Goal: Task Accomplishment & Management: Use online tool/utility

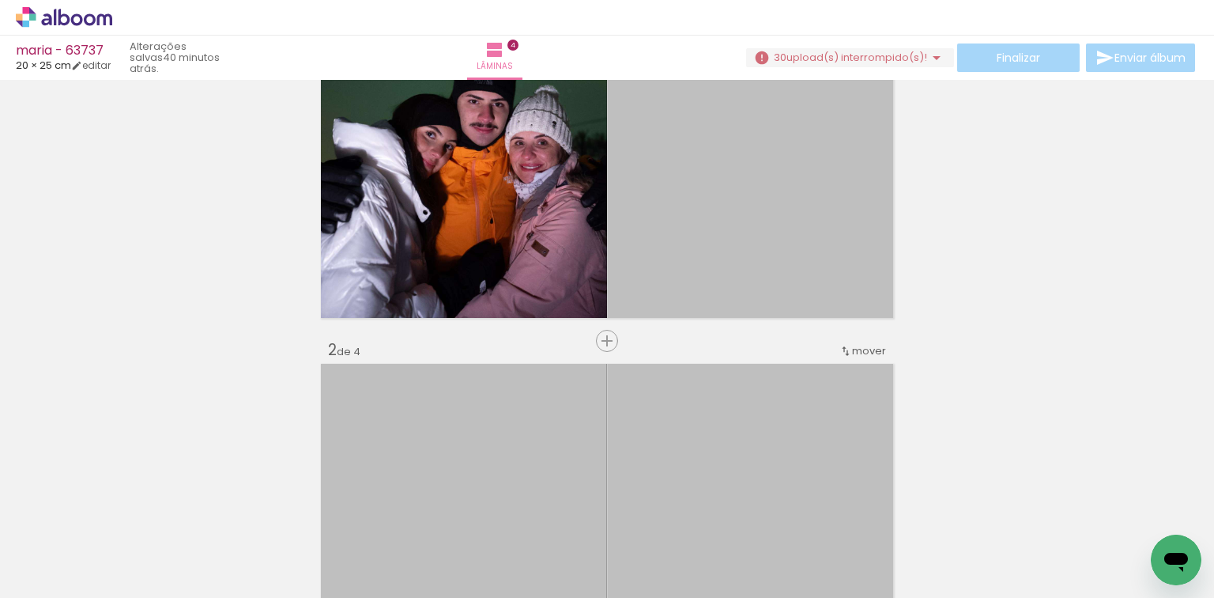
scroll to position [190, 0]
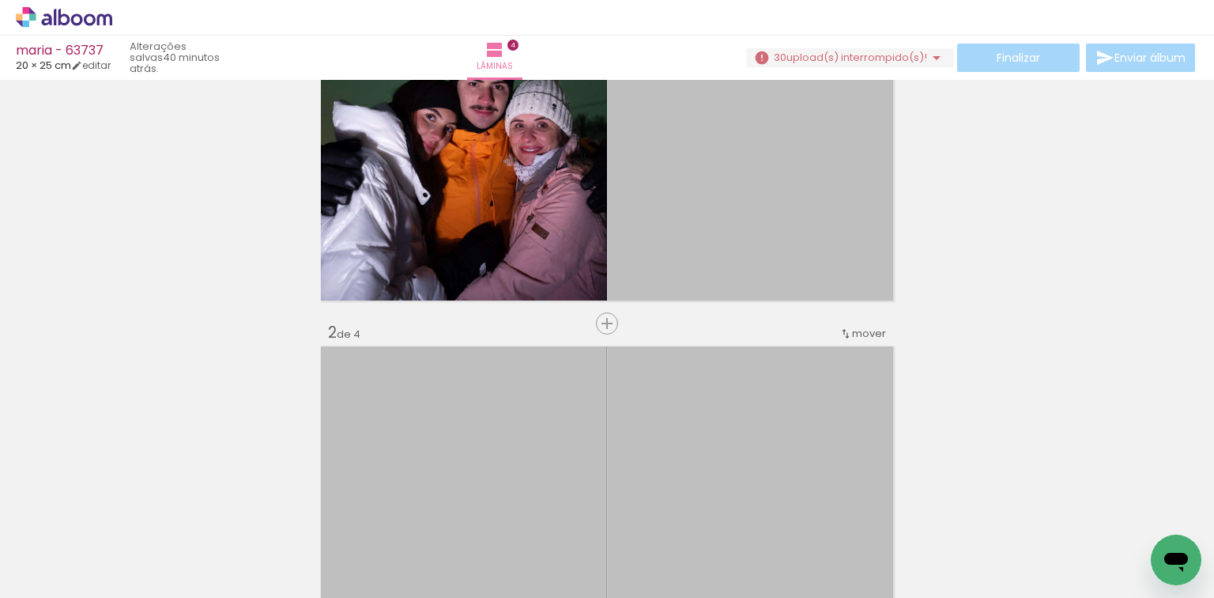
click at [838, 50] on span "upload(s) interrompido(s)!" at bounding box center [856, 57] width 141 height 15
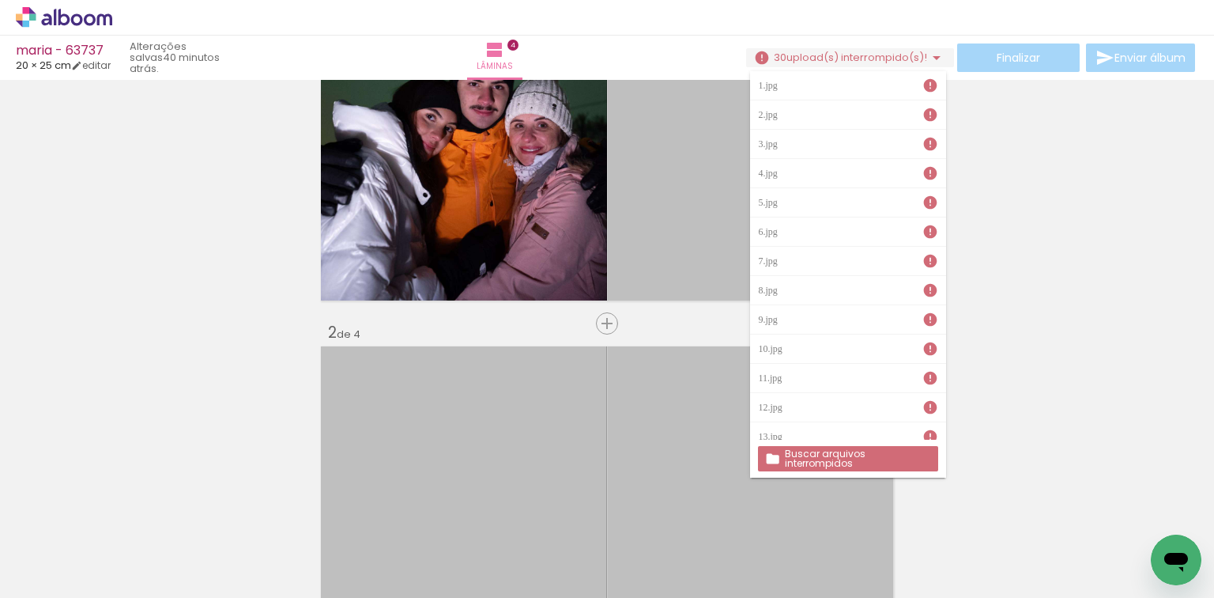
click at [0, 0] on slot "Buscar arquivos interrompidos" at bounding box center [0, 0] width 0 height 0
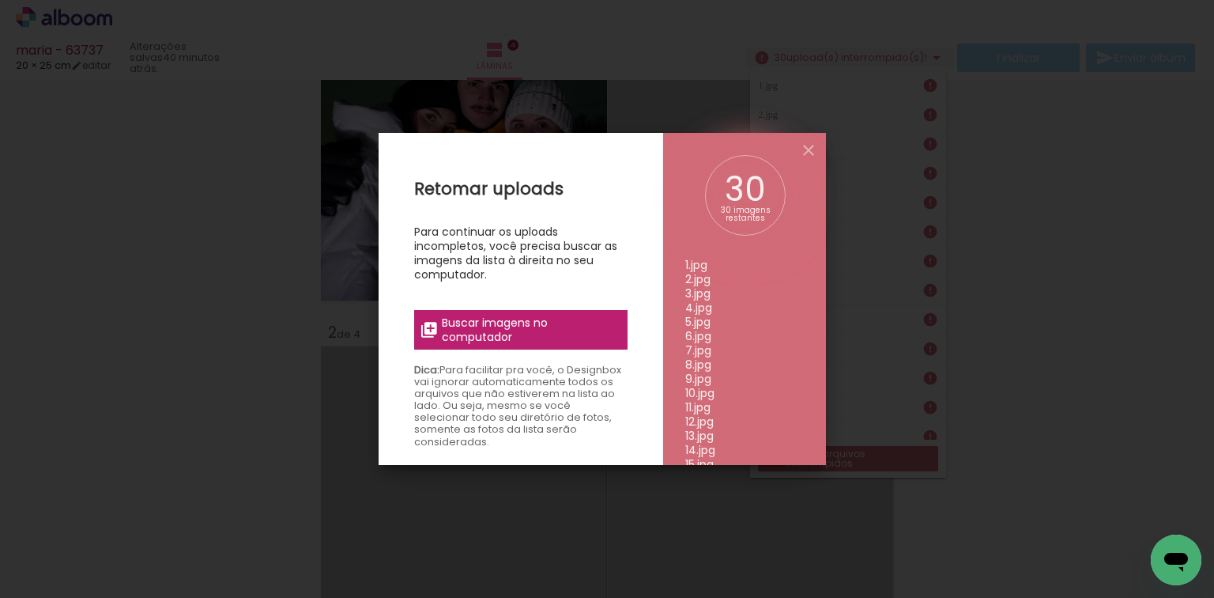
click at [524, 341] on span "Buscar imagens no computador" at bounding box center [530, 329] width 176 height 28
click at [0, 0] on input "file" at bounding box center [0, 0] width 0 height 0
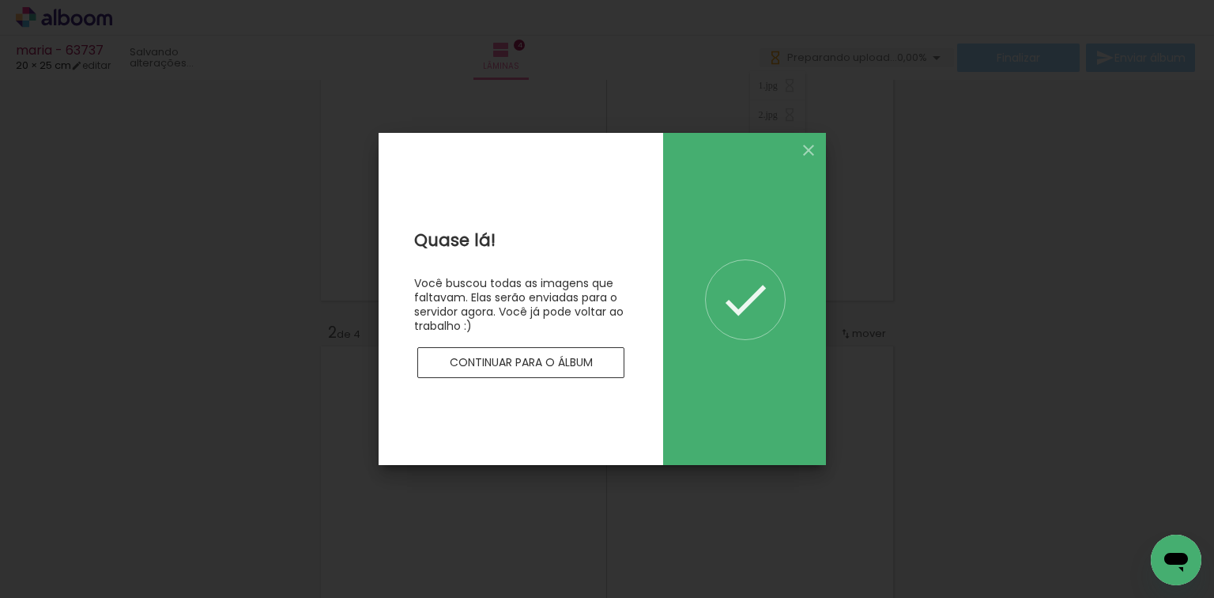
click at [0, 0] on slot "Continuar para o álbum" at bounding box center [0, 0] width 0 height 0
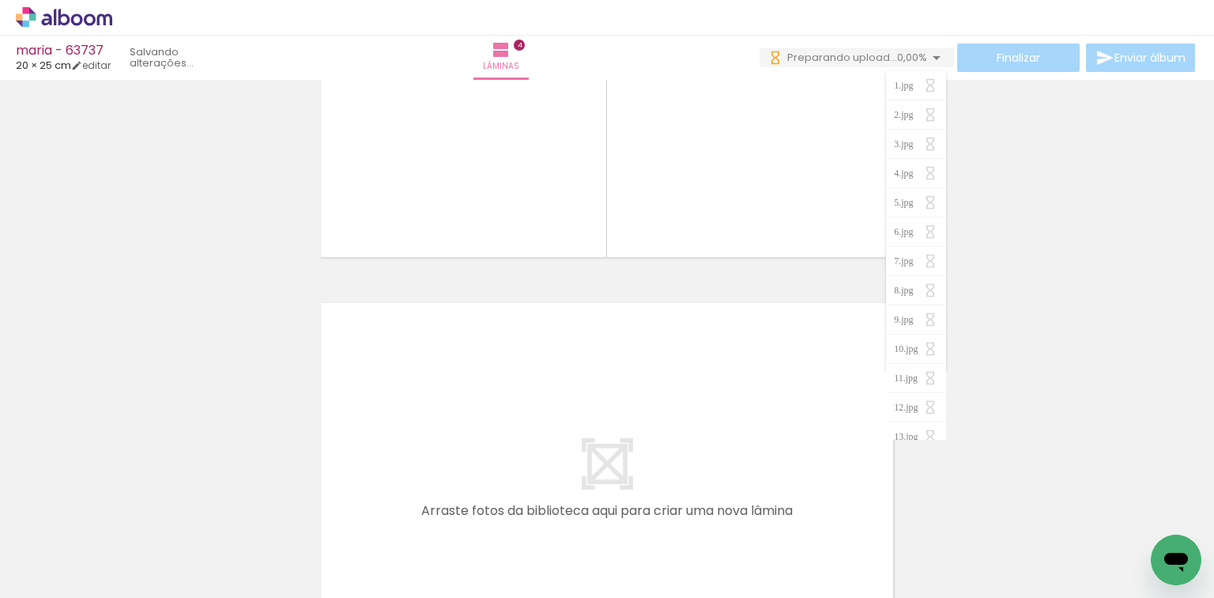
scroll to position [0, 251]
drag, startPoint x: 627, startPoint y: 529, endPoint x: 667, endPoint y: 544, distance: 43.0
click at [632, 477] on quentale-workspace at bounding box center [607, 299] width 1214 height 598
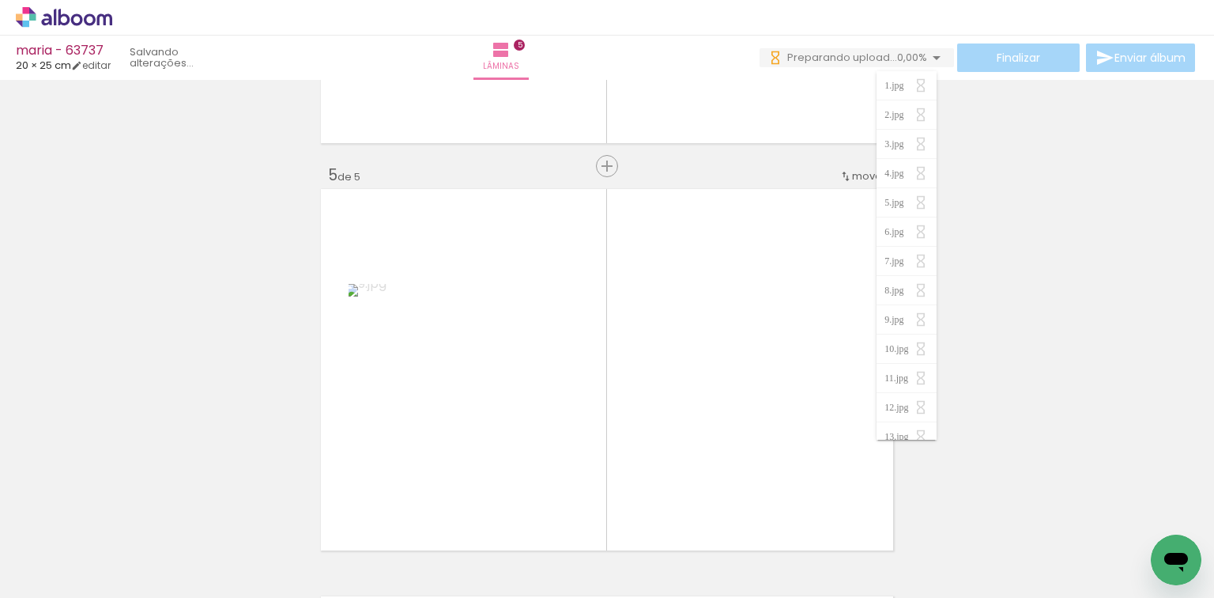
scroll to position [0, 0]
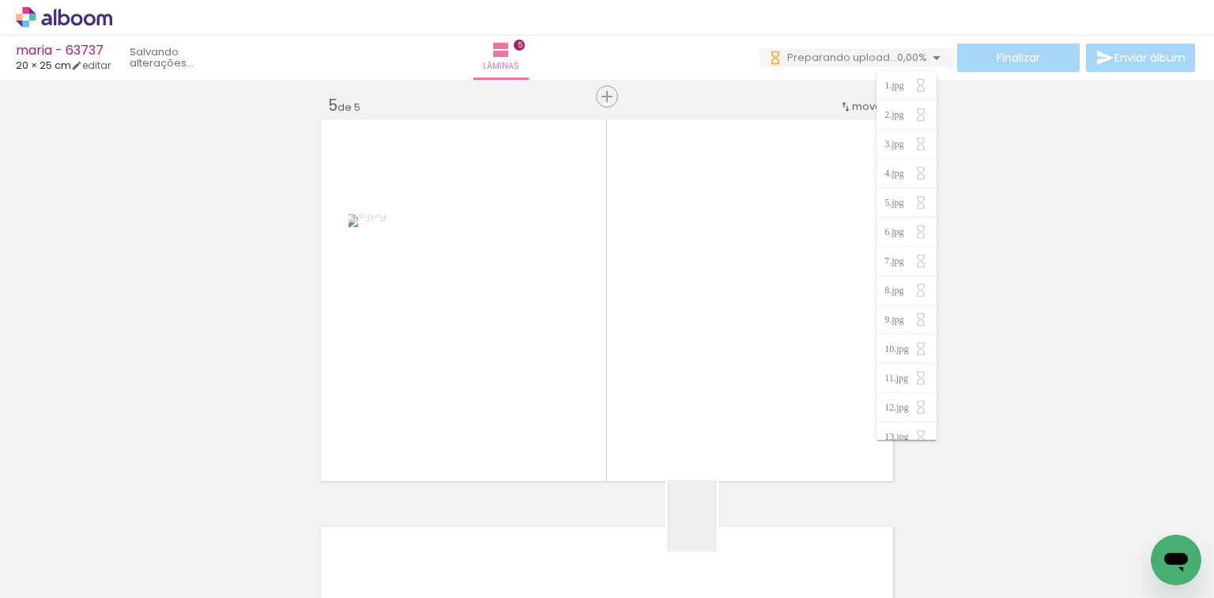
drag, startPoint x: 715, startPoint y: 527, endPoint x: 572, endPoint y: 487, distance: 147.9
click at [696, 436] on quentale-workspace at bounding box center [607, 299] width 1214 height 598
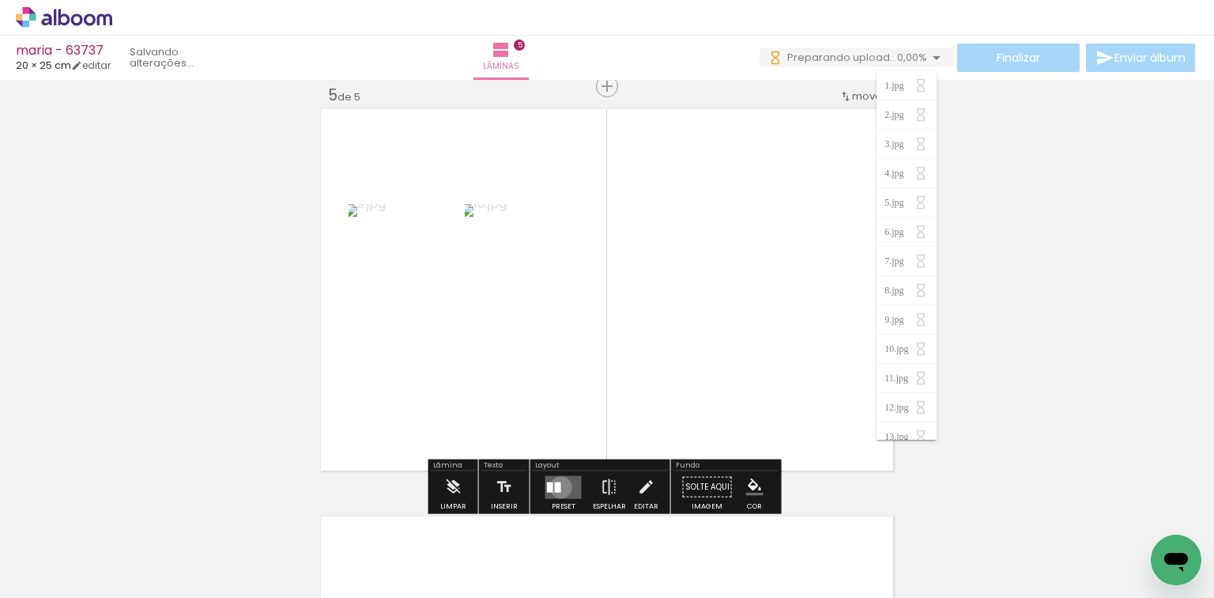
click at [557, 486] on quentale-layouter at bounding box center [563, 486] width 36 height 23
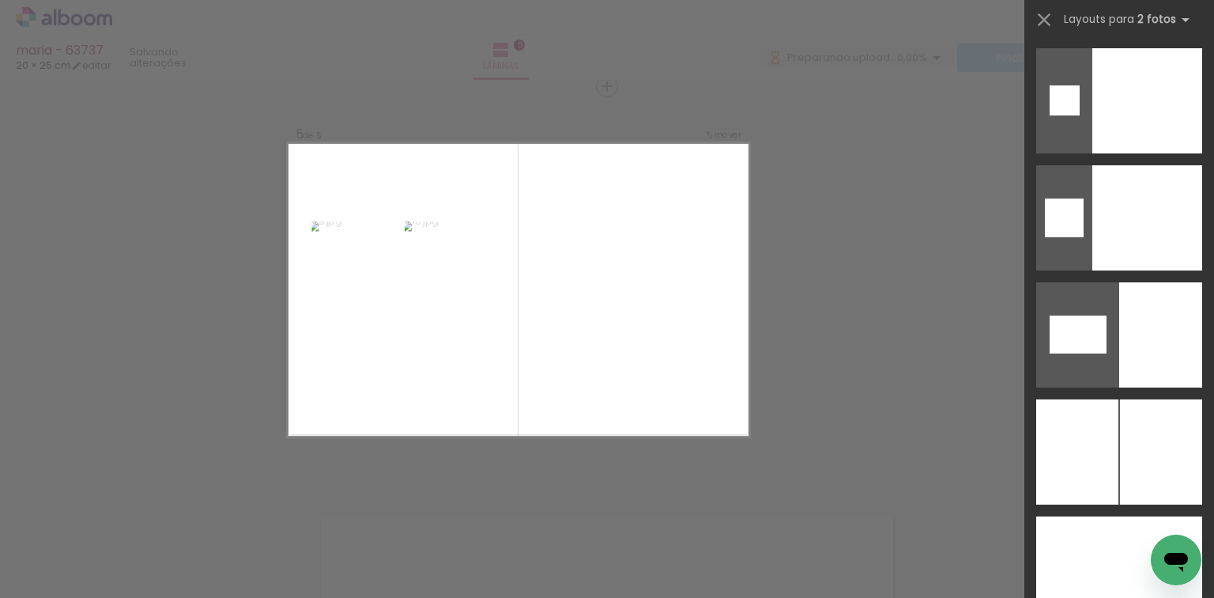
scroll to position [8253, 0]
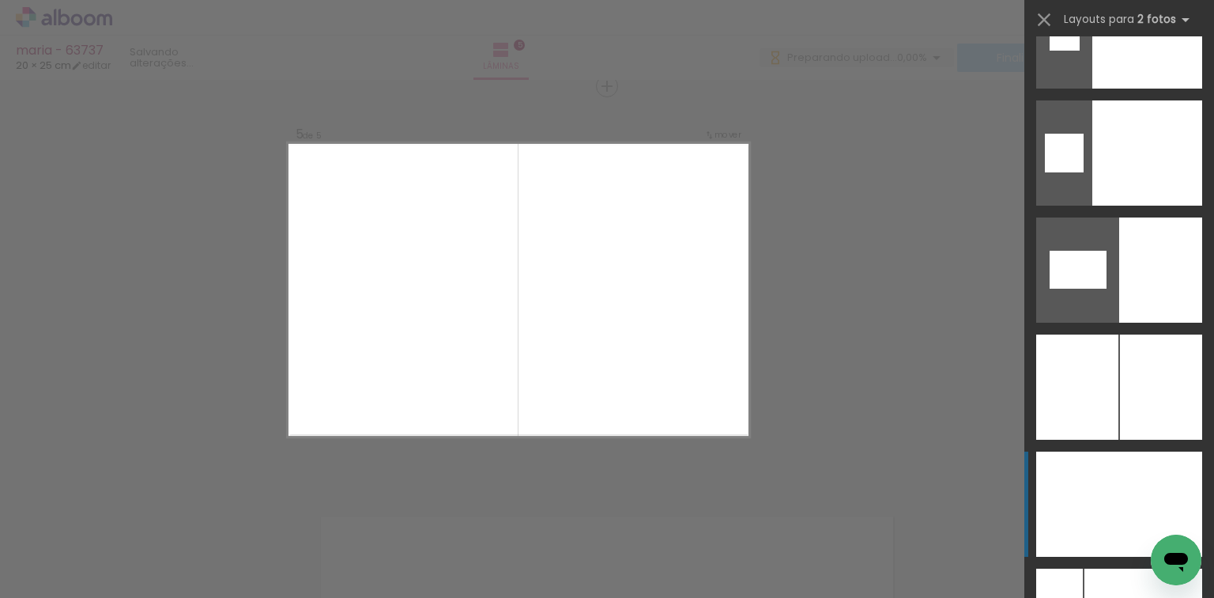
click at [1160, 471] on div at bounding box center [1160, 503] width 83 height 105
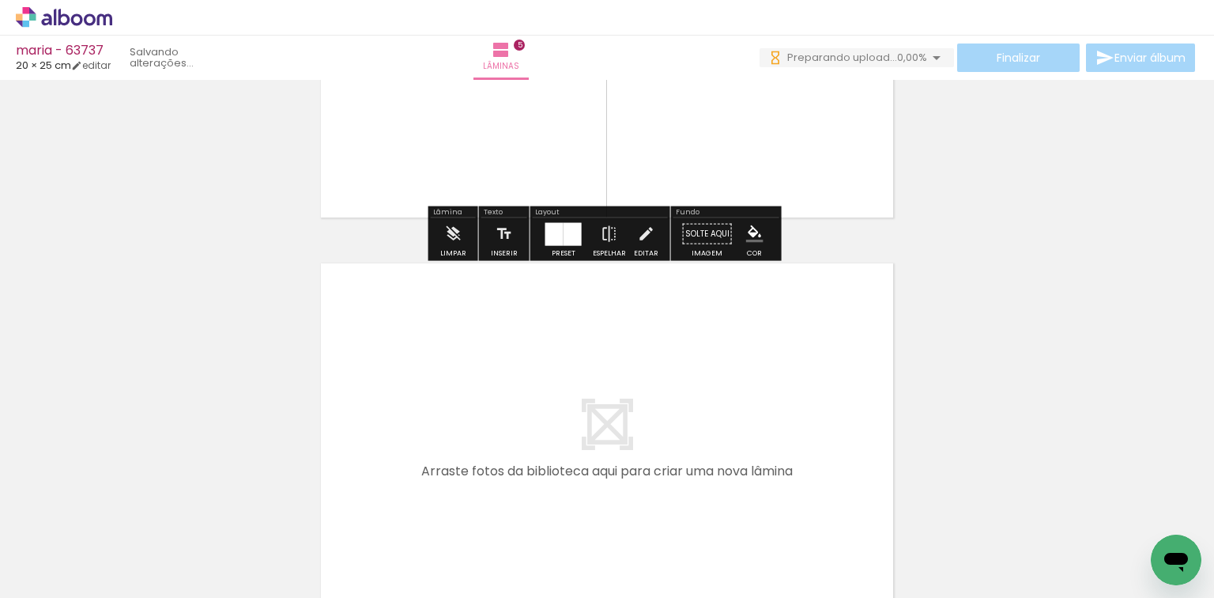
click at [794, 458] on quentale-workspace at bounding box center [607, 299] width 1214 height 598
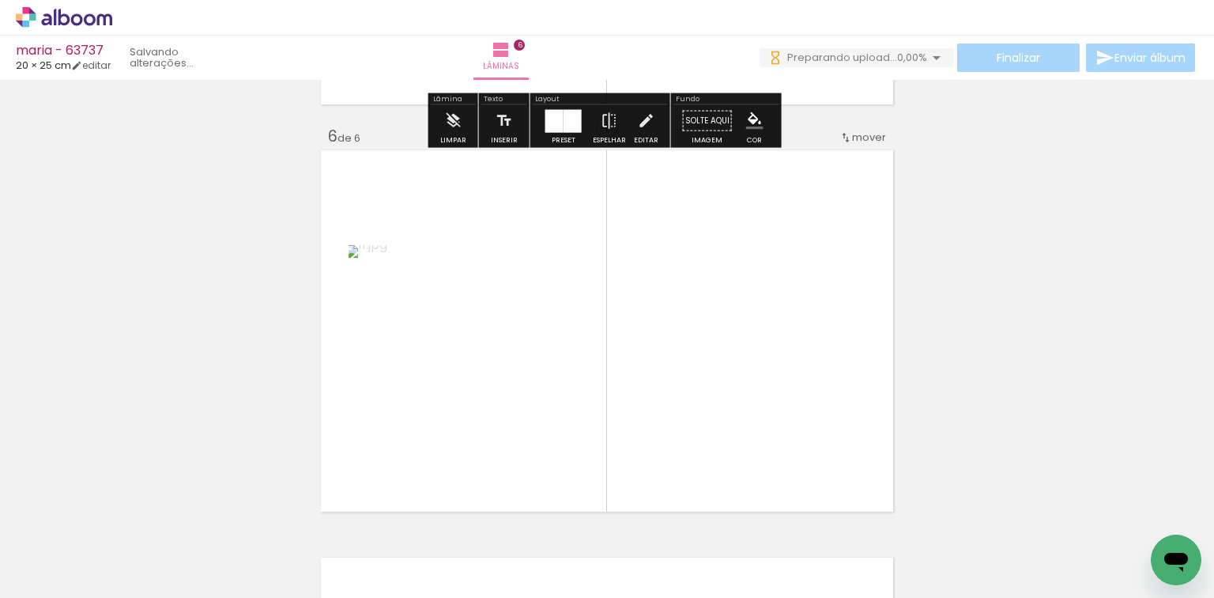
drag, startPoint x: 884, startPoint y: 566, endPoint x: 628, endPoint y: 492, distance: 266.7
click at [771, 416] on quentale-workspace at bounding box center [607, 299] width 1214 height 598
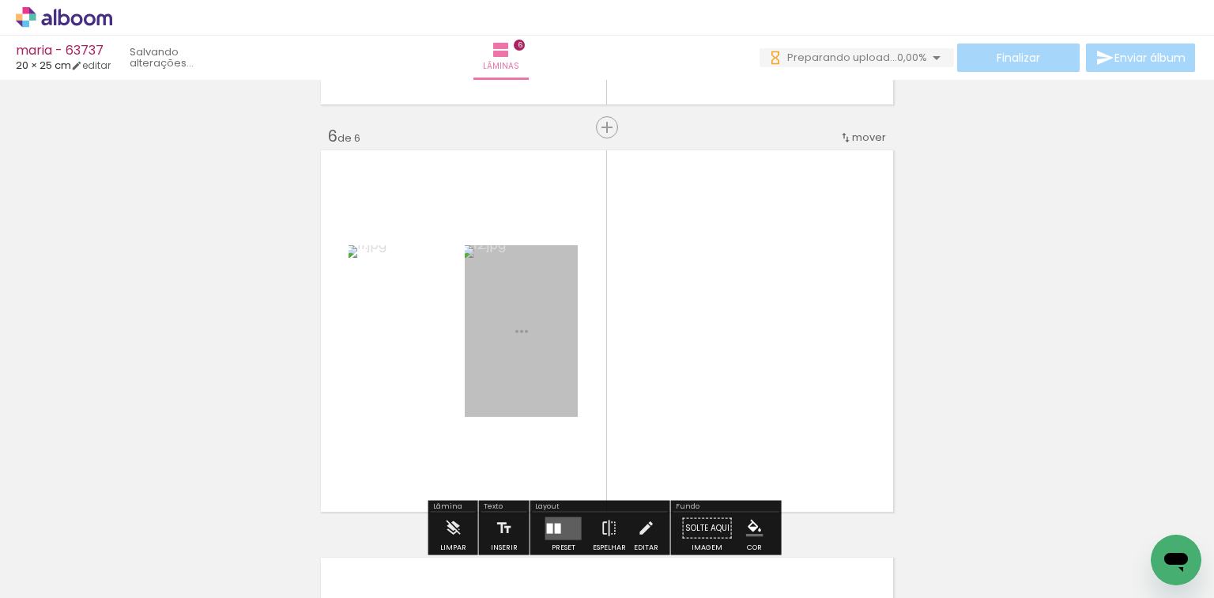
scroll to position [2055, 0]
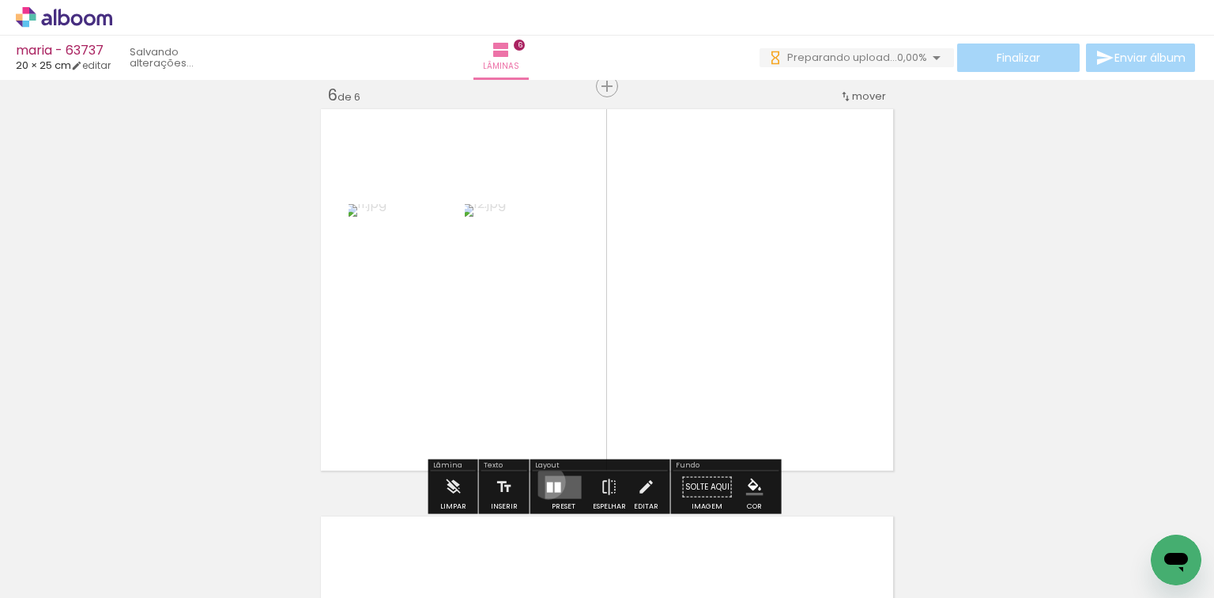
click at [547, 481] on div at bounding box center [550, 486] width 6 height 10
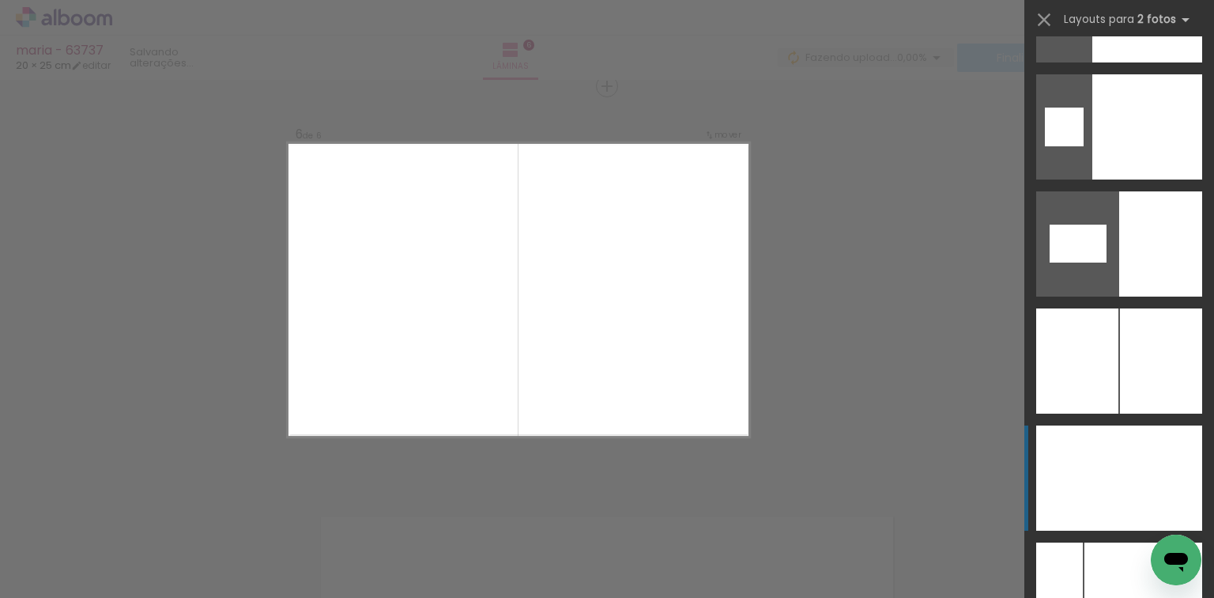
scroll to position [8306, 0]
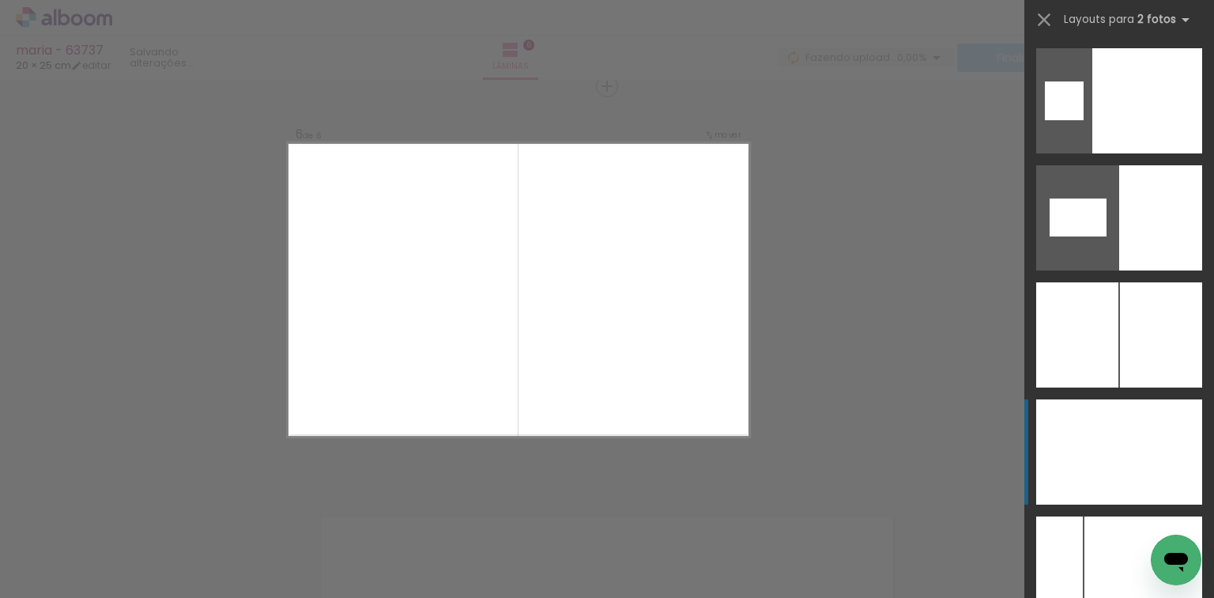
click at [1113, 469] on div at bounding box center [1077, 451] width 83 height 105
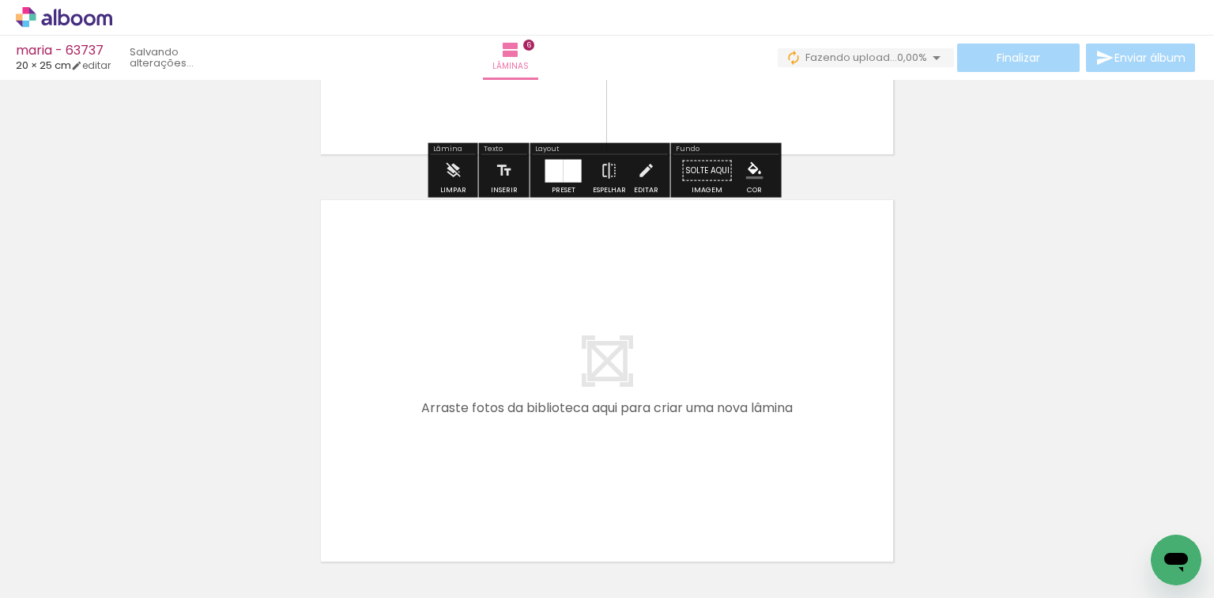
scroll to position [0, 538]
drag, startPoint x: 691, startPoint y: 564, endPoint x: 681, endPoint y: 513, distance: 52.2
click at [676, 493] on quentale-workspace at bounding box center [607, 299] width 1214 height 598
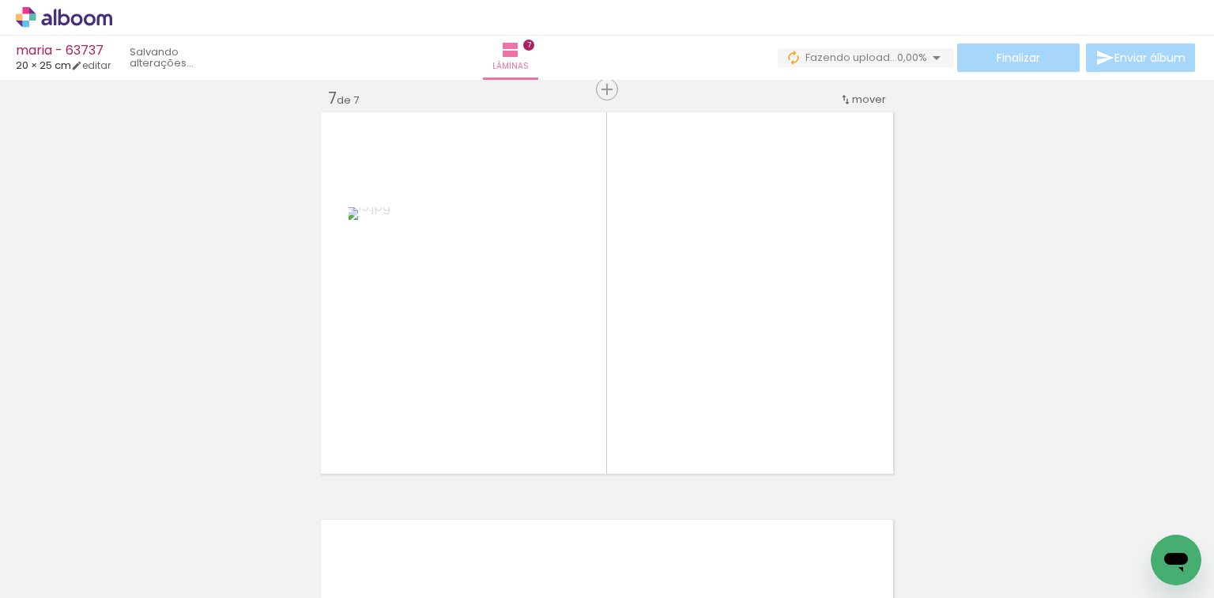
scroll to position [2462, 0]
drag, startPoint x: 783, startPoint y: 526, endPoint x: 686, endPoint y: 422, distance: 142.0
click at [722, 400] on quentale-workspace at bounding box center [607, 299] width 1214 height 598
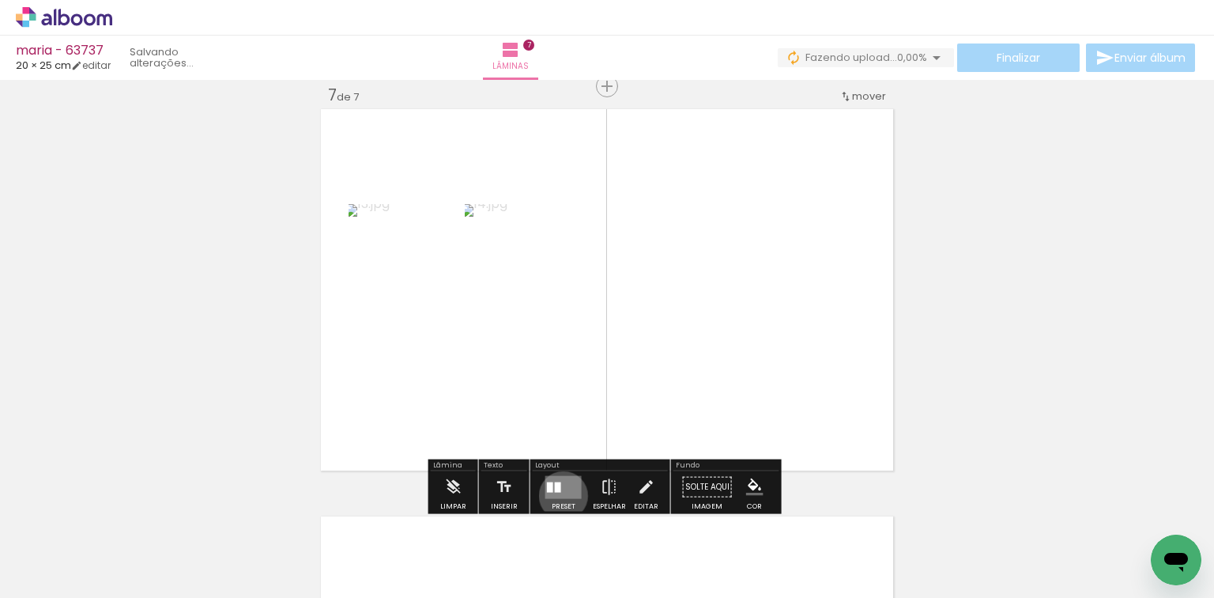
drag, startPoint x: 560, startPoint y: 495, endPoint x: 552, endPoint y: 493, distance: 8.1
click at [559, 494] on quentale-layouter at bounding box center [563, 486] width 36 height 23
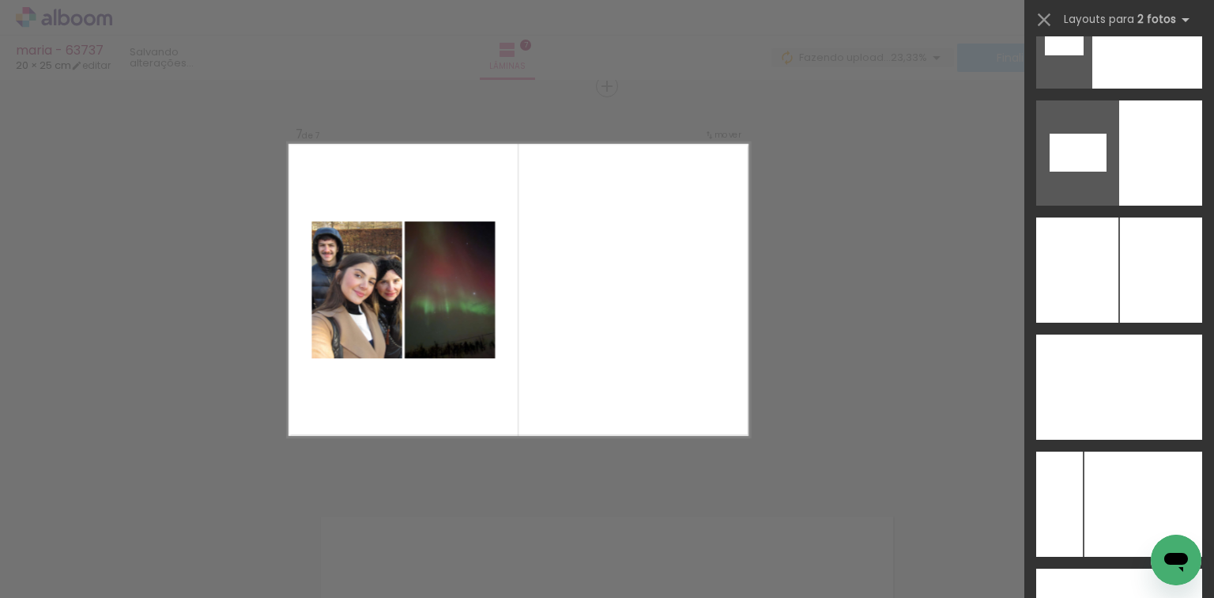
scroll to position [8384, 0]
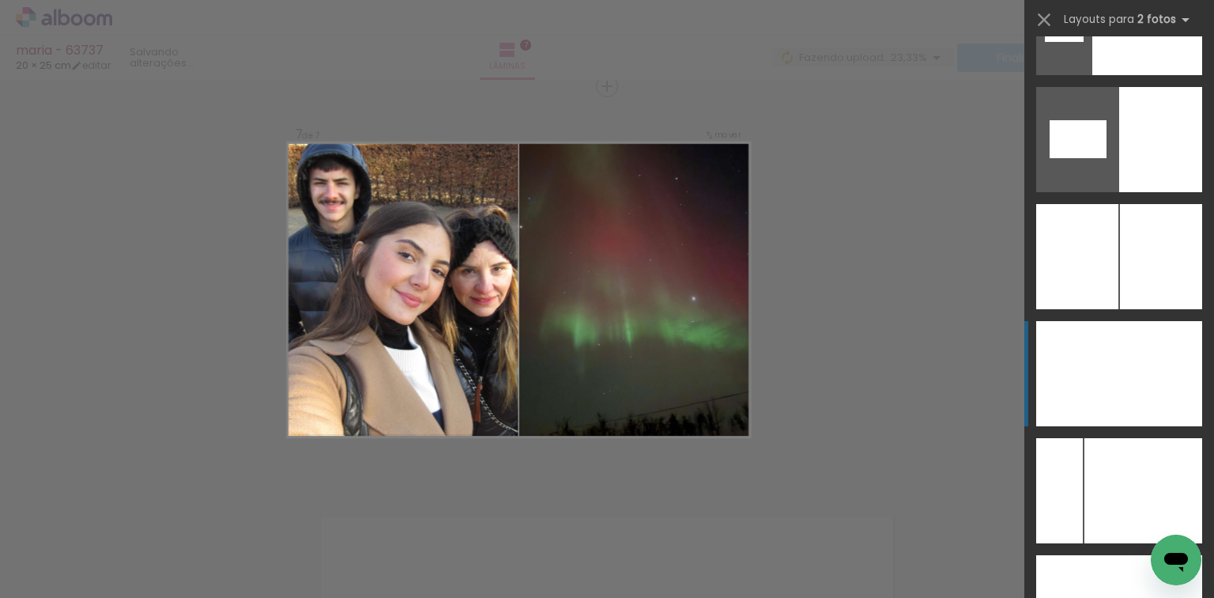
click at [1134, 414] on div at bounding box center [1160, 373] width 83 height 105
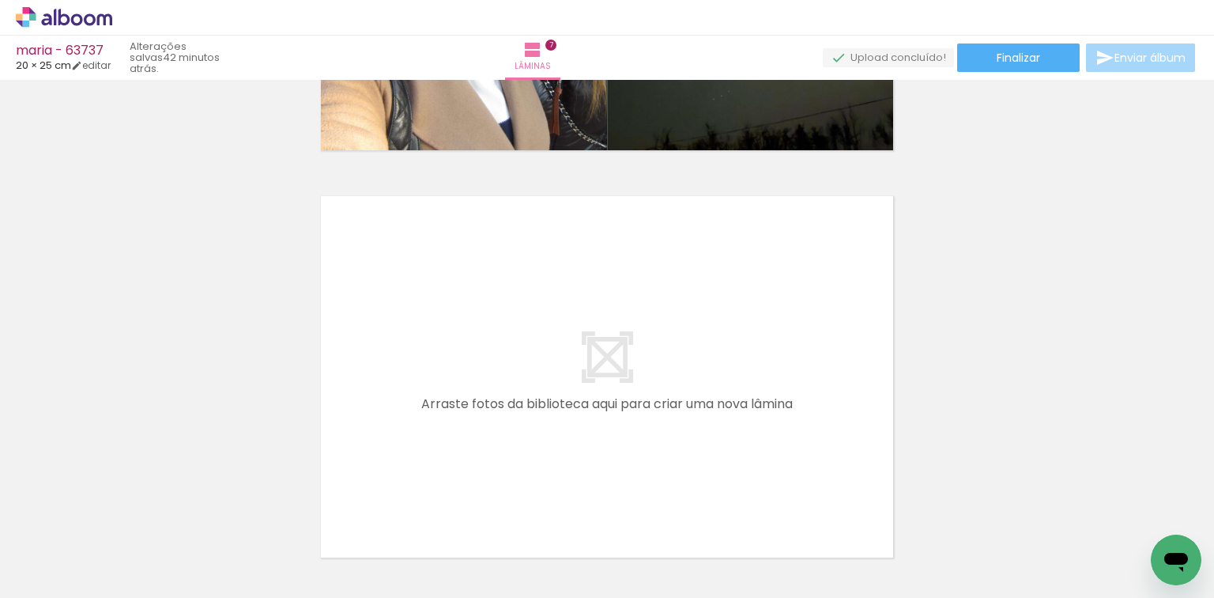
scroll to position [0, 721]
drag, startPoint x: 707, startPoint y: 430, endPoint x: 772, endPoint y: 509, distance: 102.7
click at [719, 387] on quentale-workspace at bounding box center [607, 299] width 1214 height 598
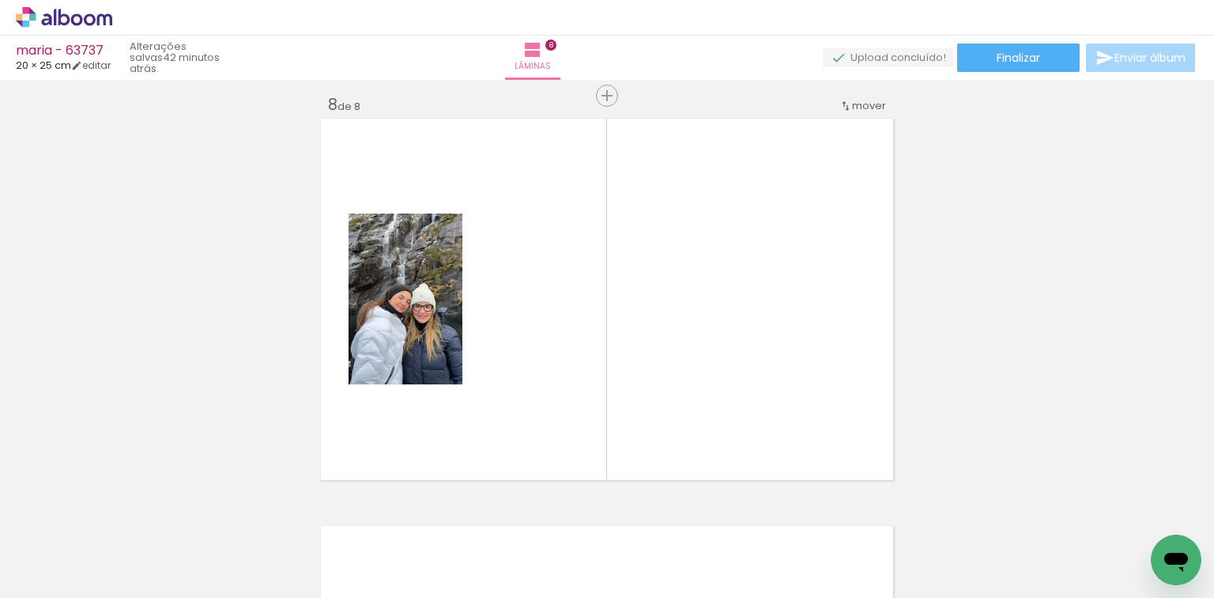
drag, startPoint x: 771, startPoint y: 525, endPoint x: 571, endPoint y: 433, distance: 220.7
click at [661, 347] on quentale-workspace at bounding box center [607, 299] width 1214 height 598
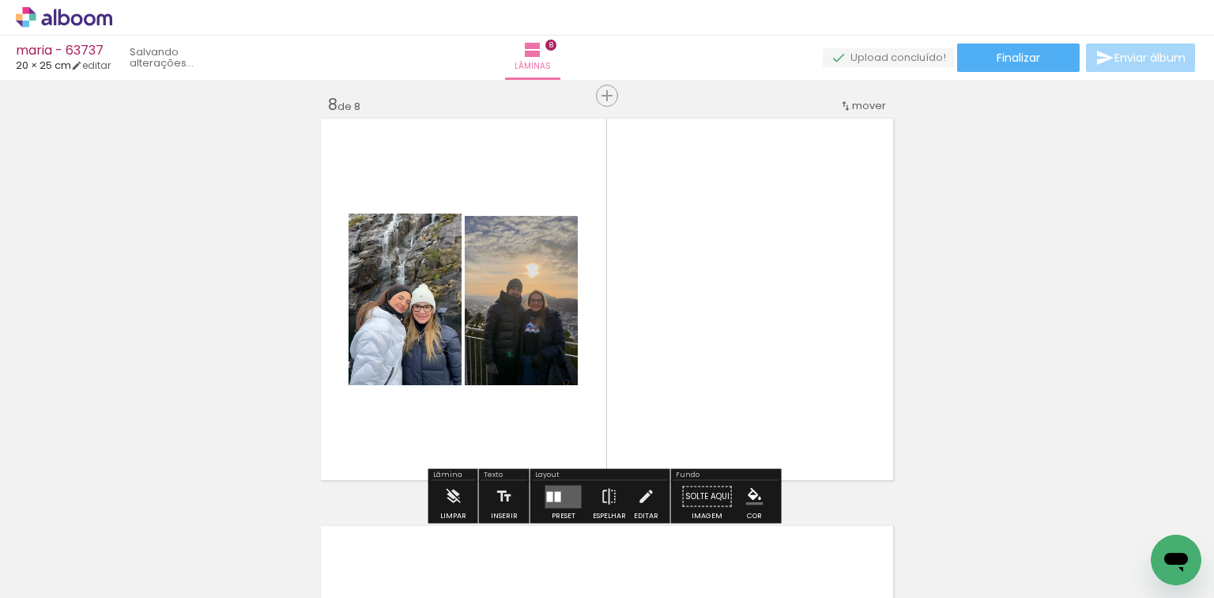
scroll to position [2869, 0]
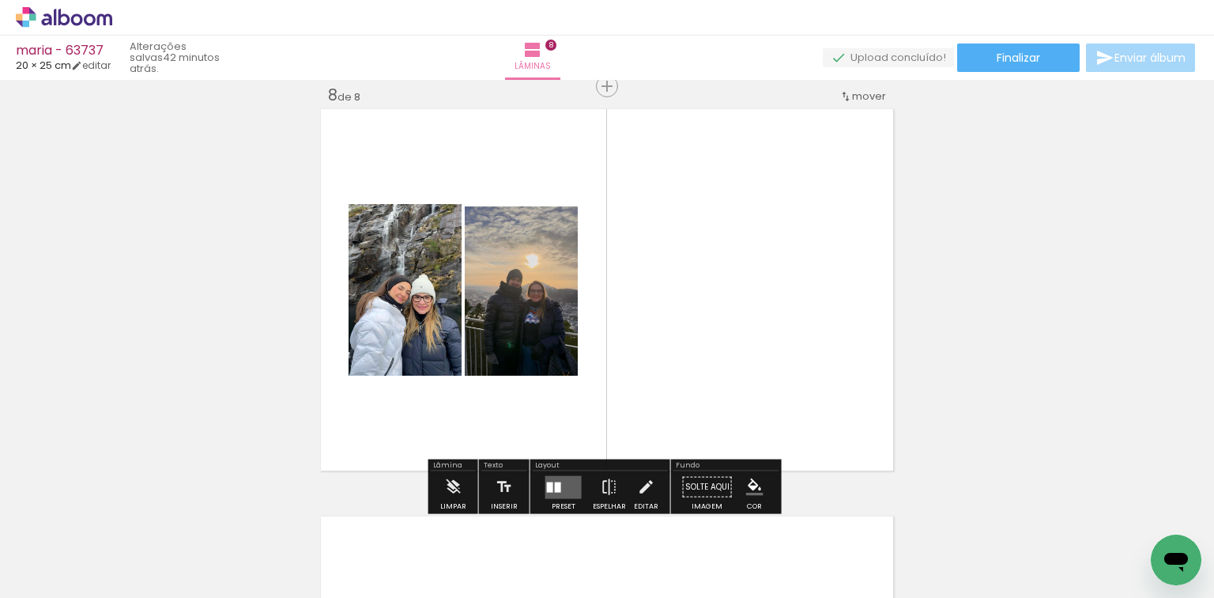
drag, startPoint x: 563, startPoint y: 484, endPoint x: 578, endPoint y: 472, distance: 19.1
click at [563, 485] on quentale-layouter at bounding box center [563, 486] width 36 height 23
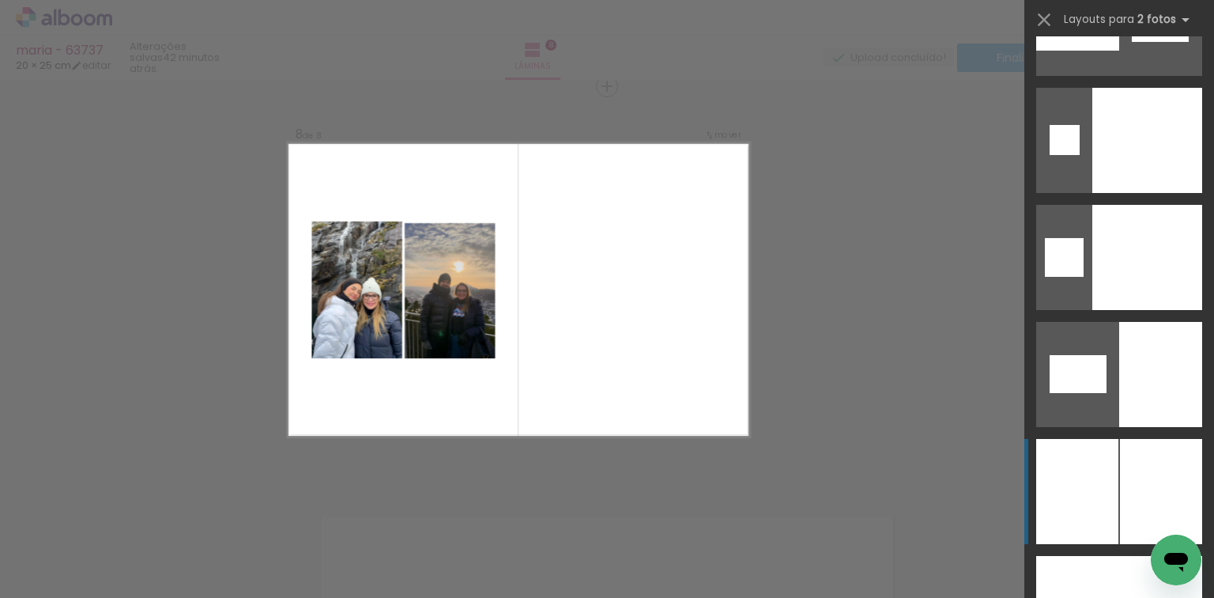
scroll to position [8163, 0]
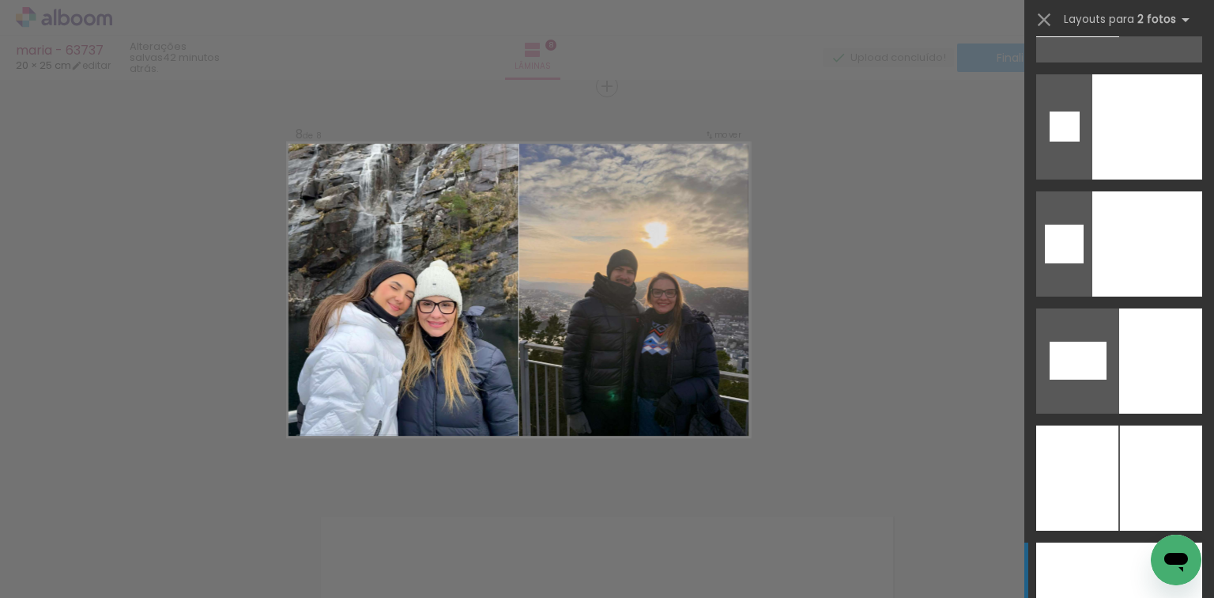
click at [1076, 564] on div at bounding box center [1077, 594] width 83 height 105
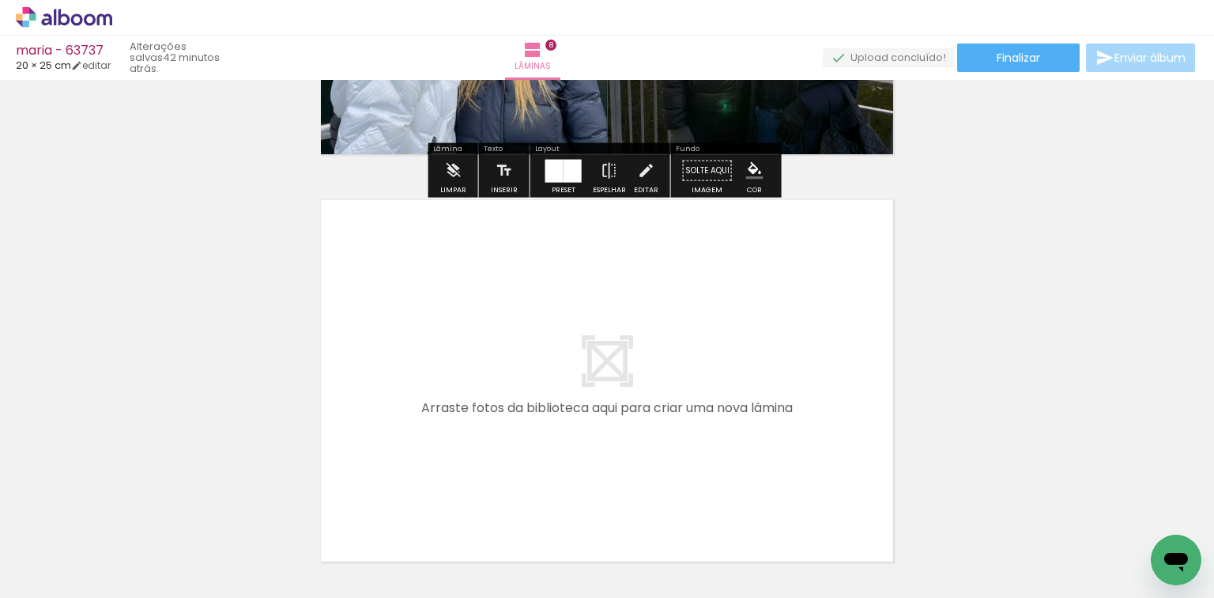
drag, startPoint x: 867, startPoint y: 531, endPoint x: 1015, endPoint y: 588, distance: 158.4
click at [790, 410] on quentale-workspace at bounding box center [607, 299] width 1214 height 598
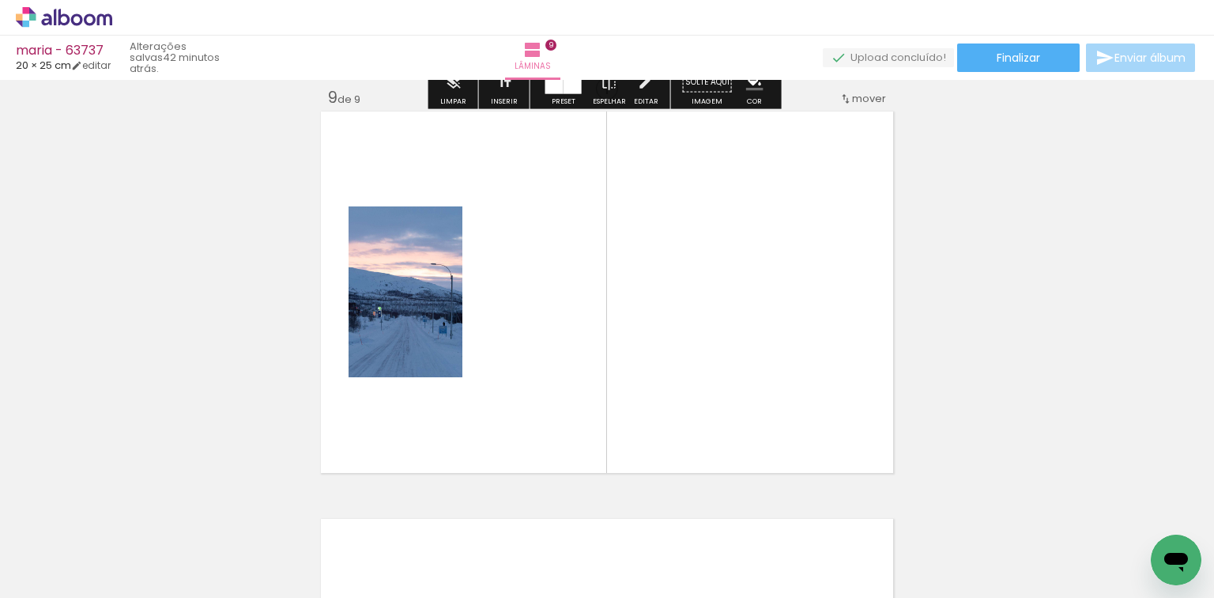
scroll to position [3276, 0]
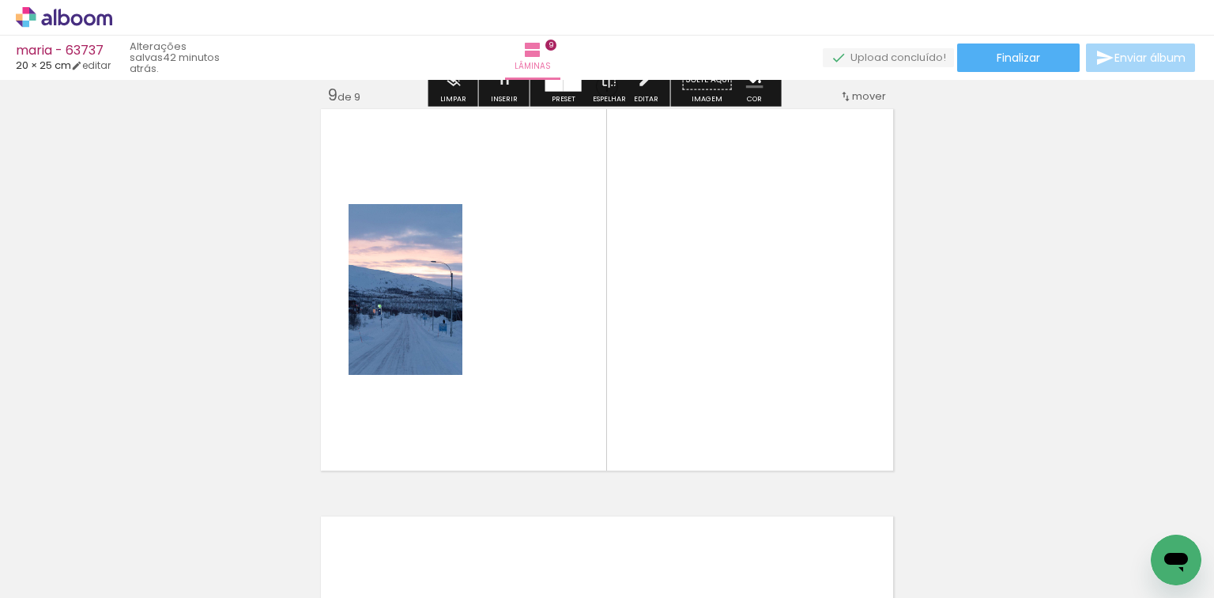
click at [721, 348] on quentale-workspace at bounding box center [607, 299] width 1214 height 598
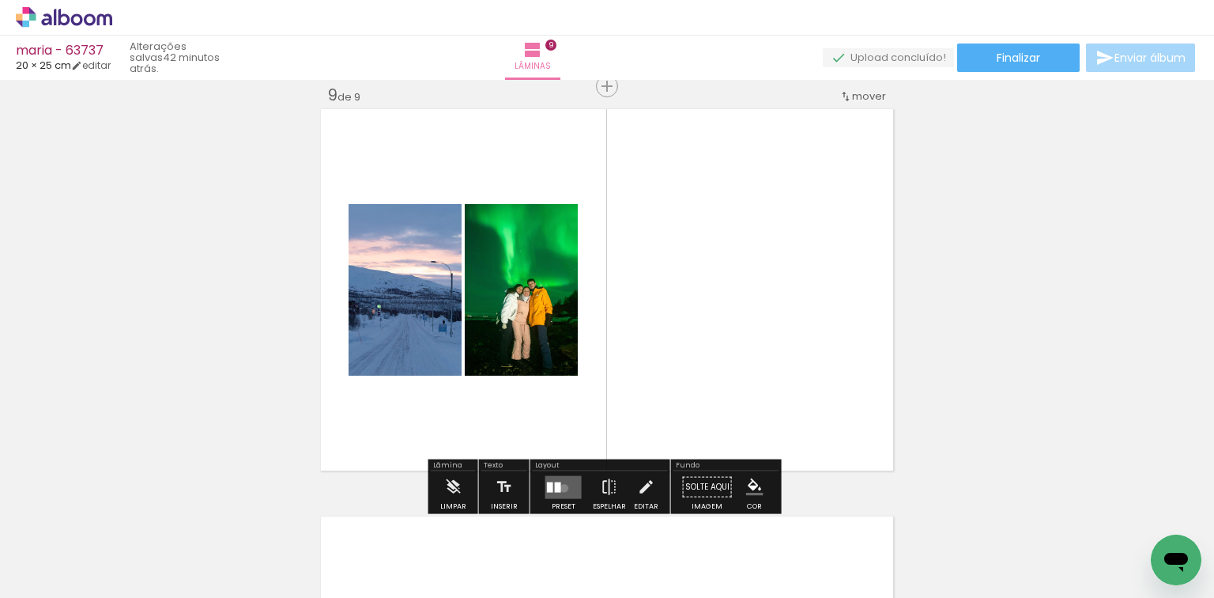
click at [560, 487] on quentale-layouter at bounding box center [563, 486] width 36 height 23
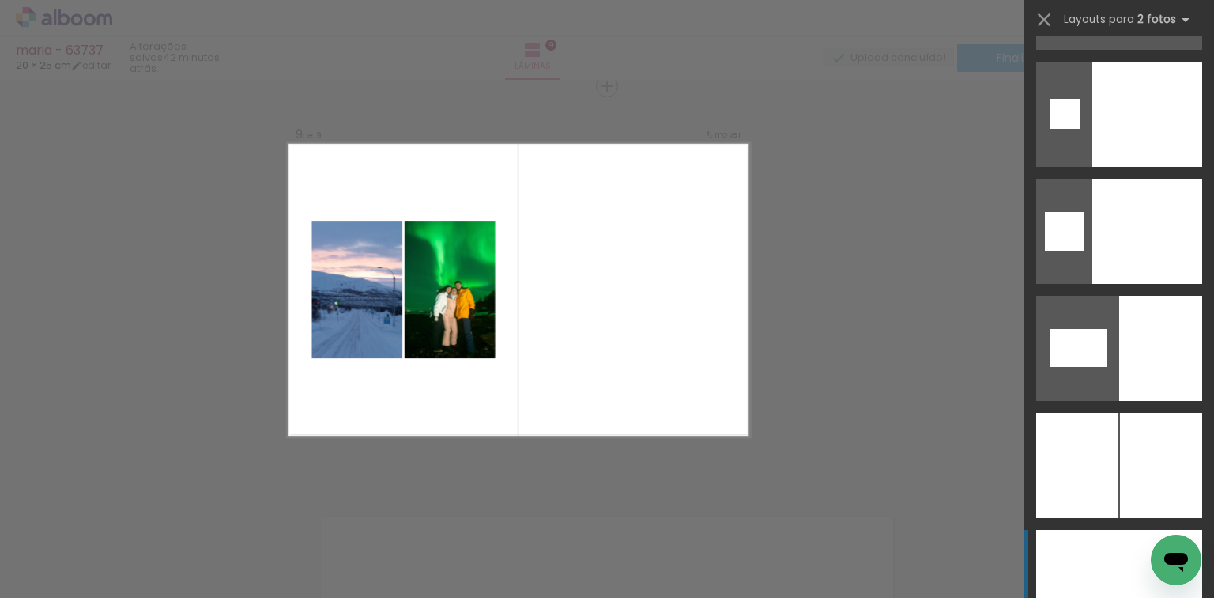
scroll to position [8214, 0]
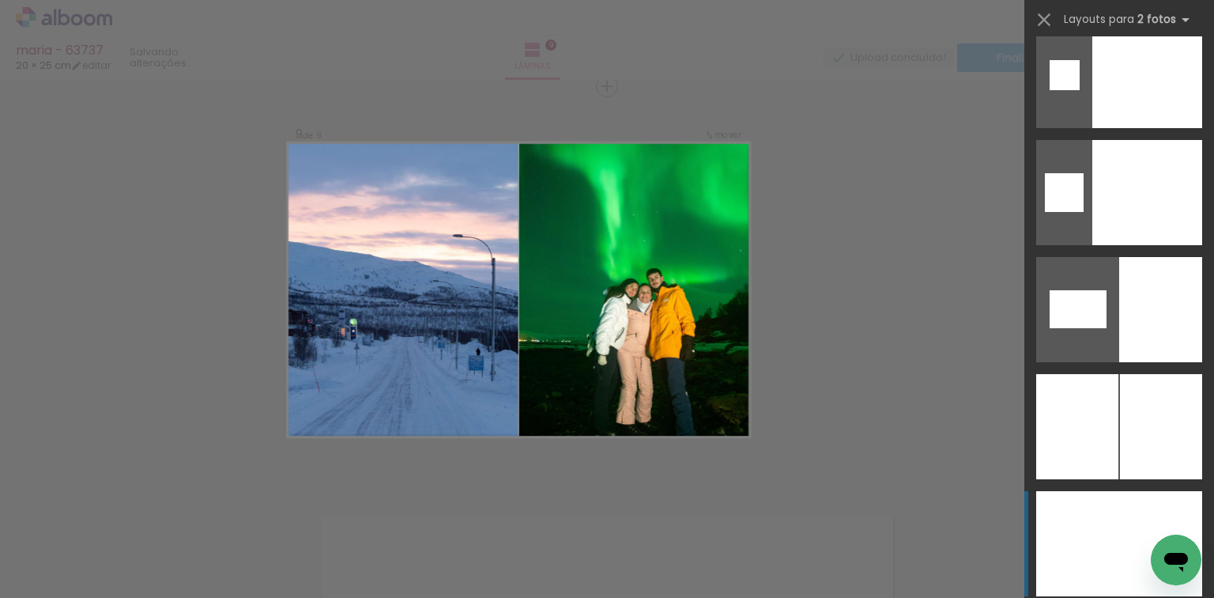
click at [1148, 516] on div at bounding box center [1160, 543] width 83 height 105
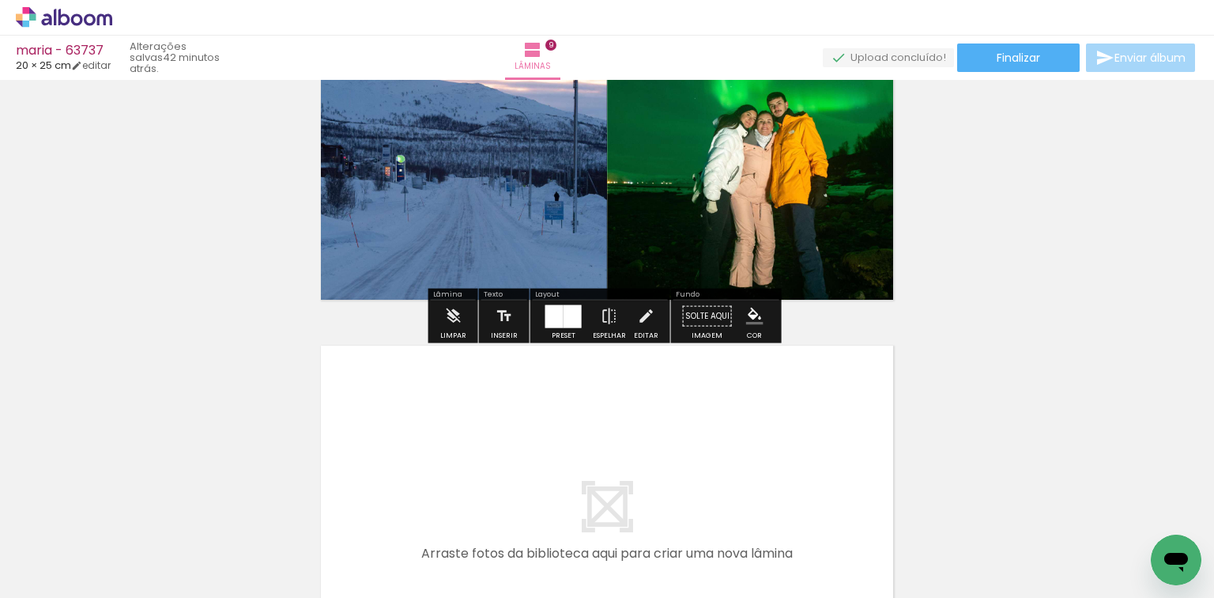
scroll to position [3592, 0]
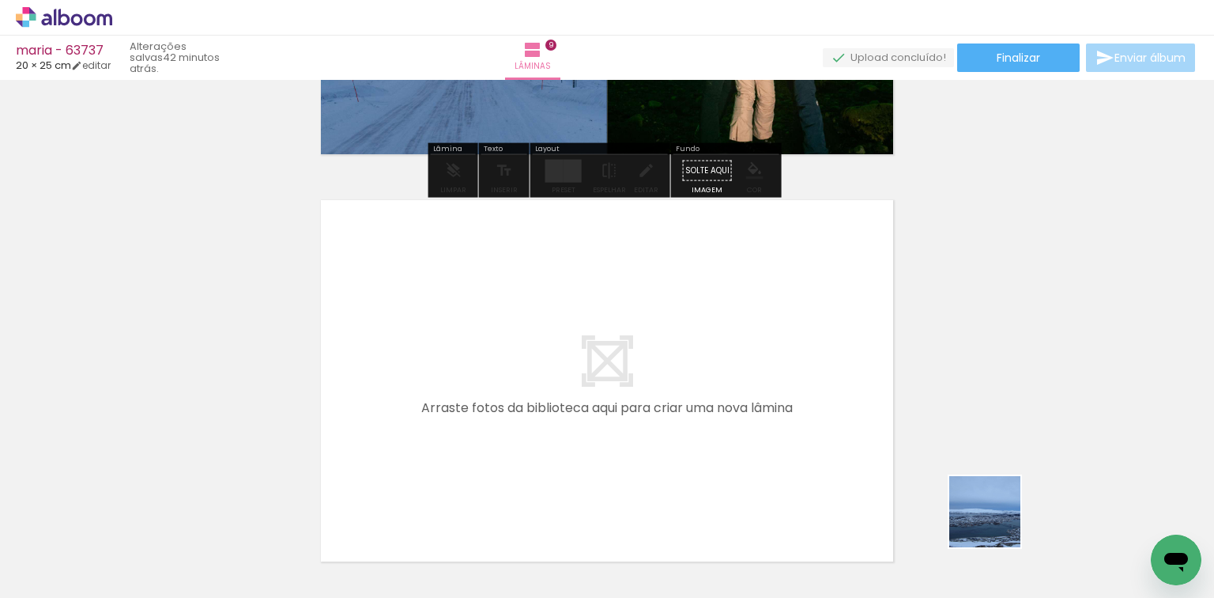
drag, startPoint x: 997, startPoint y: 523, endPoint x: 900, endPoint y: 443, distance: 125.7
click at [702, 389] on quentale-workspace at bounding box center [607, 299] width 1214 height 598
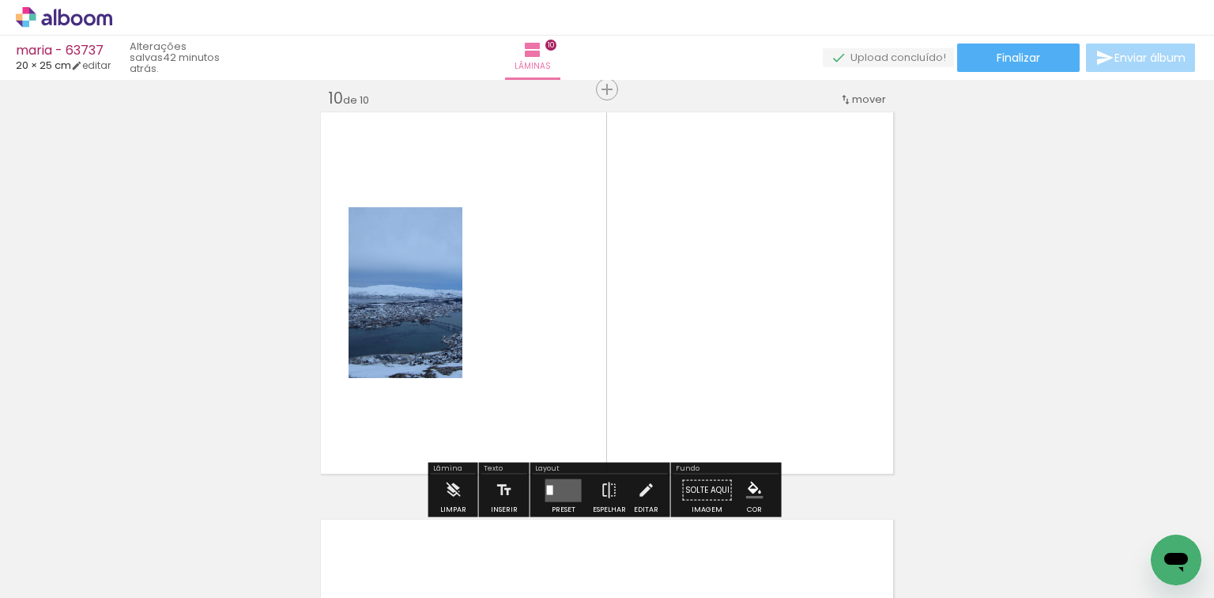
scroll to position [3683, 0]
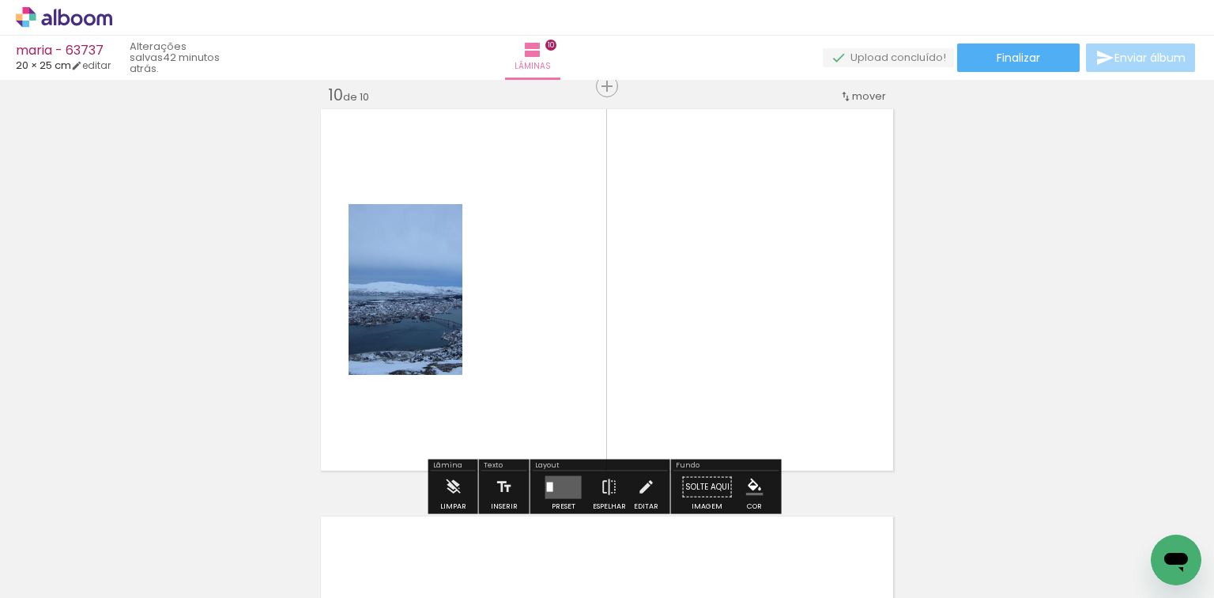
drag, startPoint x: 1121, startPoint y: 534, endPoint x: 639, endPoint y: 385, distance: 504.8
click at [750, 359] on quentale-workspace at bounding box center [607, 299] width 1214 height 598
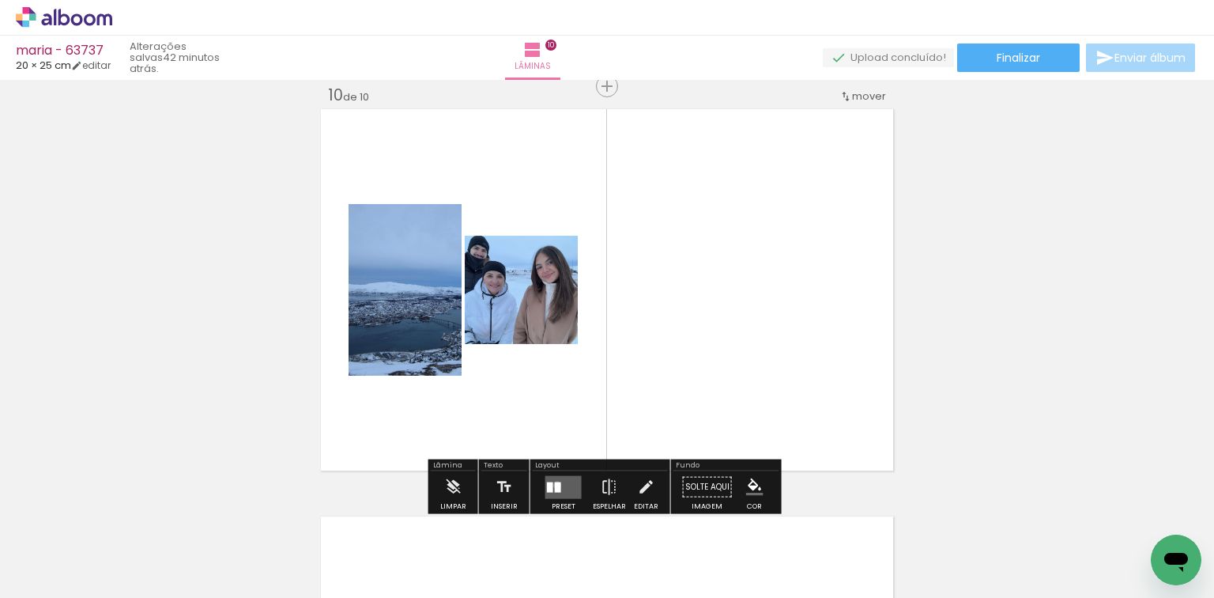
click at [555, 484] on div at bounding box center [558, 486] width 6 height 10
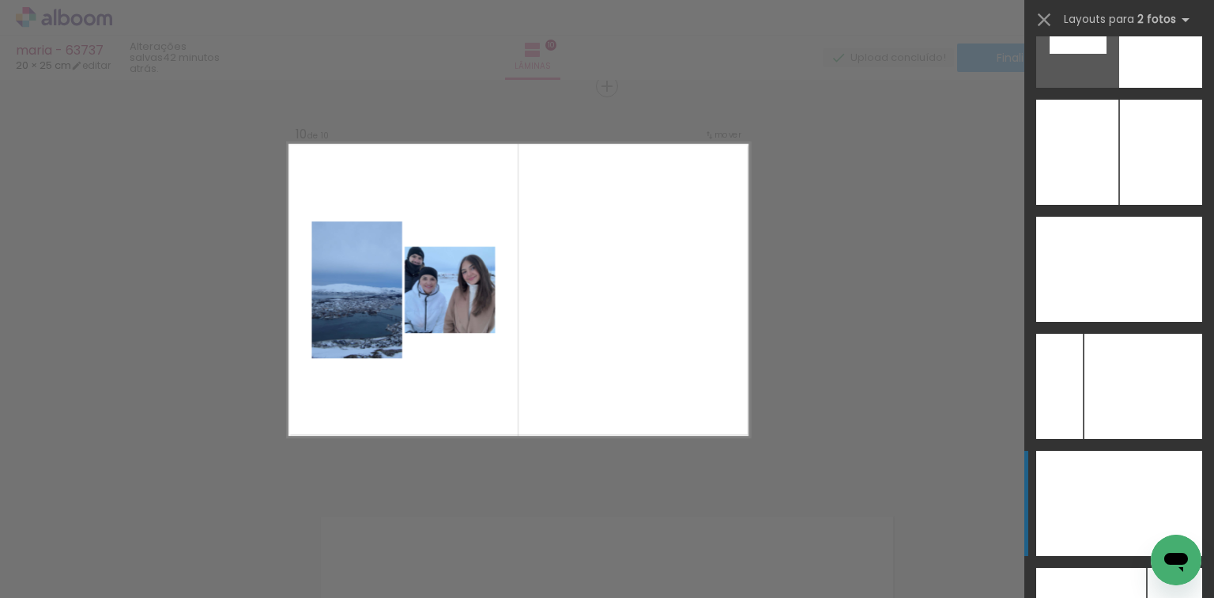
scroll to position [8502, 0]
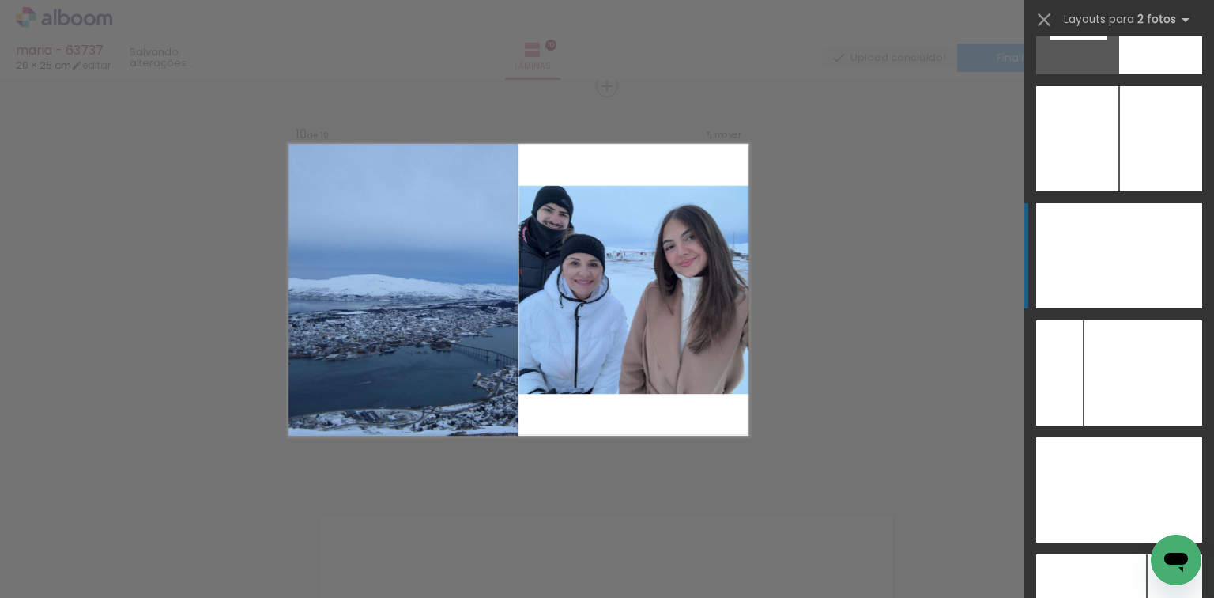
click at [1102, 258] on div at bounding box center [1077, 255] width 83 height 105
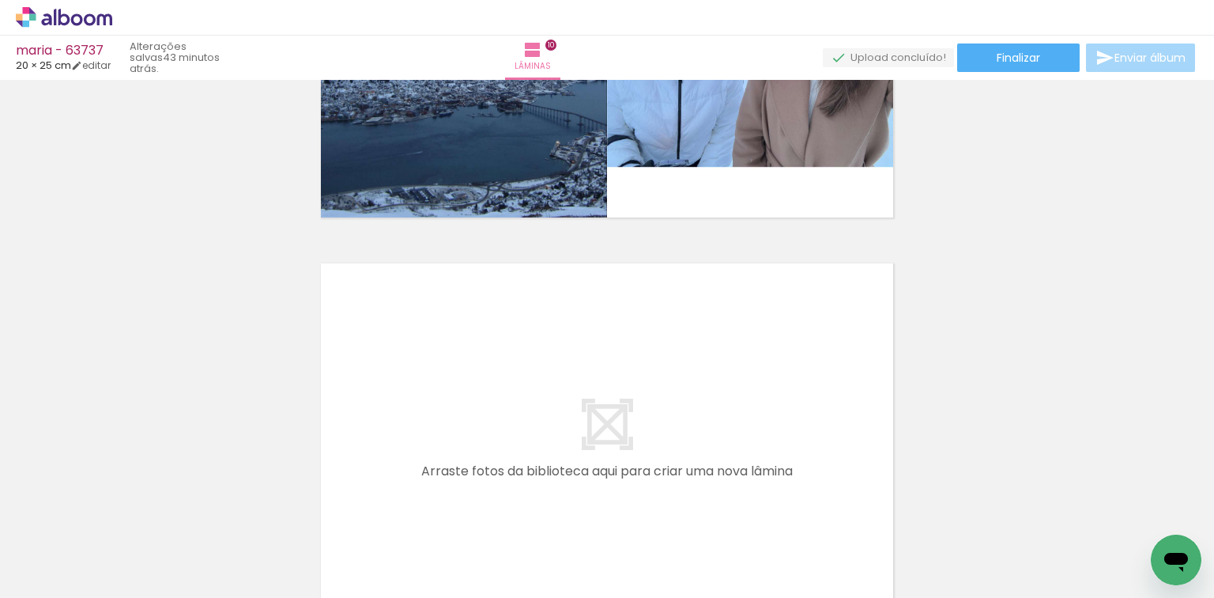
scroll to position [0, 1088]
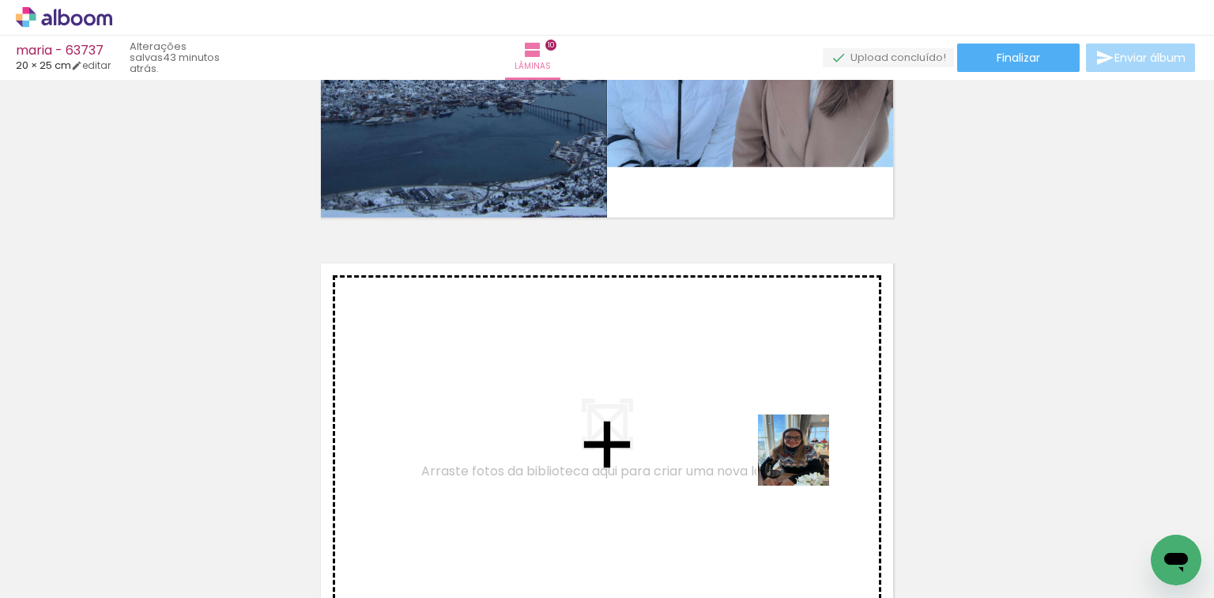
drag, startPoint x: 841, startPoint y: 500, endPoint x: 953, endPoint y: 534, distance: 117.3
click at [799, 457] on quentale-workspace at bounding box center [607, 299] width 1214 height 598
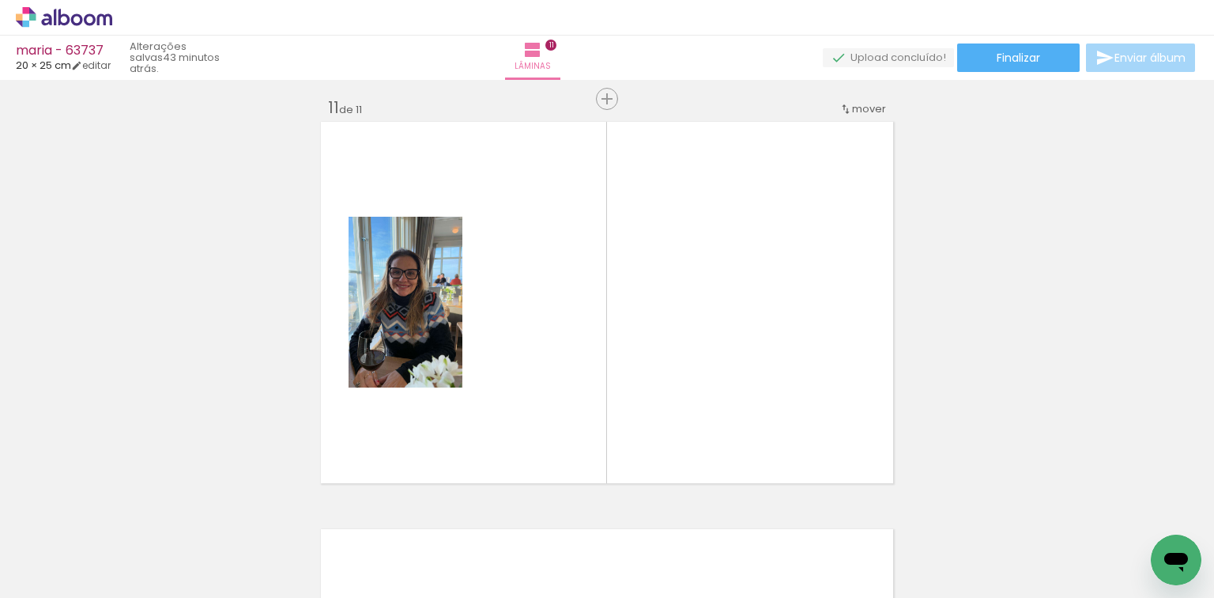
scroll to position [4090, 0]
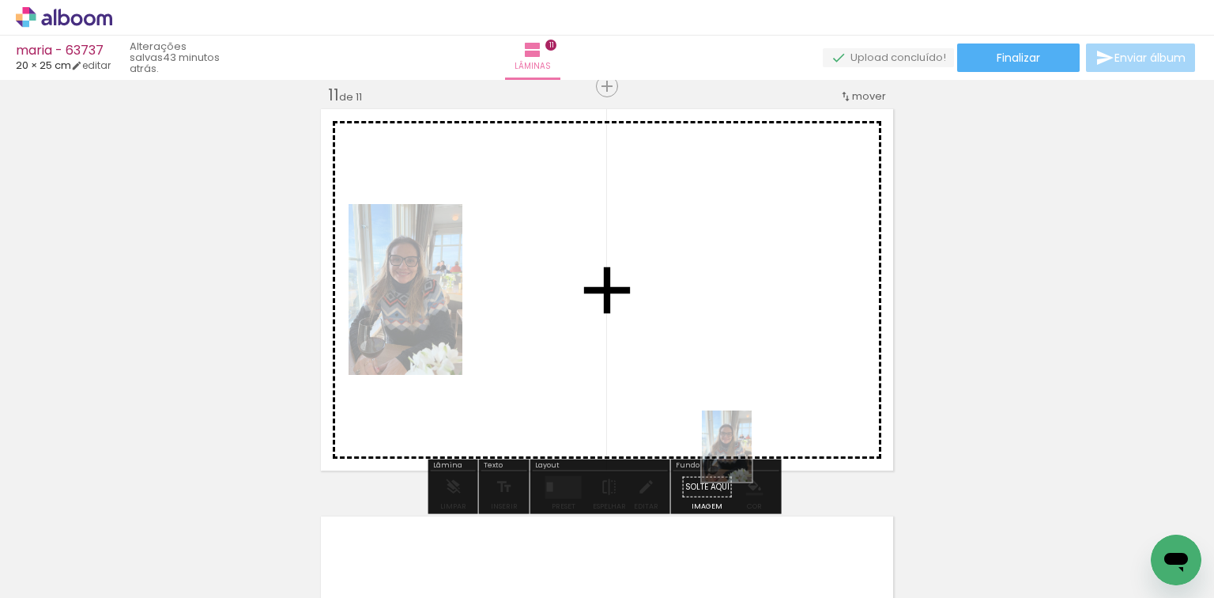
drag, startPoint x: 835, startPoint y: 534, endPoint x: 749, endPoint y: 458, distance: 114.8
click at [749, 458] on quentale-workspace at bounding box center [607, 299] width 1214 height 598
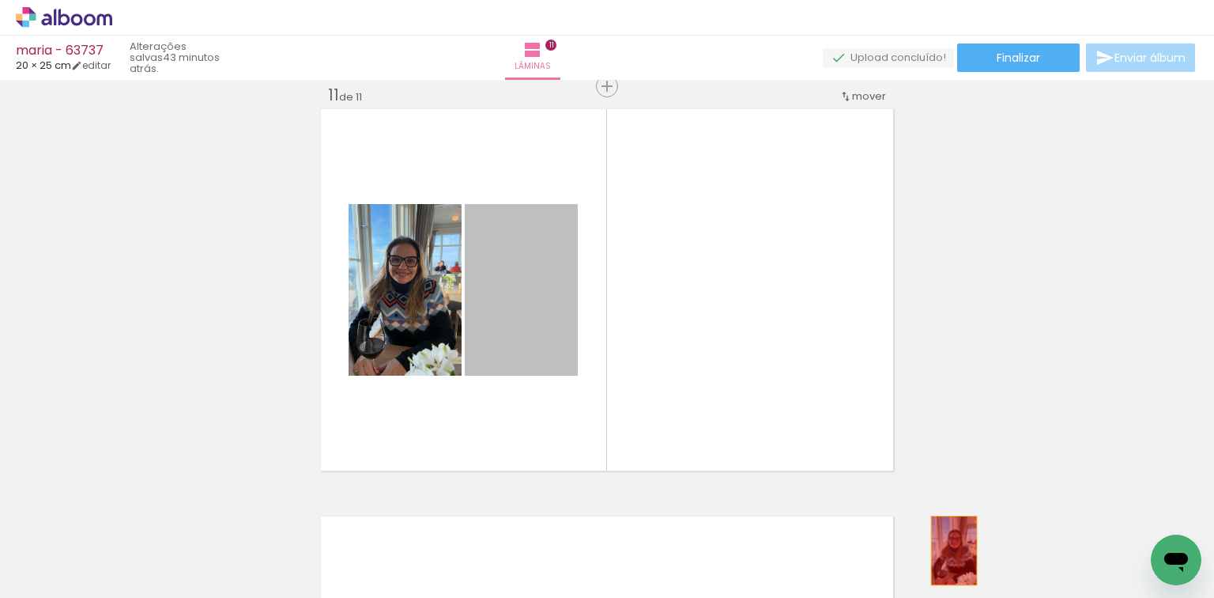
drag, startPoint x: 784, startPoint y: 452, endPoint x: 929, endPoint y: 545, distance: 172.1
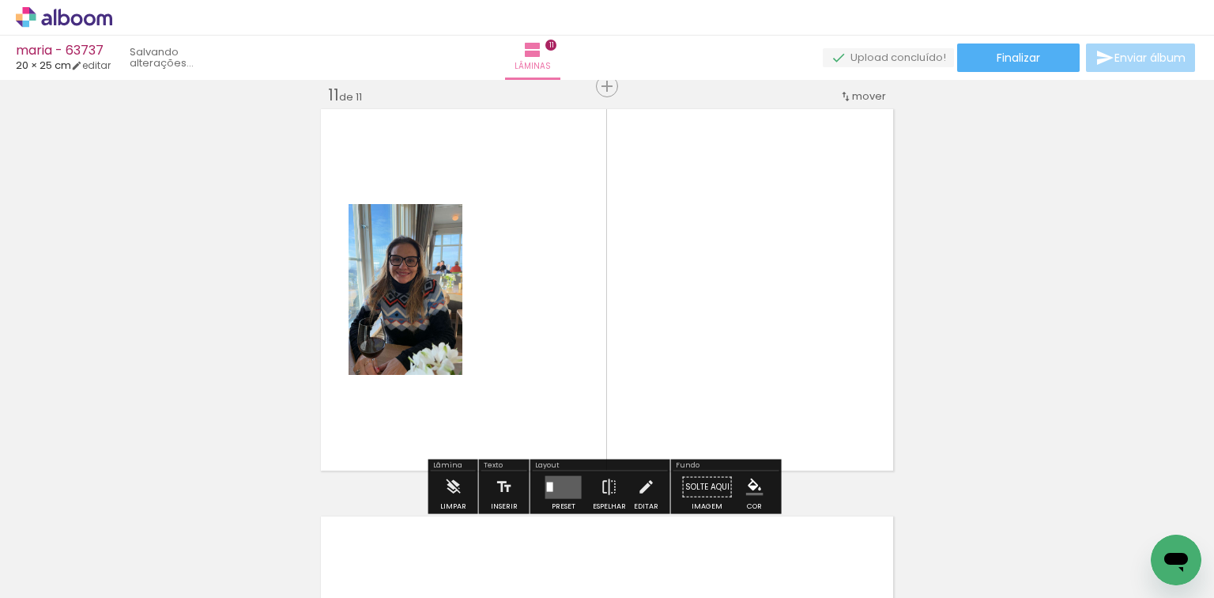
drag, startPoint x: 936, startPoint y: 564, endPoint x: 682, endPoint y: 466, distance: 272.0
click at [661, 303] on quentale-workspace at bounding box center [607, 299] width 1214 height 598
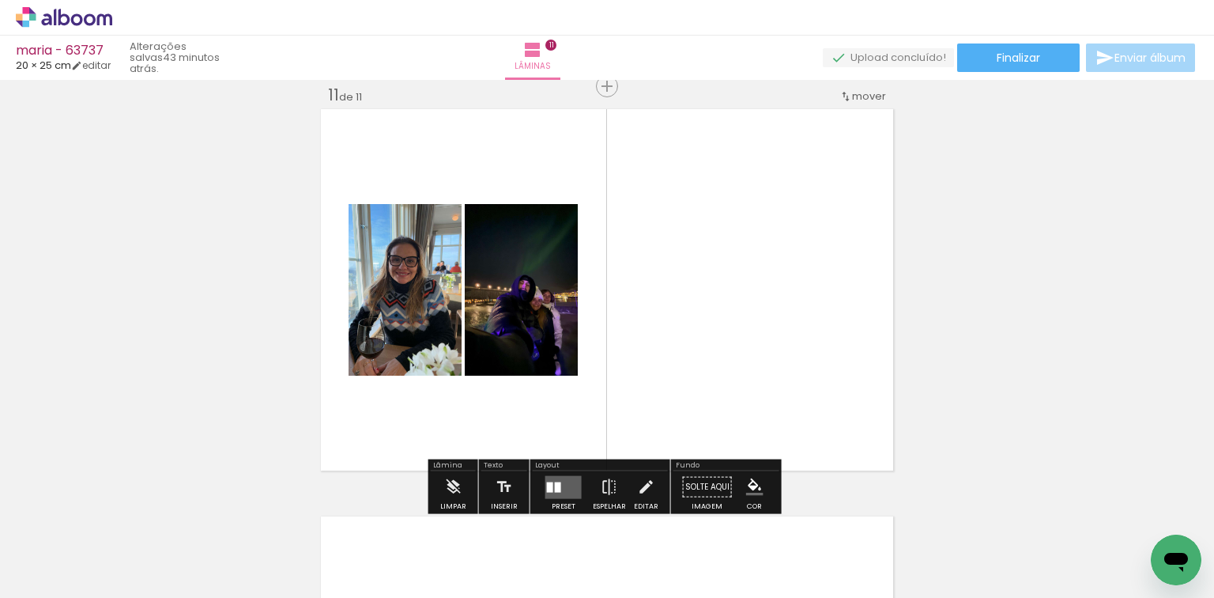
click at [575, 477] on quentale-layouter at bounding box center [563, 486] width 36 height 23
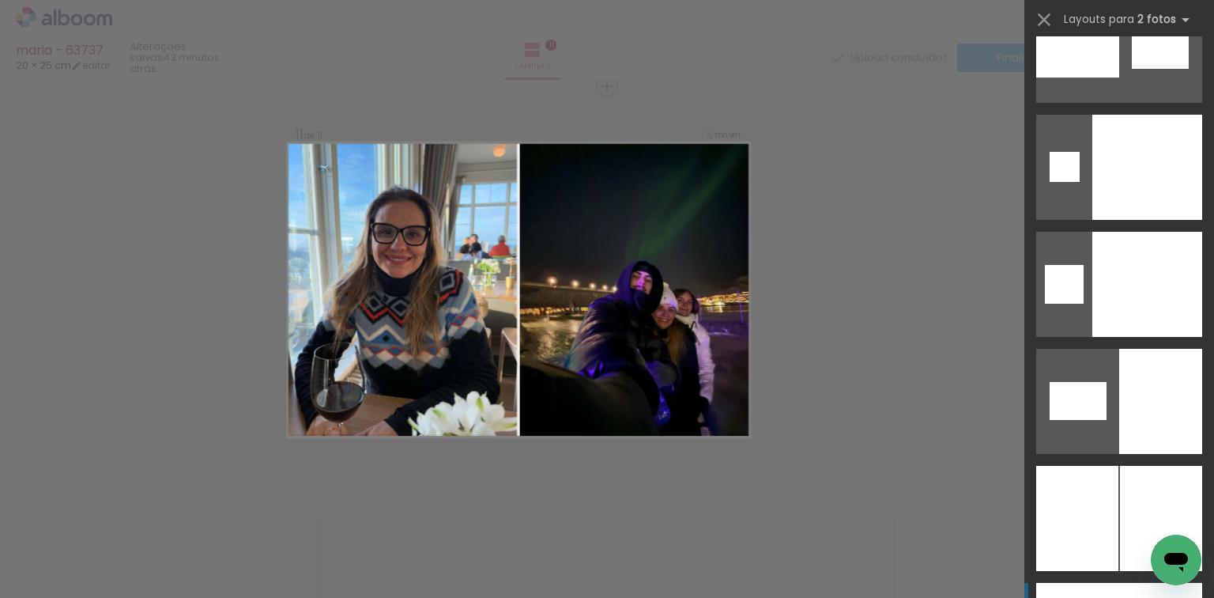
scroll to position [8312, 0]
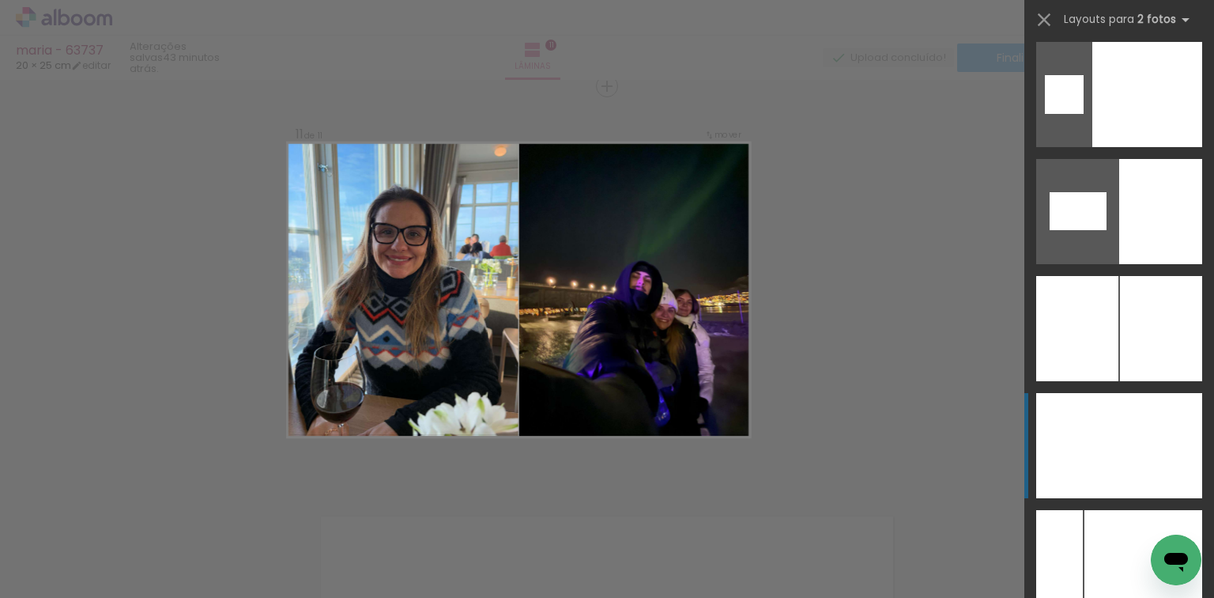
click at [1104, 447] on div at bounding box center [1077, 445] width 83 height 105
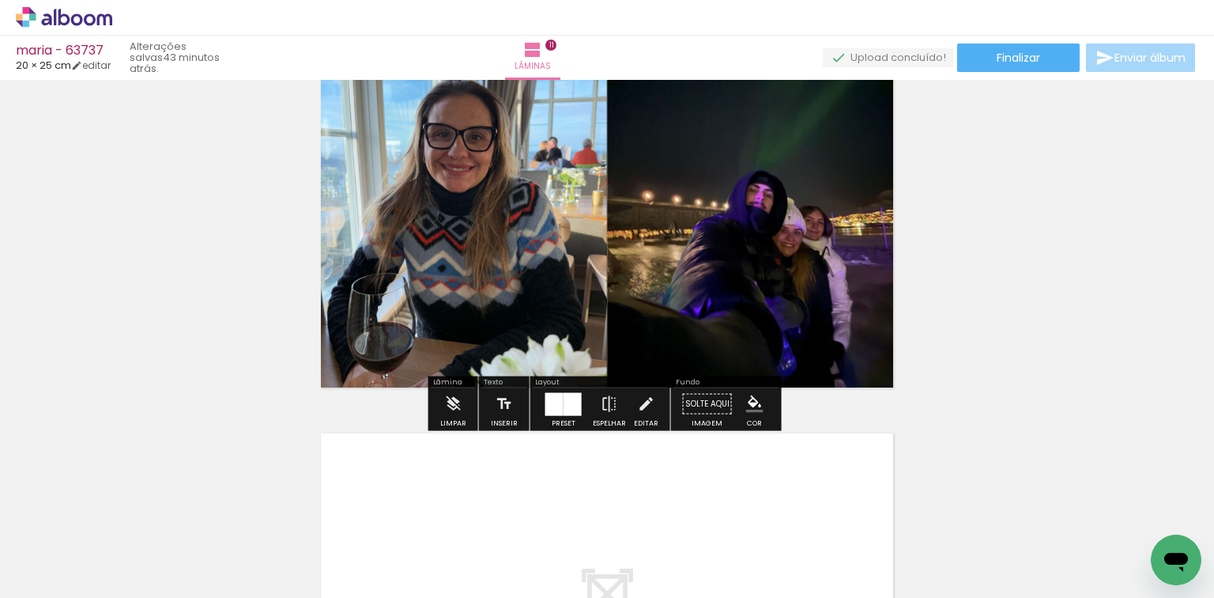
scroll to position [4280, 0]
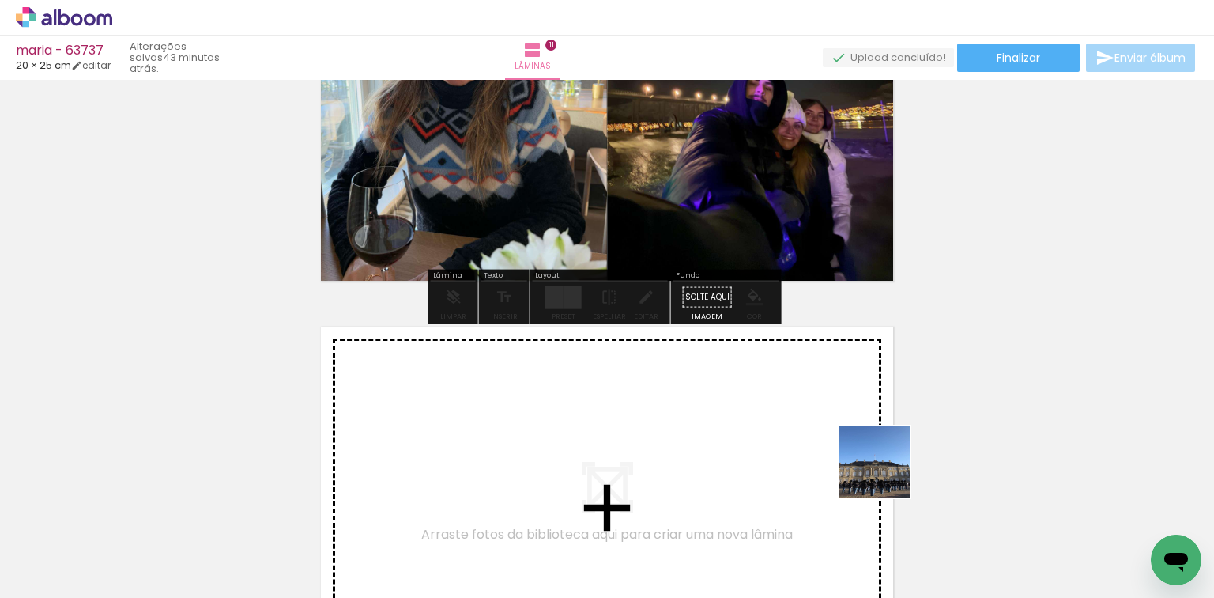
drag, startPoint x: 886, startPoint y: 473, endPoint x: 933, endPoint y: 465, distance: 47.4
click at [749, 424] on quentale-workspace at bounding box center [607, 299] width 1214 height 598
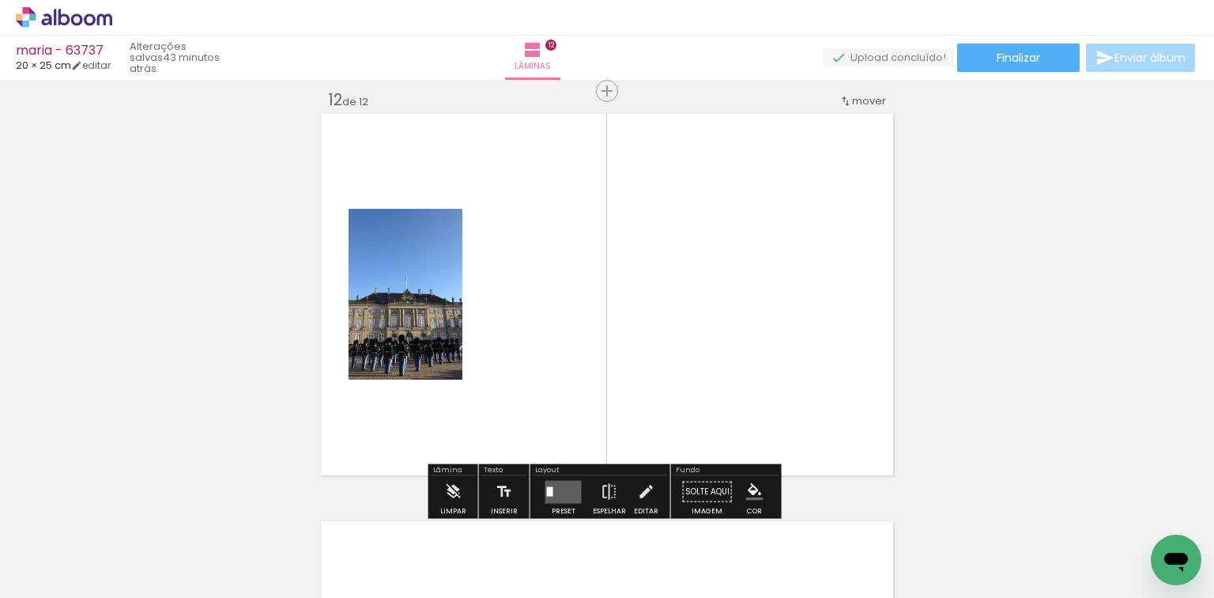
scroll to position [4497, 0]
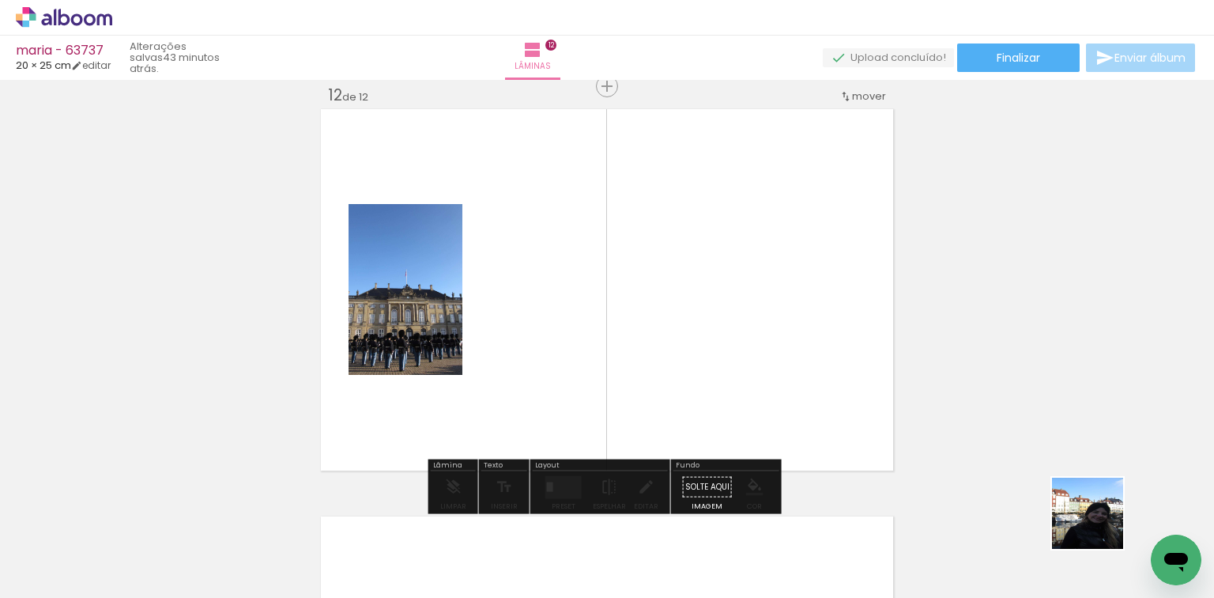
drag, startPoint x: 1099, startPoint y: 525, endPoint x: 527, endPoint y: 402, distance: 585.4
click at [723, 364] on quentale-workspace at bounding box center [607, 299] width 1214 height 598
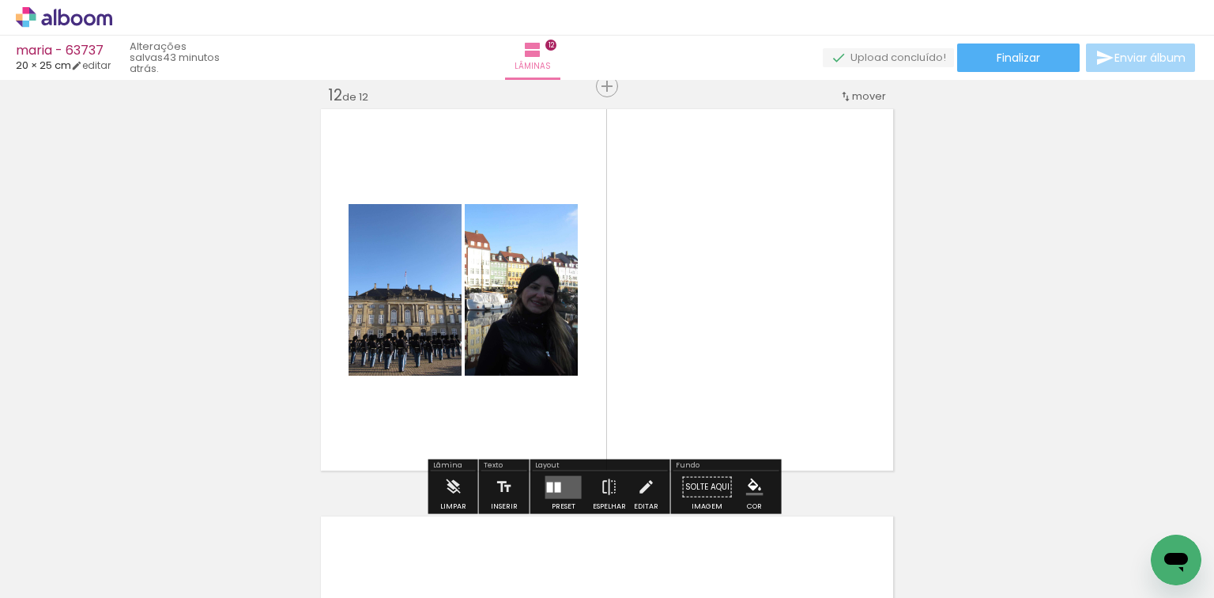
click at [547, 490] on div at bounding box center [550, 486] width 6 height 10
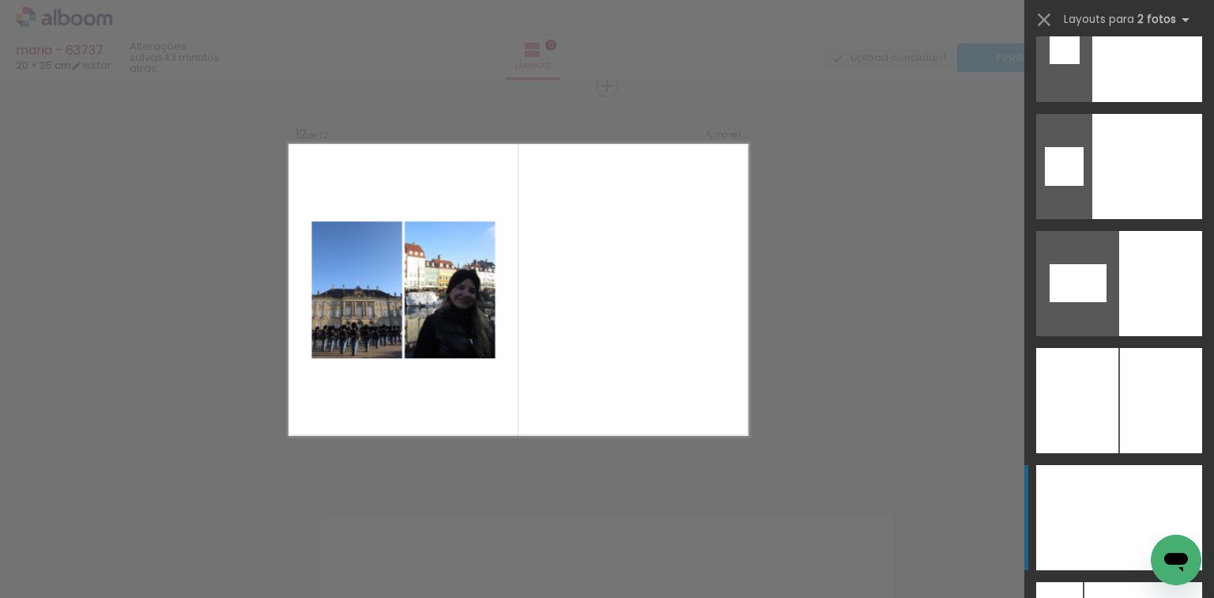
scroll to position [8253, 0]
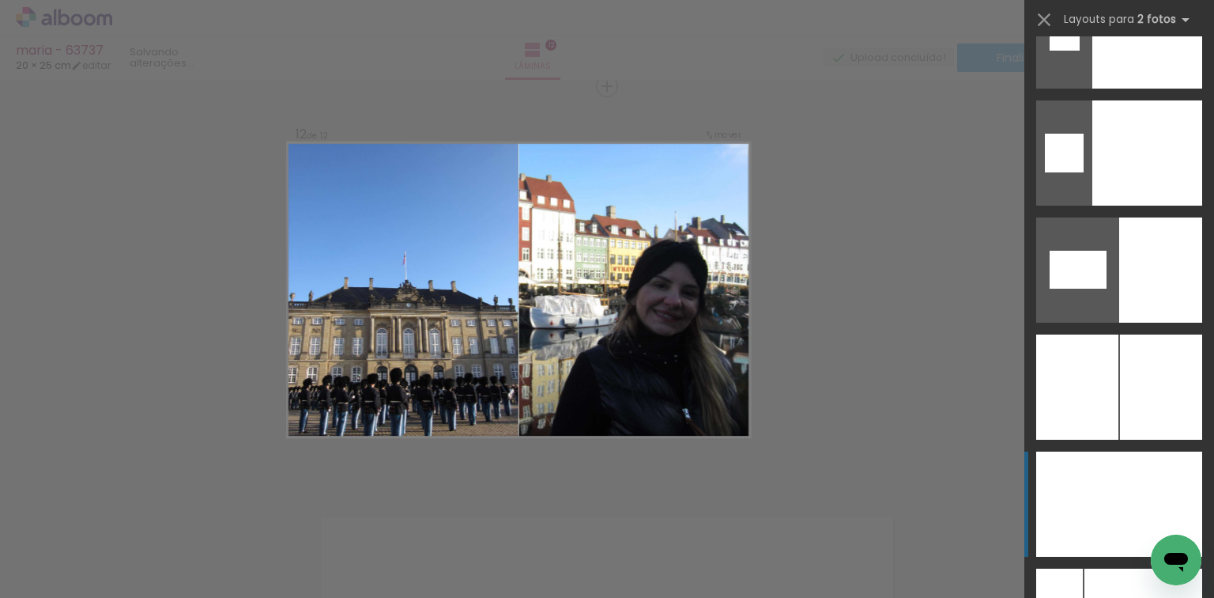
click at [1152, 478] on div at bounding box center [1160, 503] width 83 height 105
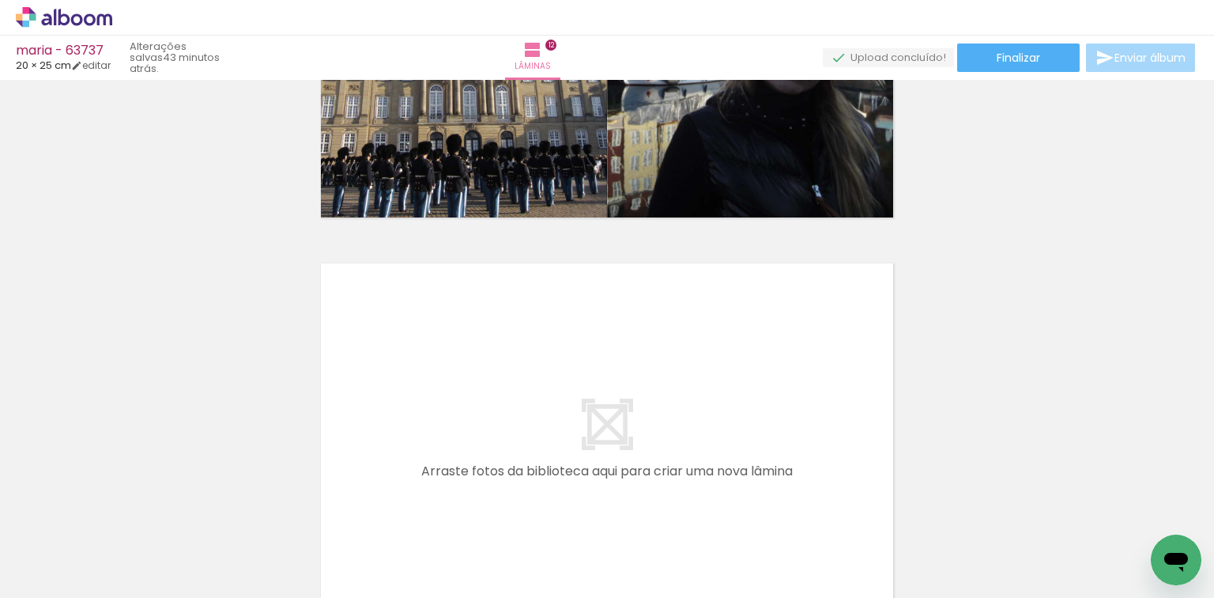
scroll to position [0, 1575]
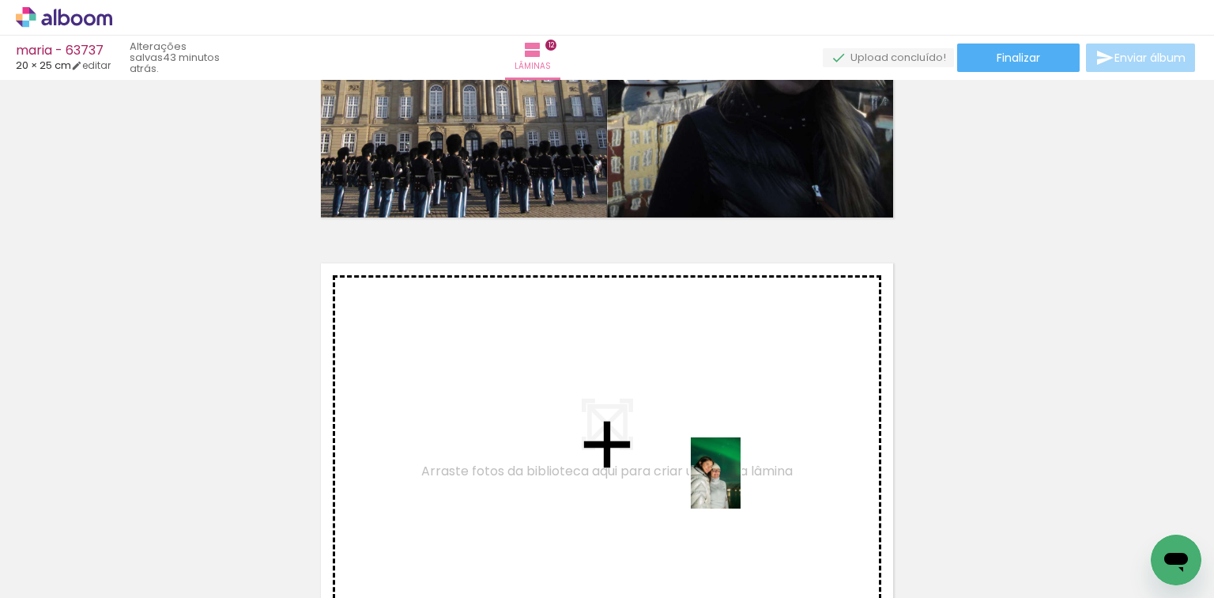
drag, startPoint x: 749, startPoint y: 549, endPoint x: 832, endPoint y: 569, distance: 85.3
click at [749, 439] on quentale-workspace at bounding box center [607, 299] width 1214 height 598
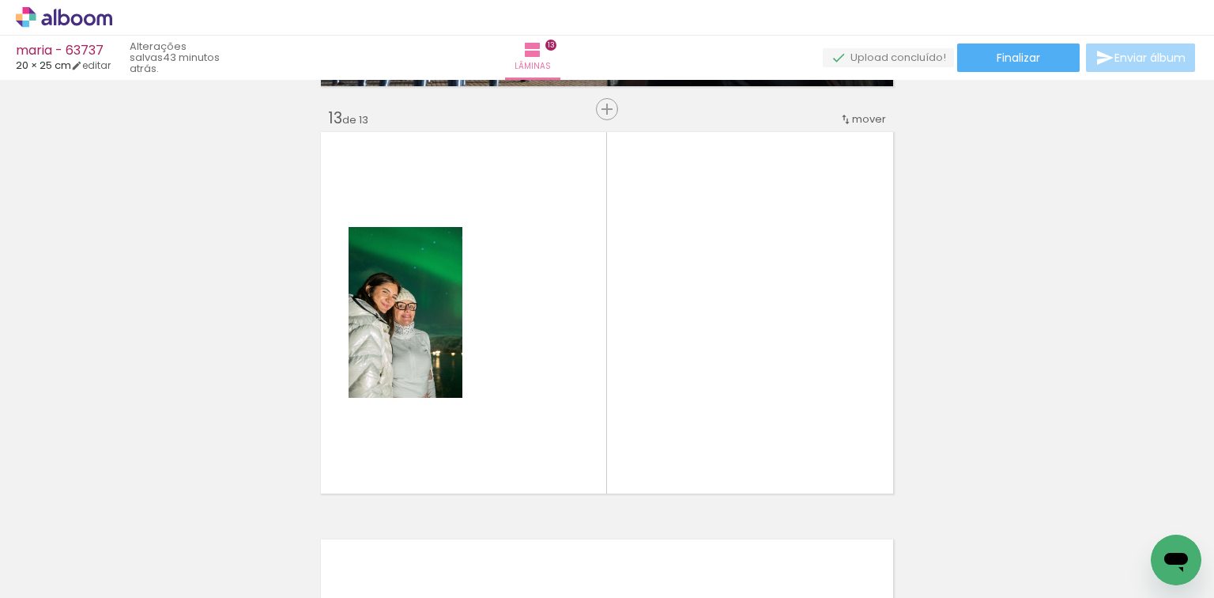
scroll to position [4905, 0]
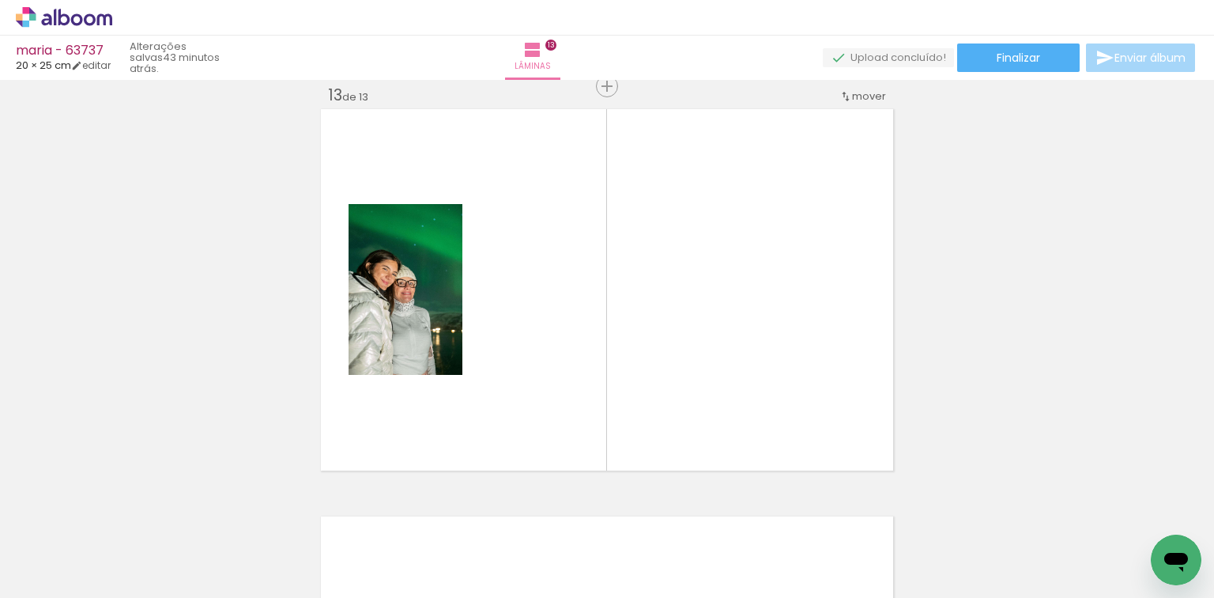
drag, startPoint x: 810, startPoint y: 543, endPoint x: 663, endPoint y: 398, distance: 206.2
click at [765, 375] on quentale-workspace at bounding box center [607, 299] width 1214 height 598
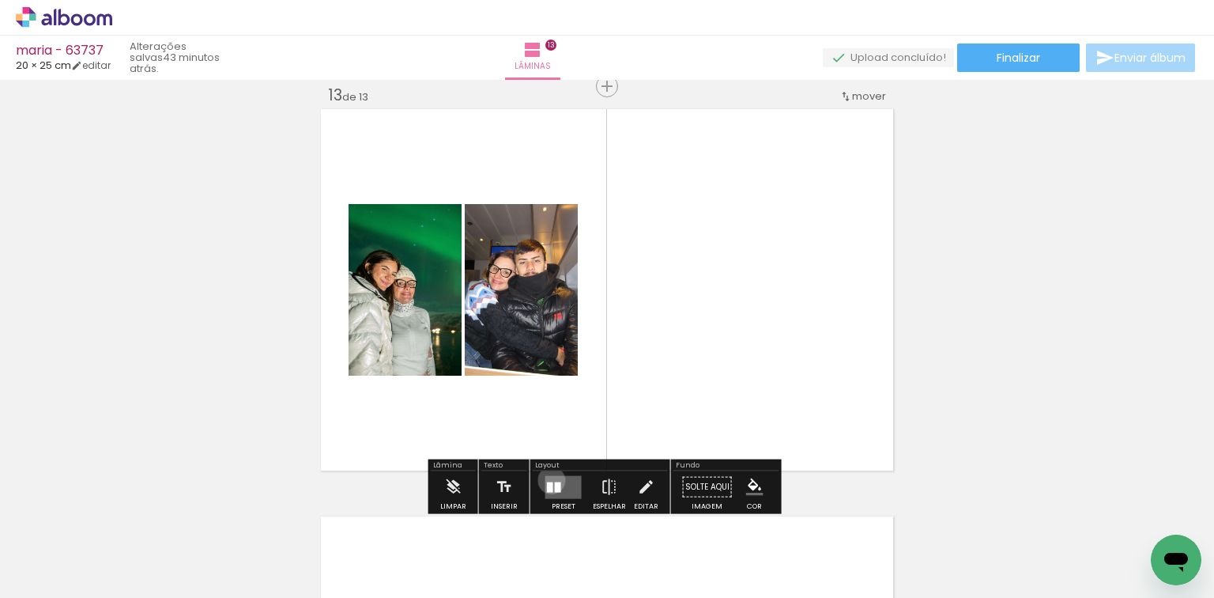
click at [548, 479] on quentale-layouter at bounding box center [563, 486] width 36 height 23
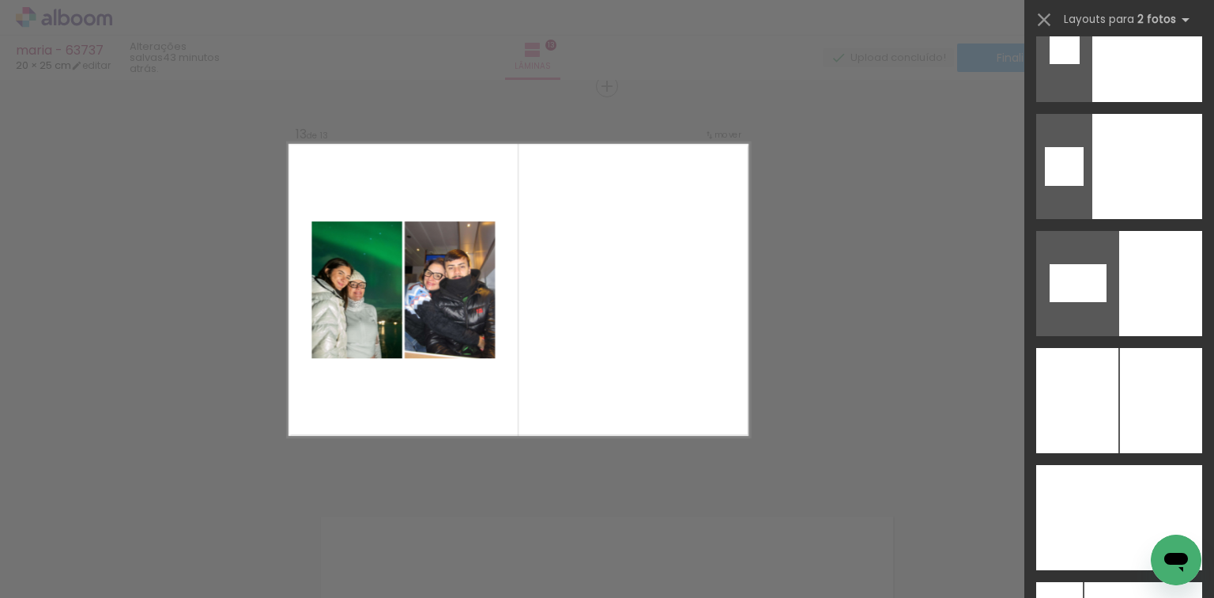
scroll to position [8358, 0]
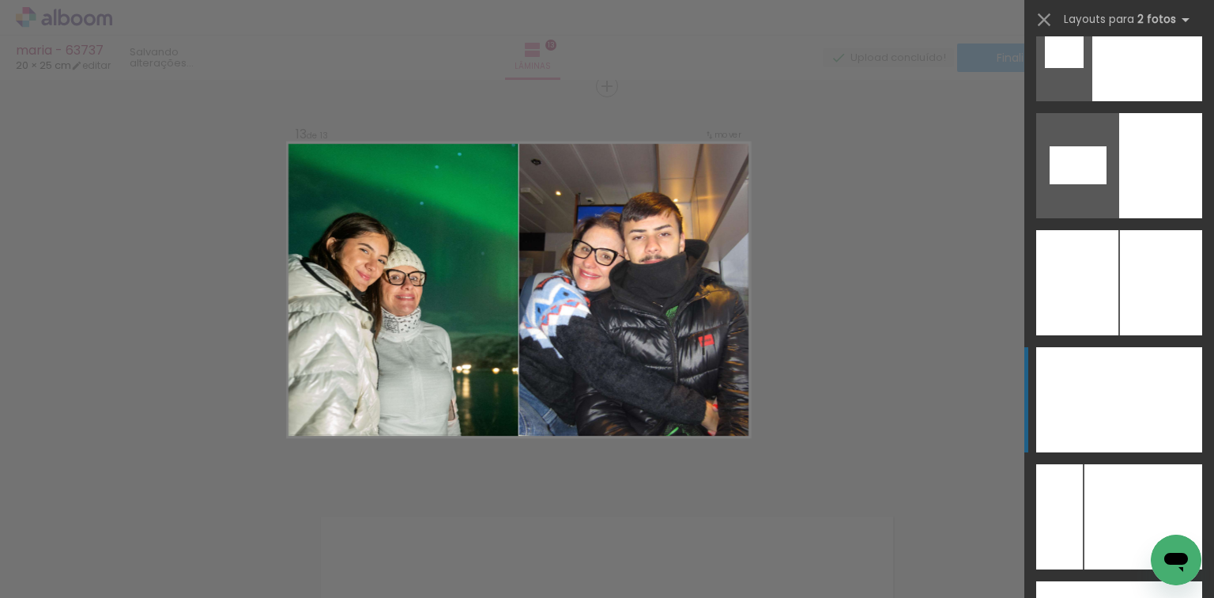
click at [1083, 384] on div at bounding box center [1077, 399] width 83 height 105
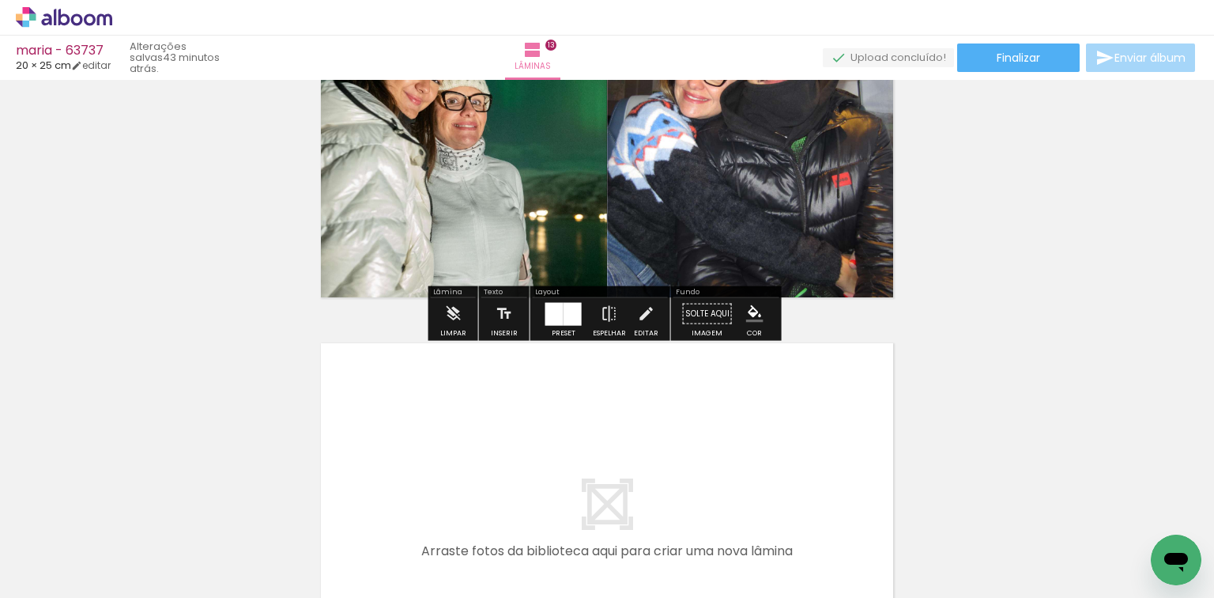
scroll to position [5094, 0]
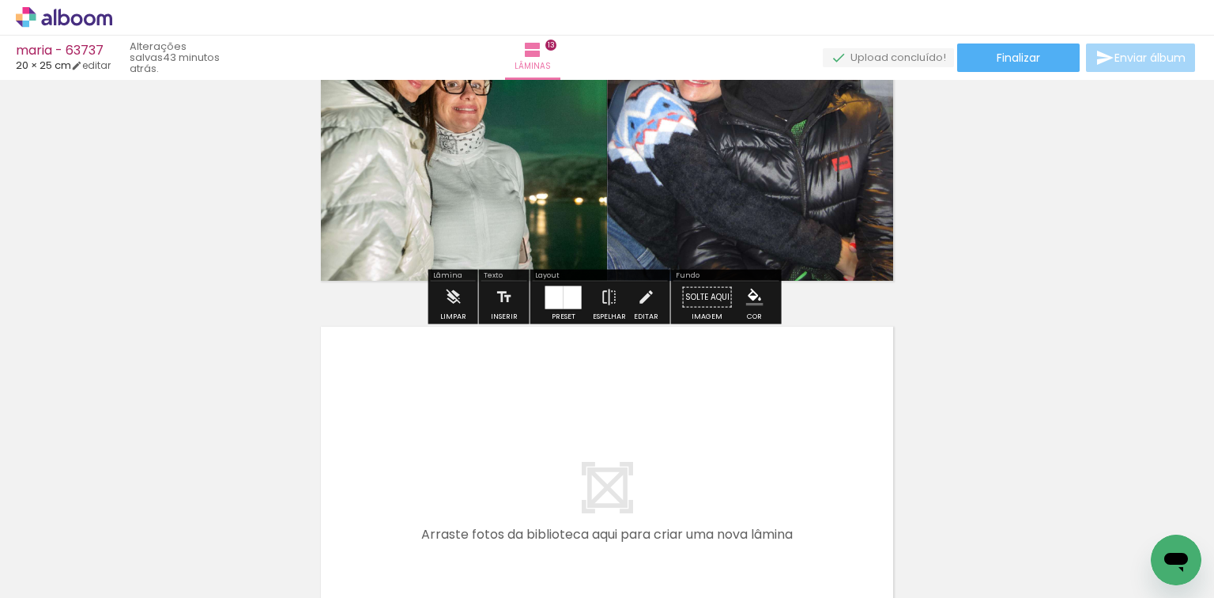
drag, startPoint x: 880, startPoint y: 515, endPoint x: 923, endPoint y: 515, distance: 43.5
click at [821, 433] on quentale-workspace at bounding box center [607, 299] width 1214 height 598
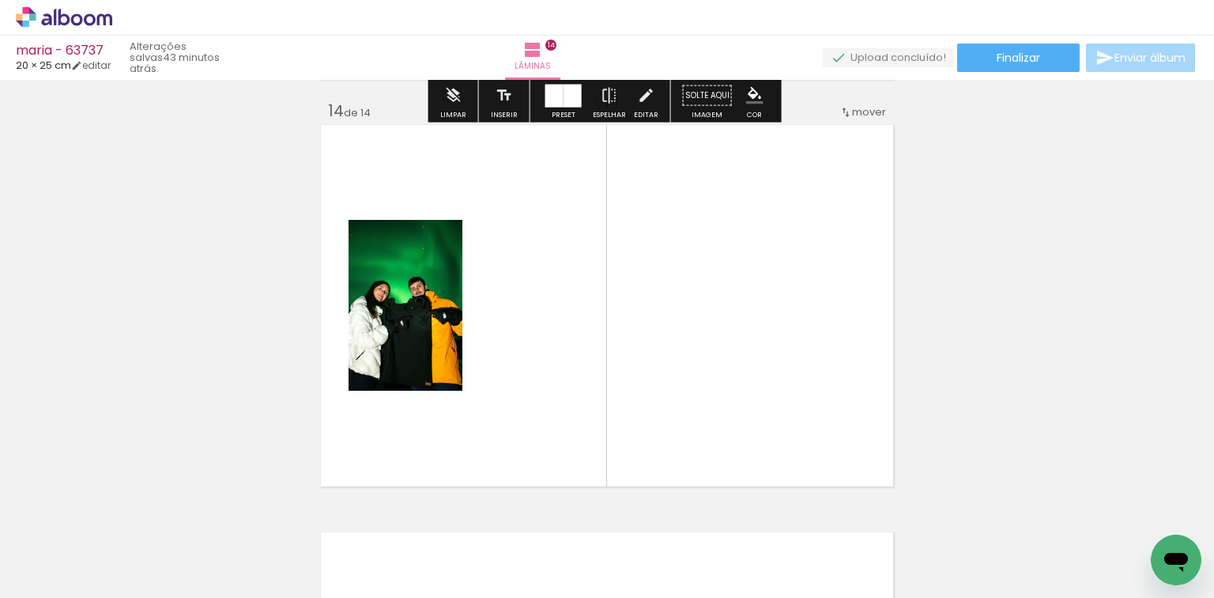
scroll to position [5312, 0]
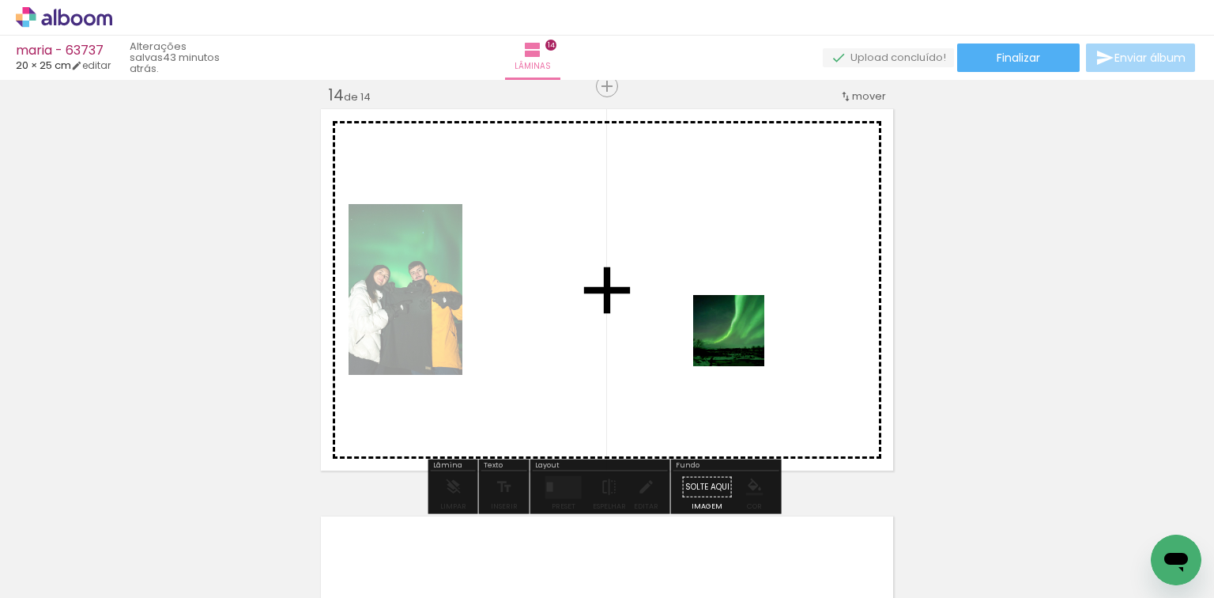
drag, startPoint x: 941, startPoint y: 519, endPoint x: 671, endPoint y: 418, distance: 287.6
click at [686, 315] on quentale-workspace at bounding box center [607, 299] width 1214 height 598
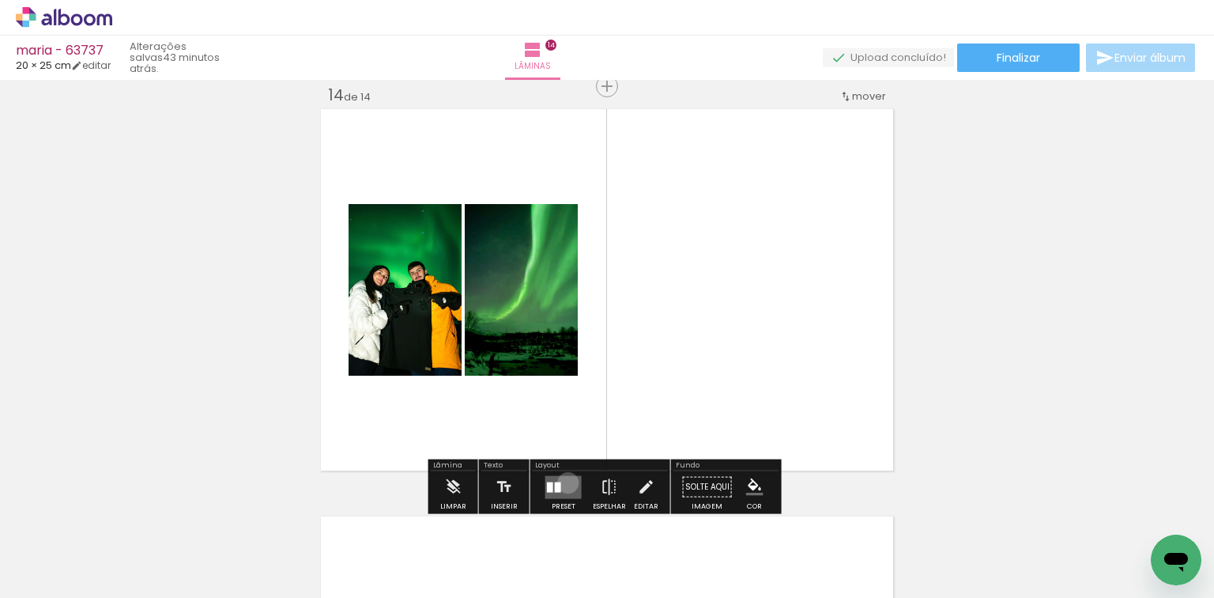
drag, startPoint x: 564, startPoint y: 481, endPoint x: 587, endPoint y: 478, distance: 23.1
click at [564, 481] on quentale-layouter at bounding box center [563, 486] width 36 height 23
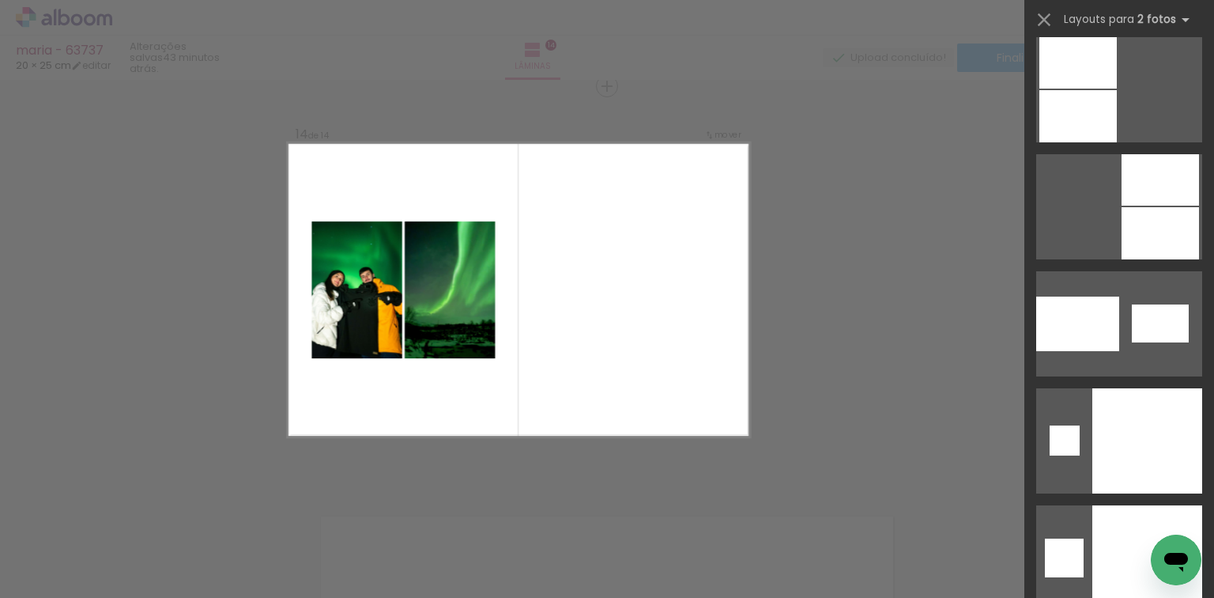
scroll to position [8240, 0]
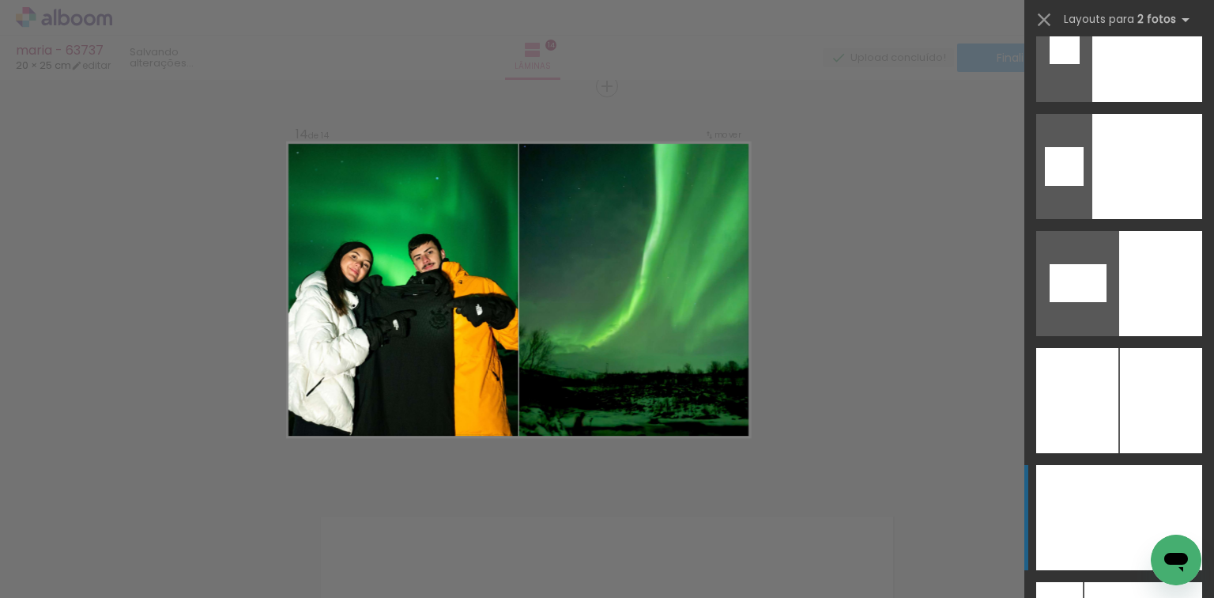
click at [1138, 485] on div at bounding box center [1160, 517] width 83 height 105
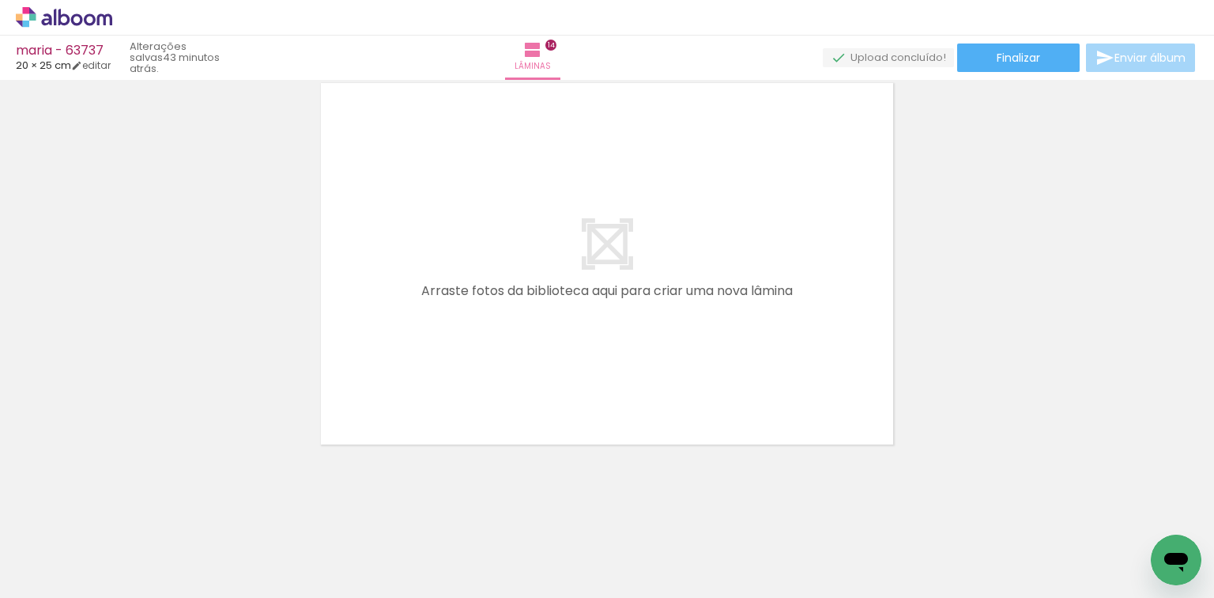
scroll to position [5748, 0]
drag, startPoint x: 1029, startPoint y: 537, endPoint x: 1062, endPoint y: 468, distance: 76.7
click at [559, 251] on quentale-workspace at bounding box center [607, 299] width 1214 height 598
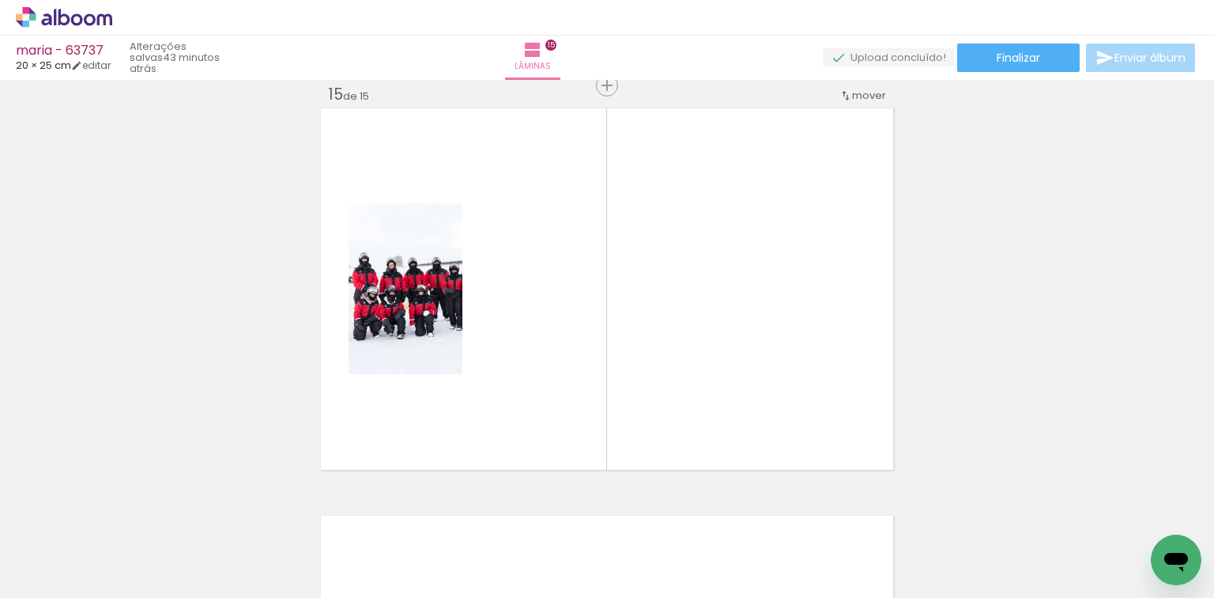
scroll to position [5719, 0]
drag, startPoint x: 1161, startPoint y: 523, endPoint x: 740, endPoint y: 402, distance: 438.5
click at [832, 417] on quentale-workspace at bounding box center [607, 299] width 1214 height 598
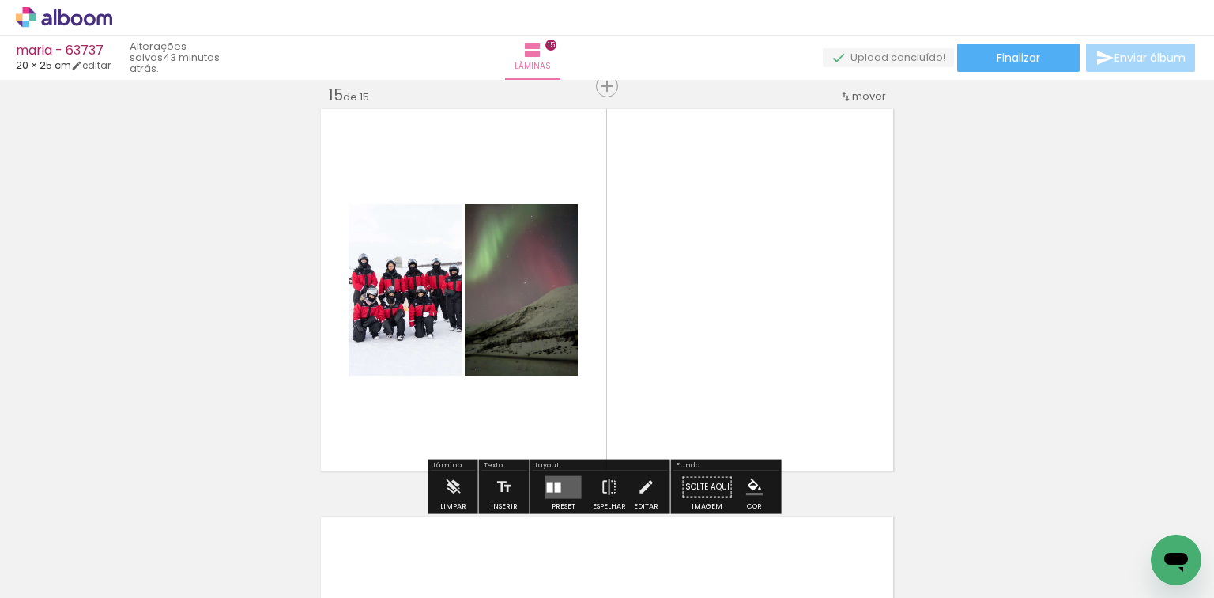
drag, startPoint x: 560, startPoint y: 476, endPoint x: 613, endPoint y: 443, distance: 63.2
click at [559, 475] on quentale-layouter at bounding box center [563, 486] width 36 height 23
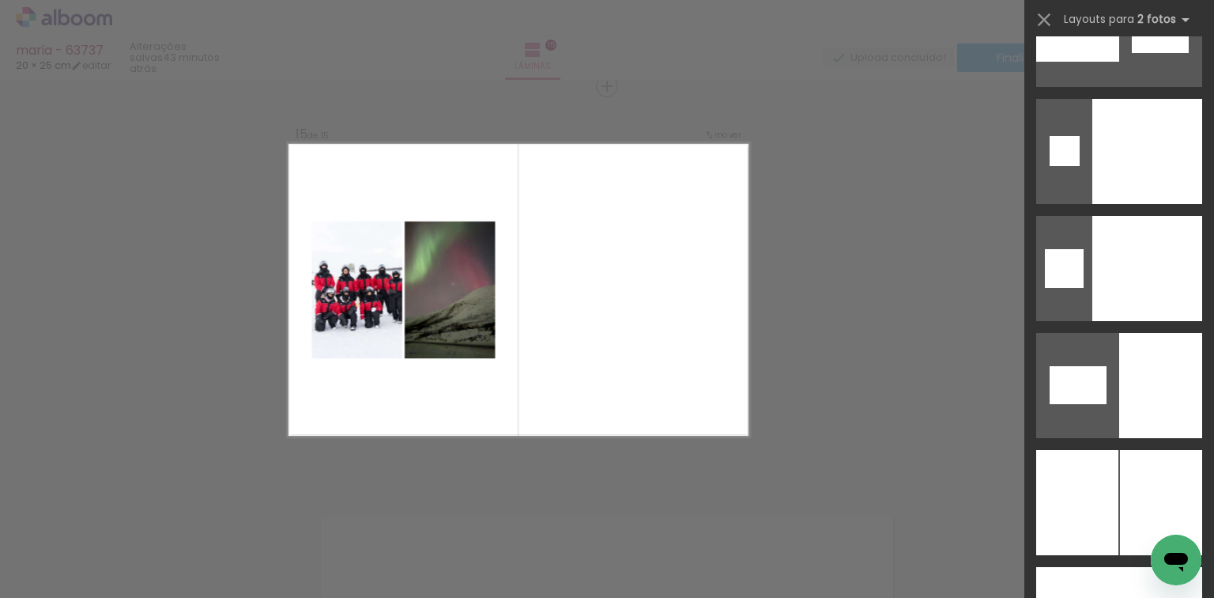
scroll to position [8452, 0]
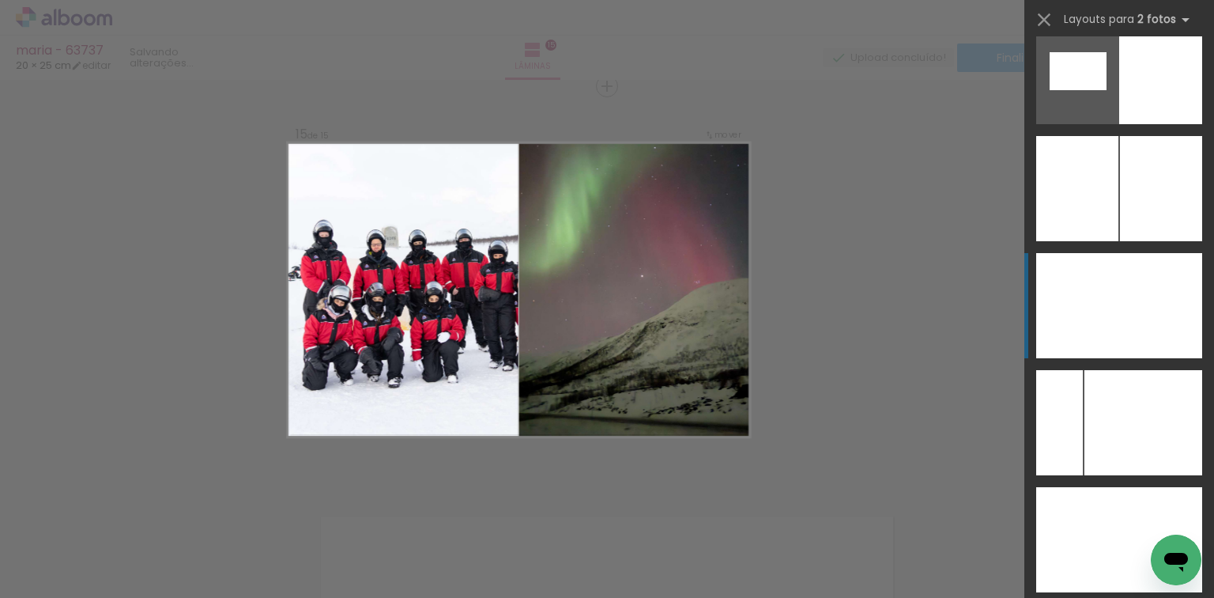
click at [1081, 304] on div at bounding box center [1077, 305] width 83 height 105
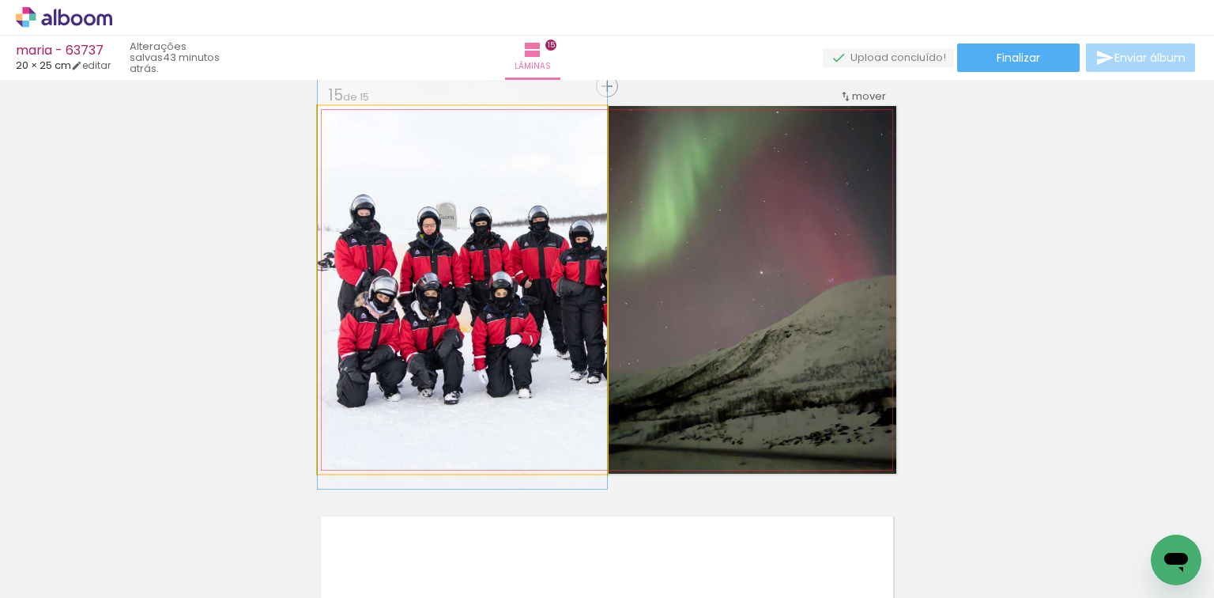
drag, startPoint x: 428, startPoint y: 331, endPoint x: 409, endPoint y: 323, distance: 21.3
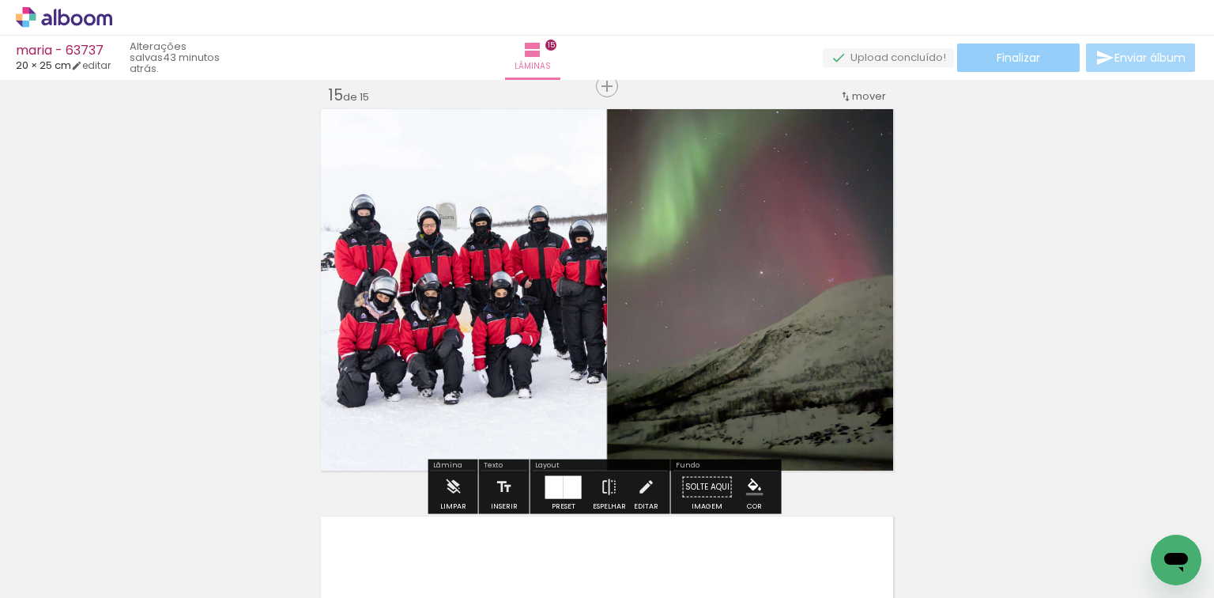
click at [990, 71] on paper-button "Finalizar" at bounding box center [1018, 57] width 123 height 28
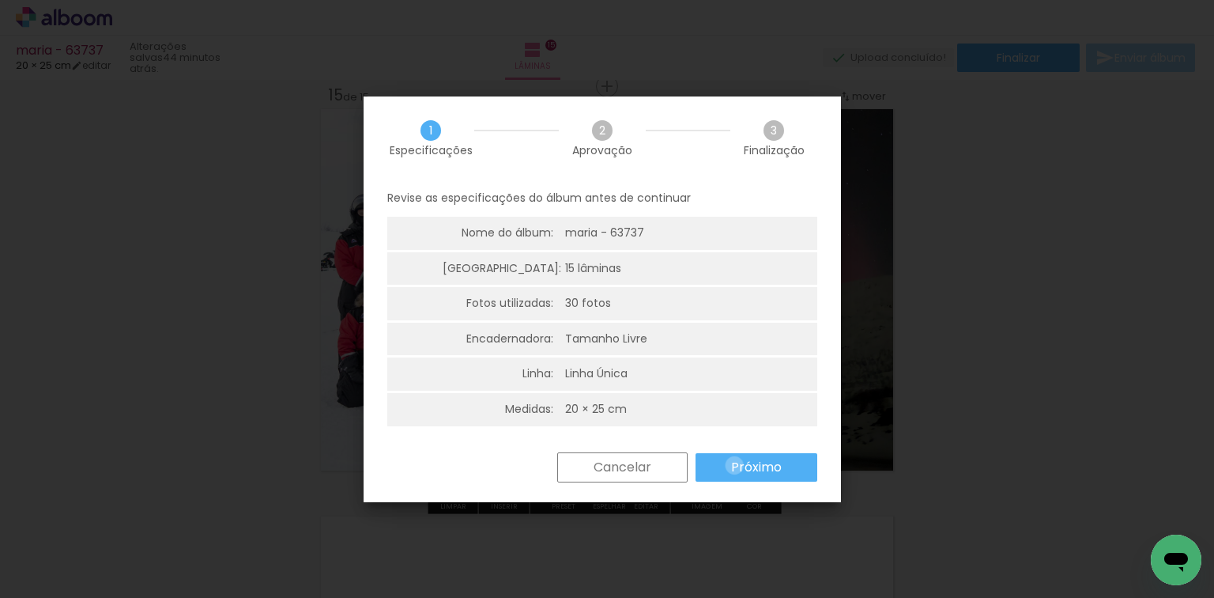
click at [0, 0] on slot "Próximo" at bounding box center [0, 0] width 0 height 0
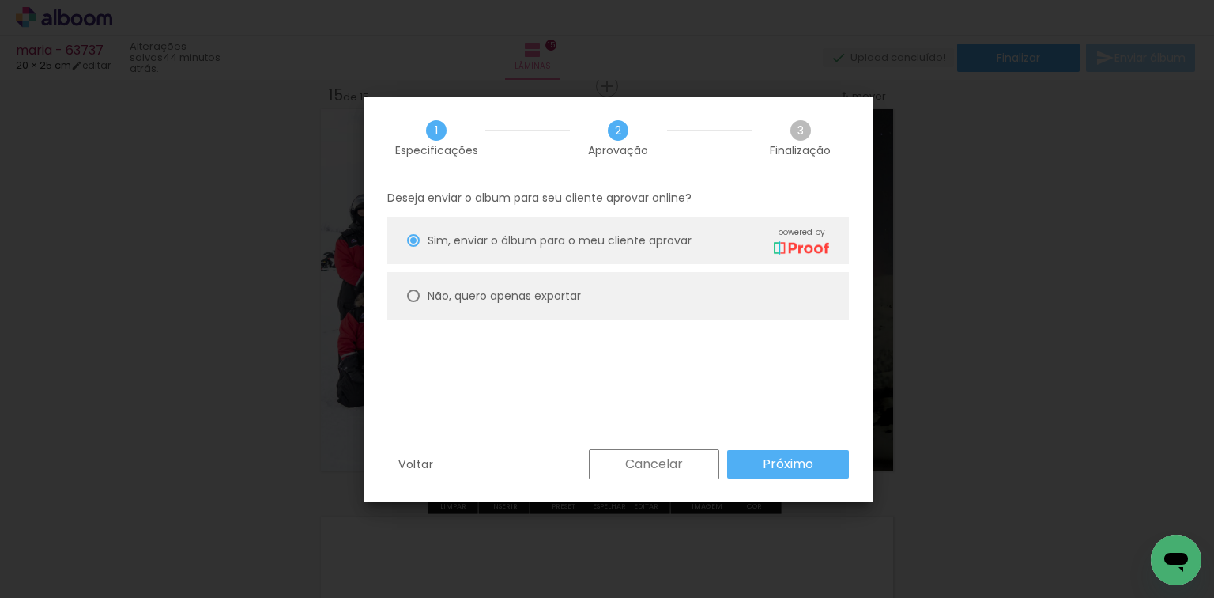
click at [677, 307] on paper-radio-button "Não, quero apenas exportar" at bounding box center [618, 295] width 462 height 47
type paper-radio-button "on"
click at [0, 0] on slot "Próximo" at bounding box center [0, 0] width 0 height 0
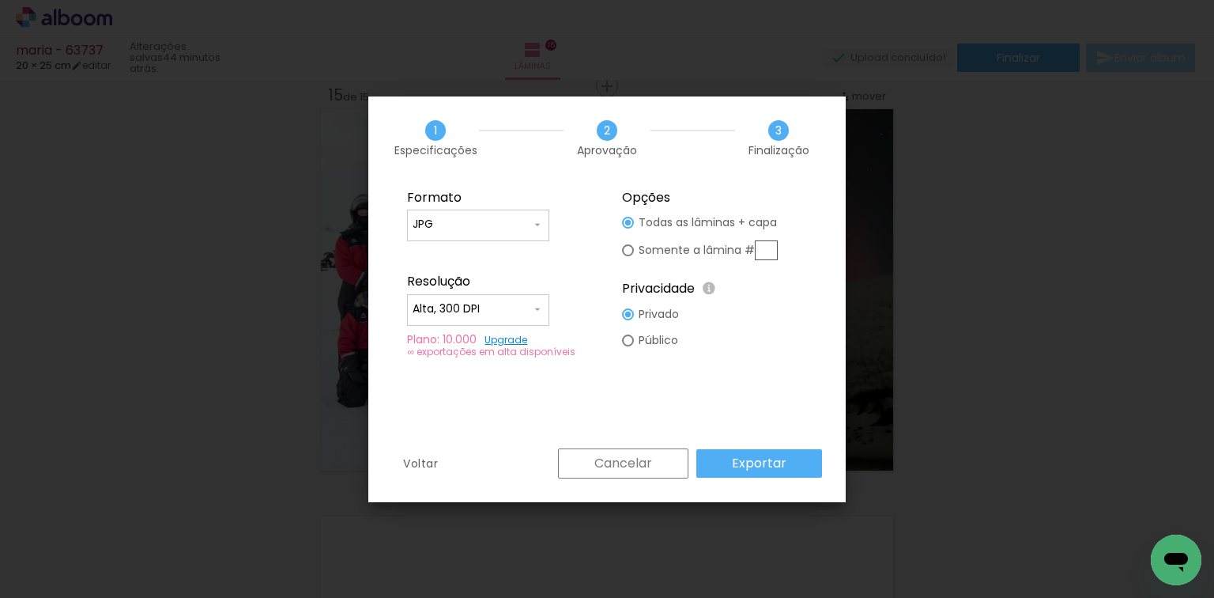
type input "Alta, 300 DPI"
click at [789, 462] on paper-button "Exportar" at bounding box center [759, 463] width 126 height 28
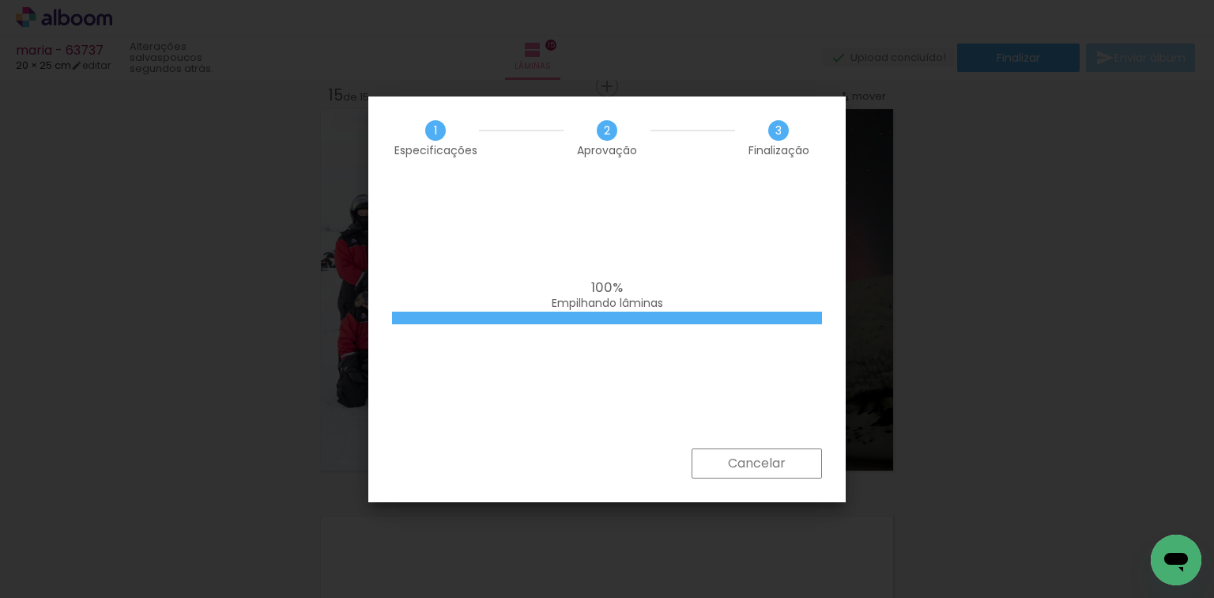
scroll to position [0, 1575]
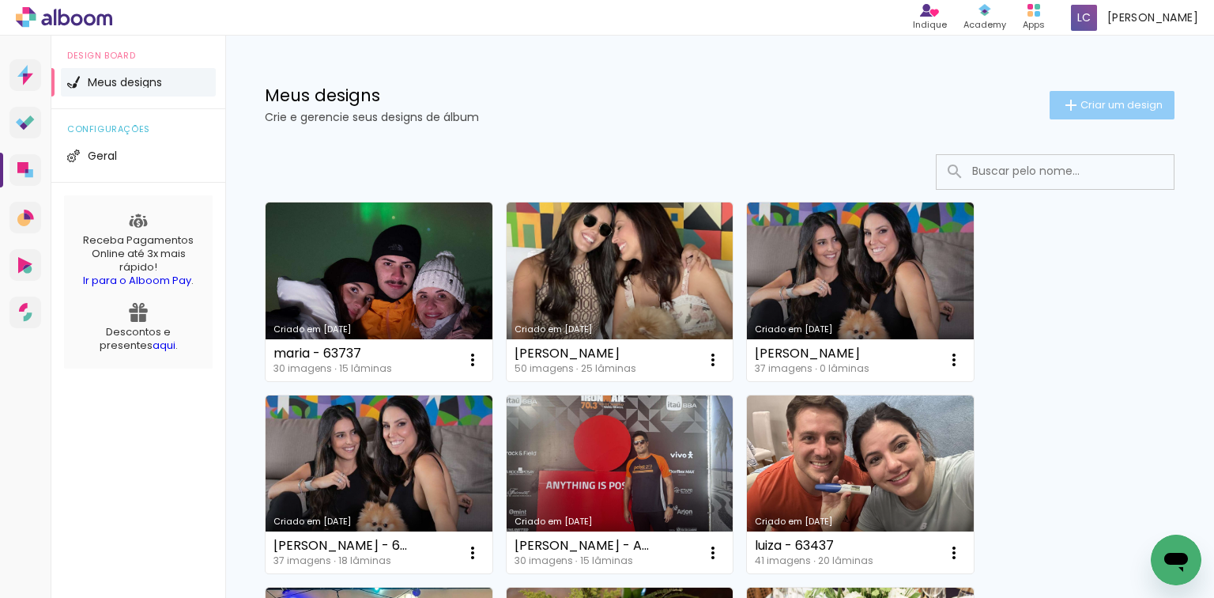
click at [1084, 91] on paper-button "Criar um design" at bounding box center [1112, 105] width 125 height 28
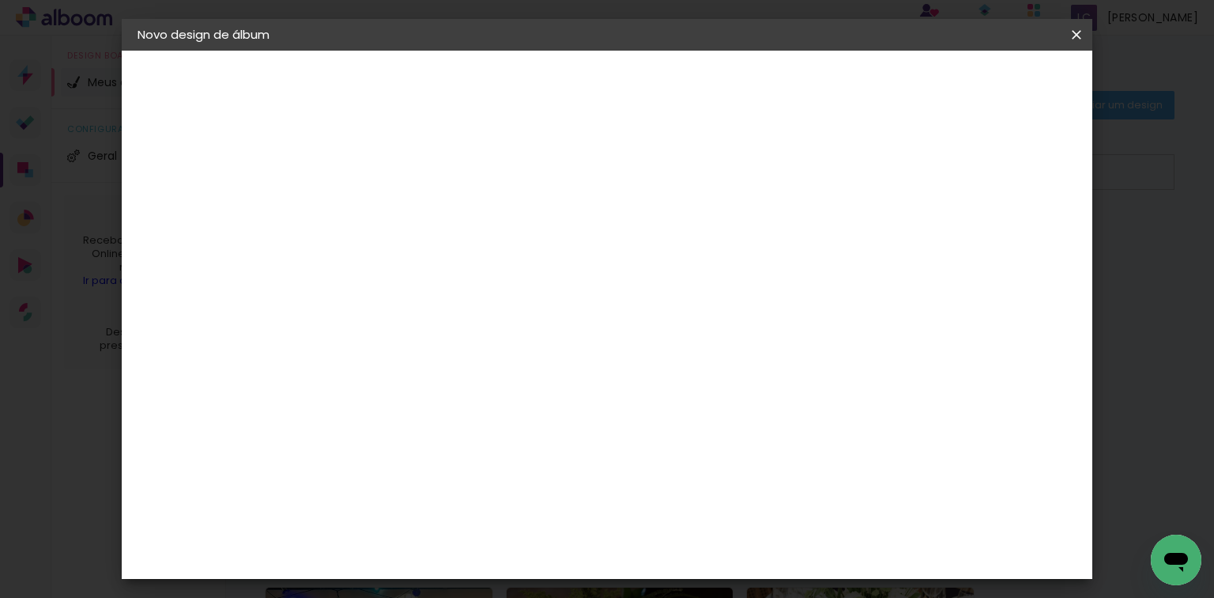
click at [396, 206] on input at bounding box center [396, 212] width 0 height 25
type input "REBECA - 63738"
type paper-input "REBECA - 63738"
click at [558, 74] on link "Avançar" at bounding box center [515, 83] width 85 height 27
click at [692, 232] on paper-item "Tamanho Livre" at bounding box center [616, 240] width 152 height 35
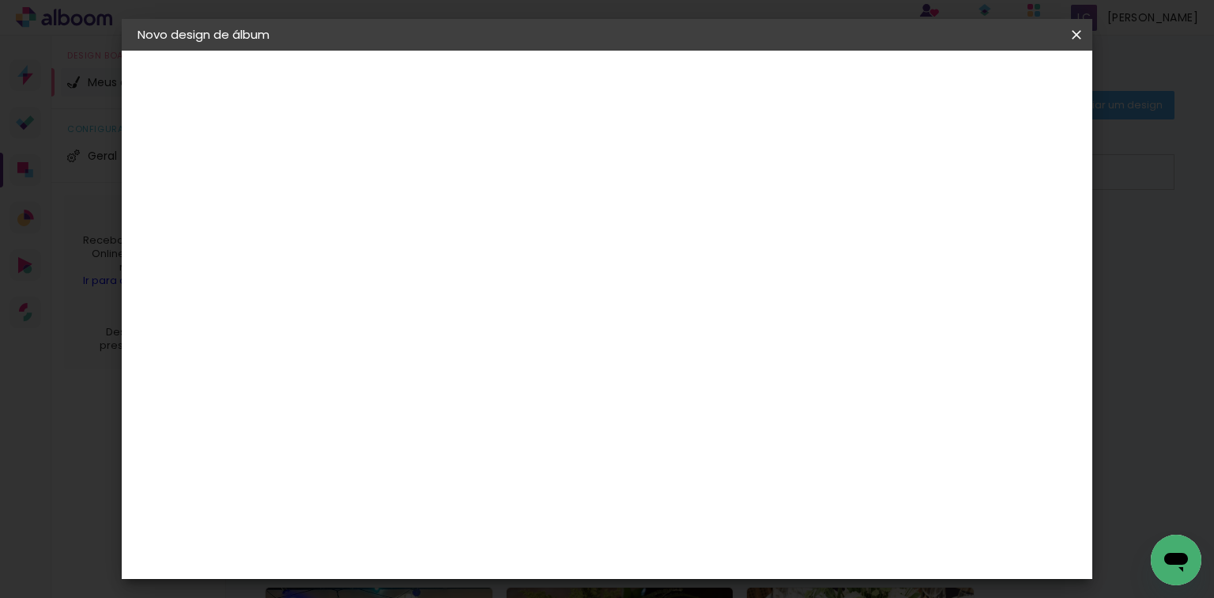
click at [692, 92] on paper-button "Avançar" at bounding box center [652, 83] width 77 height 27
click at [701, 481] on input "60" at bounding box center [695, 484] width 41 height 24
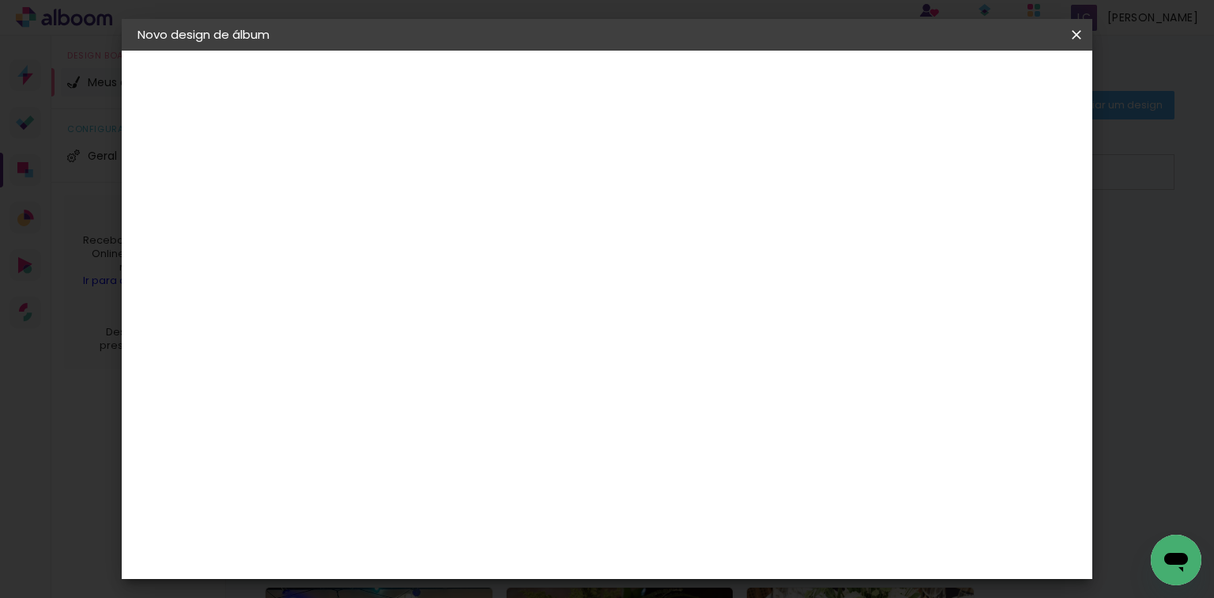
type input "40,6"
type paper-input "40,6"
click at [402, 452] on input "30" at bounding box center [400, 464] width 41 height 24
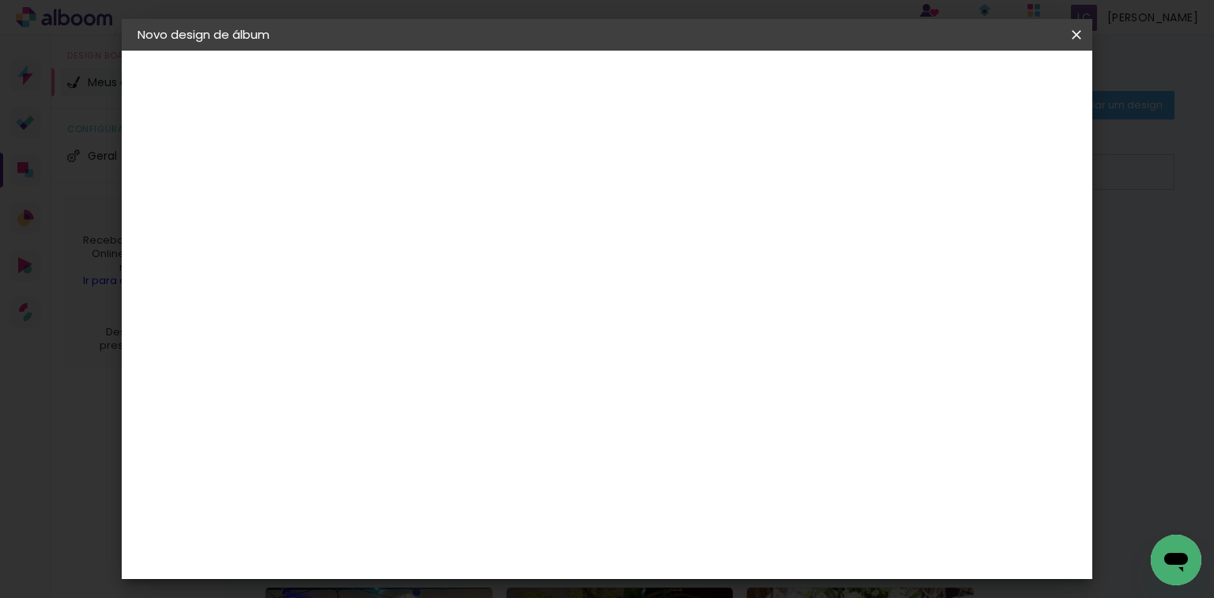
type input "20,3"
type paper-input "20,3"
type input "4"
type paper-input "4"
click at [1001, 242] on input "4" at bounding box center [993, 239] width 28 height 24
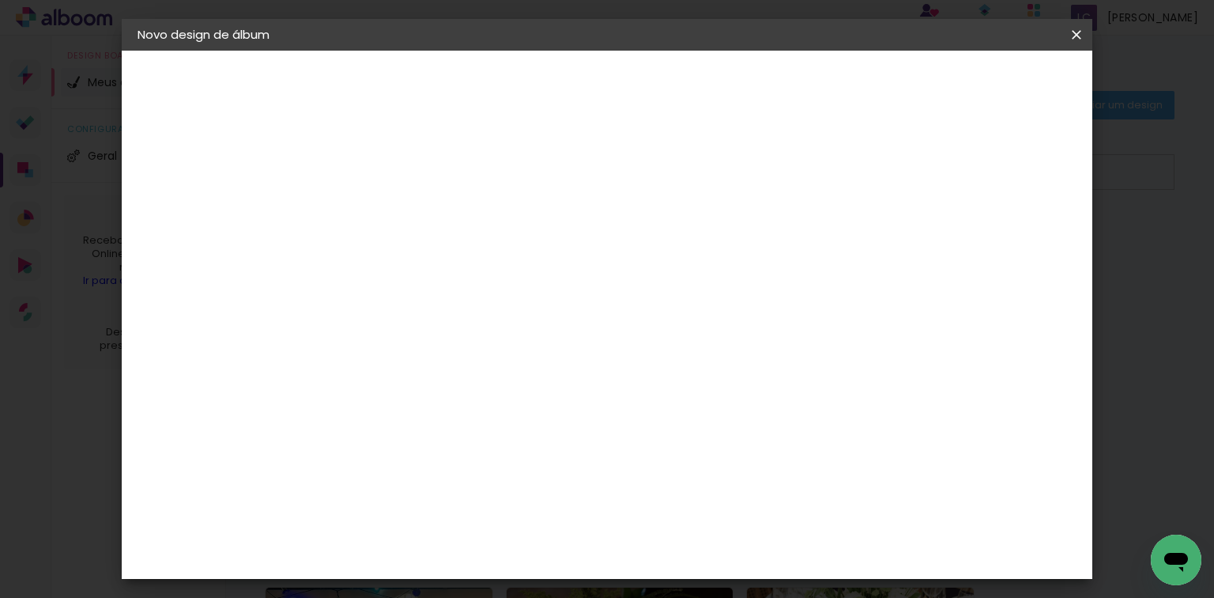
type input "3"
type paper-input "3"
click at [1005, 240] on input "3" at bounding box center [996, 239] width 28 height 24
type input "2"
type paper-input "2"
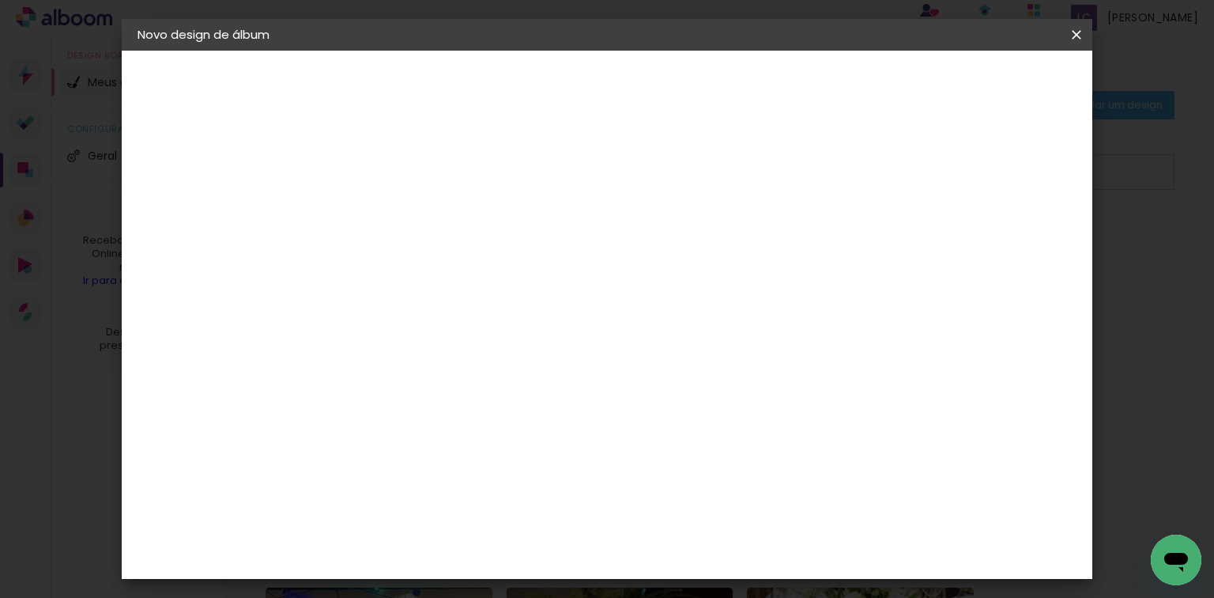
click at [1005, 240] on input "2" at bounding box center [999, 239] width 28 height 24
click at [980, 84] on span "Iniciar design" at bounding box center [944, 83] width 72 height 11
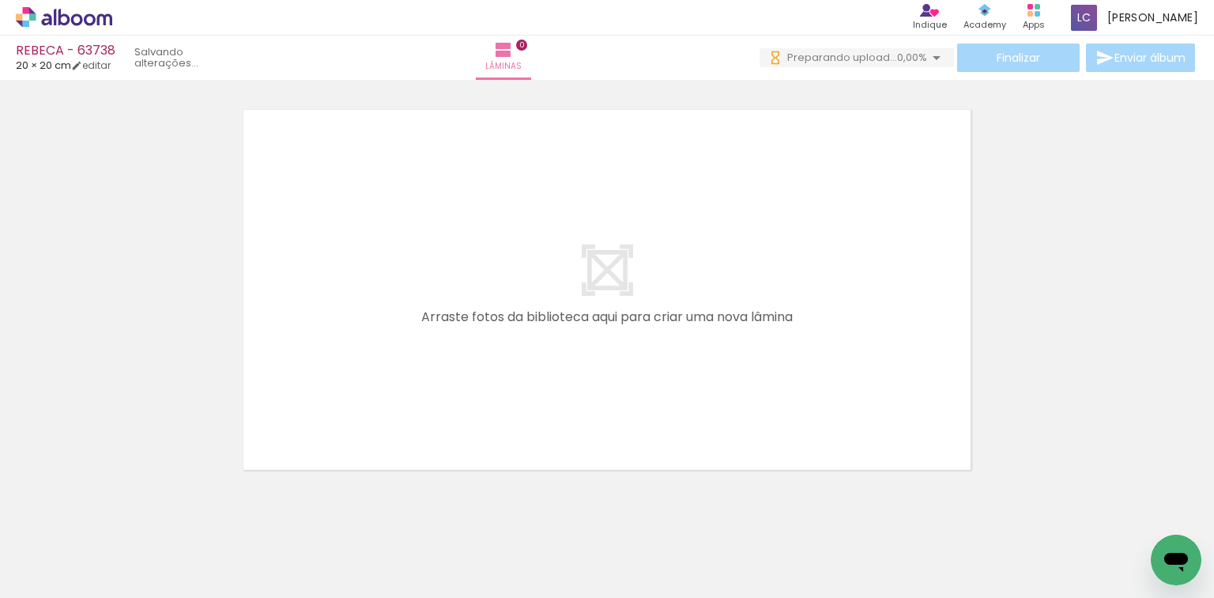
drag, startPoint x: 184, startPoint y: 550, endPoint x: 277, endPoint y: 506, distance: 102.5
click at [360, 372] on quentale-workspace at bounding box center [607, 299] width 1214 height 598
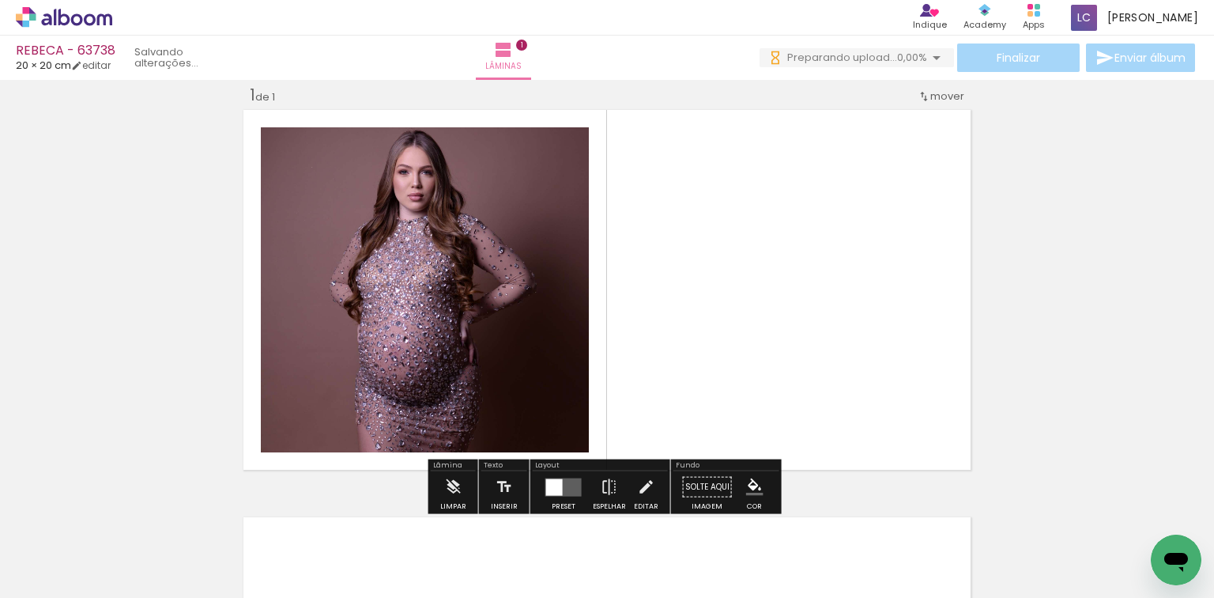
drag, startPoint x: 338, startPoint y: 491, endPoint x: 541, endPoint y: 439, distance: 209.0
click at [560, 297] on quentale-workspace at bounding box center [607, 299] width 1214 height 598
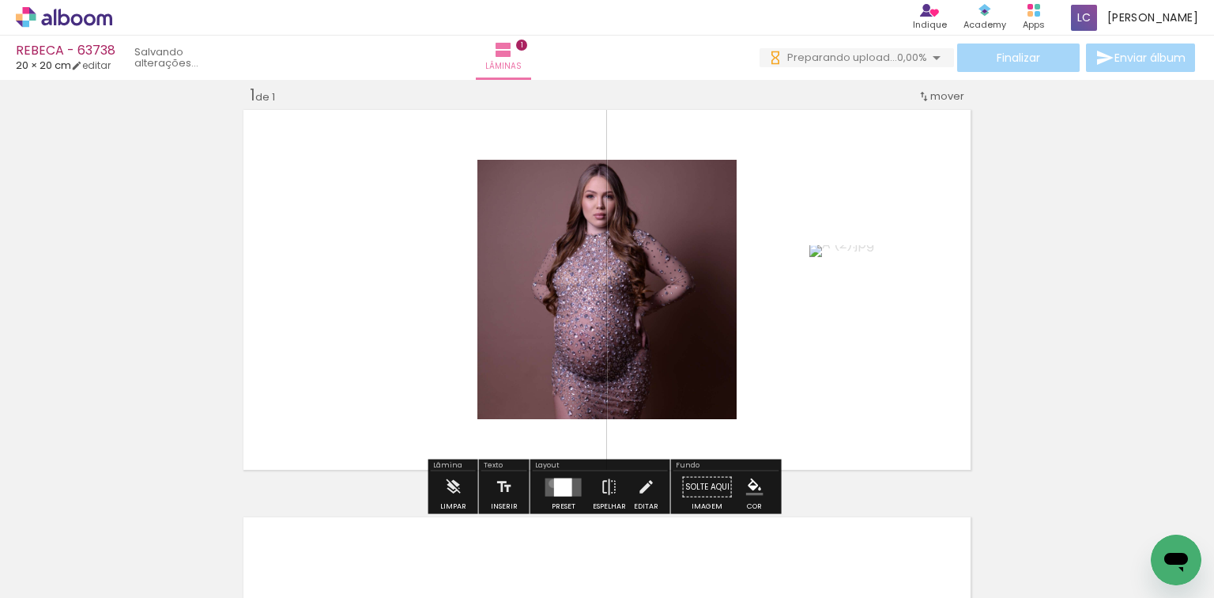
click at [554, 482] on div at bounding box center [563, 486] width 18 height 18
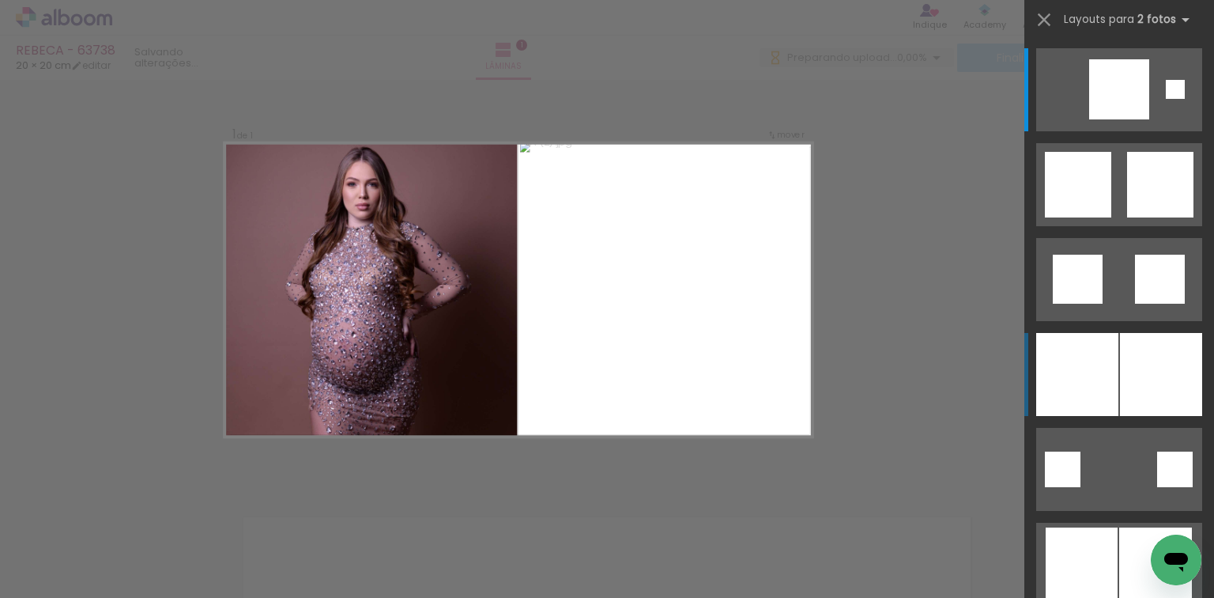
click at [1093, 398] on div at bounding box center [1077, 374] width 82 height 83
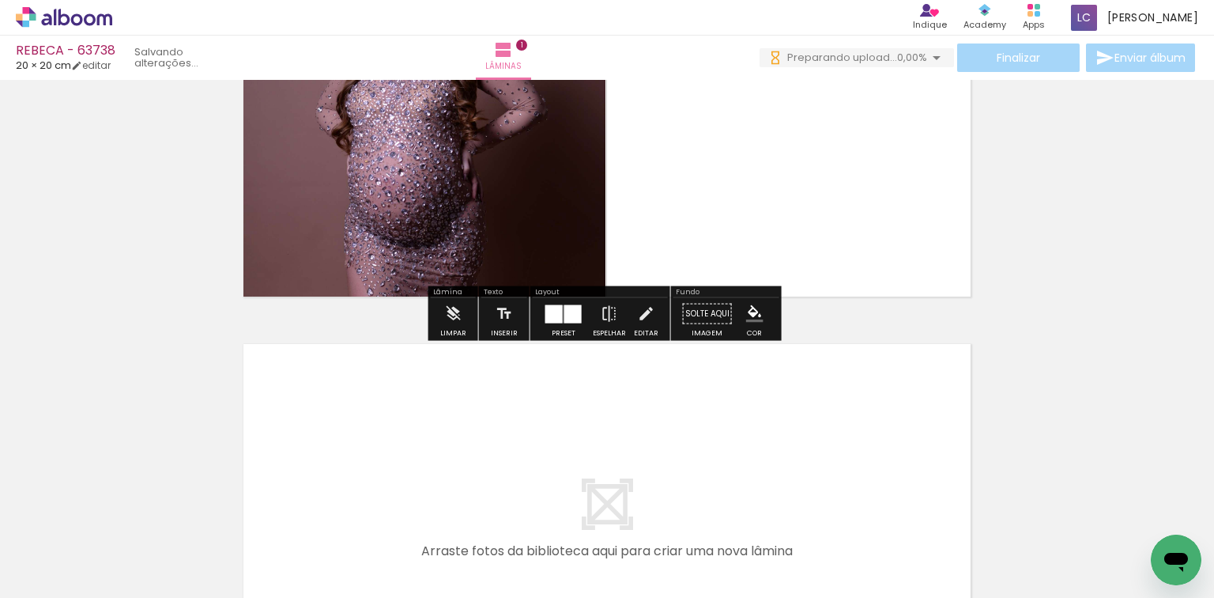
scroll to position [209, 0]
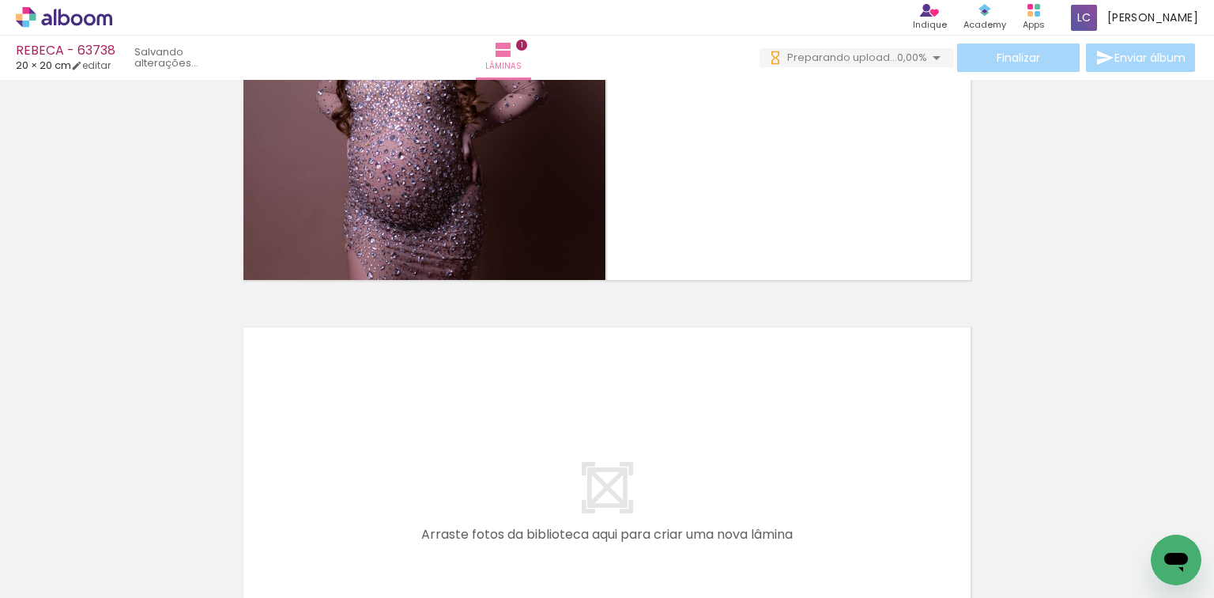
drag, startPoint x: 367, startPoint y: 544, endPoint x: 413, endPoint y: 513, distance: 55.2
click at [403, 471] on quentale-workspace at bounding box center [607, 299] width 1214 height 598
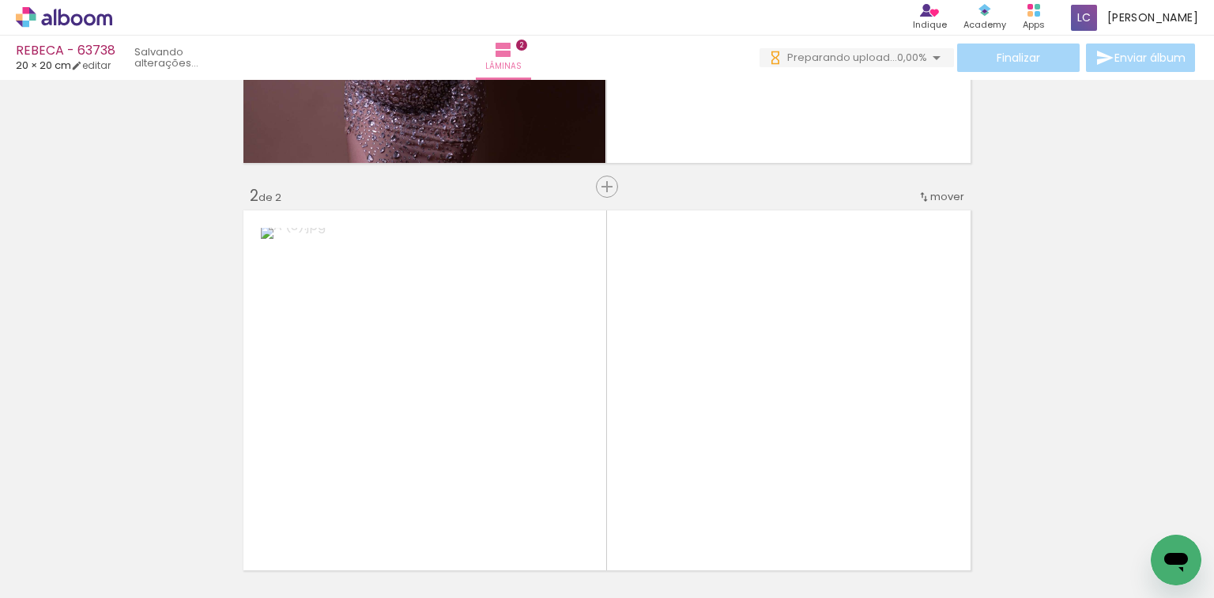
scroll to position [427, 0]
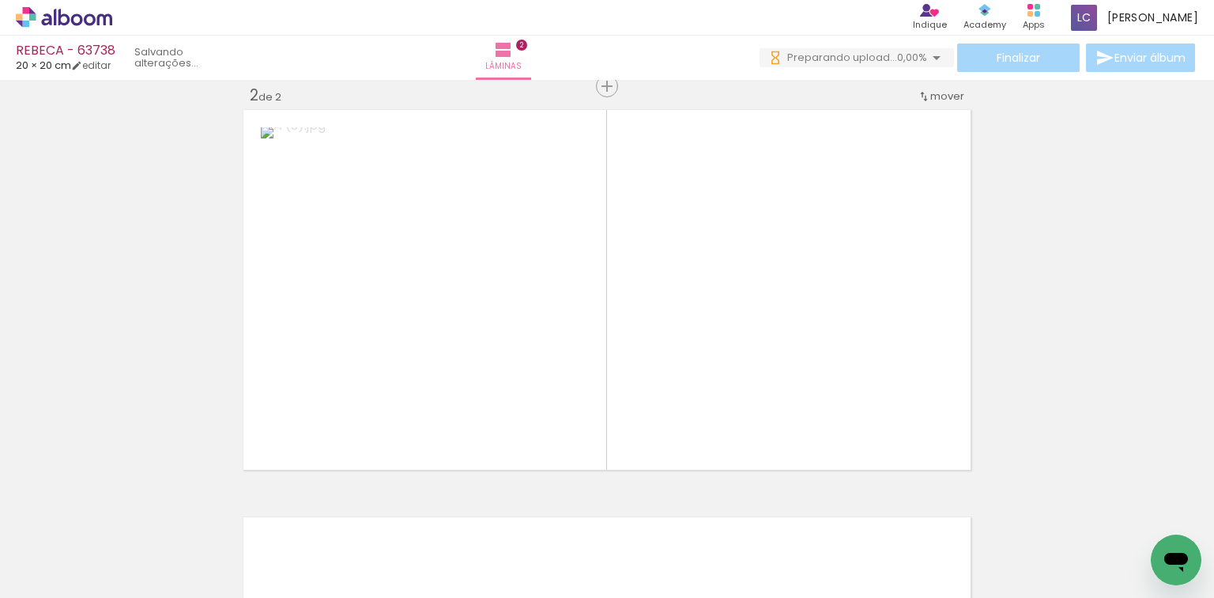
drag, startPoint x: 412, startPoint y: 547, endPoint x: 553, endPoint y: 426, distance: 186.1
click at [554, 371] on quentale-workspace at bounding box center [607, 299] width 1214 height 598
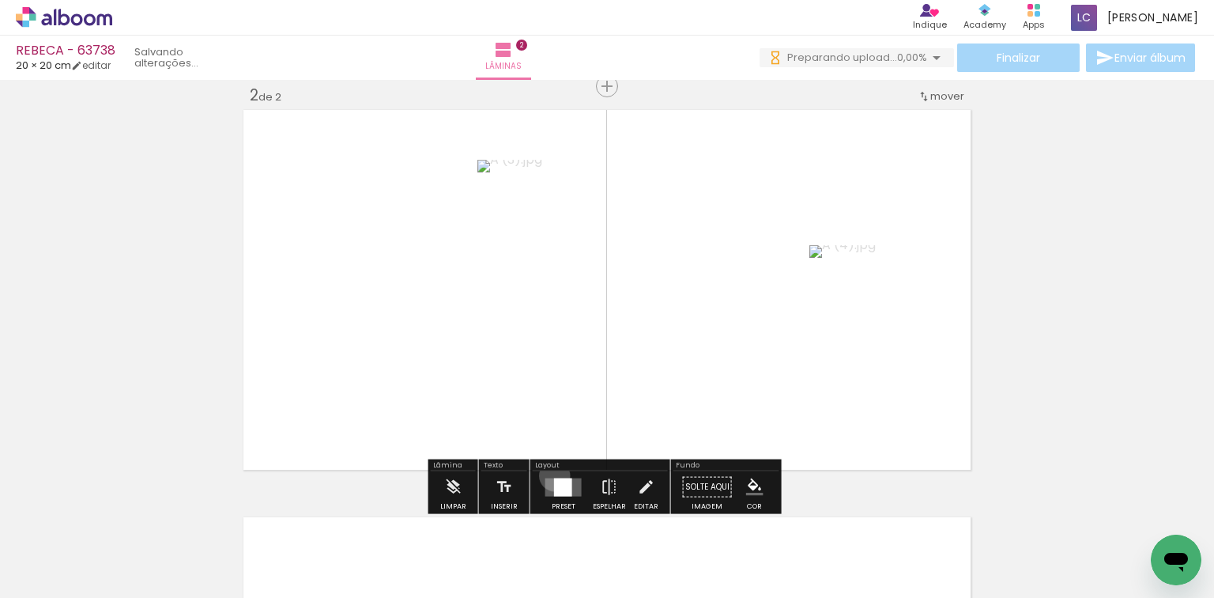
click at [551, 474] on div at bounding box center [563, 487] width 43 height 32
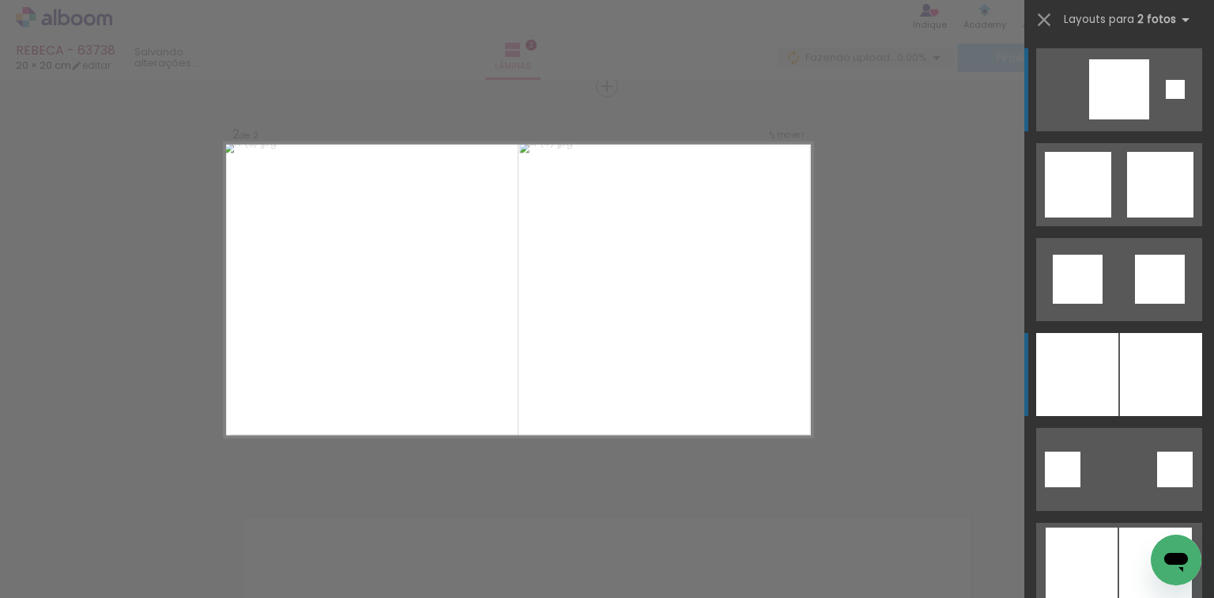
click at [1104, 366] on div at bounding box center [1077, 374] width 82 height 83
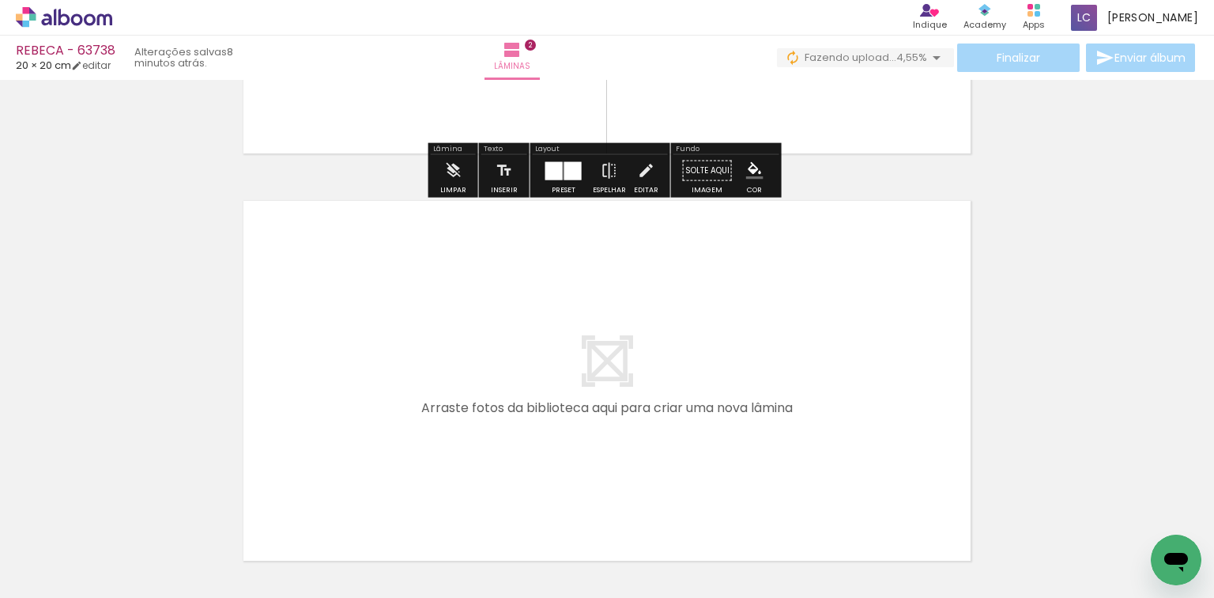
click at [580, 415] on quentale-workspace at bounding box center [607, 299] width 1214 height 598
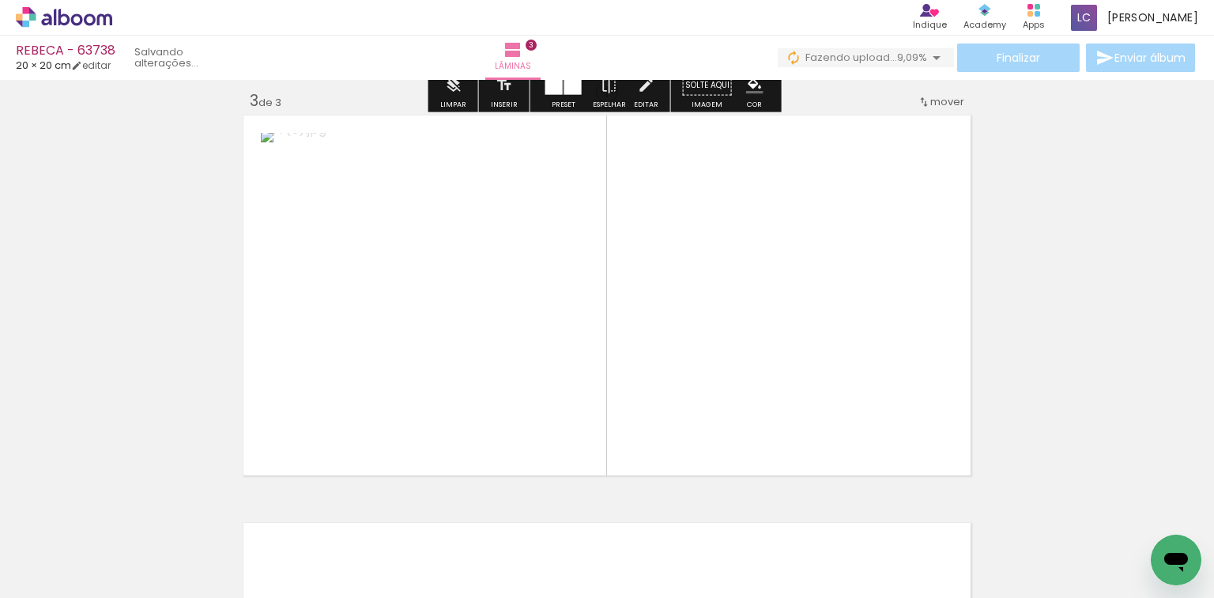
scroll to position [834, 0]
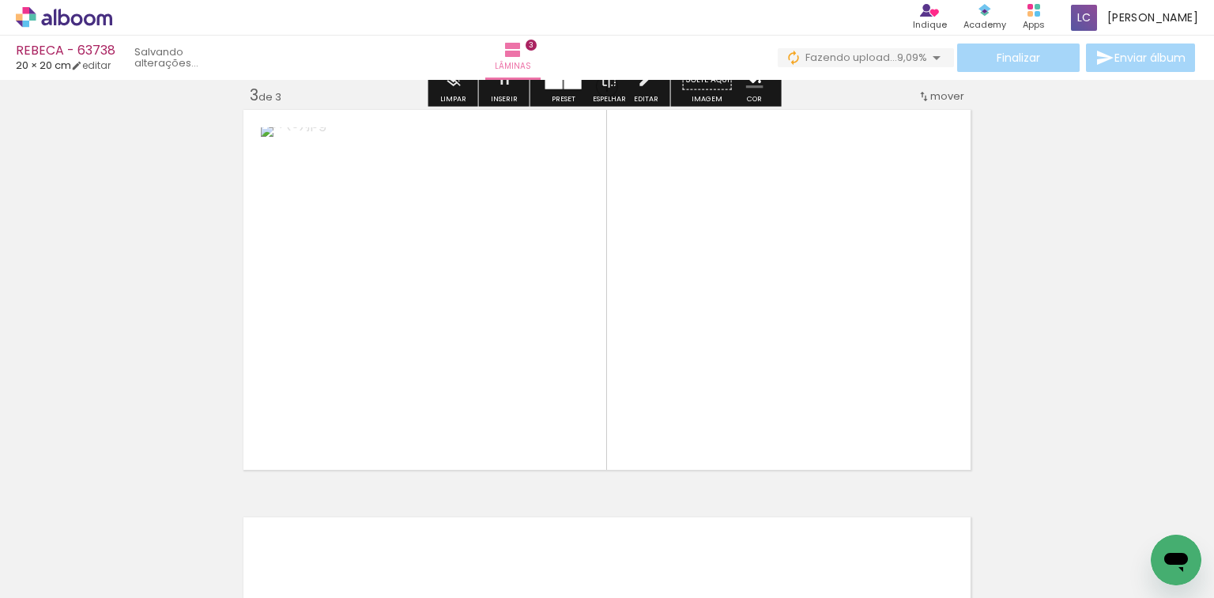
drag, startPoint x: 608, startPoint y: 526, endPoint x: 649, endPoint y: 420, distance: 114.3
click at [649, 420] on quentale-workspace at bounding box center [607, 299] width 1214 height 598
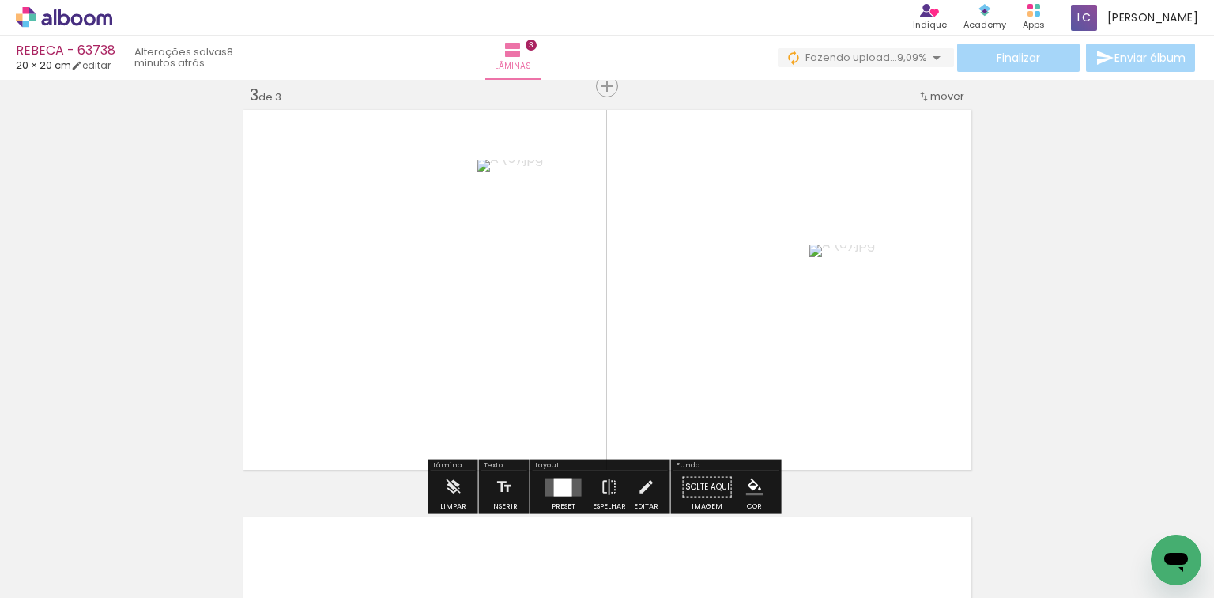
click at [554, 487] on div at bounding box center [563, 486] width 18 height 18
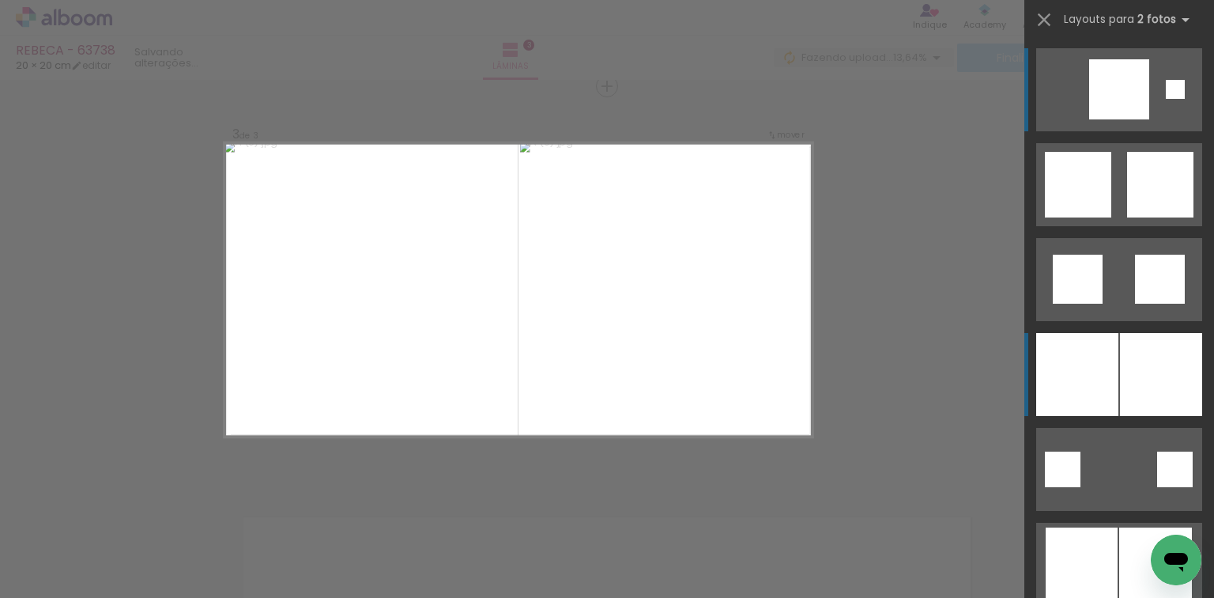
click at [1100, 367] on div at bounding box center [1077, 374] width 82 height 83
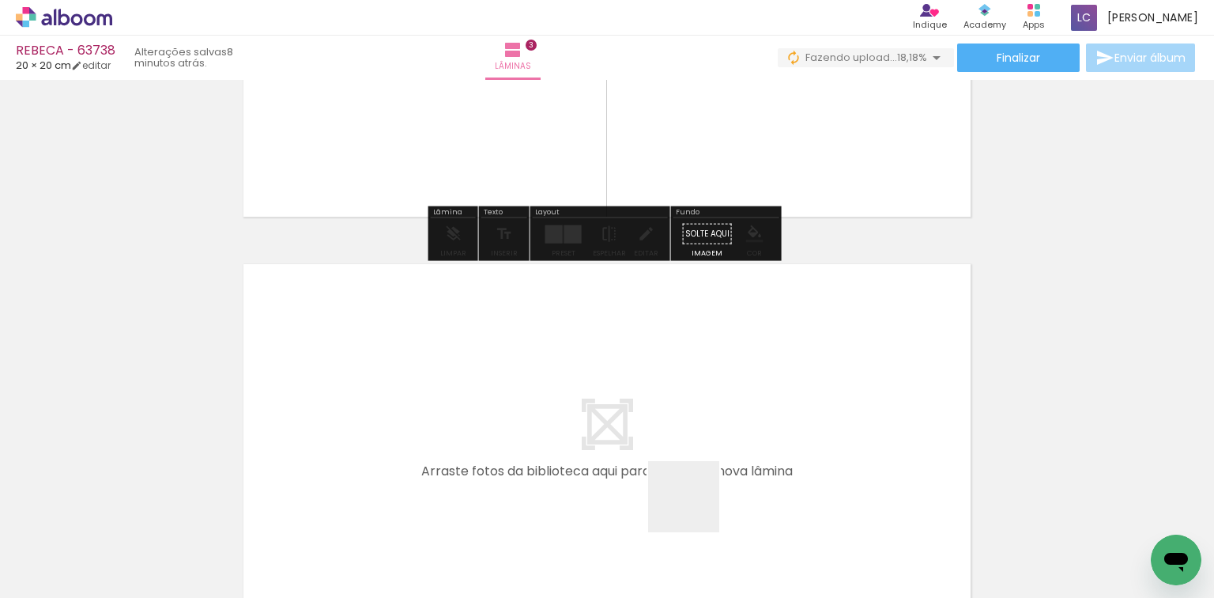
drag, startPoint x: 696, startPoint y: 508, endPoint x: 762, endPoint y: 515, distance: 66.7
click at [728, 453] on quentale-workspace at bounding box center [607, 299] width 1214 height 598
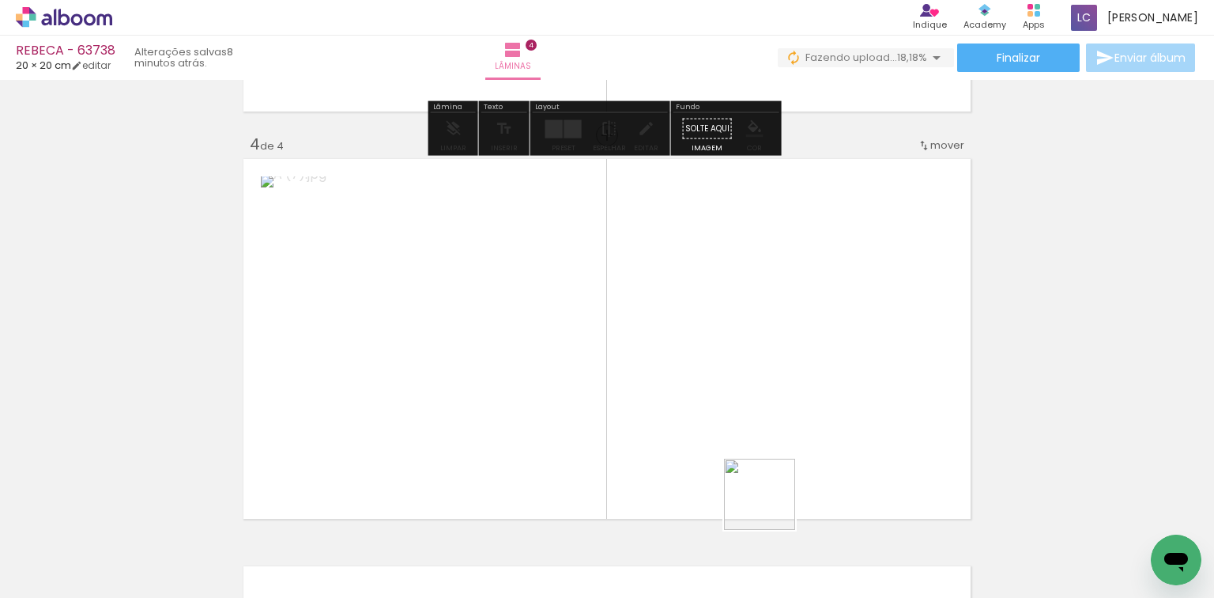
drag, startPoint x: 771, startPoint y: 506, endPoint x: 707, endPoint y: 424, distance: 104.7
click at [773, 424] on quentale-workspace at bounding box center [607, 299] width 1214 height 598
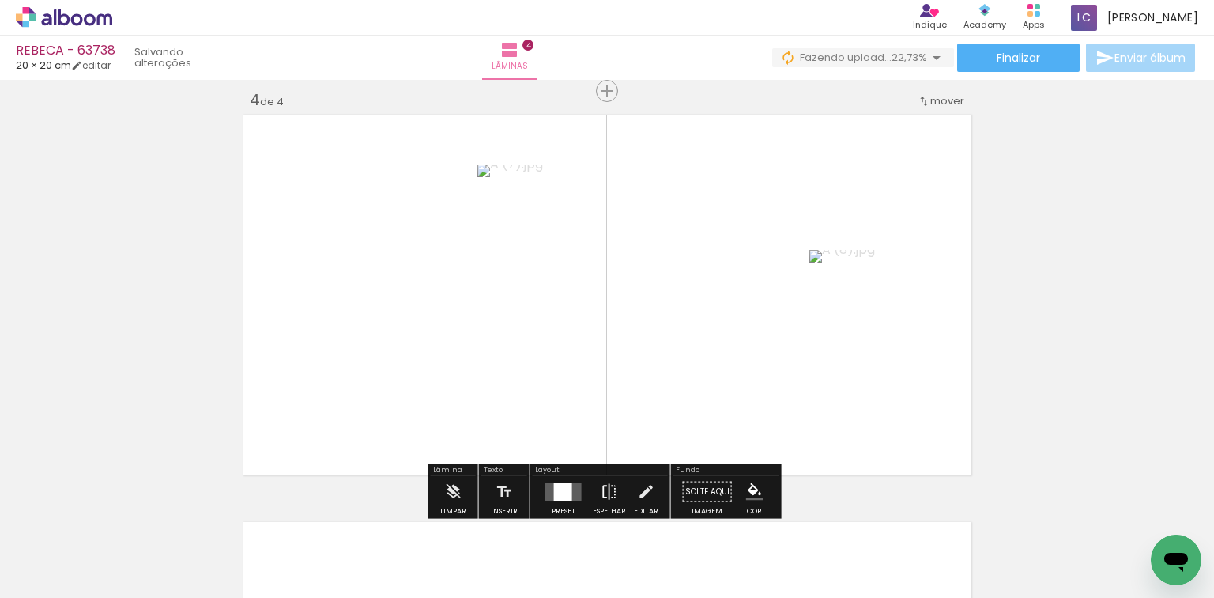
scroll to position [1241, 0]
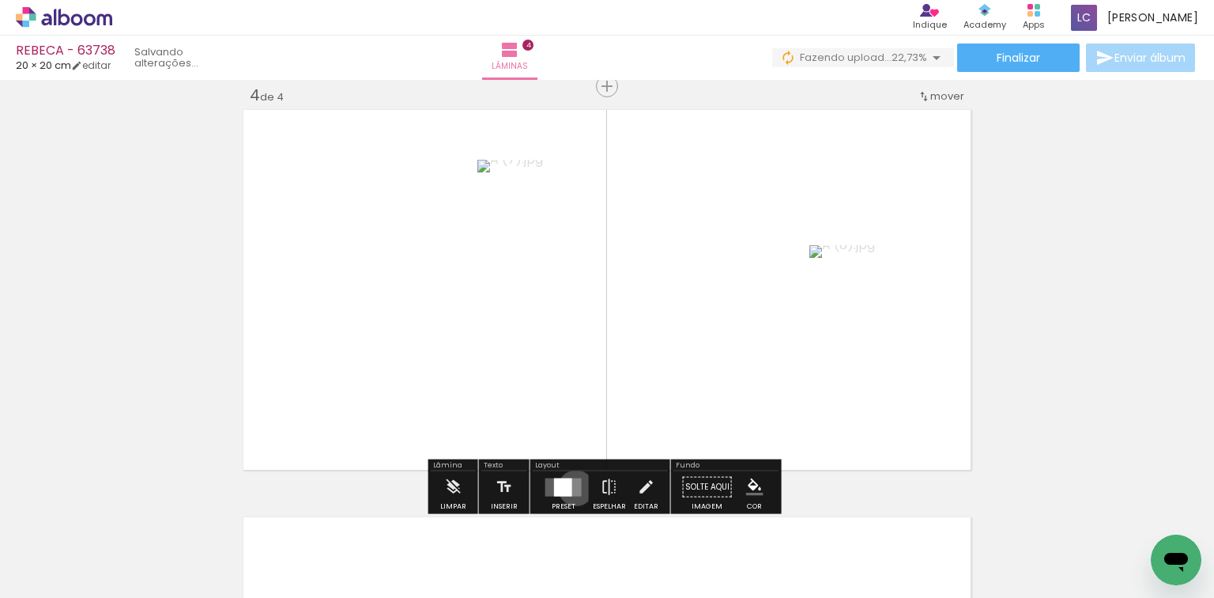
click at [572, 487] on quentale-layouter at bounding box center [563, 486] width 36 height 18
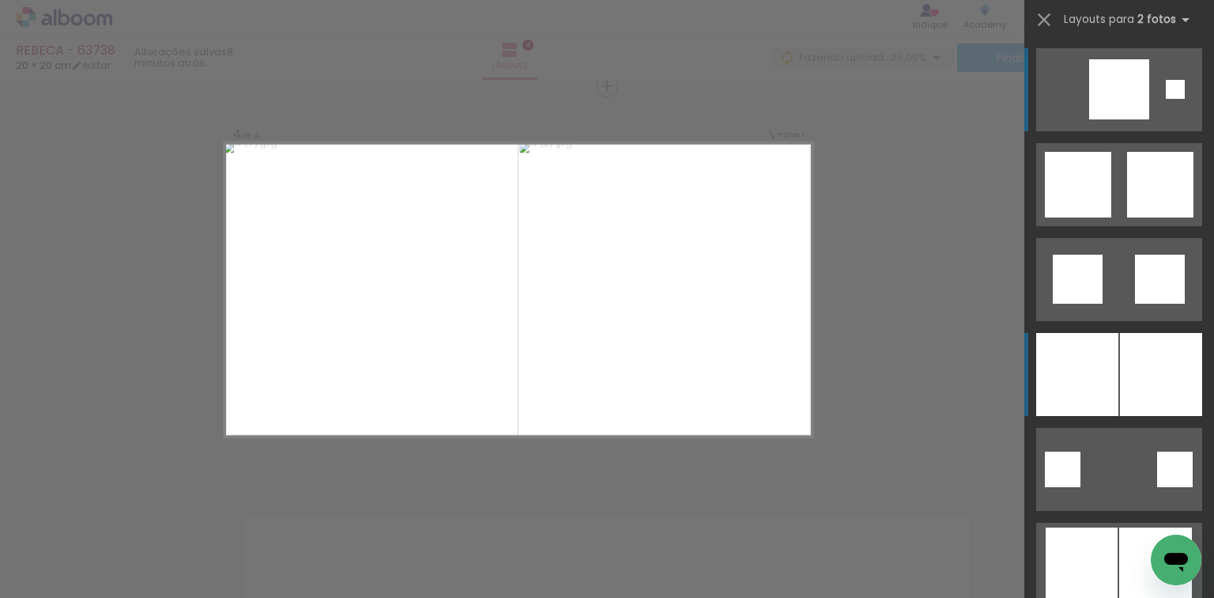
click at [1148, 363] on div at bounding box center [1161, 374] width 82 height 83
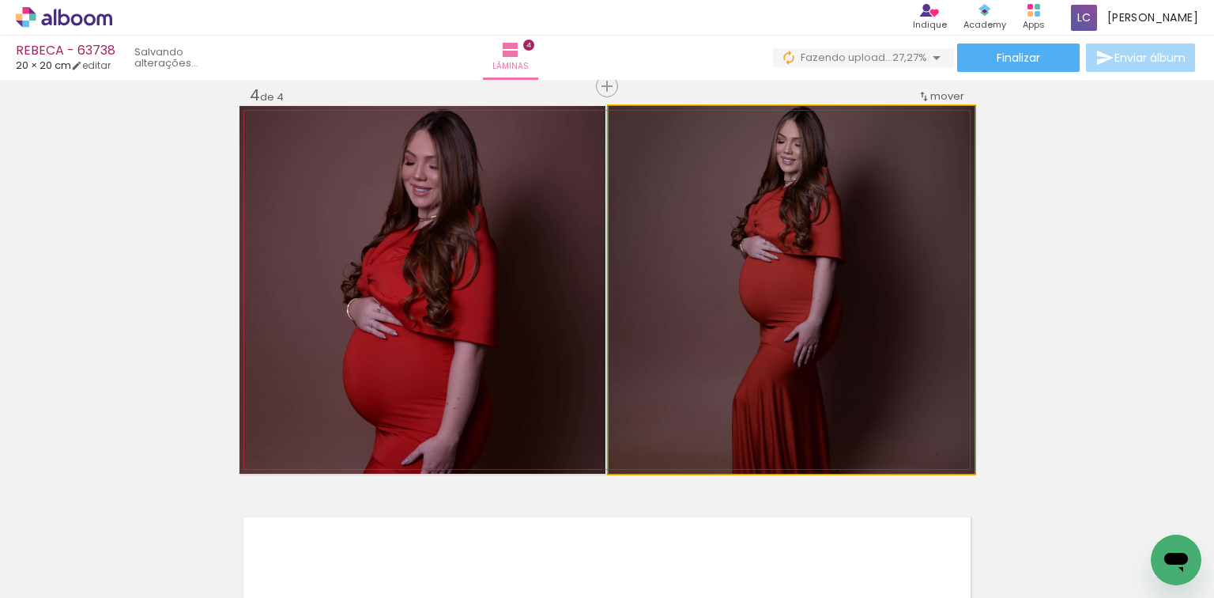
drag, startPoint x: 858, startPoint y: 355, endPoint x: 858, endPoint y: 376, distance: 21.3
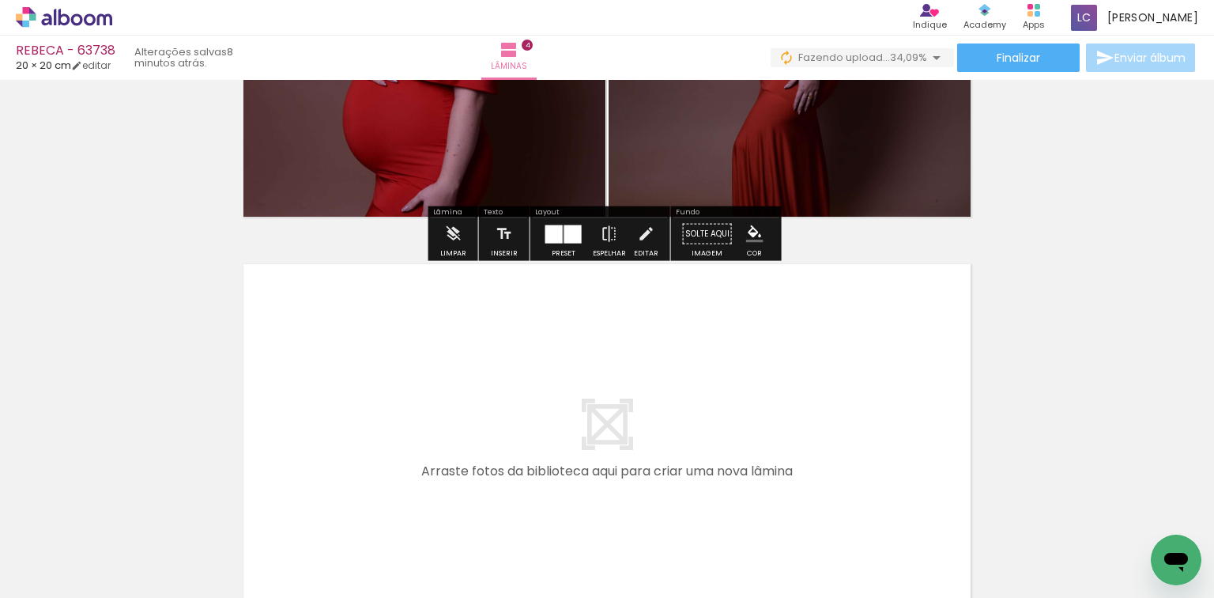
drag, startPoint x: 863, startPoint y: 541, endPoint x: 930, endPoint y: 529, distance: 67.6
click at [872, 464] on quentale-workspace at bounding box center [607, 299] width 1214 height 598
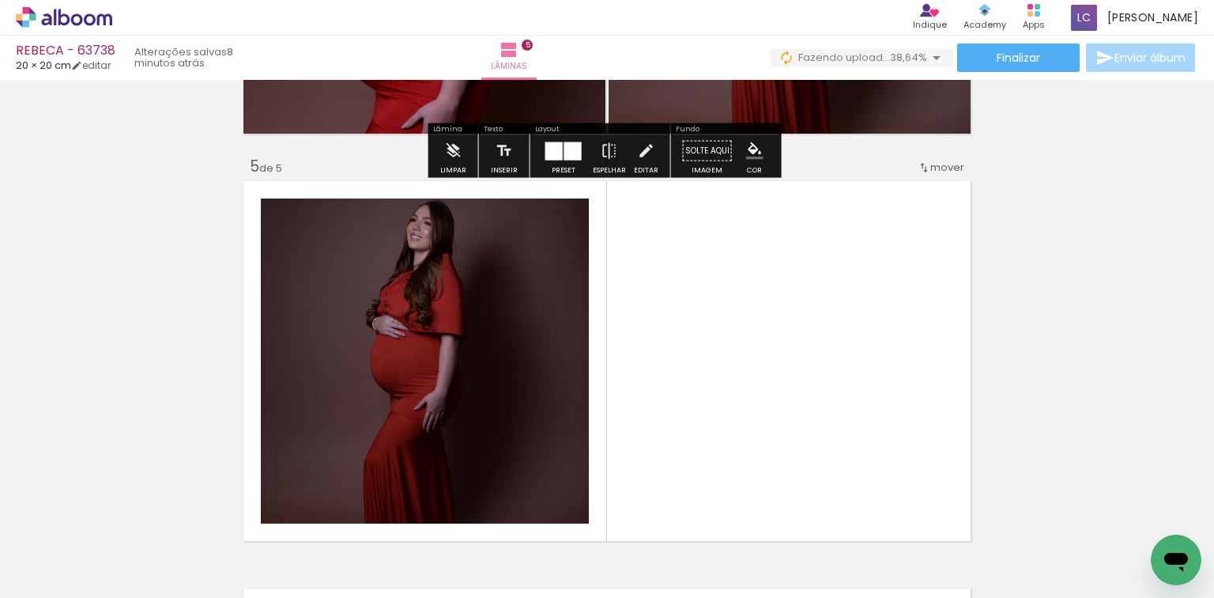
drag, startPoint x: 942, startPoint y: 537, endPoint x: 686, endPoint y: 461, distance: 267.1
click at [940, 457] on quentale-workspace at bounding box center [607, 299] width 1214 height 598
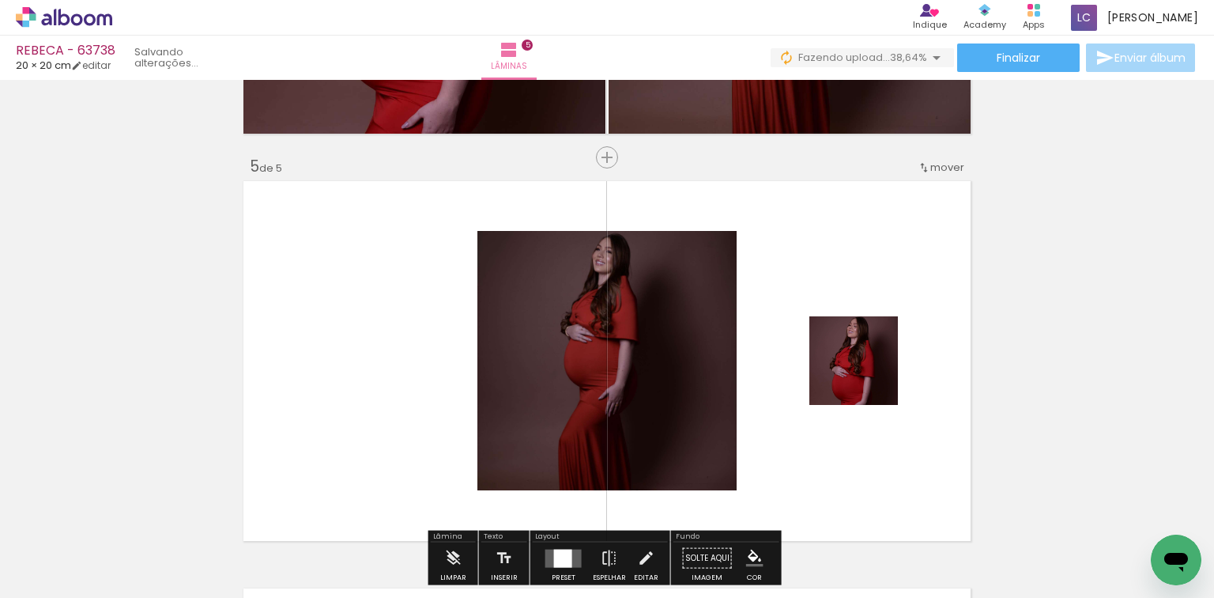
scroll to position [1648, 0]
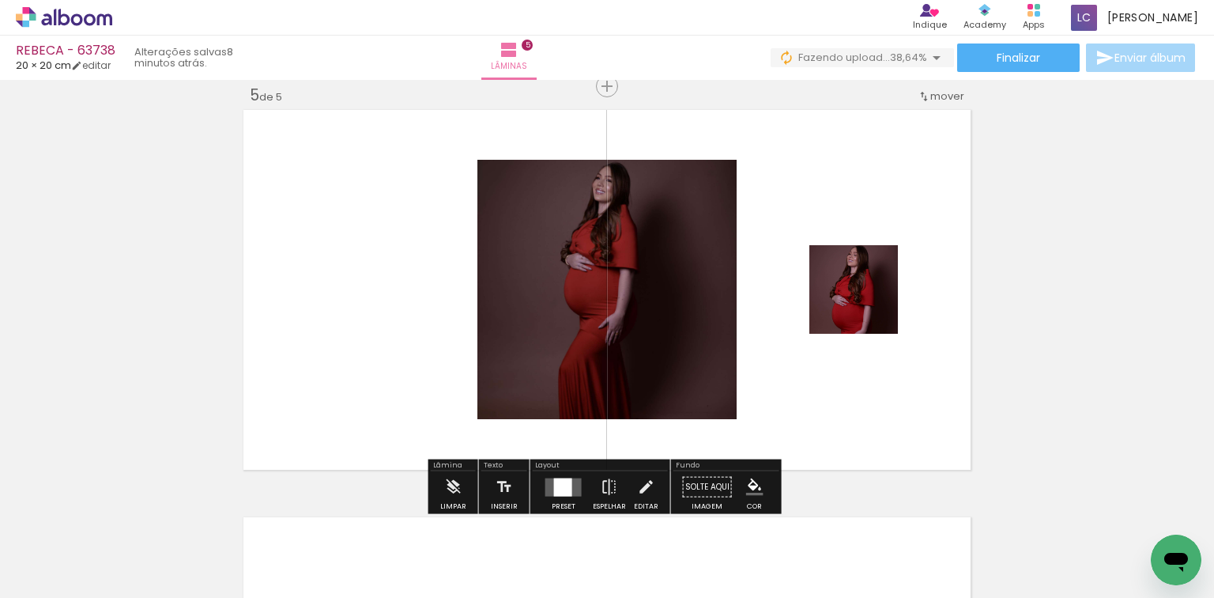
click at [545, 493] on quentale-layouter at bounding box center [563, 486] width 36 height 18
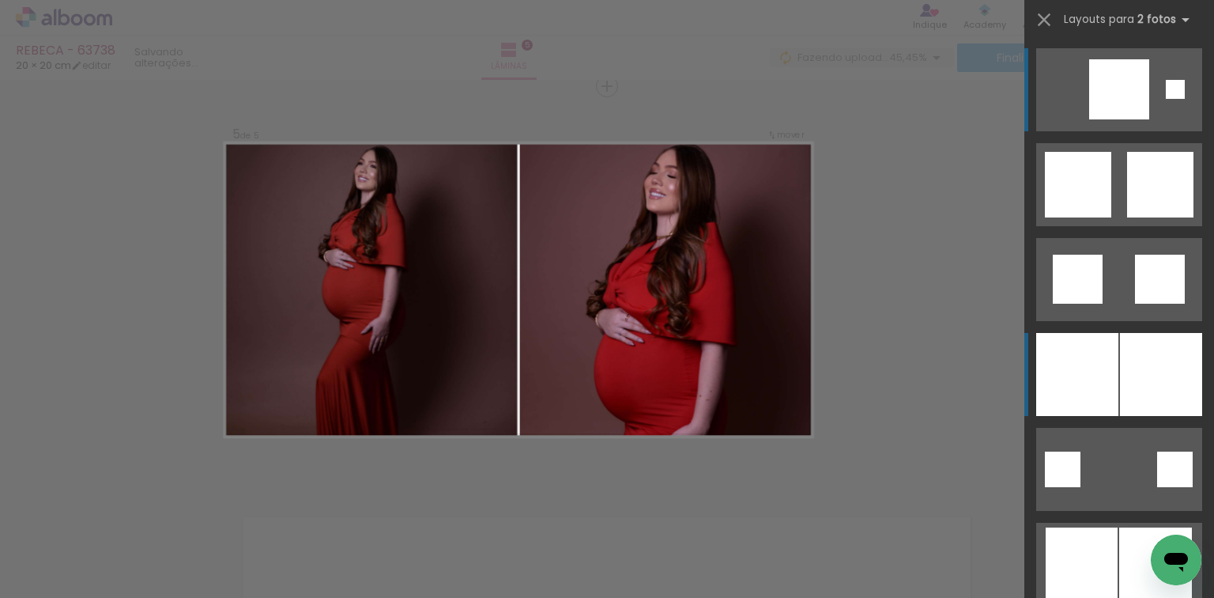
click at [1101, 379] on div at bounding box center [1077, 374] width 82 height 83
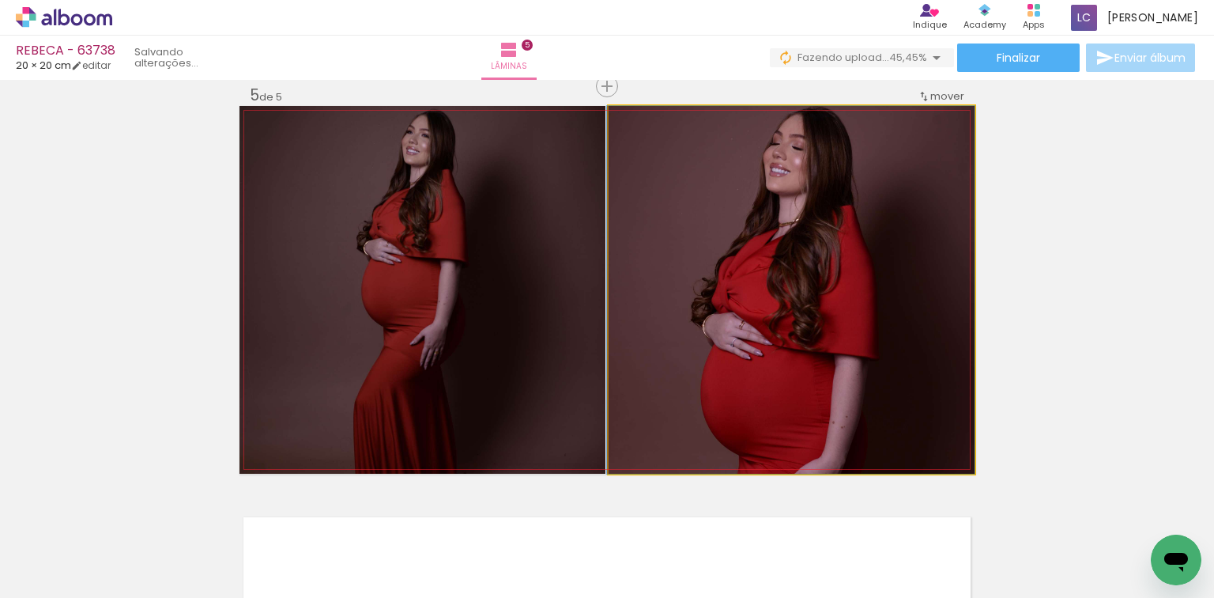
drag, startPoint x: 899, startPoint y: 367, endPoint x: 746, endPoint y: 381, distance: 154.0
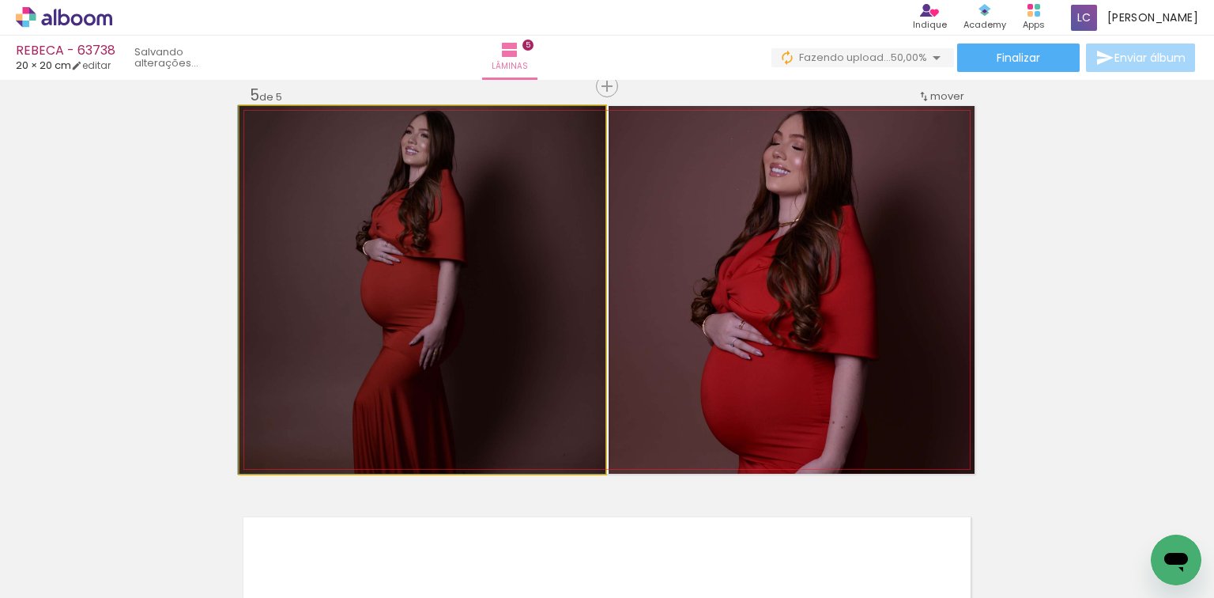
drag, startPoint x: 413, startPoint y: 266, endPoint x: 409, endPoint y: 296, distance: 30.3
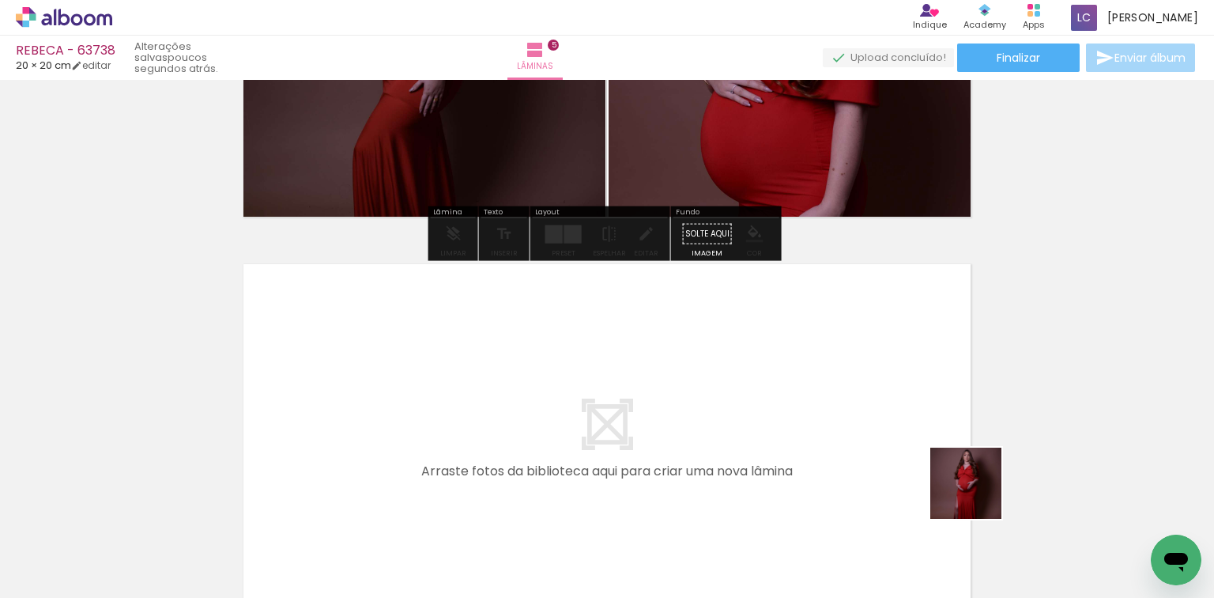
drag, startPoint x: 978, startPoint y: 495, endPoint x: 1213, endPoint y: 574, distance: 248.5
click at [910, 490] on quentale-workspace at bounding box center [607, 299] width 1214 height 598
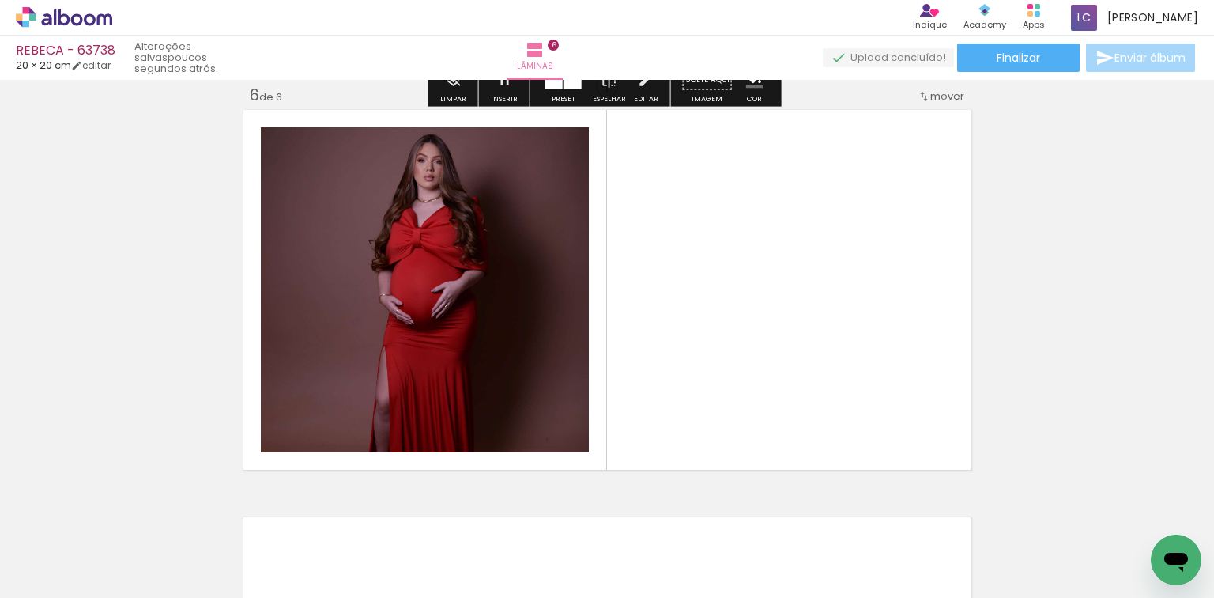
scroll to position [2055, 0]
click at [855, 362] on quentale-workspace at bounding box center [607, 299] width 1214 height 598
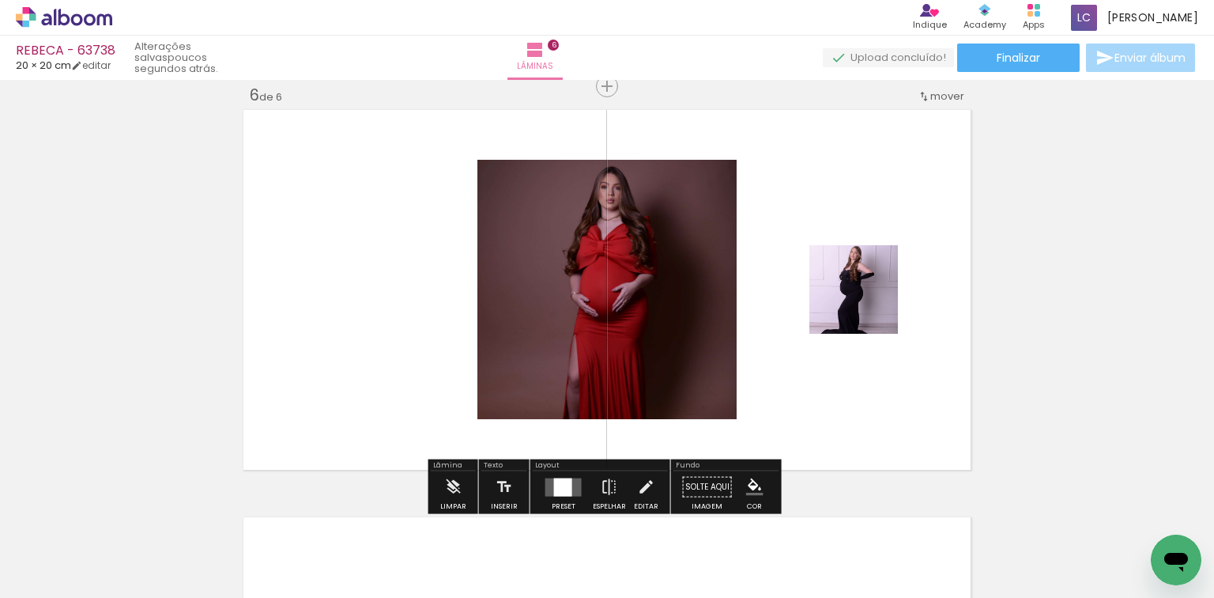
click at [564, 484] on div at bounding box center [563, 486] width 18 height 18
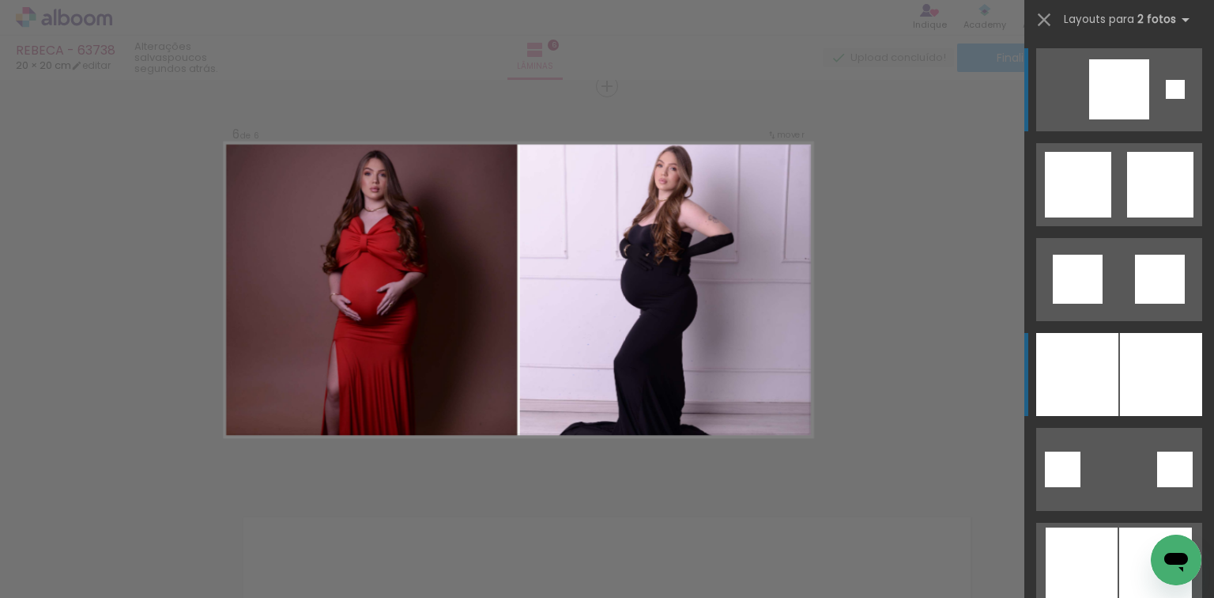
click at [1085, 335] on div at bounding box center [1077, 374] width 82 height 83
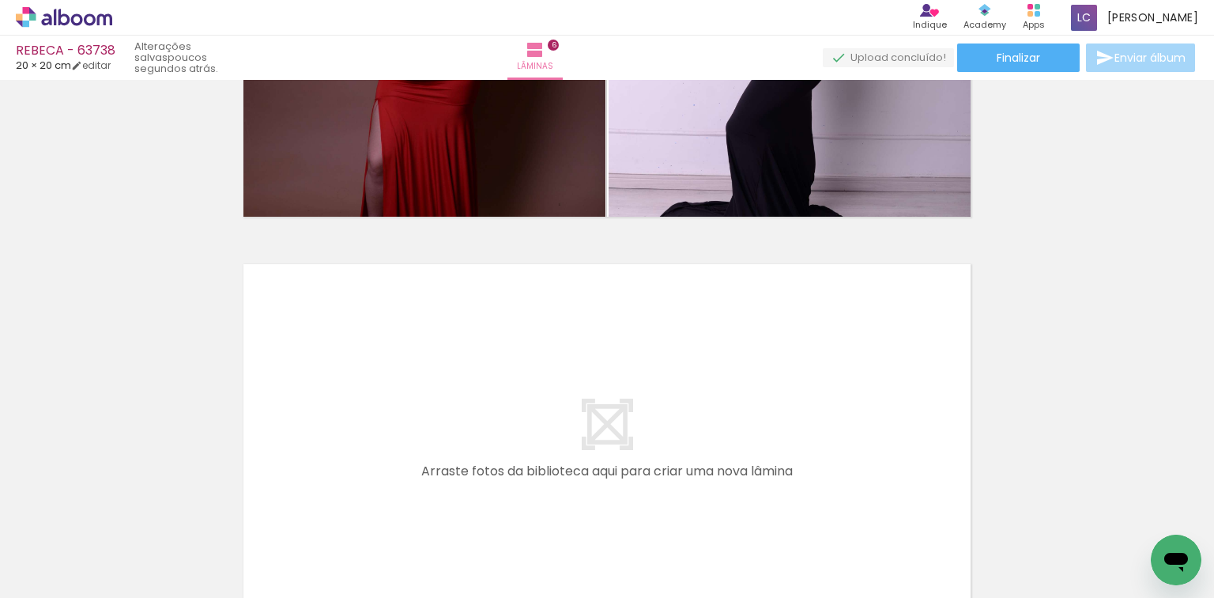
scroll to position [0, 627]
drag, startPoint x: 591, startPoint y: 557, endPoint x: 660, endPoint y: 537, distance: 71.5
click at [649, 432] on quentale-workspace at bounding box center [607, 299] width 1214 height 598
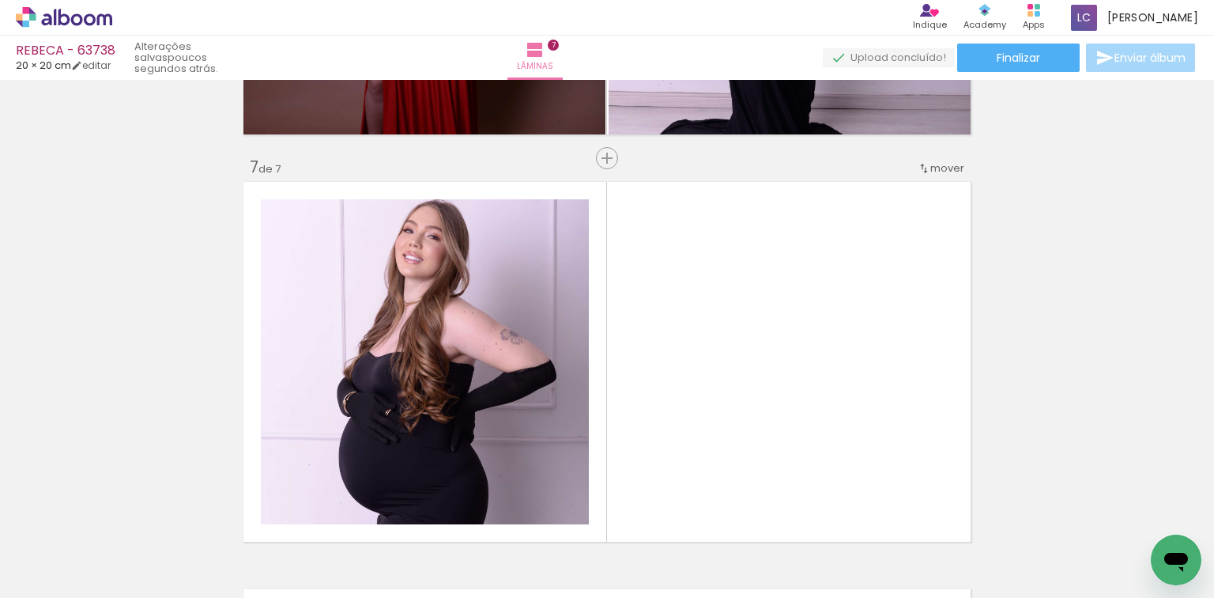
drag, startPoint x: 660, startPoint y: 537, endPoint x: 561, endPoint y: 462, distance: 124.6
click at [681, 391] on quentale-workspace at bounding box center [607, 299] width 1214 height 598
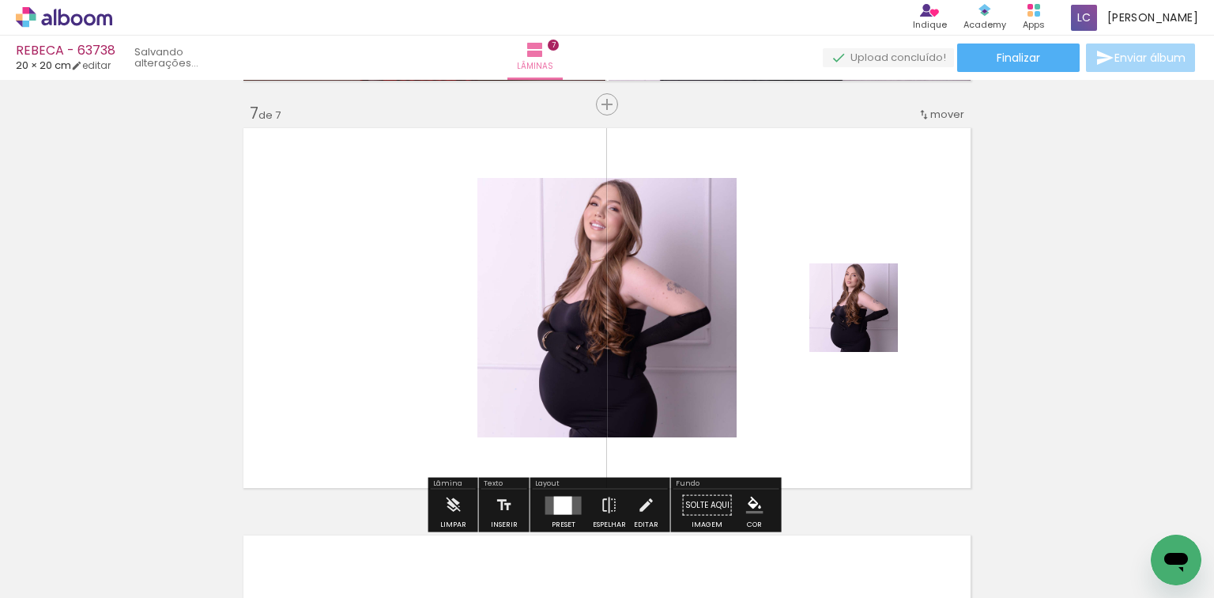
scroll to position [2462, 0]
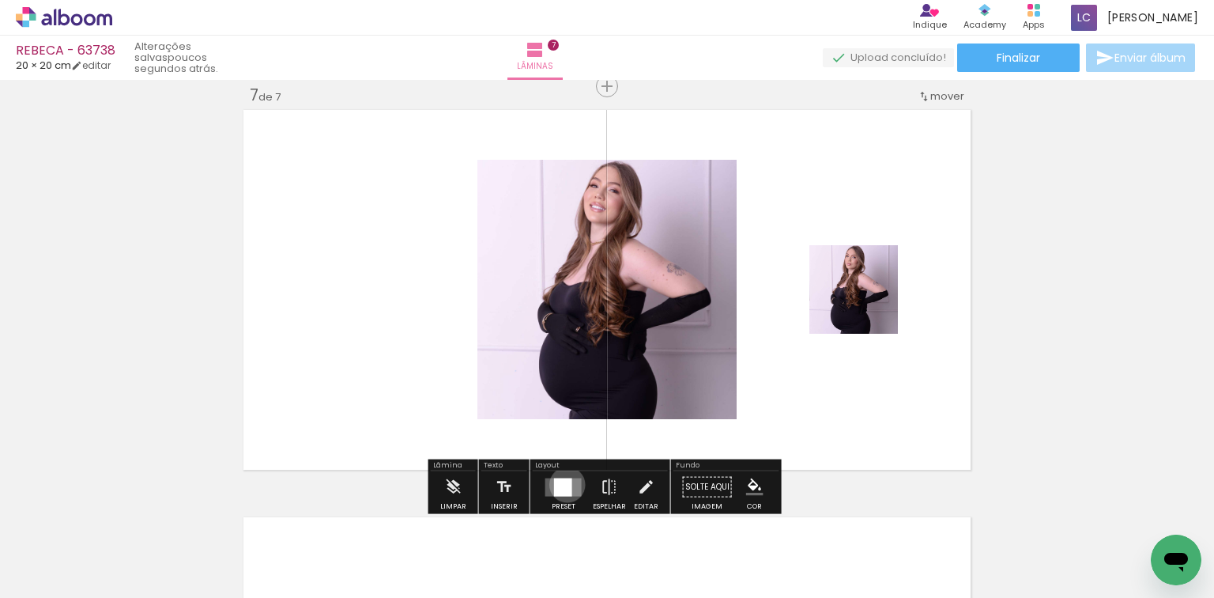
click at [564, 484] on div at bounding box center [563, 486] width 18 height 18
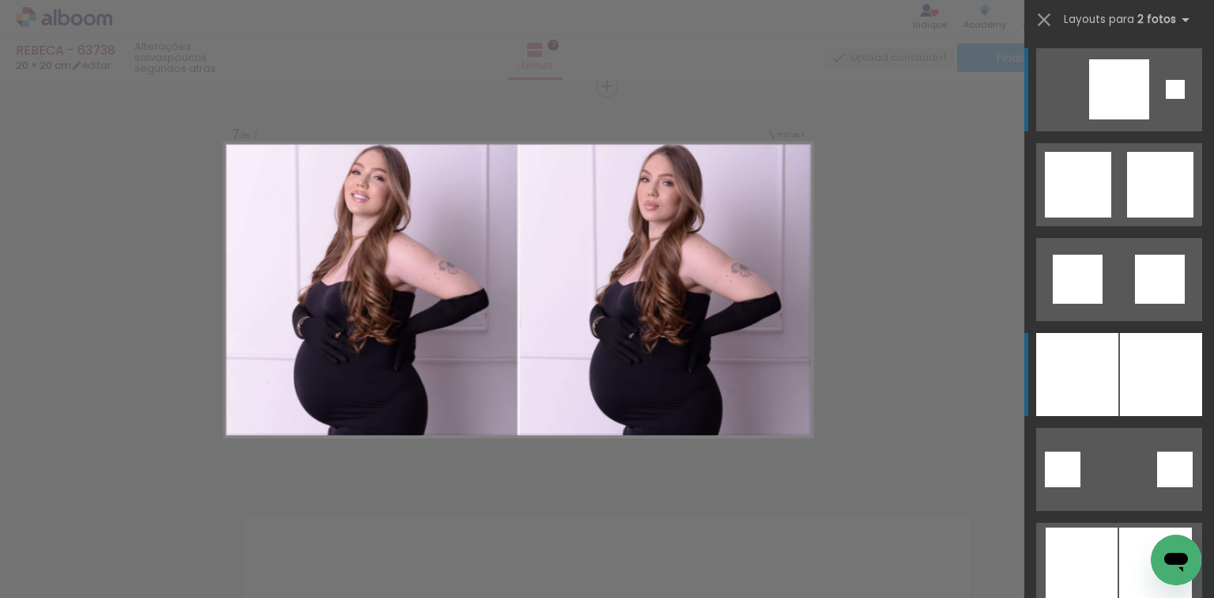
click at [1094, 341] on div at bounding box center [1077, 374] width 82 height 83
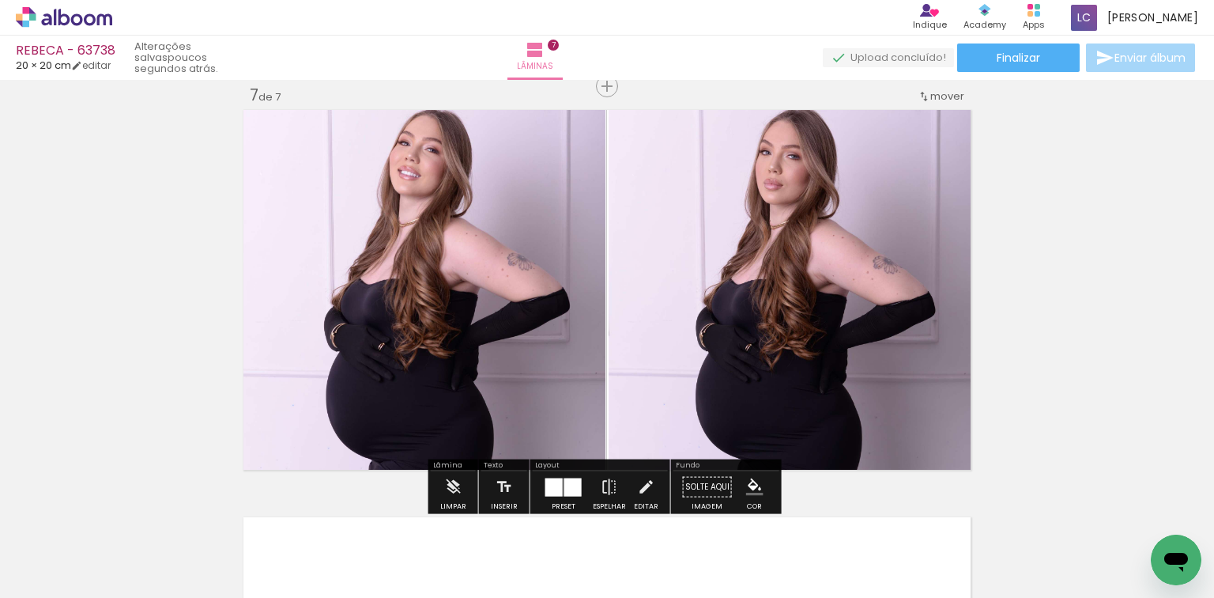
scroll to position [2525, 0]
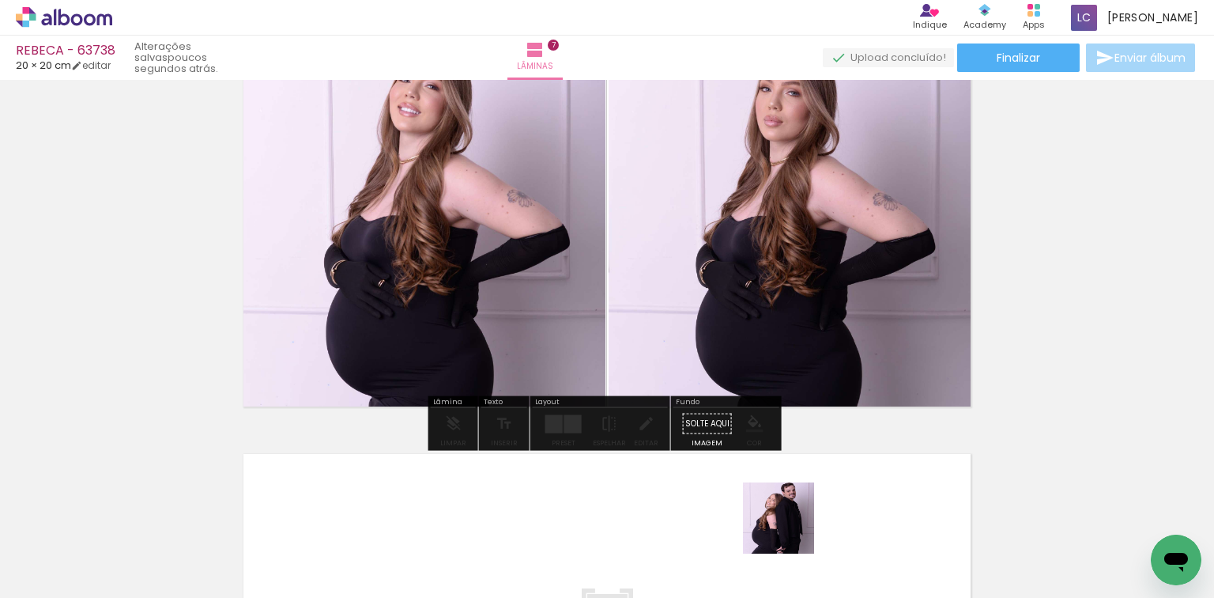
drag, startPoint x: 790, startPoint y: 530, endPoint x: 790, endPoint y: 501, distance: 28.5
click at [790, 505] on div at bounding box center [771, 544] width 68 height 78
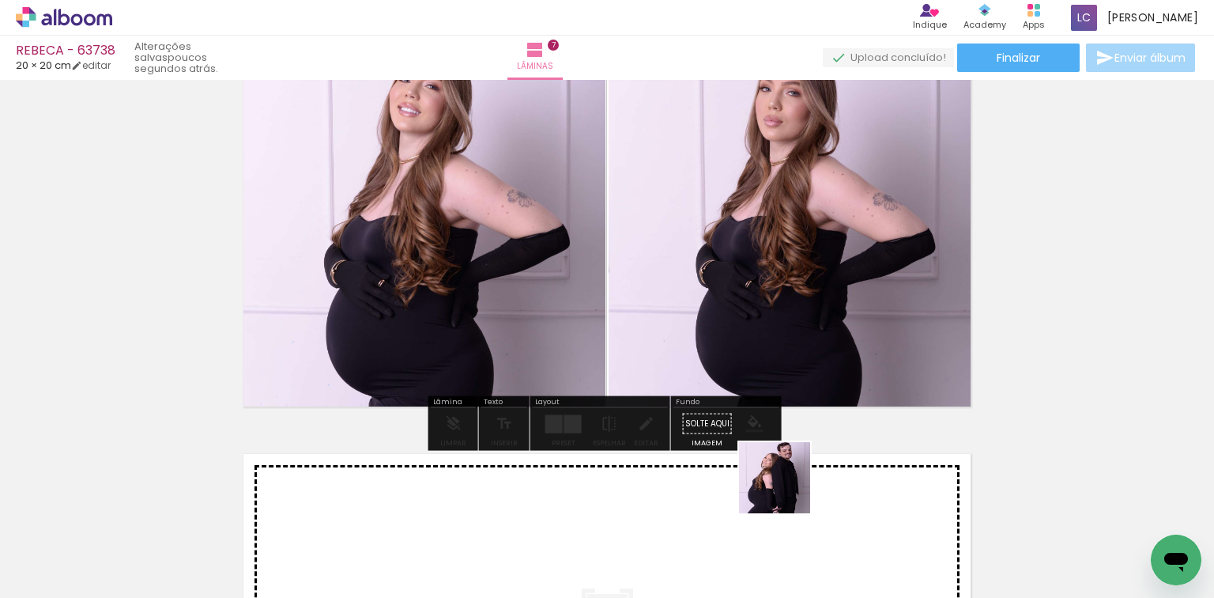
click at [786, 489] on quentale-workspace at bounding box center [607, 299] width 1214 height 598
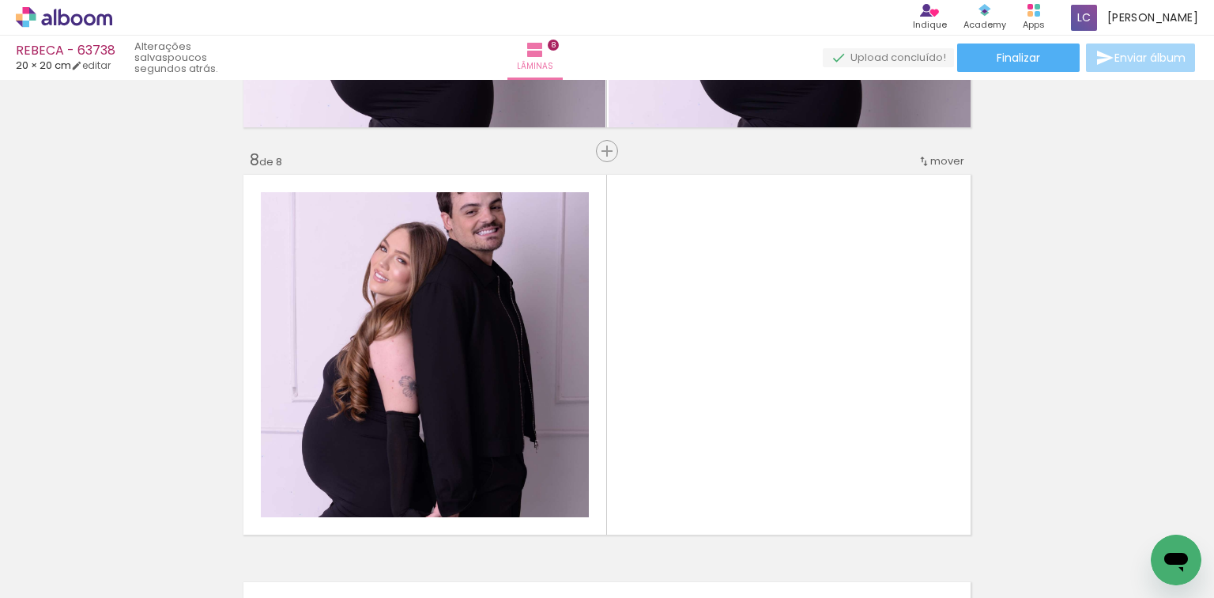
scroll to position [2869, 0]
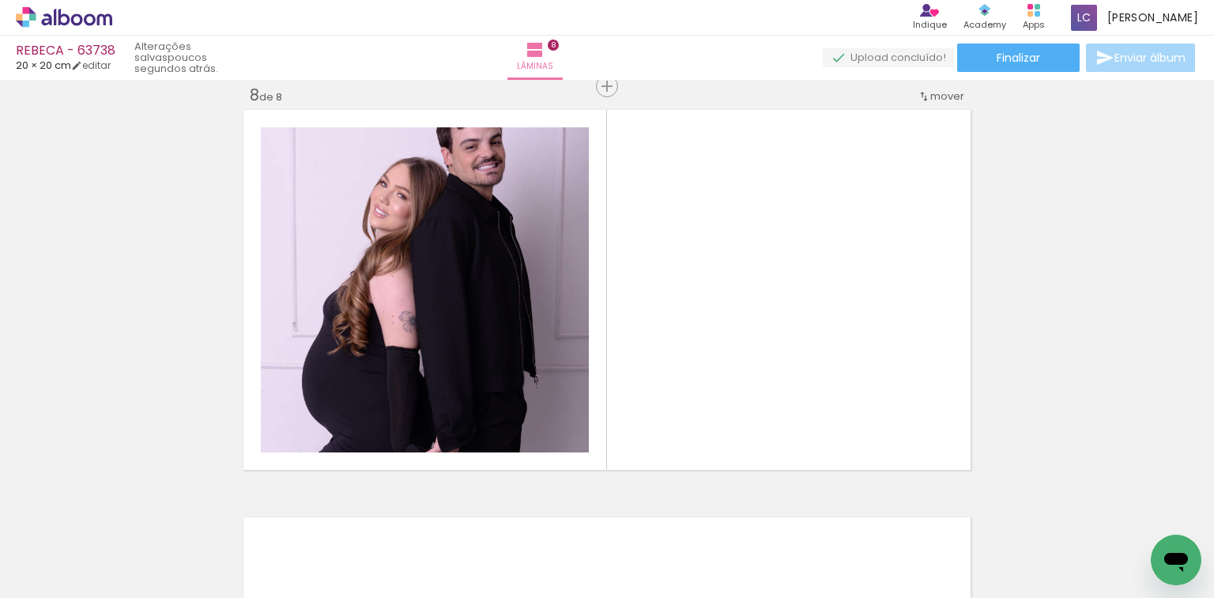
drag, startPoint x: 876, startPoint y: 552, endPoint x: 613, endPoint y: 440, distance: 285.4
click at [816, 353] on quentale-workspace at bounding box center [607, 299] width 1214 height 598
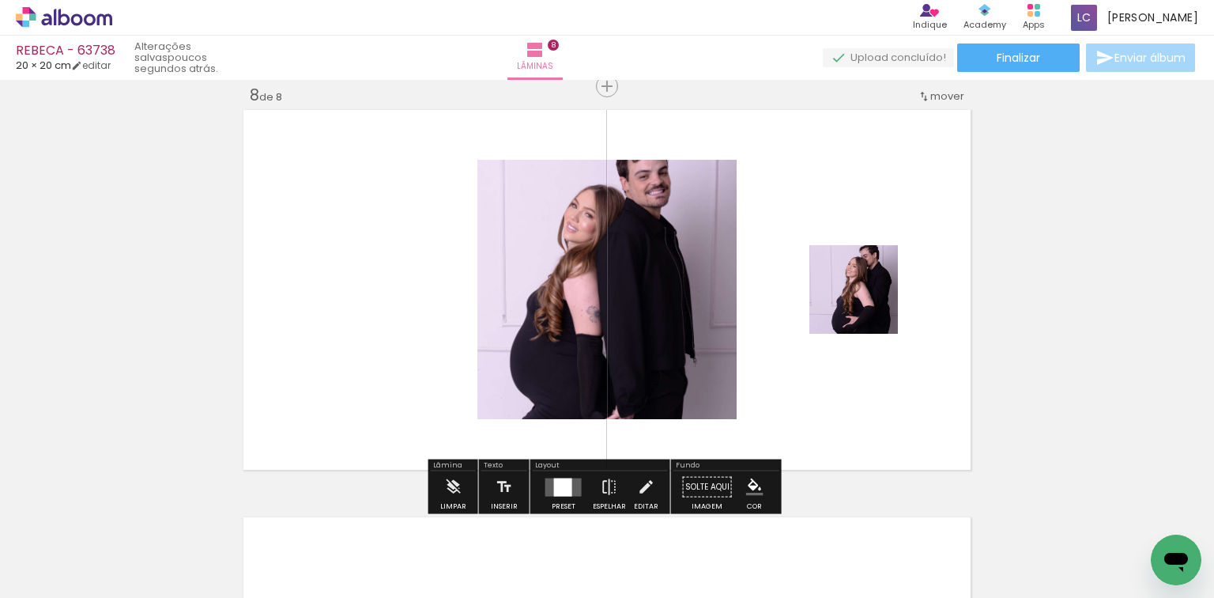
click at [562, 487] on div at bounding box center [563, 486] width 18 height 18
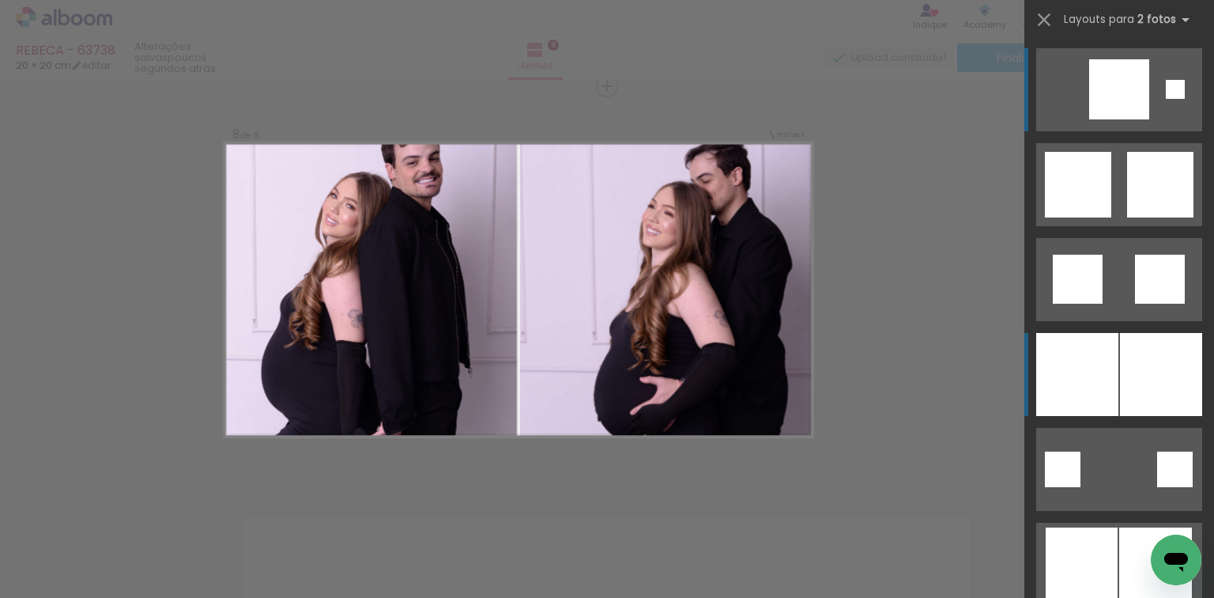
click at [1159, 383] on div at bounding box center [1161, 374] width 82 height 83
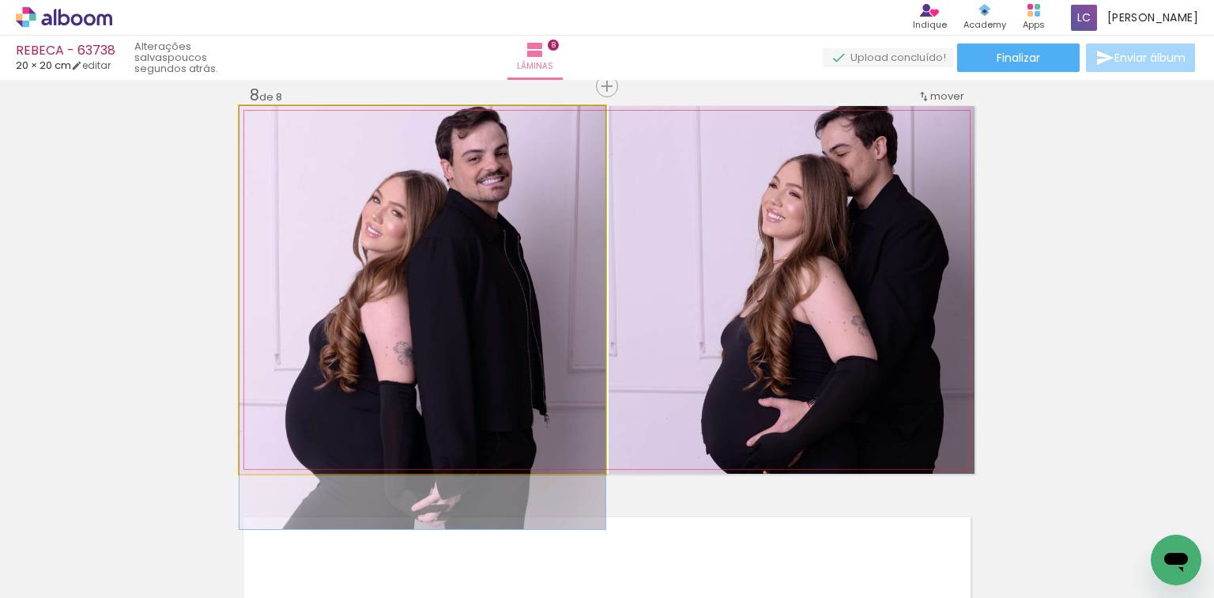
drag, startPoint x: 492, startPoint y: 307, endPoint x: 550, endPoint y: 360, distance: 78.9
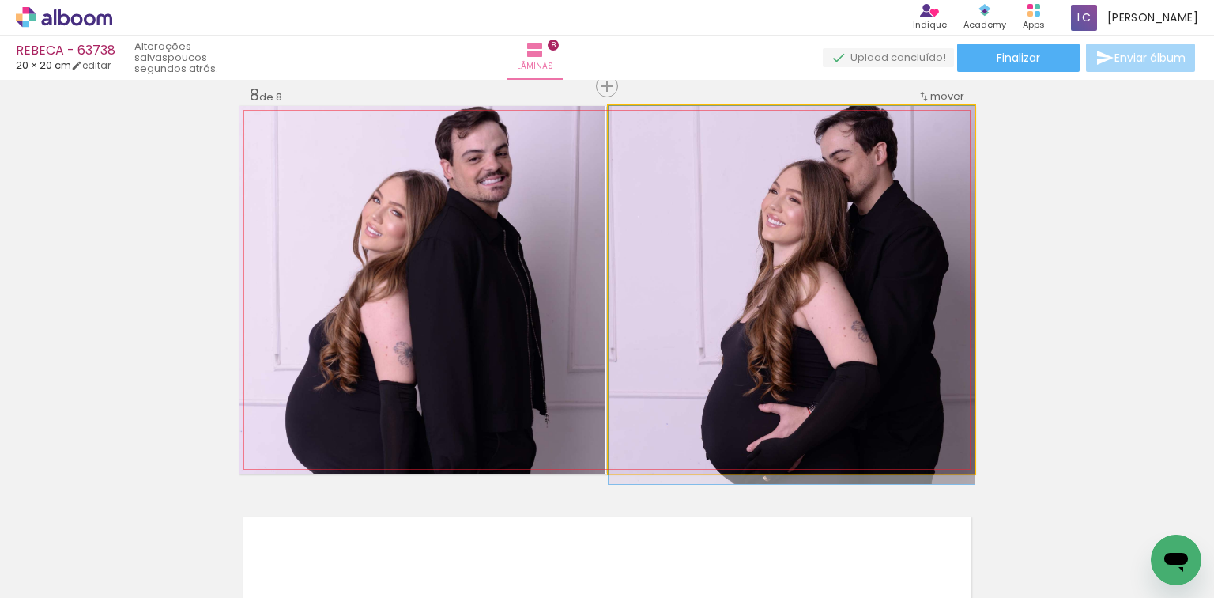
drag, startPoint x: 862, startPoint y: 284, endPoint x: 862, endPoint y: 300, distance: 16.6
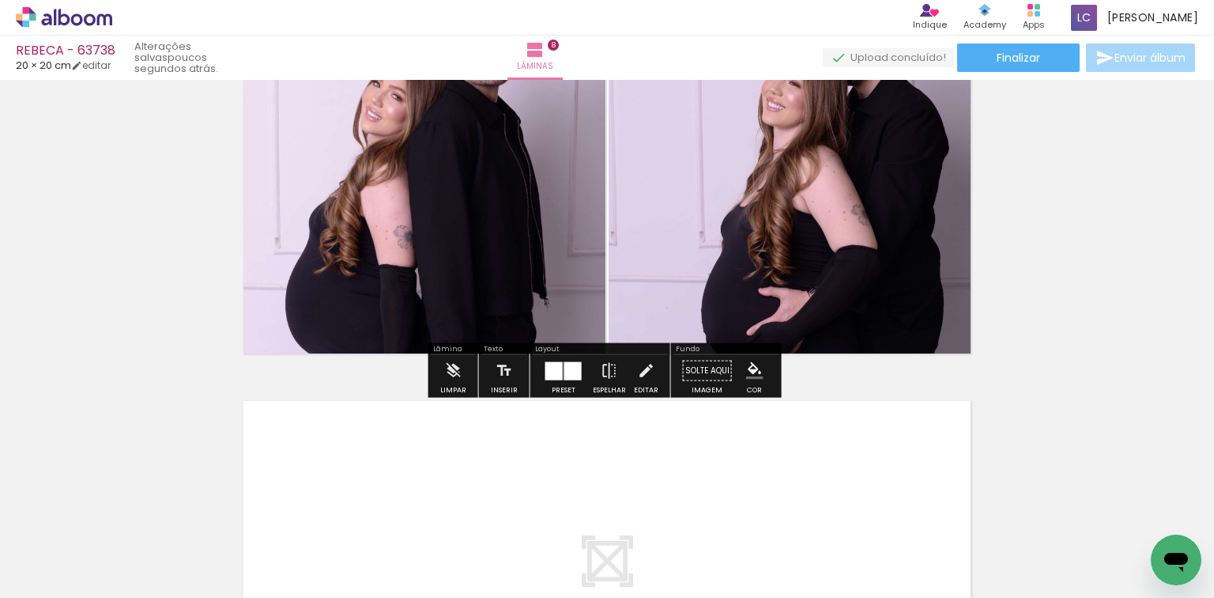
scroll to position [2996, 0]
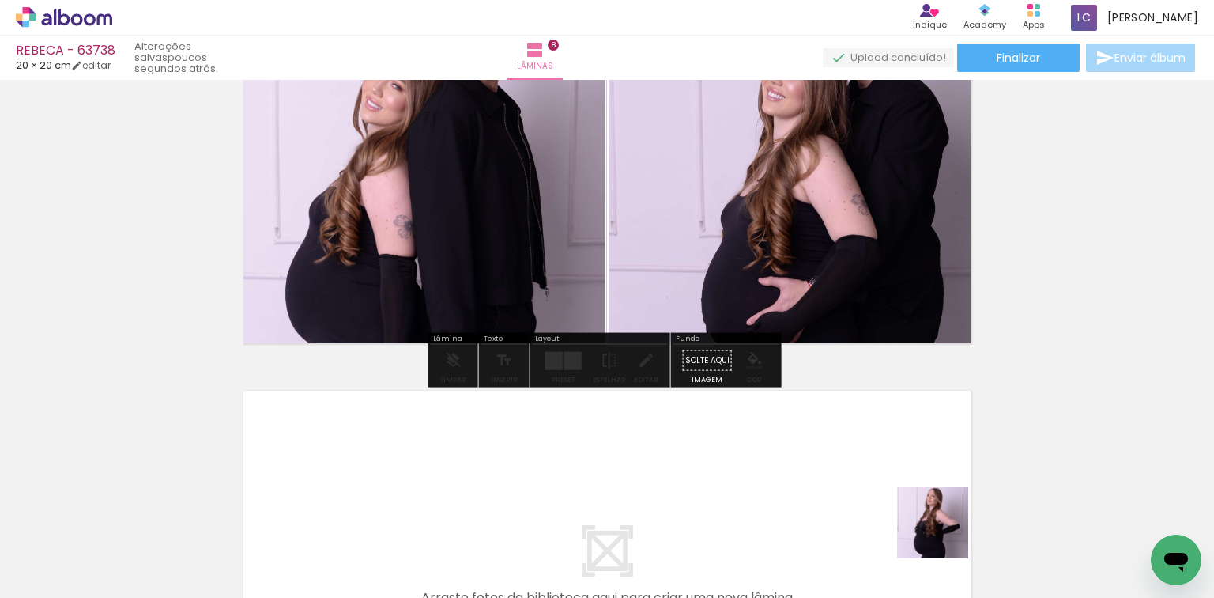
drag, startPoint x: 948, startPoint y: 551, endPoint x: 995, endPoint y: 524, distance: 54.5
click at [903, 473] on quentale-workspace at bounding box center [607, 299] width 1214 height 598
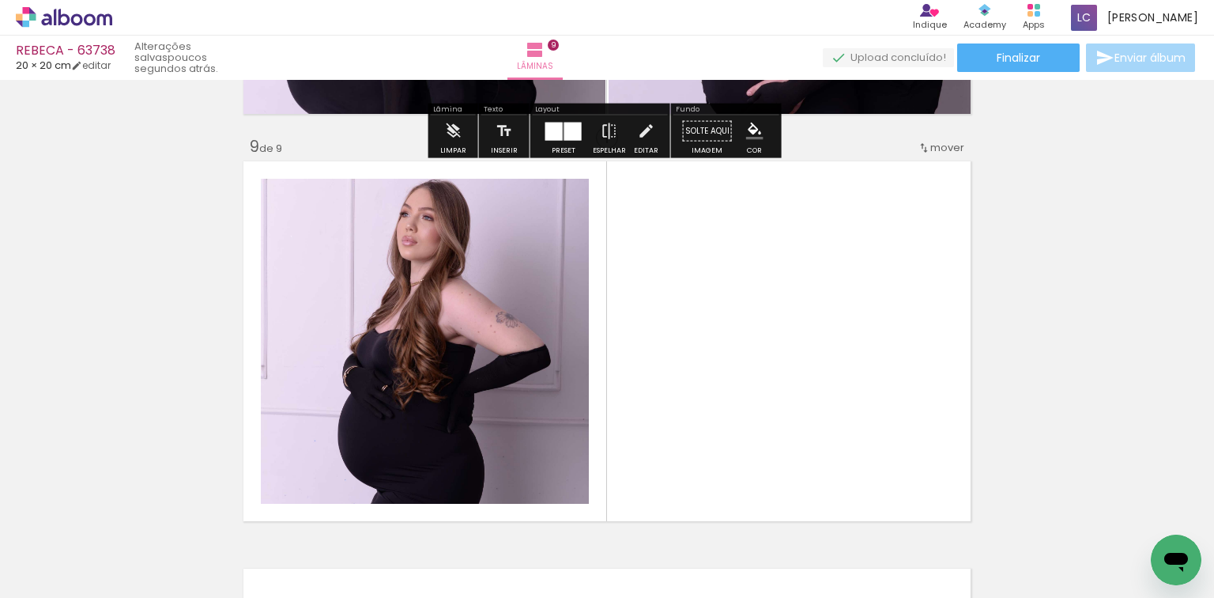
scroll to position [3276, 0]
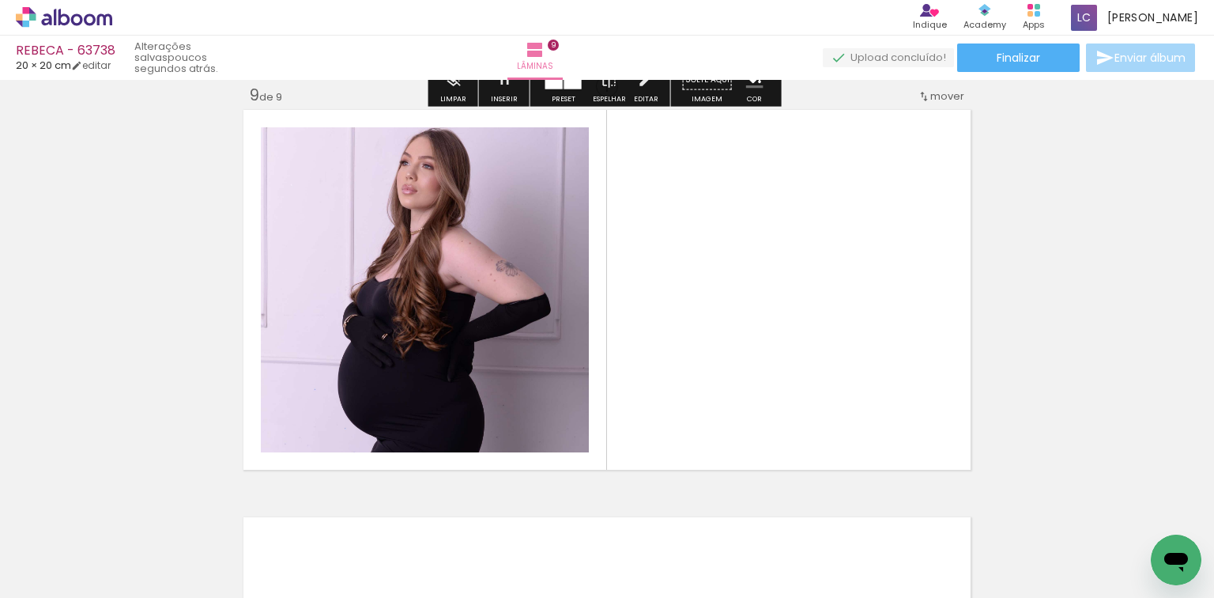
drag, startPoint x: 1034, startPoint y: 535, endPoint x: 562, endPoint y: 441, distance: 481.2
click at [591, 359] on quentale-workspace at bounding box center [607, 299] width 1214 height 598
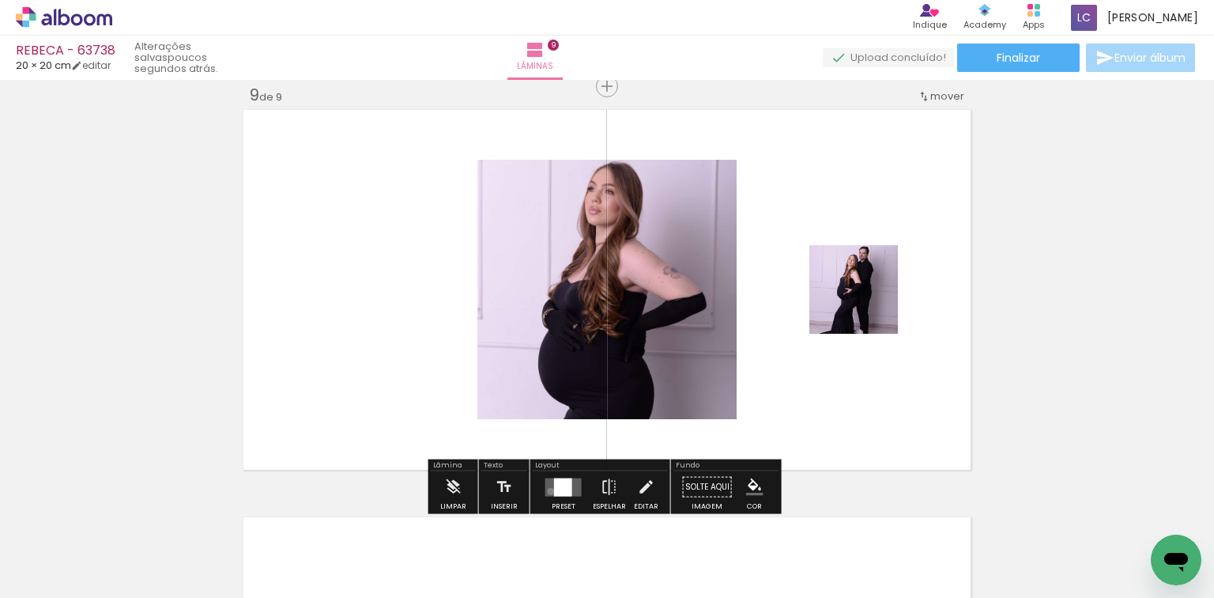
click at [547, 490] on quentale-layouter at bounding box center [563, 486] width 36 height 18
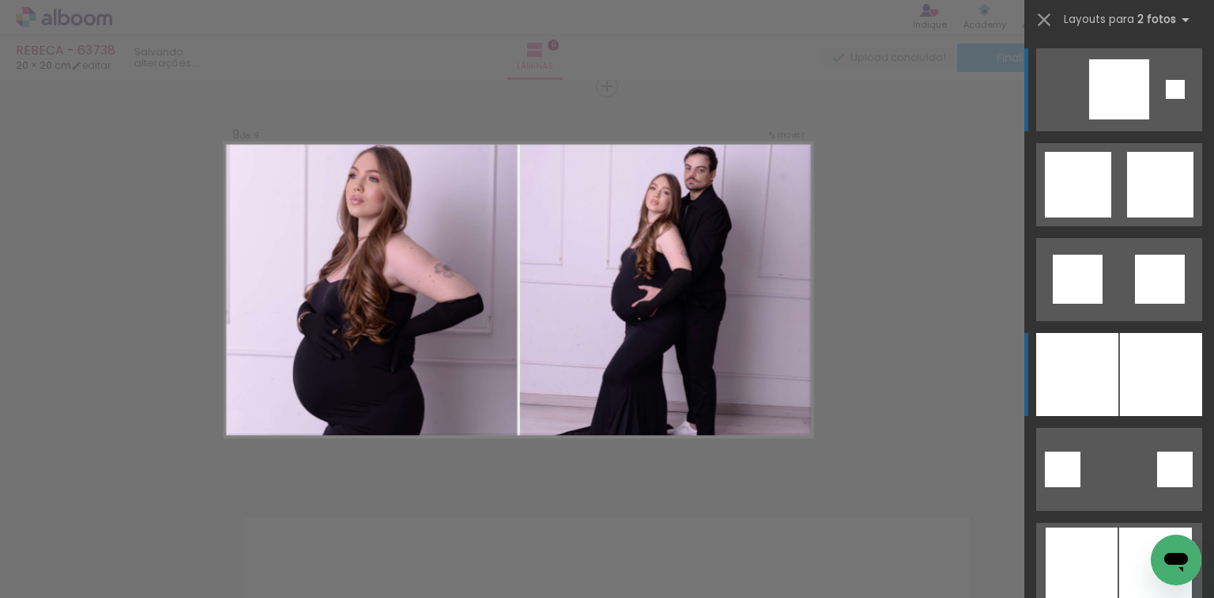
click at [1083, 343] on div at bounding box center [1077, 374] width 82 height 83
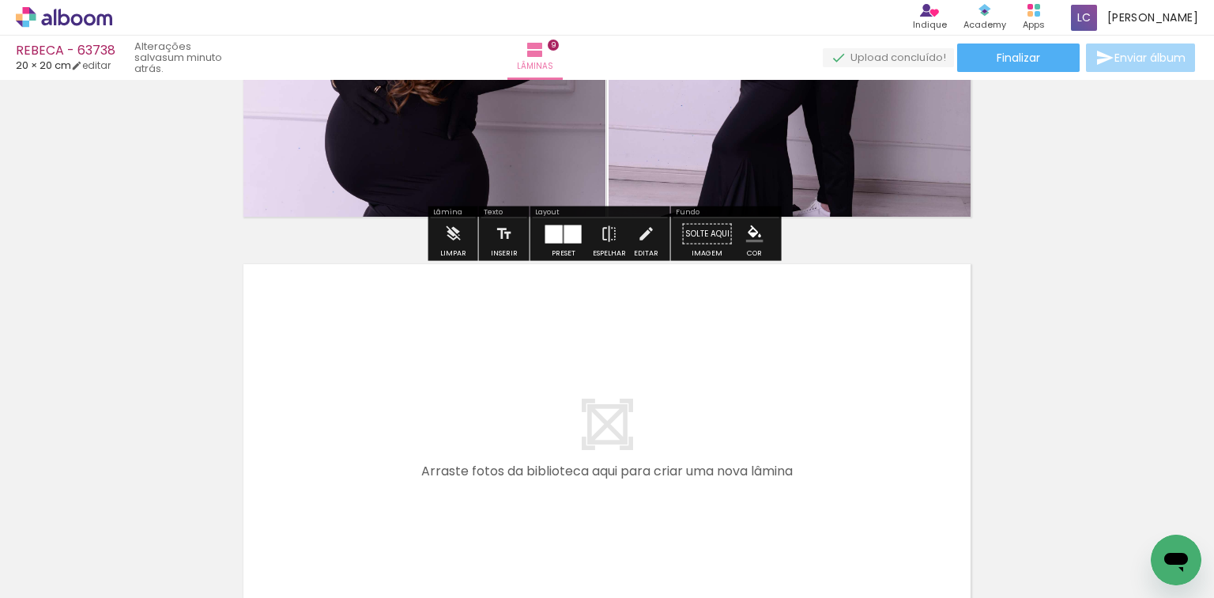
scroll to position [0, 1218]
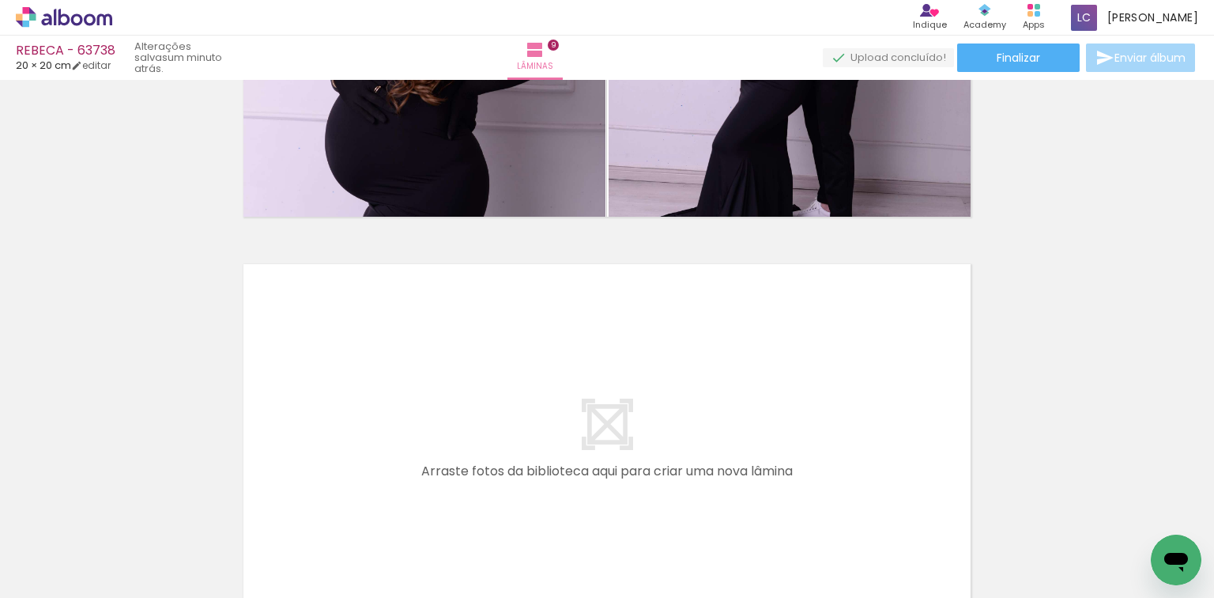
drag, startPoint x: 518, startPoint y: 541, endPoint x: 632, endPoint y: 532, distance: 114.9
click at [576, 432] on quentale-workspace at bounding box center [607, 299] width 1214 height 598
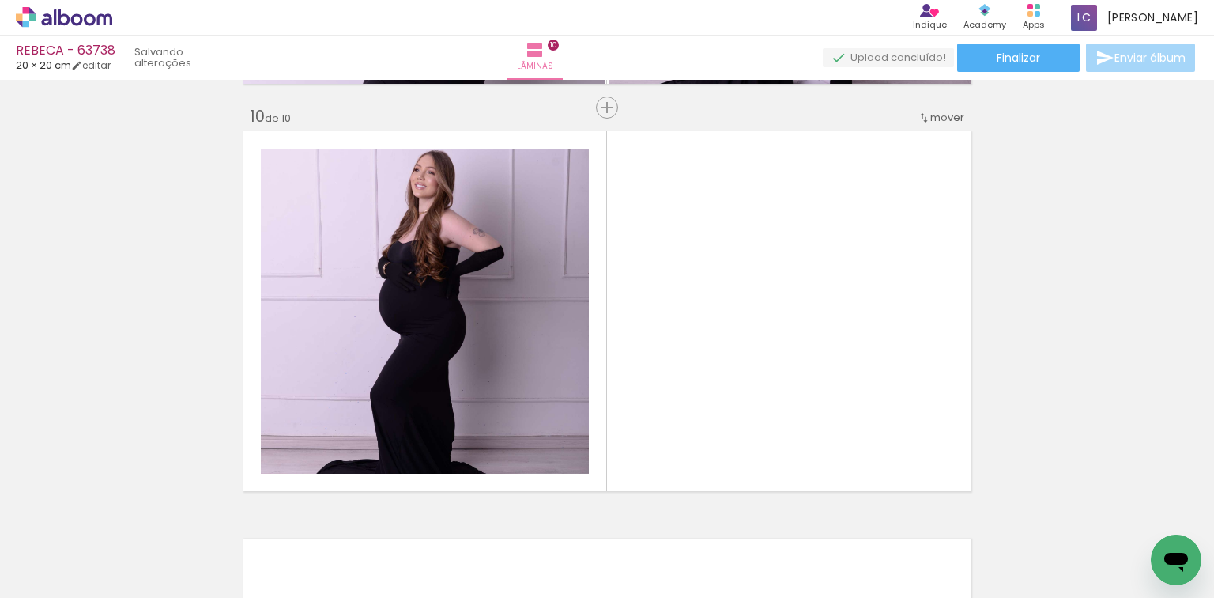
drag, startPoint x: 631, startPoint y: 510, endPoint x: 620, endPoint y: 439, distance: 72.0
click at [632, 431] on quentale-workspace at bounding box center [607, 299] width 1214 height 598
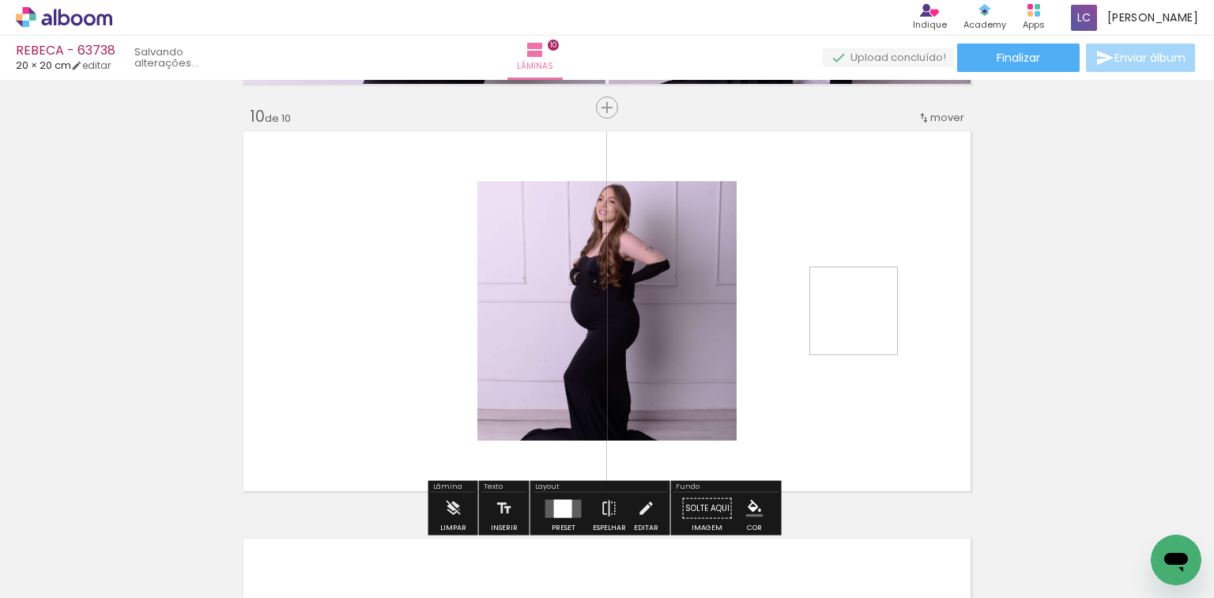
scroll to position [3683, 0]
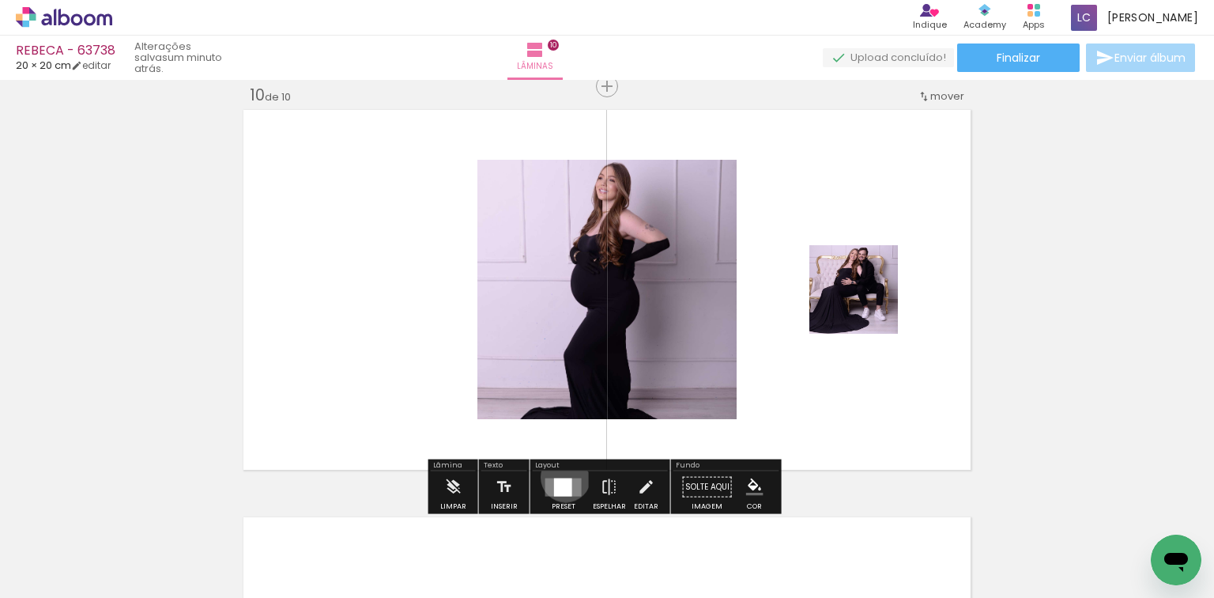
click at [564, 481] on div at bounding box center [563, 486] width 18 height 18
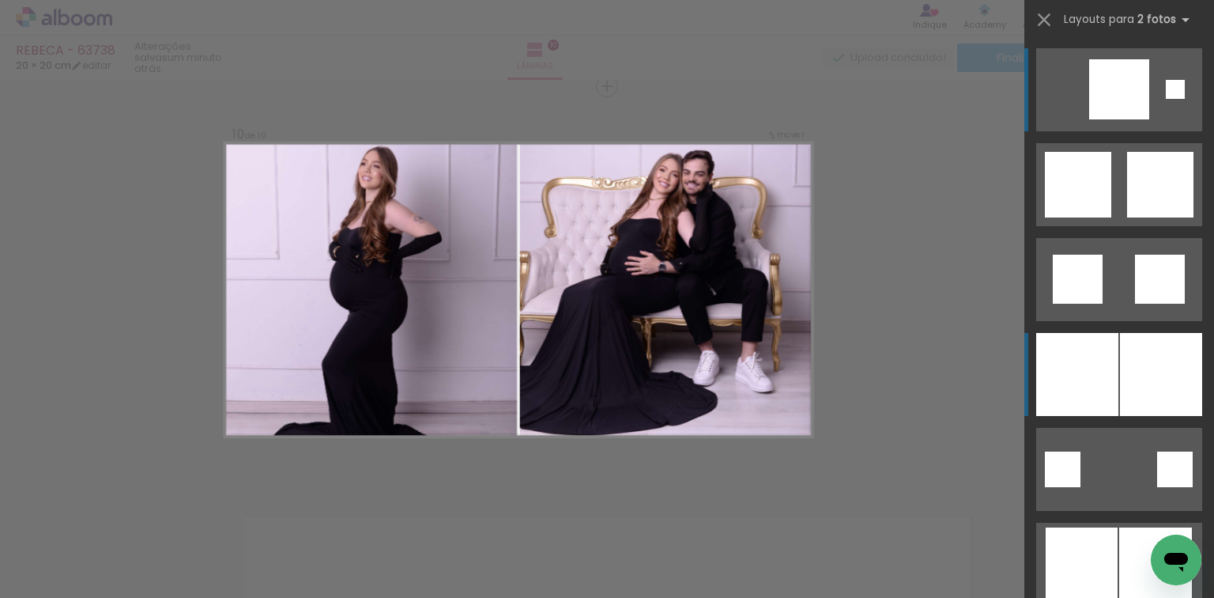
click at [1084, 360] on div at bounding box center [1077, 374] width 82 height 83
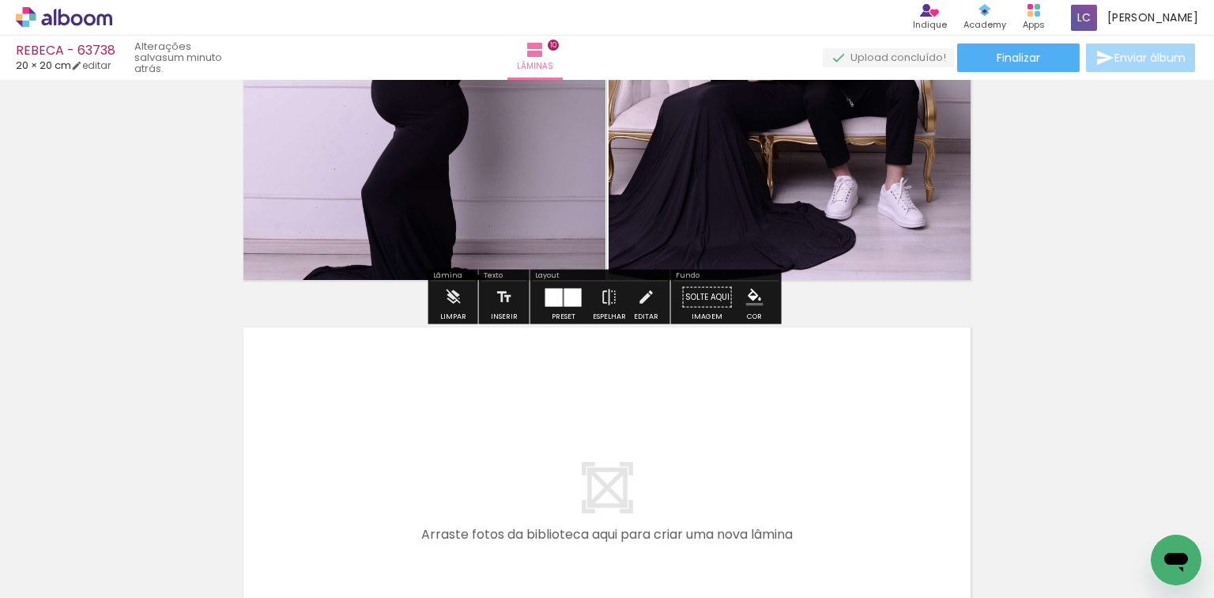
drag, startPoint x: 719, startPoint y: 522, endPoint x: 787, endPoint y: 549, distance: 73.1
click at [741, 428] on quentale-workspace at bounding box center [607, 299] width 1214 height 598
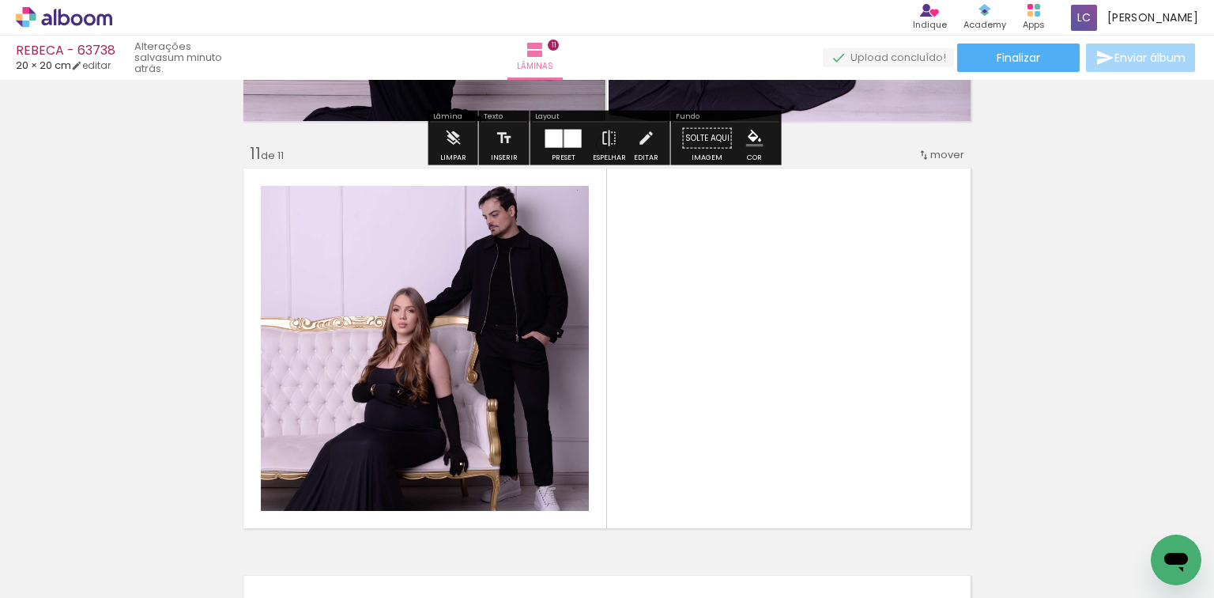
drag, startPoint x: 790, startPoint y: 558, endPoint x: 581, endPoint y: 468, distance: 228.0
click at [800, 394] on quentale-workspace at bounding box center [607, 299] width 1214 height 598
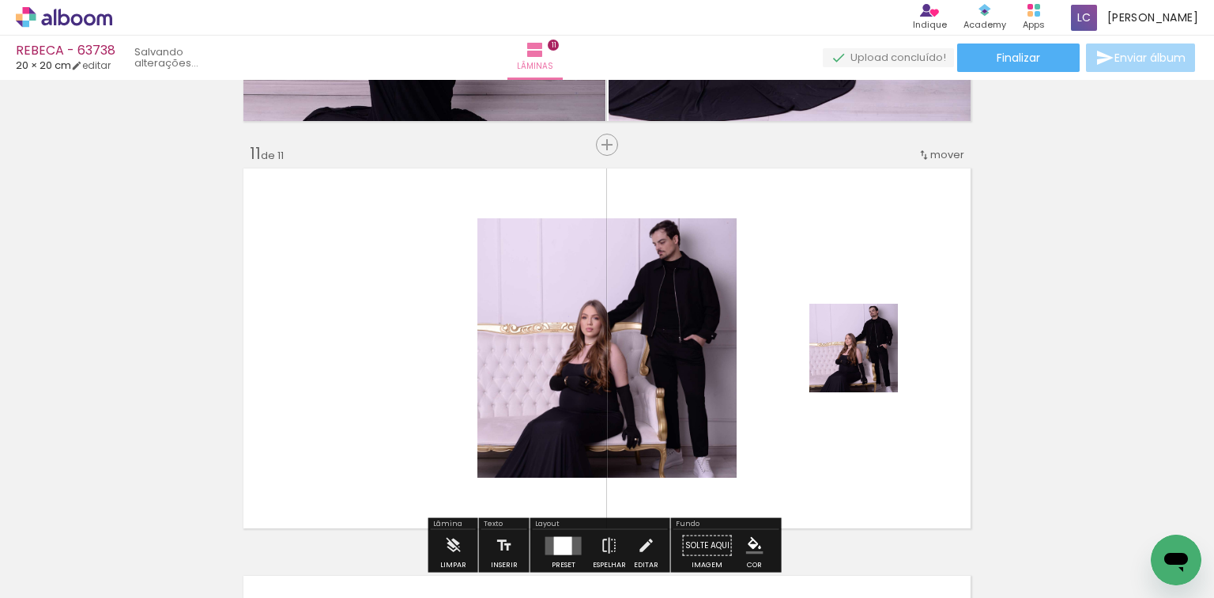
scroll to position [4090, 0]
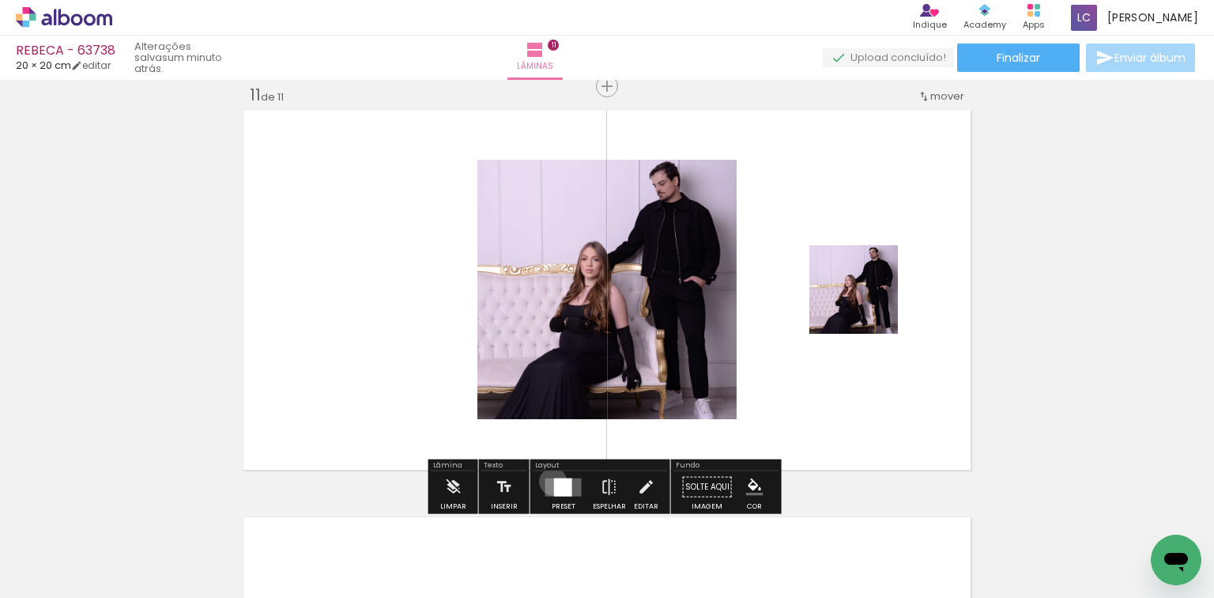
drag, startPoint x: 549, startPoint y: 481, endPoint x: 667, endPoint y: 424, distance: 130.8
click at [554, 481] on div at bounding box center [563, 486] width 18 height 18
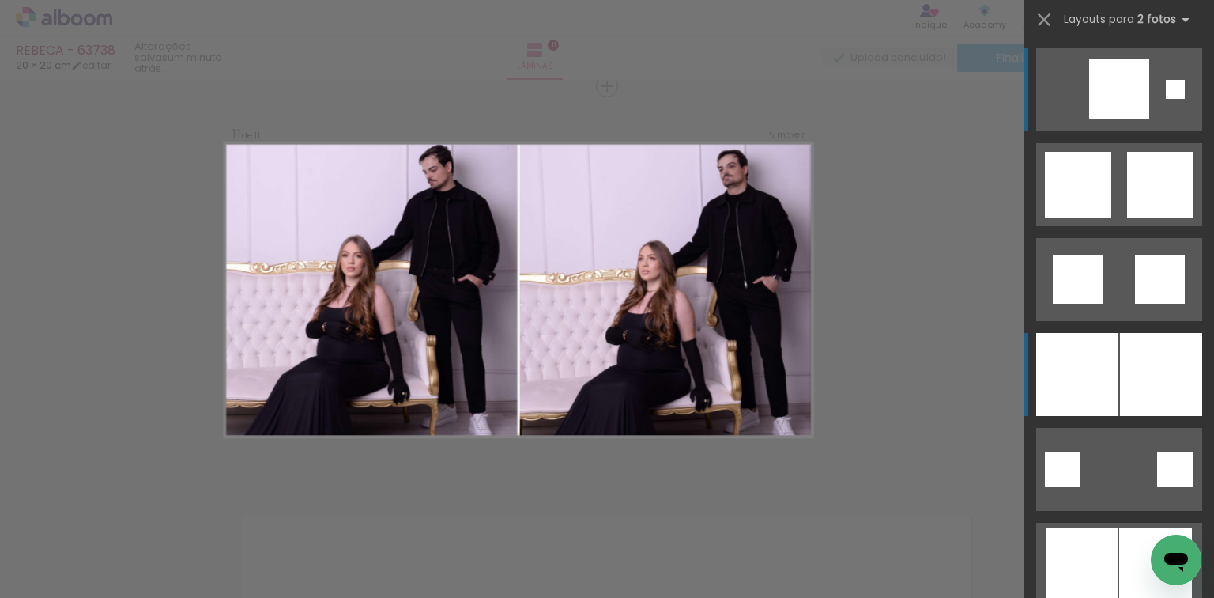
click at [1137, 355] on div at bounding box center [1161, 374] width 82 height 83
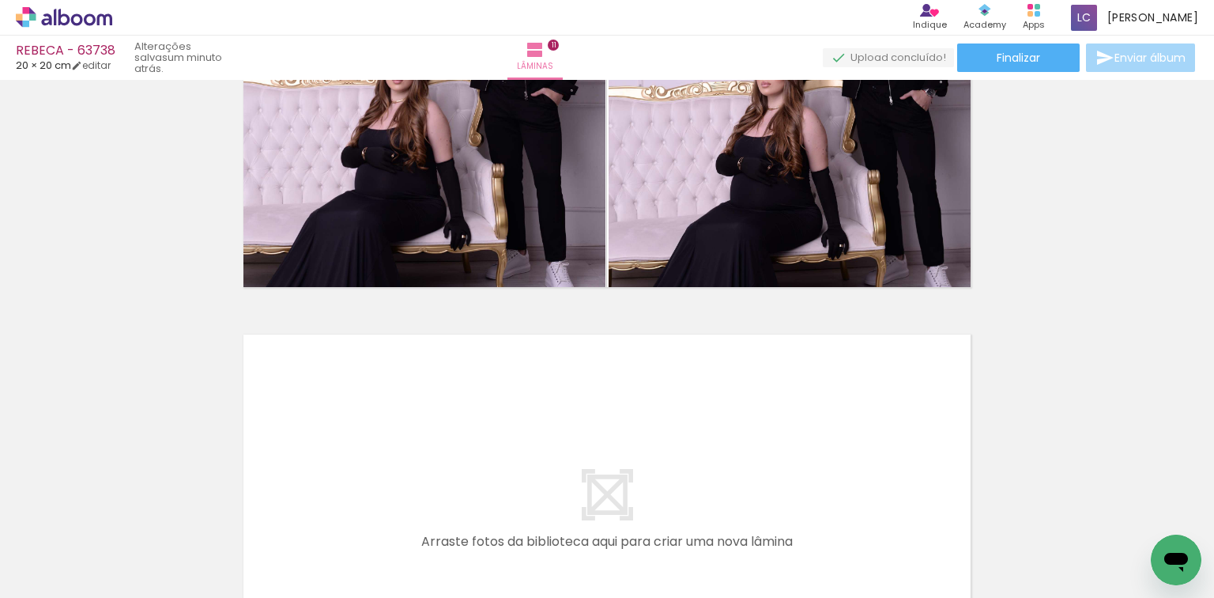
scroll to position [4280, 0]
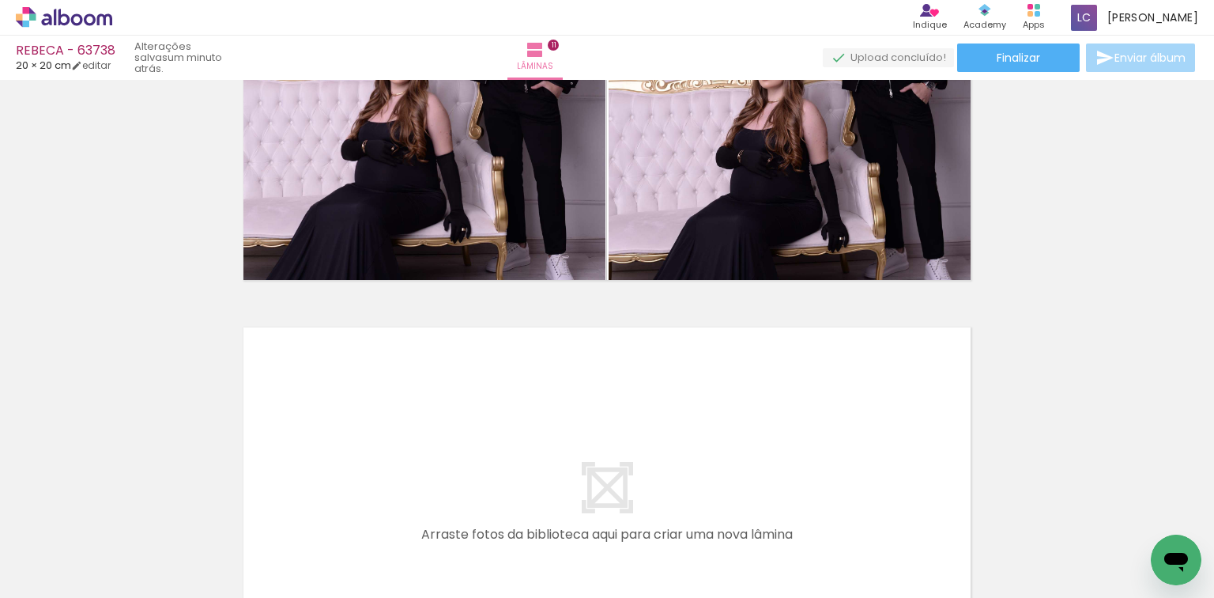
drag, startPoint x: 904, startPoint y: 540, endPoint x: 871, endPoint y: 488, distance: 61.8
click at [871, 488] on quentale-workspace at bounding box center [607, 299] width 1214 height 598
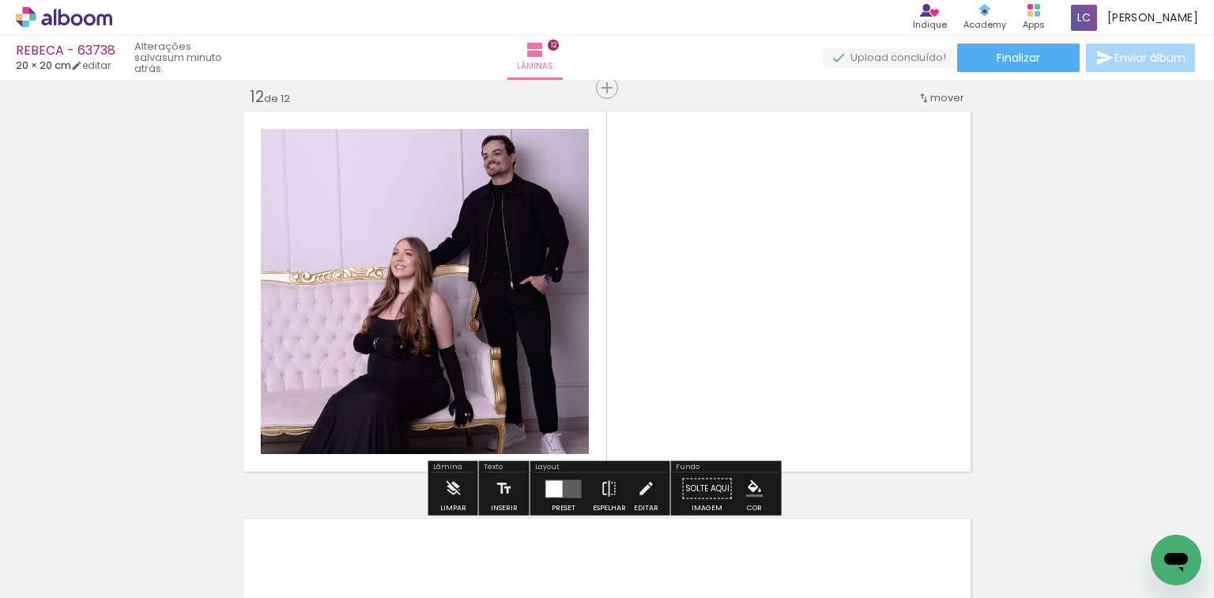
scroll to position [4497, 0]
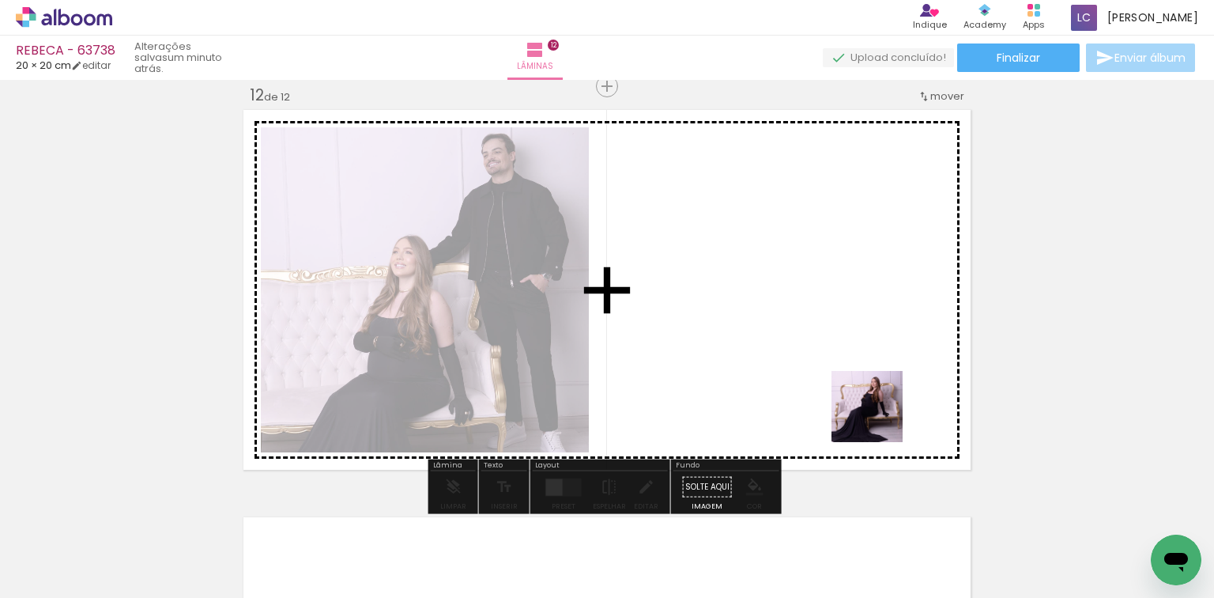
drag, startPoint x: 970, startPoint y: 541, endPoint x: 654, endPoint y: 404, distance: 344.1
click at [696, 338] on quentale-workspace at bounding box center [607, 299] width 1214 height 598
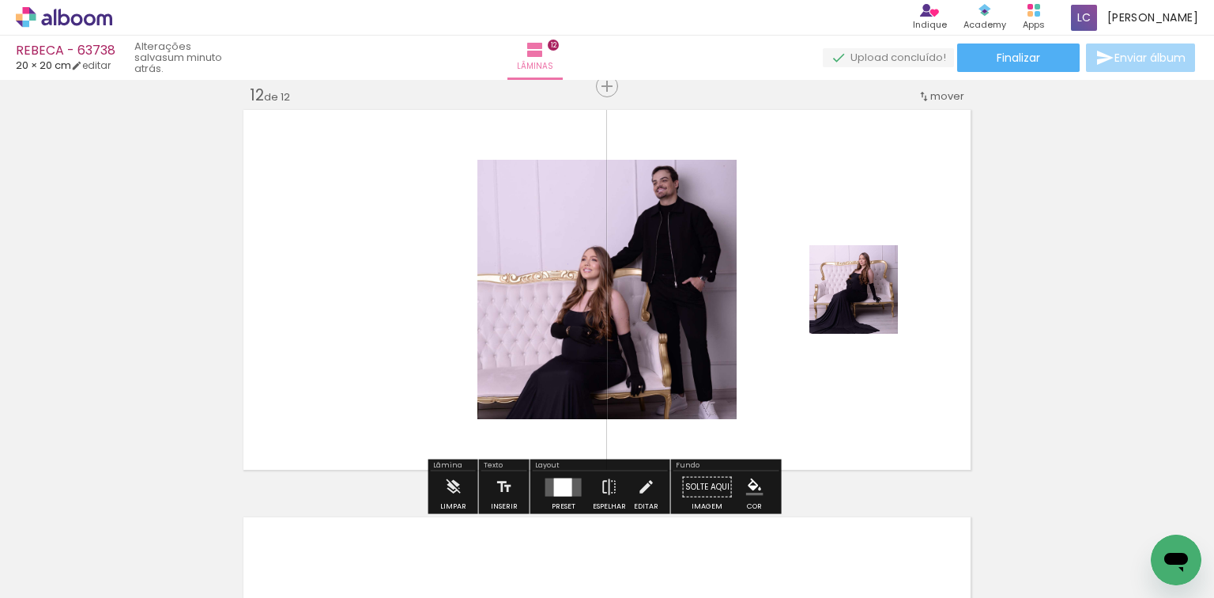
click at [560, 485] on div at bounding box center [563, 486] width 18 height 18
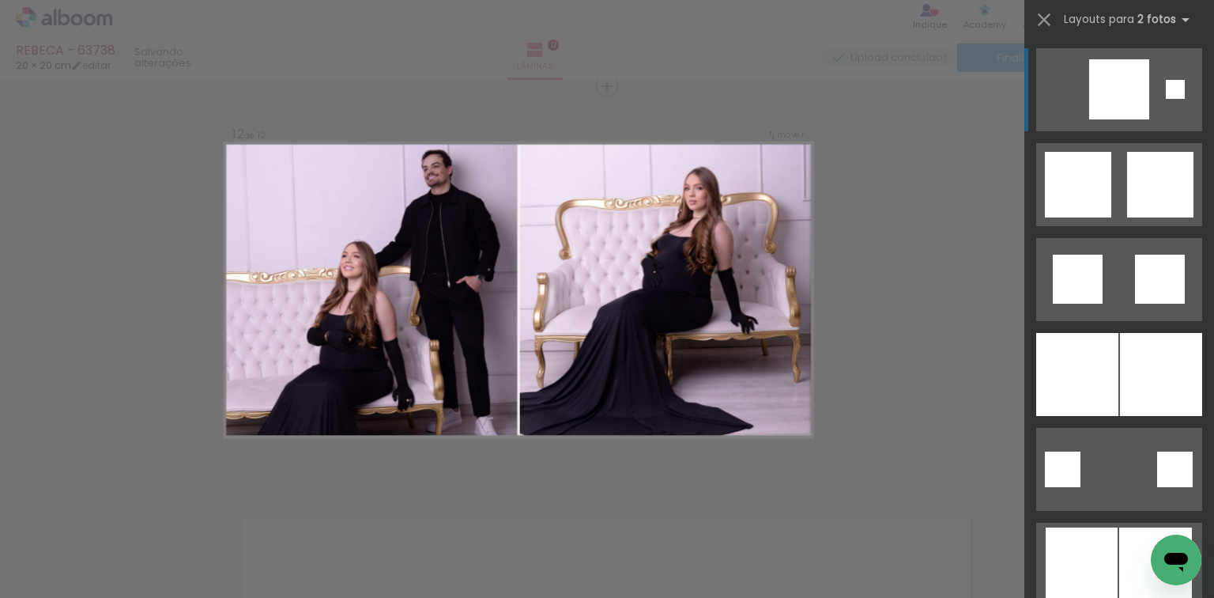
click at [1086, 357] on div at bounding box center [1077, 374] width 82 height 83
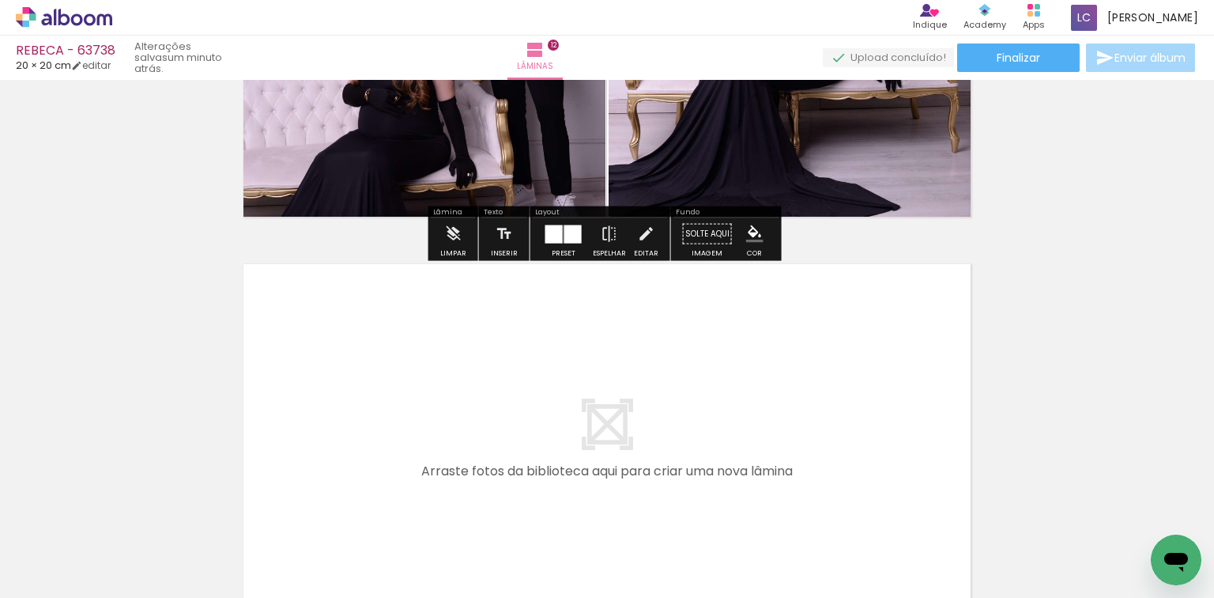
scroll to position [0, 1553]
drag, startPoint x: 727, startPoint y: 569, endPoint x: 808, endPoint y: 520, distance: 94.3
click at [760, 474] on quentale-workspace at bounding box center [607, 299] width 1214 height 598
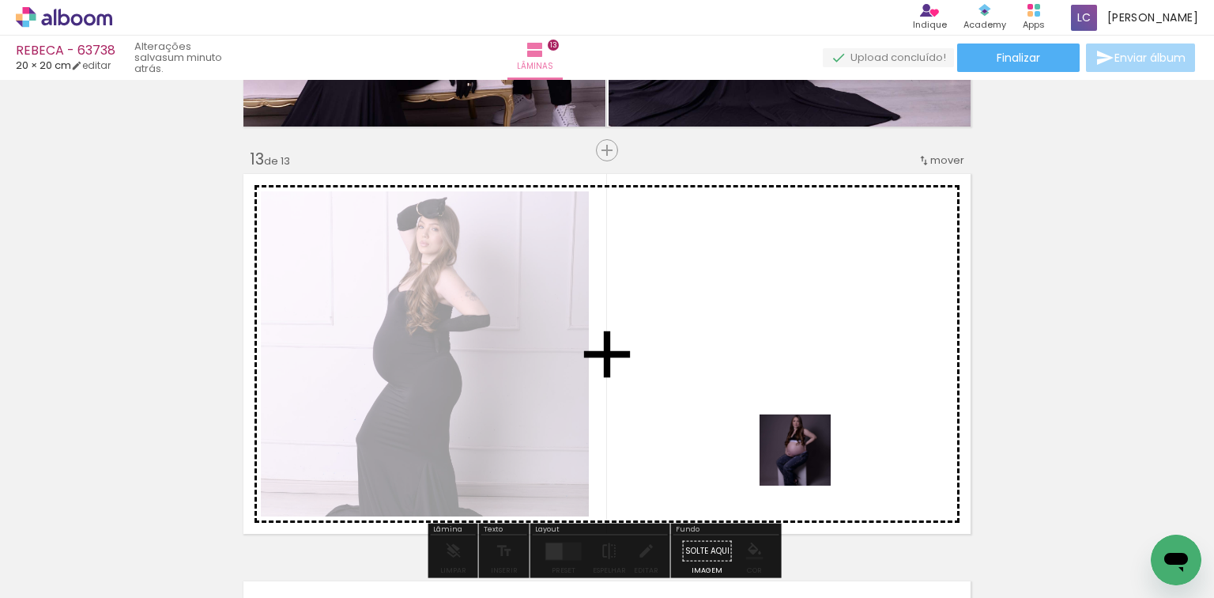
drag, startPoint x: 816, startPoint y: 512, endPoint x: 585, endPoint y: 497, distance: 231.3
click at [780, 430] on quentale-workspace at bounding box center [607, 299] width 1214 height 598
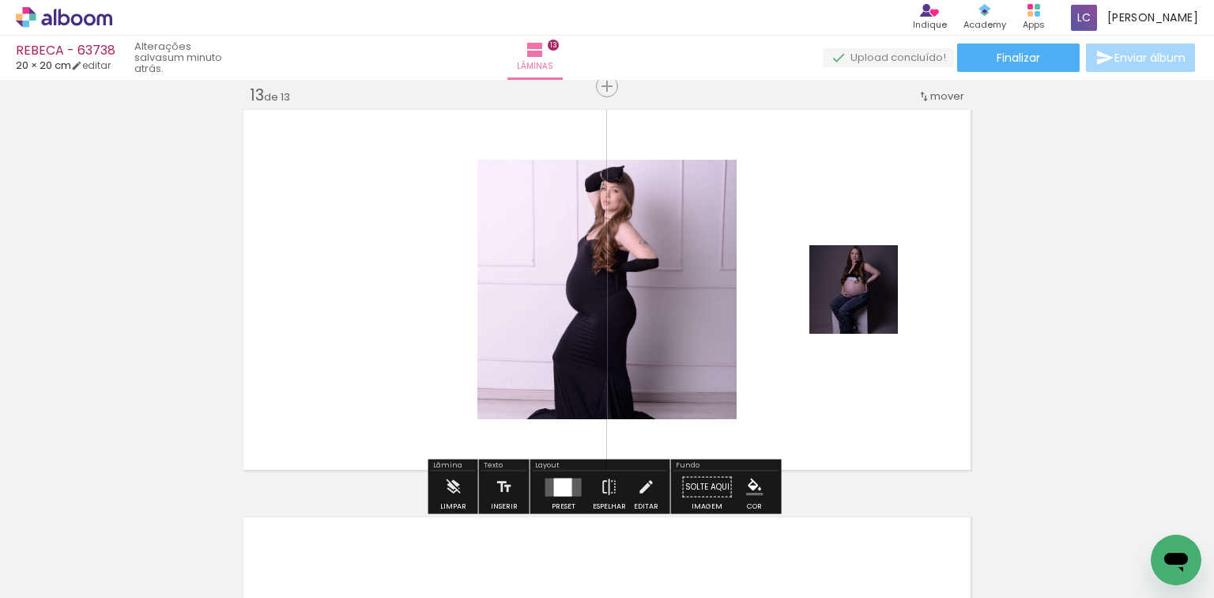
click at [576, 486] on quentale-layouter at bounding box center [563, 486] width 36 height 18
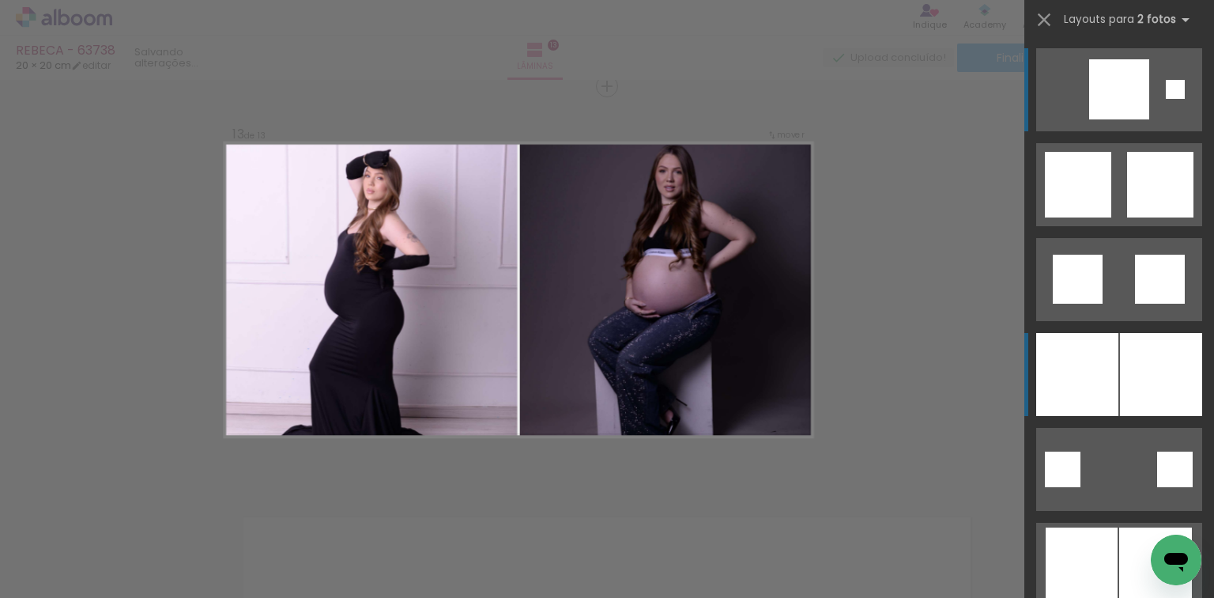
click at [1080, 391] on div at bounding box center [1077, 374] width 82 height 83
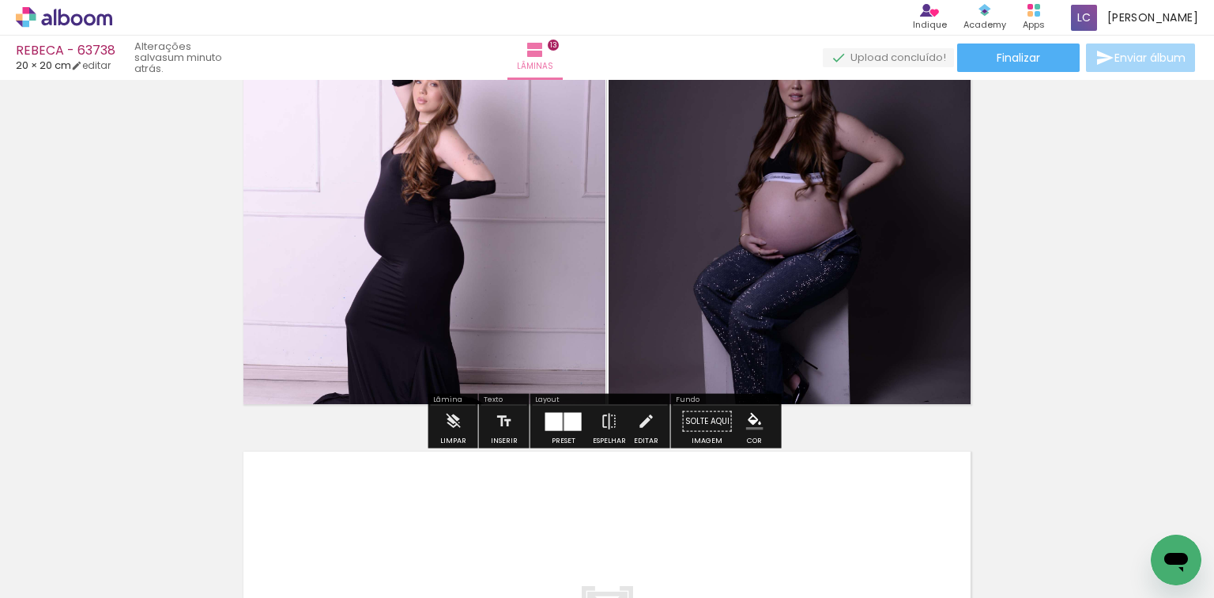
scroll to position [5094, 0]
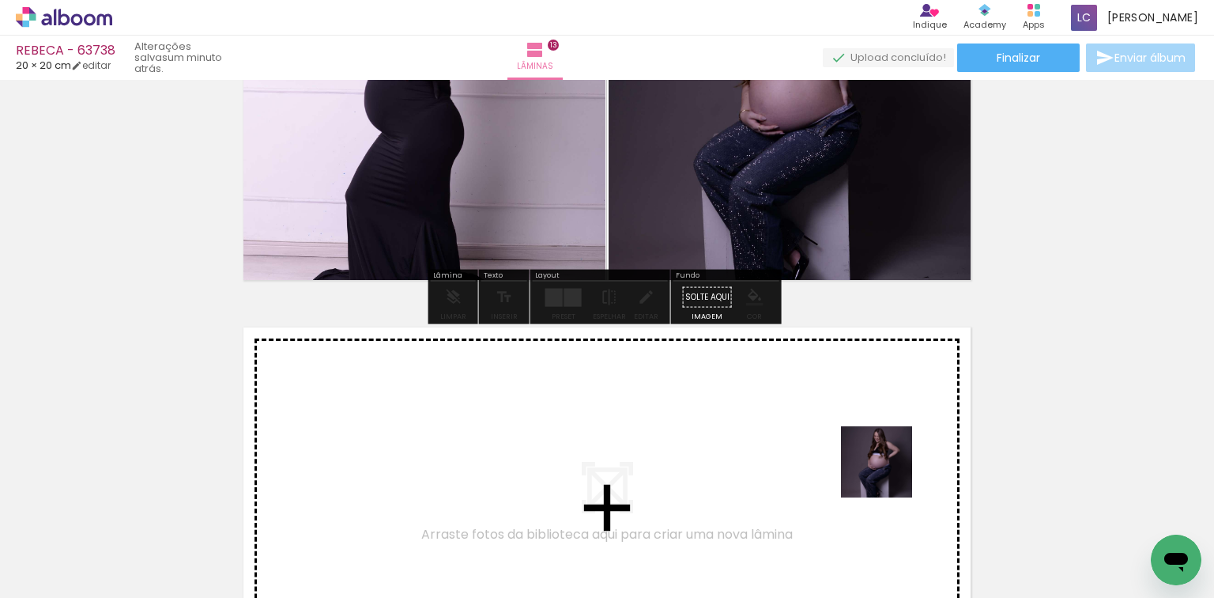
drag, startPoint x: 909, startPoint y: 509, endPoint x: 1012, endPoint y: 550, distance: 110.7
click at [882, 462] on quentale-workspace at bounding box center [607, 299] width 1214 height 598
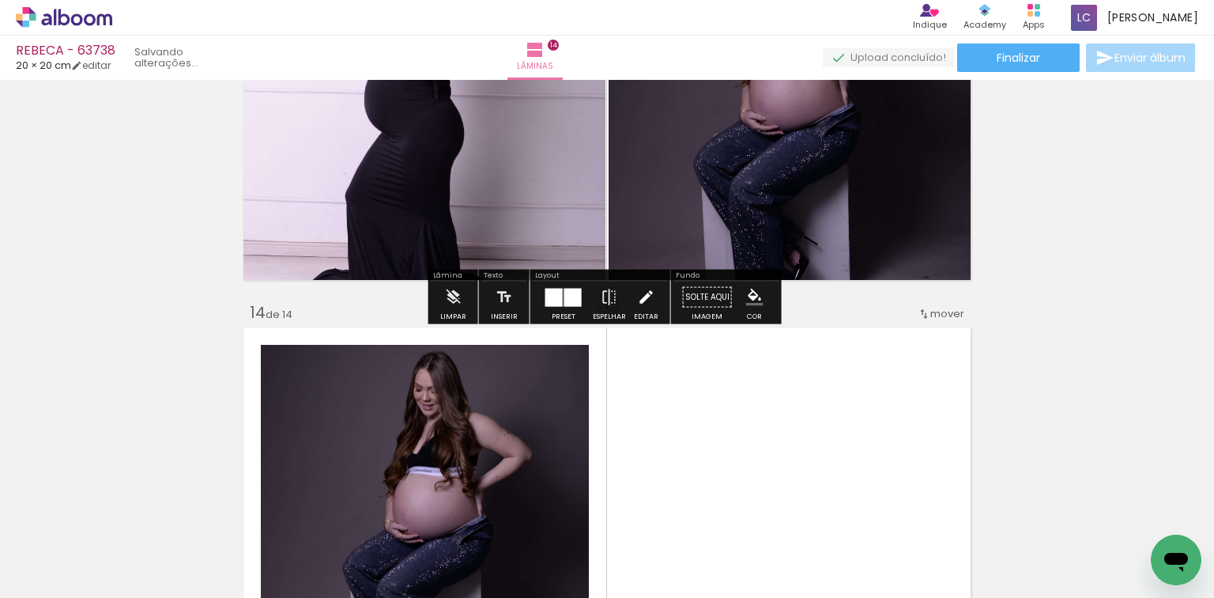
drag, startPoint x: 1012, startPoint y: 550, endPoint x: 649, endPoint y: 490, distance: 367.7
click at [909, 452] on quentale-workspace at bounding box center [607, 299] width 1214 height 598
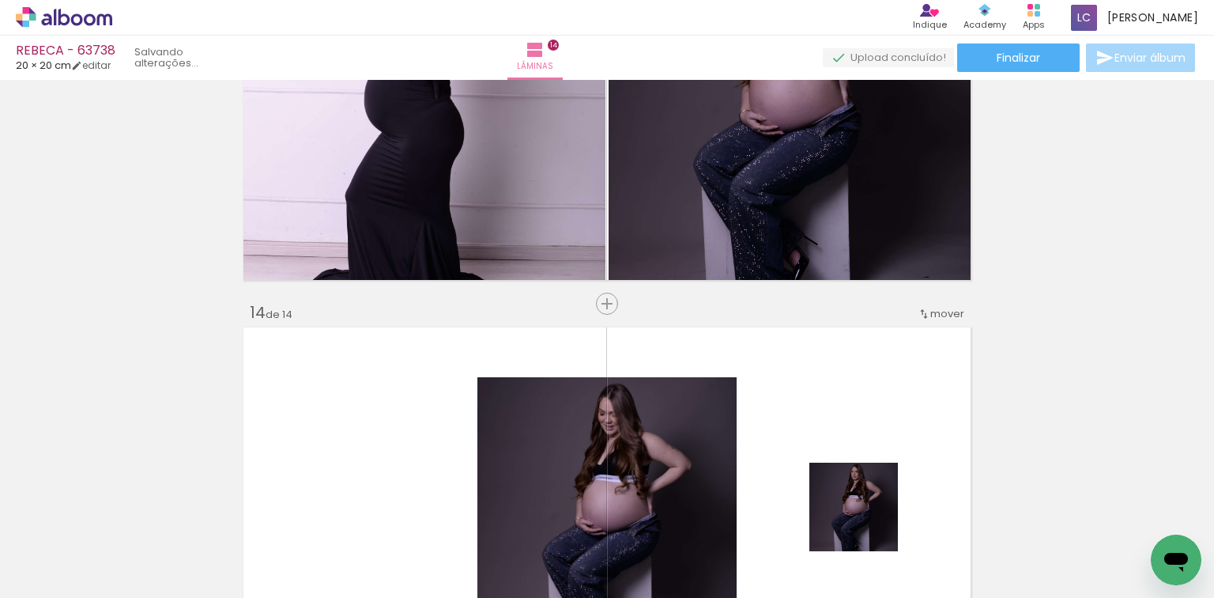
scroll to position [5312, 0]
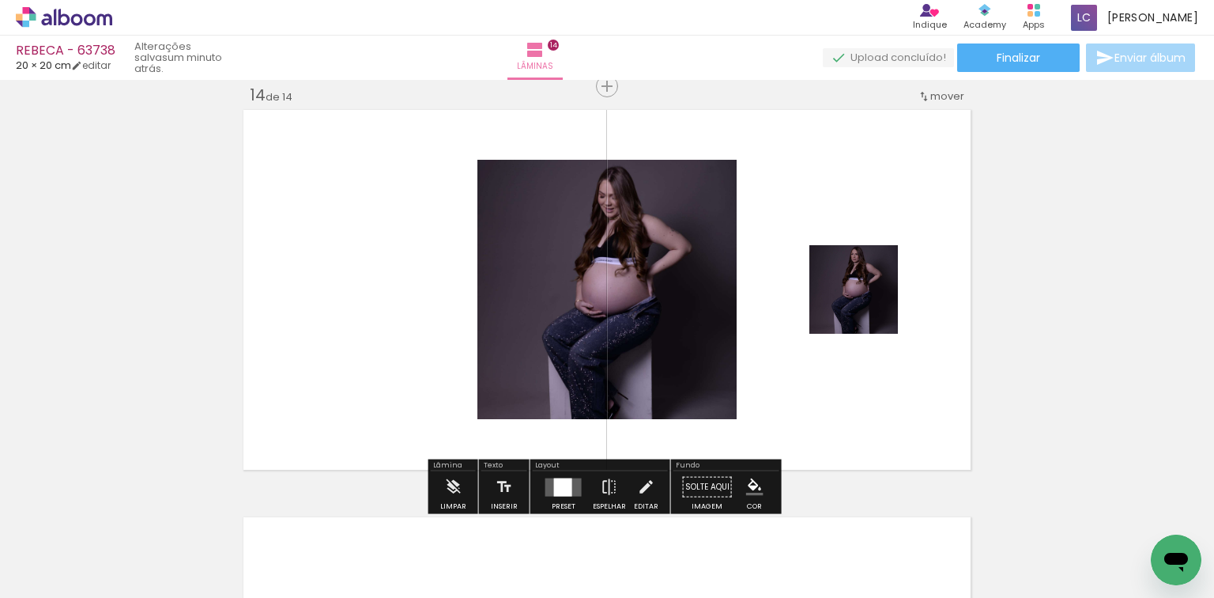
click at [566, 490] on div at bounding box center [563, 486] width 18 height 18
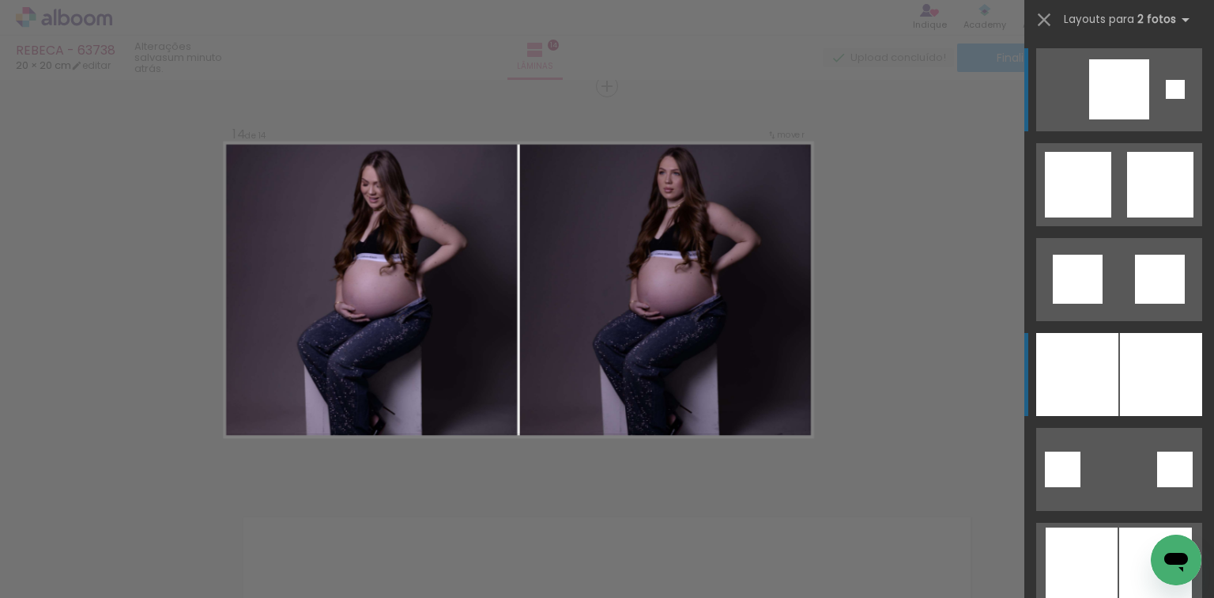
click at [1177, 349] on div at bounding box center [1161, 374] width 82 height 83
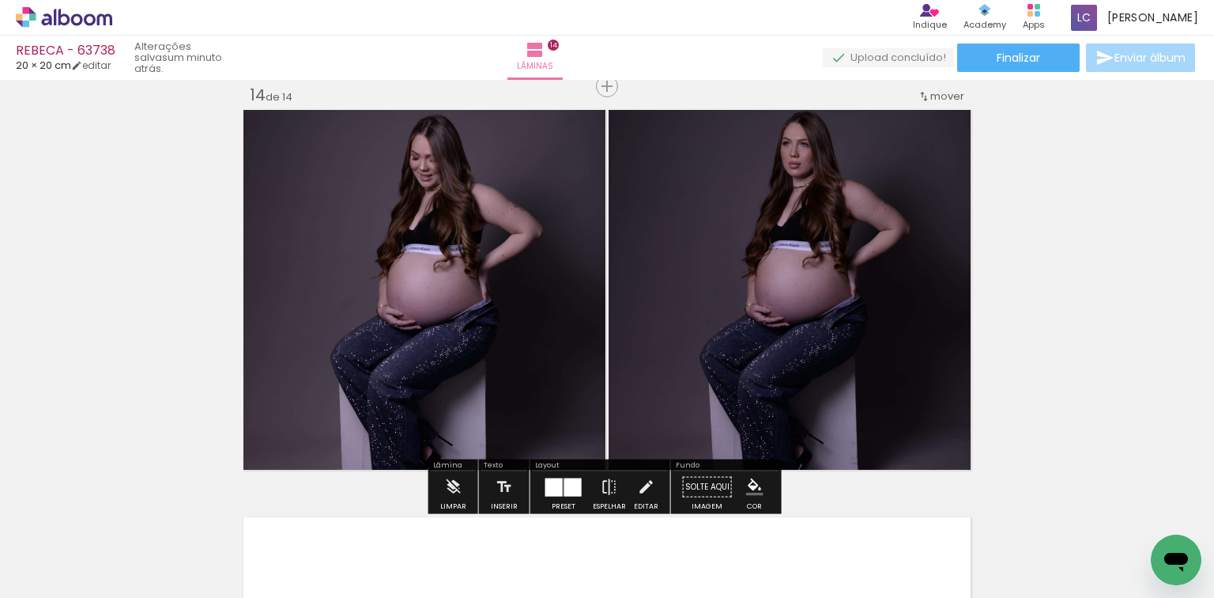
scroll to position [0, 2061]
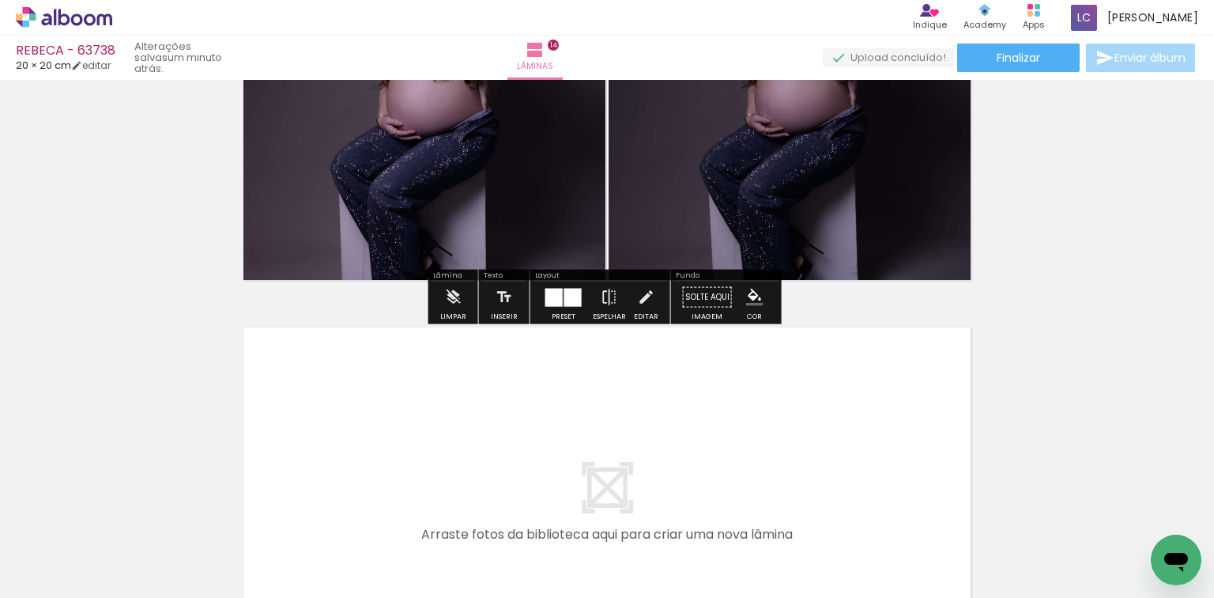
drag, startPoint x: 594, startPoint y: 537, endPoint x: 666, endPoint y: 531, distance: 71.4
click at [605, 477] on quentale-workspace at bounding box center [607, 299] width 1214 height 598
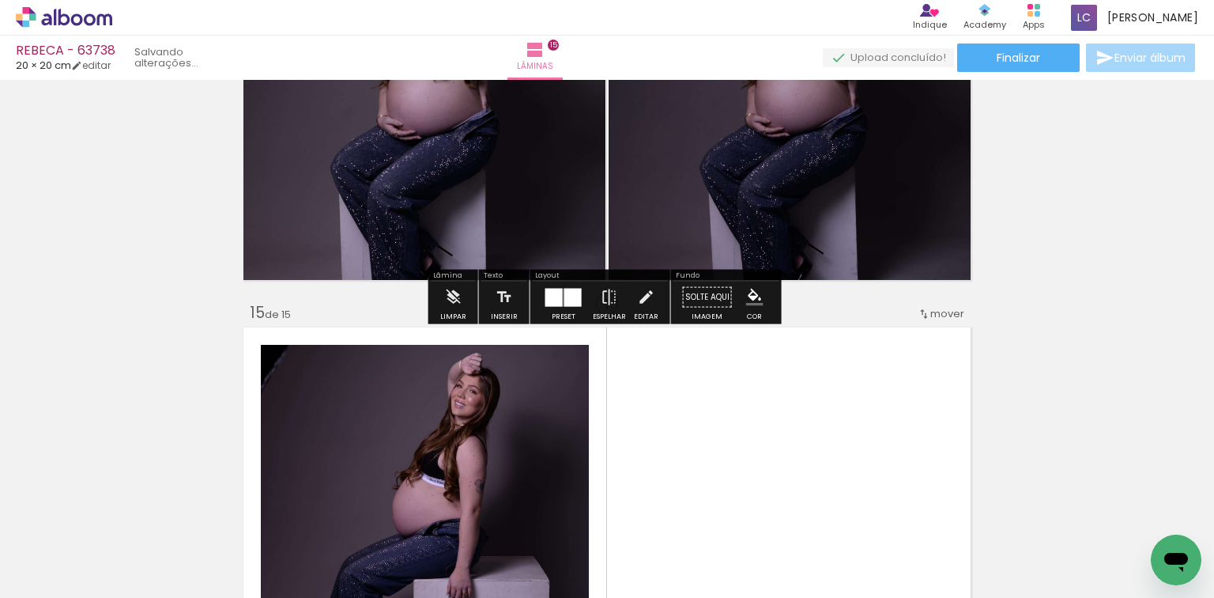
drag, startPoint x: 666, startPoint y: 531, endPoint x: 626, endPoint y: 449, distance: 91.2
click at [685, 434] on quentale-workspace at bounding box center [607, 299] width 1214 height 598
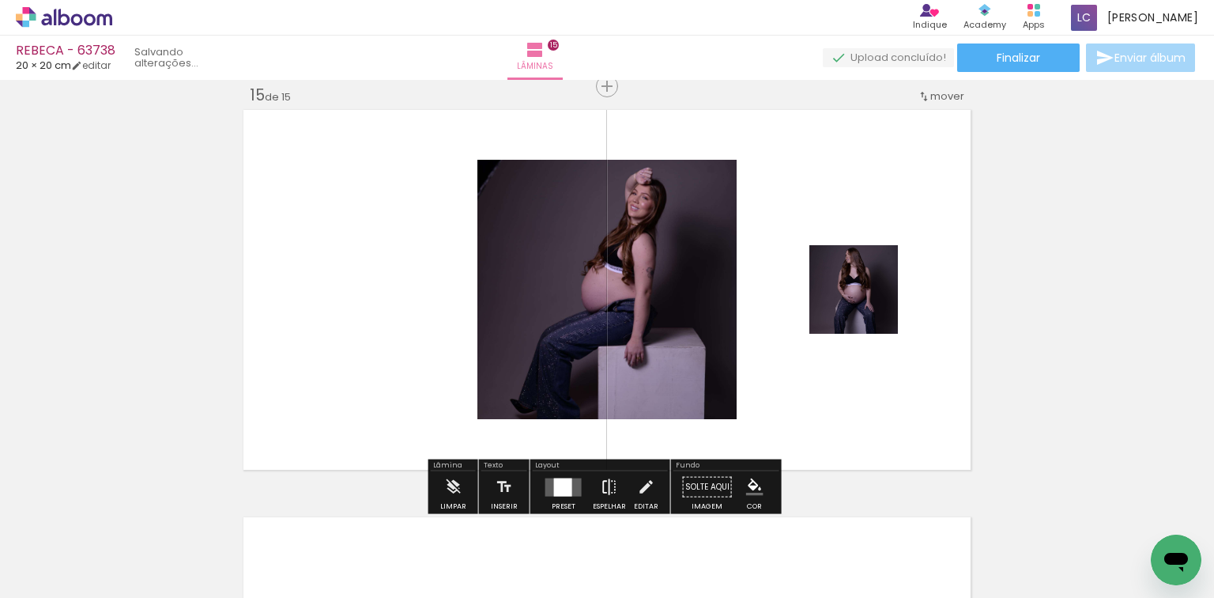
scroll to position [5719, 0]
click at [556, 476] on div at bounding box center [563, 487] width 43 height 32
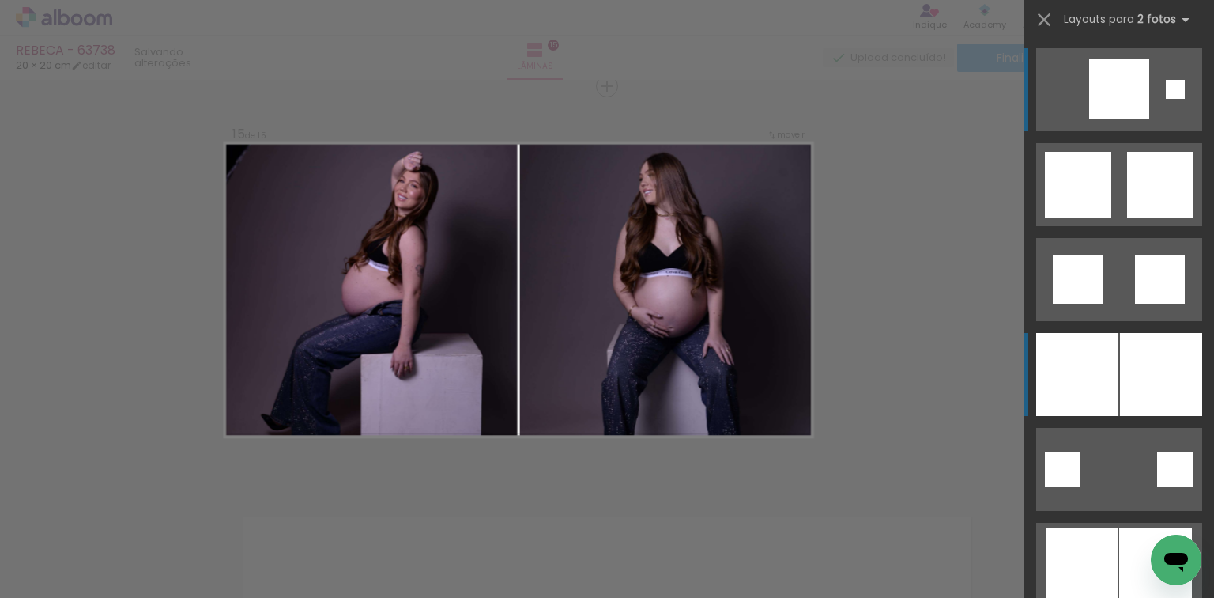
click at [1145, 372] on div at bounding box center [1161, 374] width 82 height 83
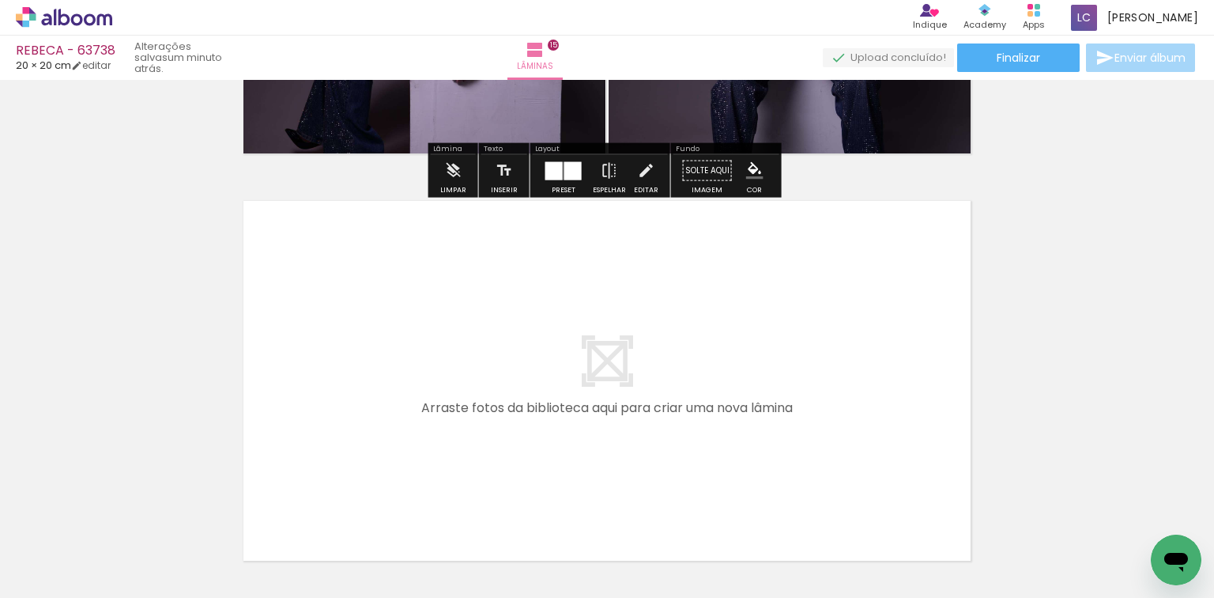
drag, startPoint x: 759, startPoint y: 528, endPoint x: 838, endPoint y: 563, distance: 86.4
click at [773, 473] on quentale-workspace at bounding box center [607, 299] width 1214 height 598
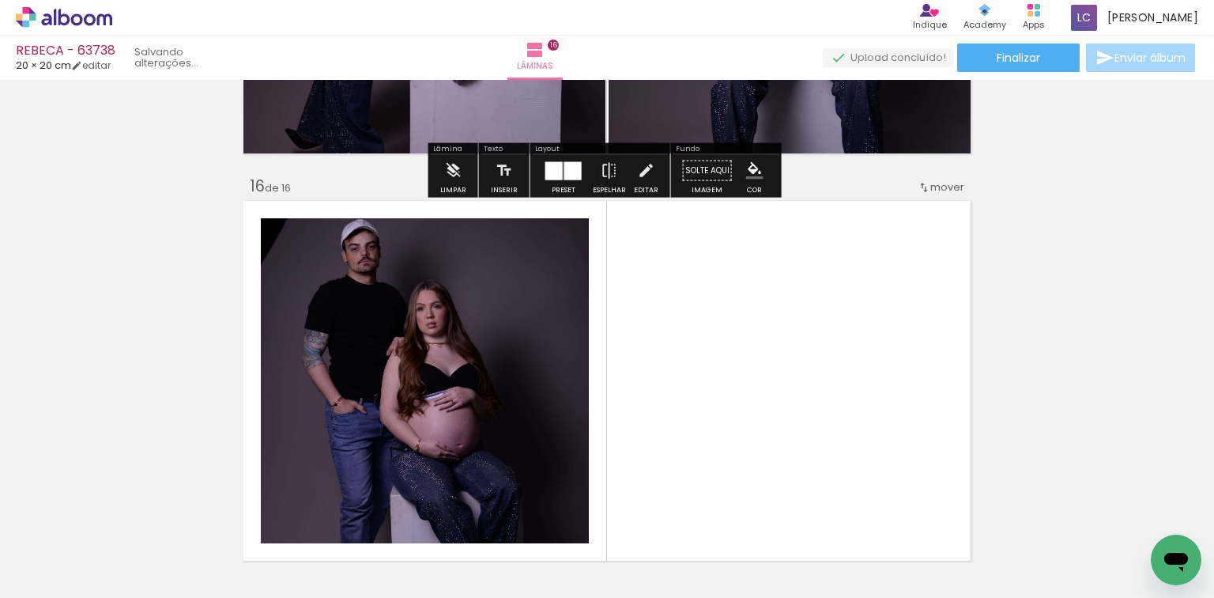
drag, startPoint x: 838, startPoint y: 563, endPoint x: 703, endPoint y: 431, distance: 188.4
click at [841, 367] on quentale-workspace at bounding box center [607, 299] width 1214 height 598
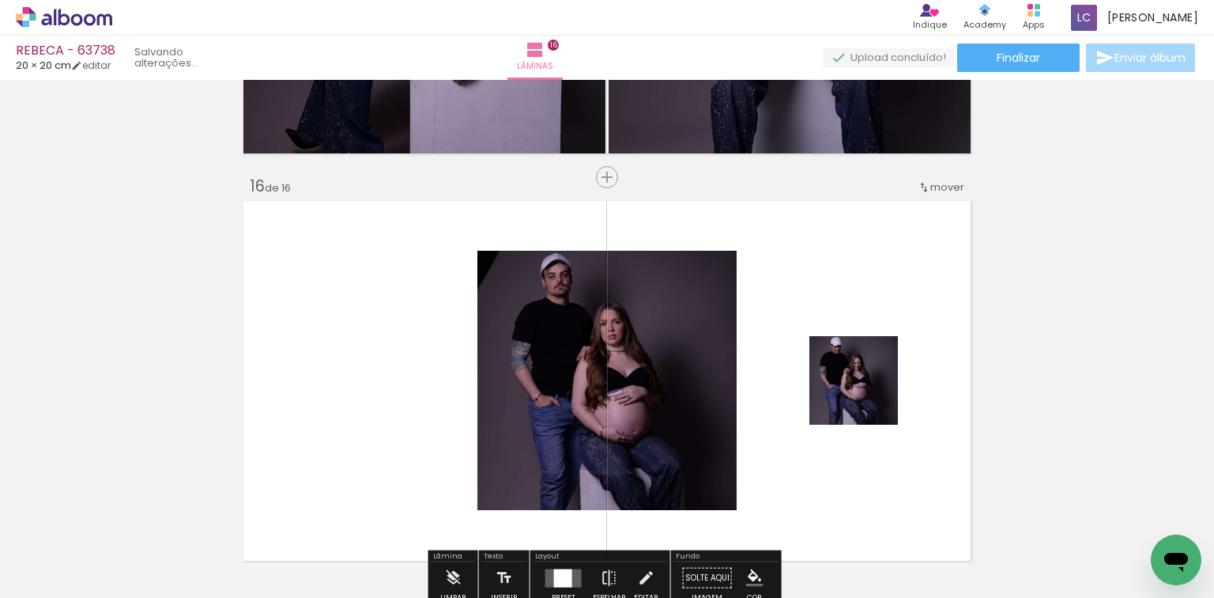
scroll to position [6126, 0]
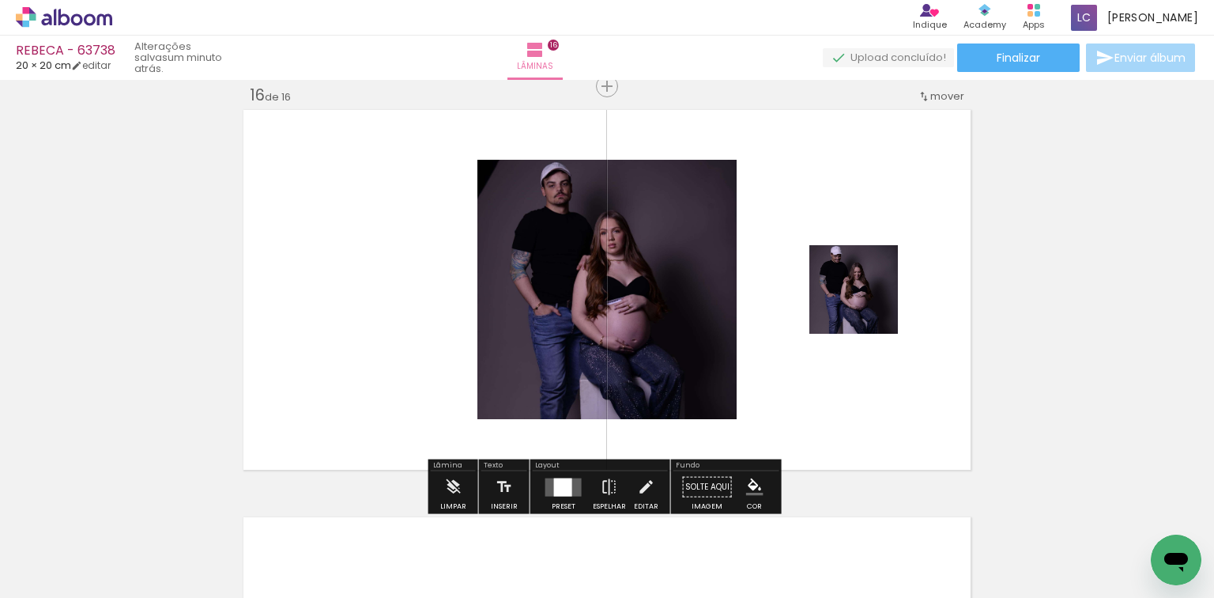
click at [563, 482] on div at bounding box center [563, 486] width 18 height 18
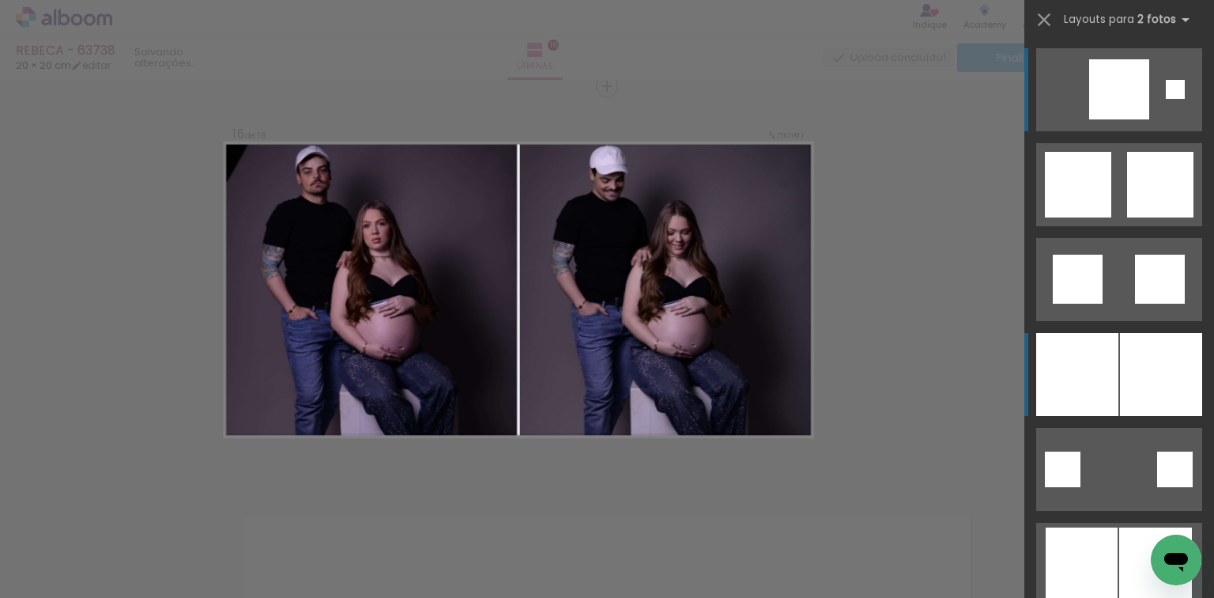
click at [1075, 373] on div at bounding box center [1077, 374] width 82 height 83
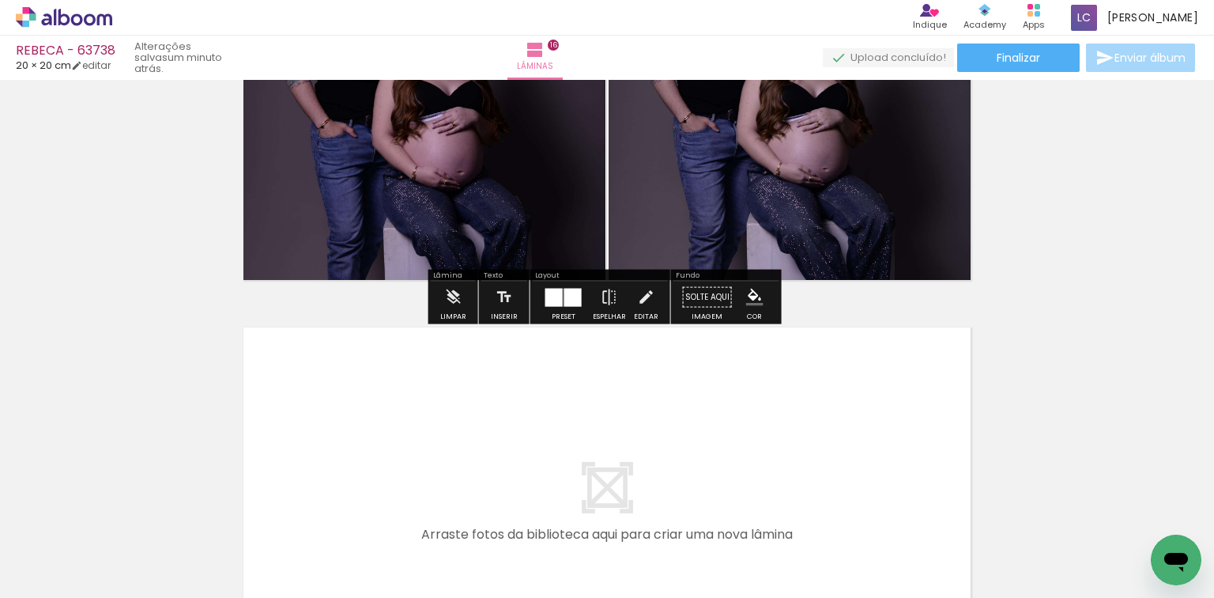
drag, startPoint x: 917, startPoint y: 500, endPoint x: 967, endPoint y: 529, distance: 58.4
click at [809, 458] on quentale-workspace at bounding box center [607, 299] width 1214 height 598
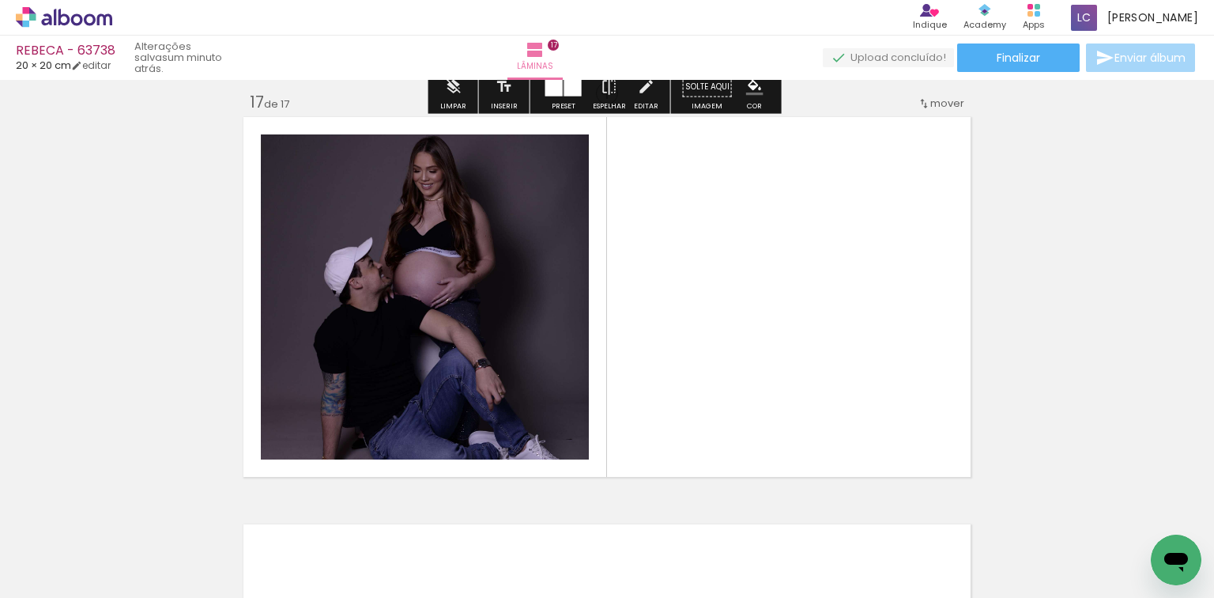
scroll to position [6533, 0]
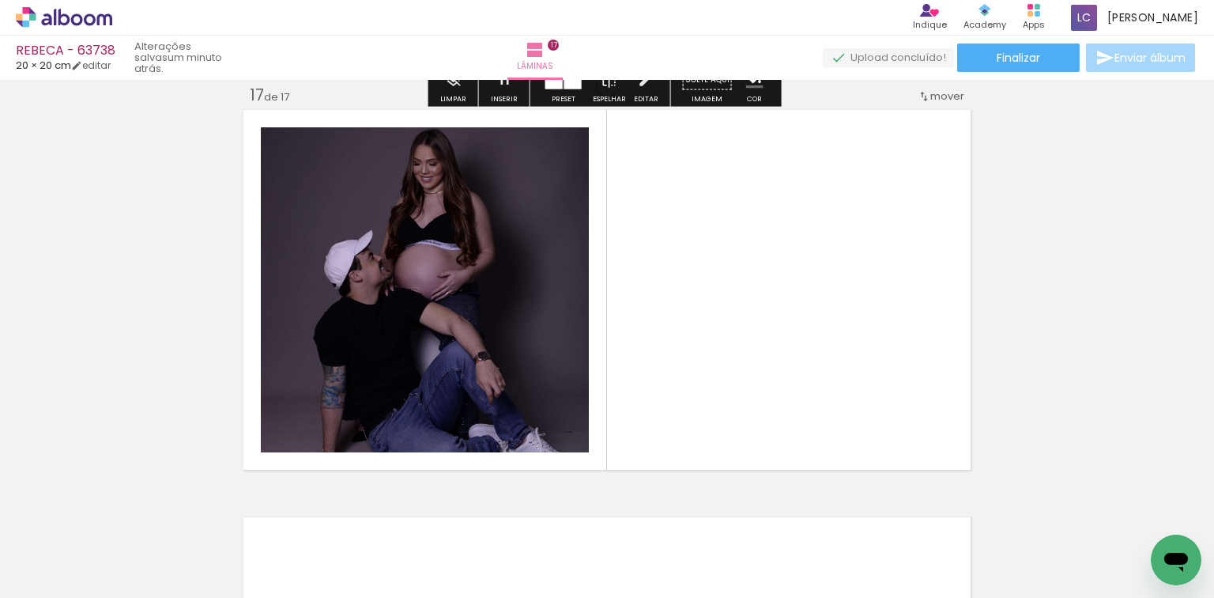
drag, startPoint x: 975, startPoint y: 511, endPoint x: 684, endPoint y: 447, distance: 297.8
click at [859, 436] on quentale-workspace at bounding box center [607, 299] width 1214 height 598
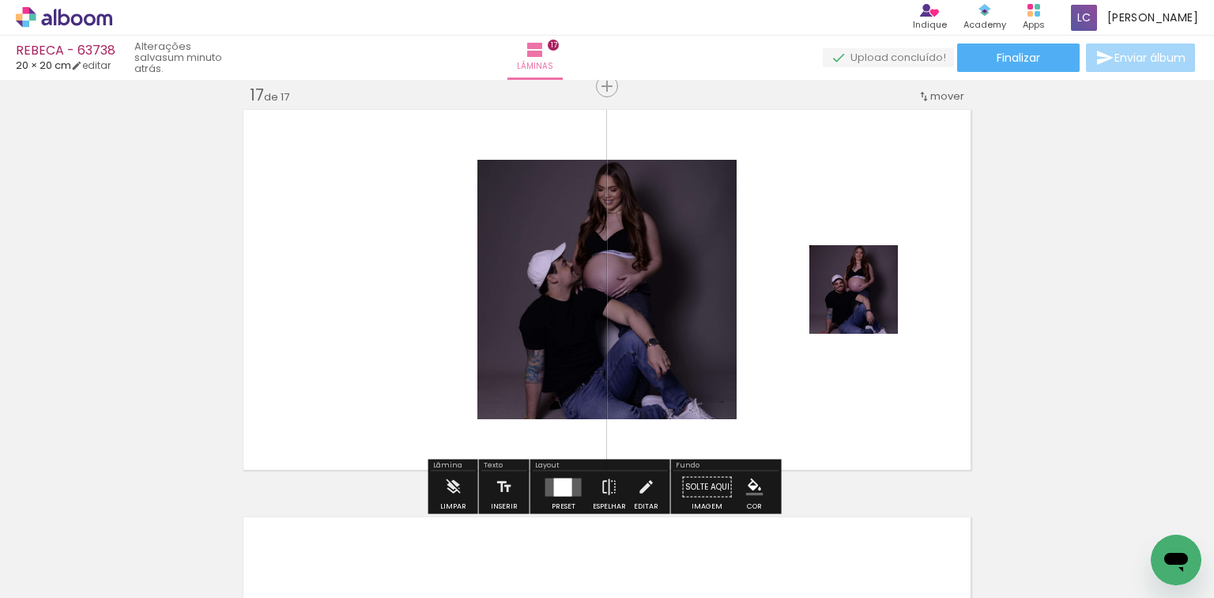
click at [566, 484] on div at bounding box center [563, 486] width 18 height 18
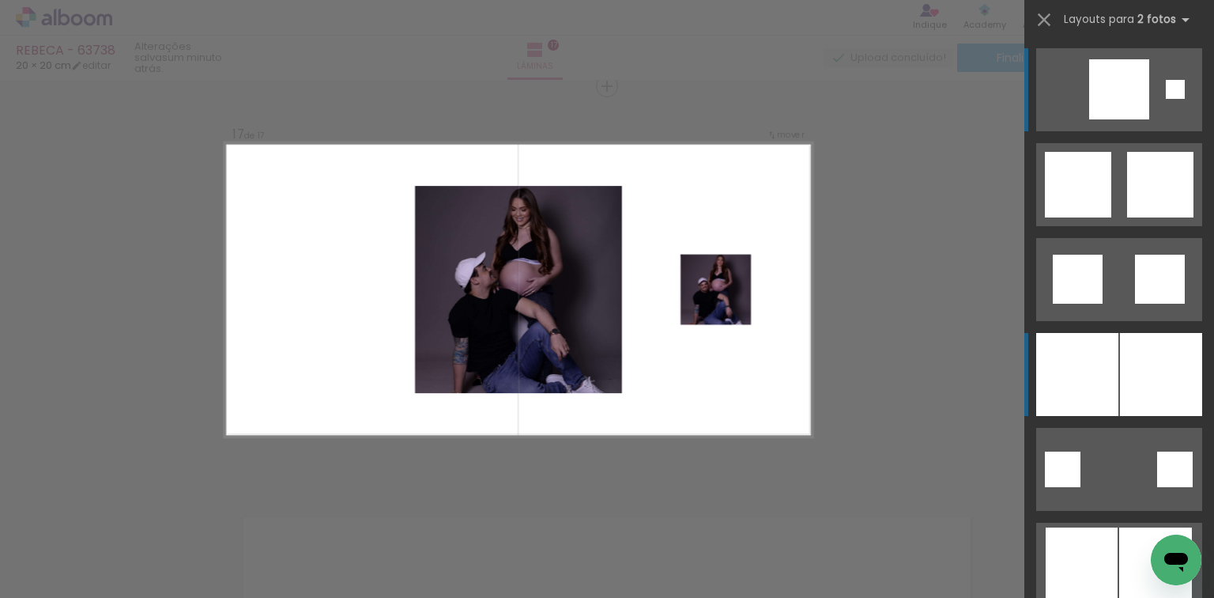
click at [1112, 365] on div at bounding box center [1077, 374] width 82 height 83
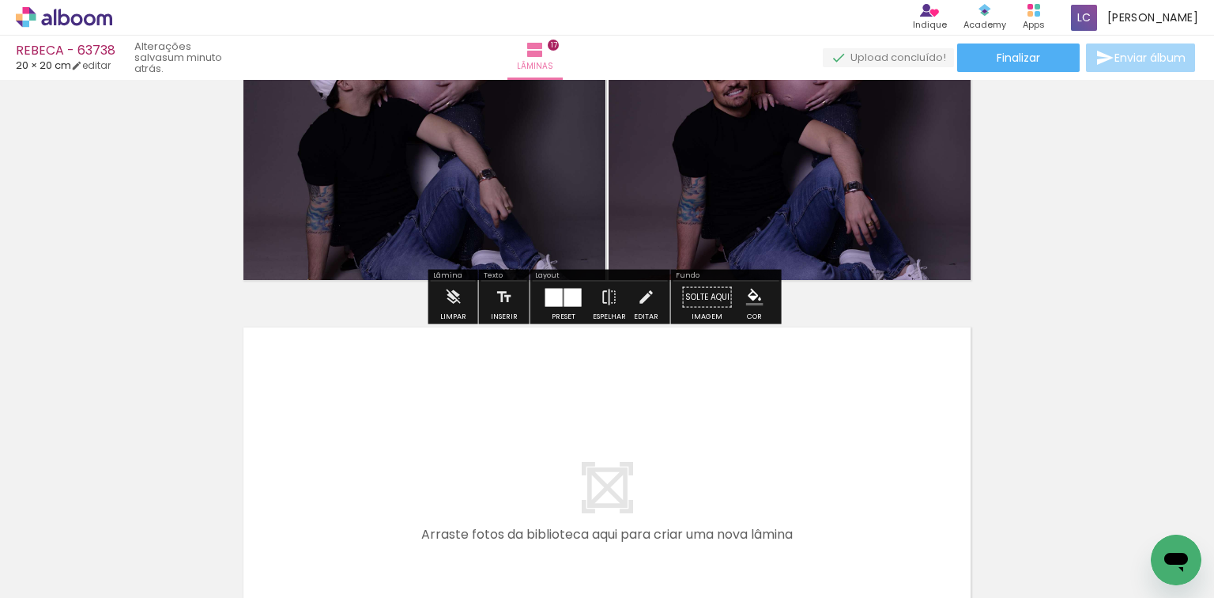
scroll to position [0, 2740]
drag, startPoint x: 379, startPoint y: 553, endPoint x: 419, endPoint y: 544, distance: 40.6
click at [376, 544] on iron-image at bounding box center [339, 544] width 74 height 74
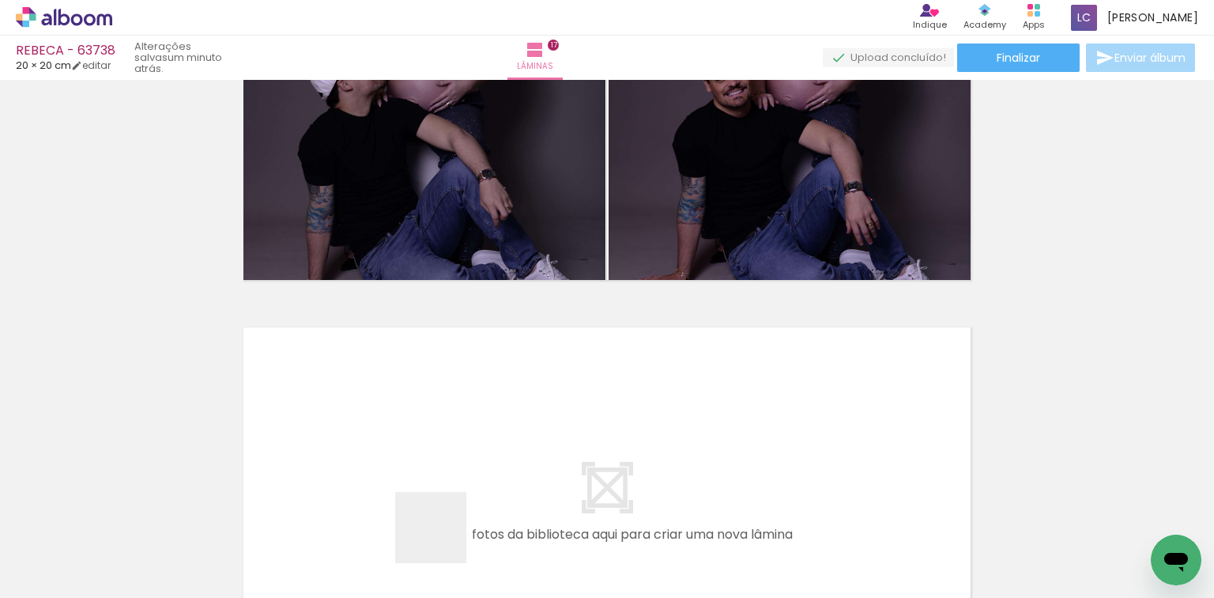
drag, startPoint x: 443, startPoint y: 539, endPoint x: 485, endPoint y: 541, distance: 41.9
click at [468, 430] on quentale-workspace at bounding box center [607, 299] width 1214 height 598
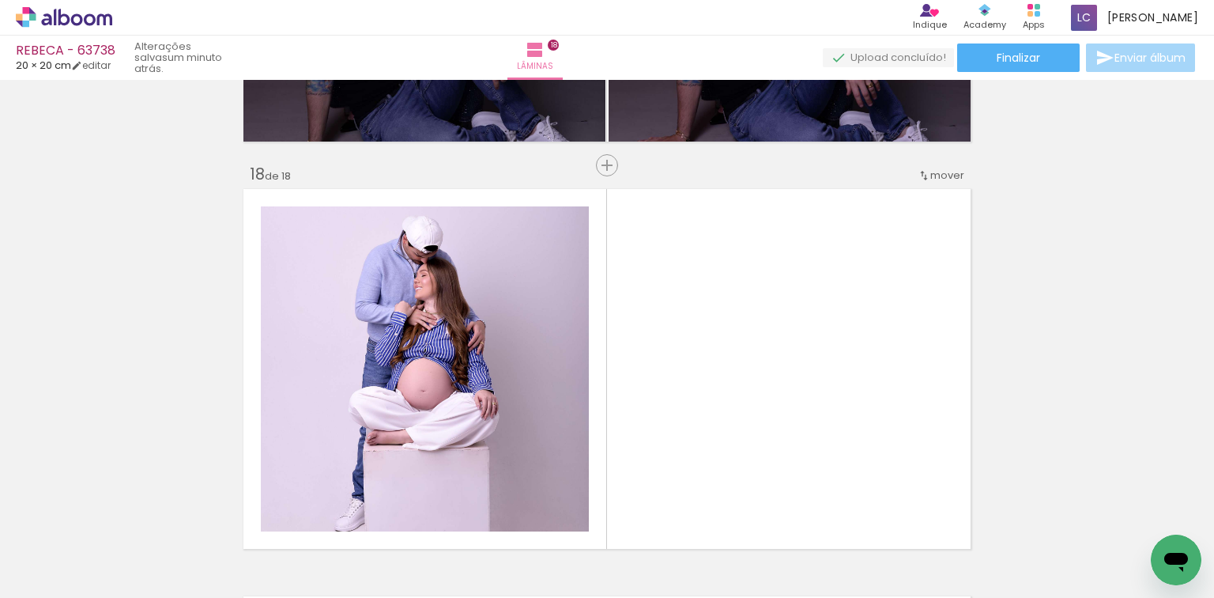
drag, startPoint x: 512, startPoint y: 521, endPoint x: 620, endPoint y: 462, distance: 122.4
click at [640, 408] on quentale-workspace at bounding box center [607, 299] width 1214 height 598
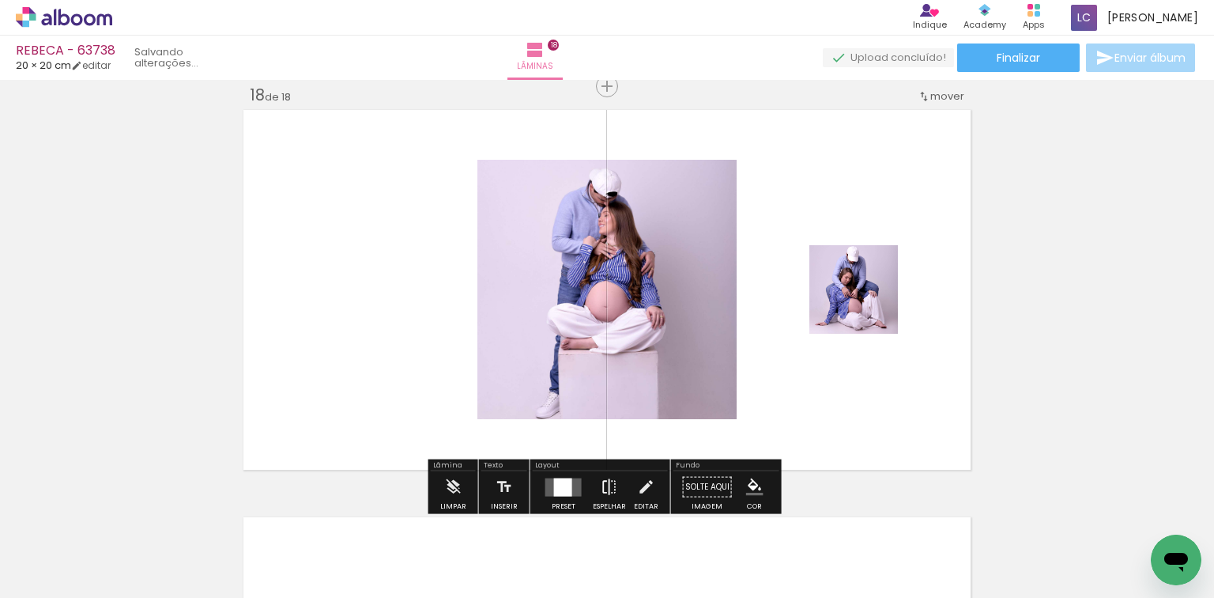
scroll to position [6940, 0]
click at [560, 485] on div at bounding box center [563, 486] width 18 height 18
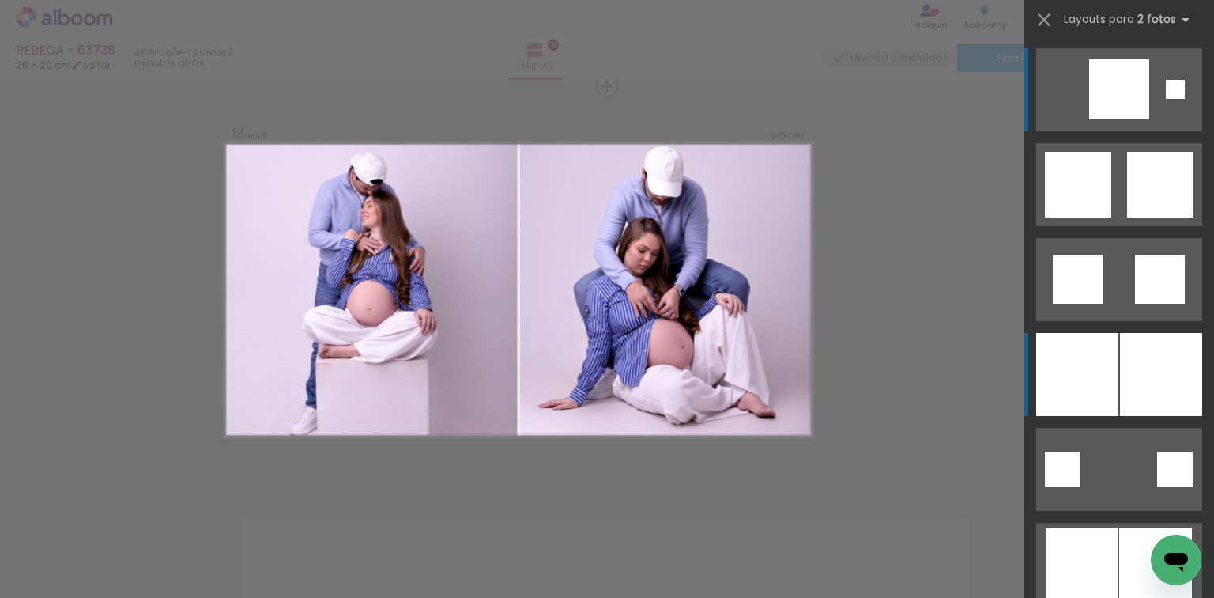
click at [1139, 364] on div at bounding box center [1161, 374] width 82 height 83
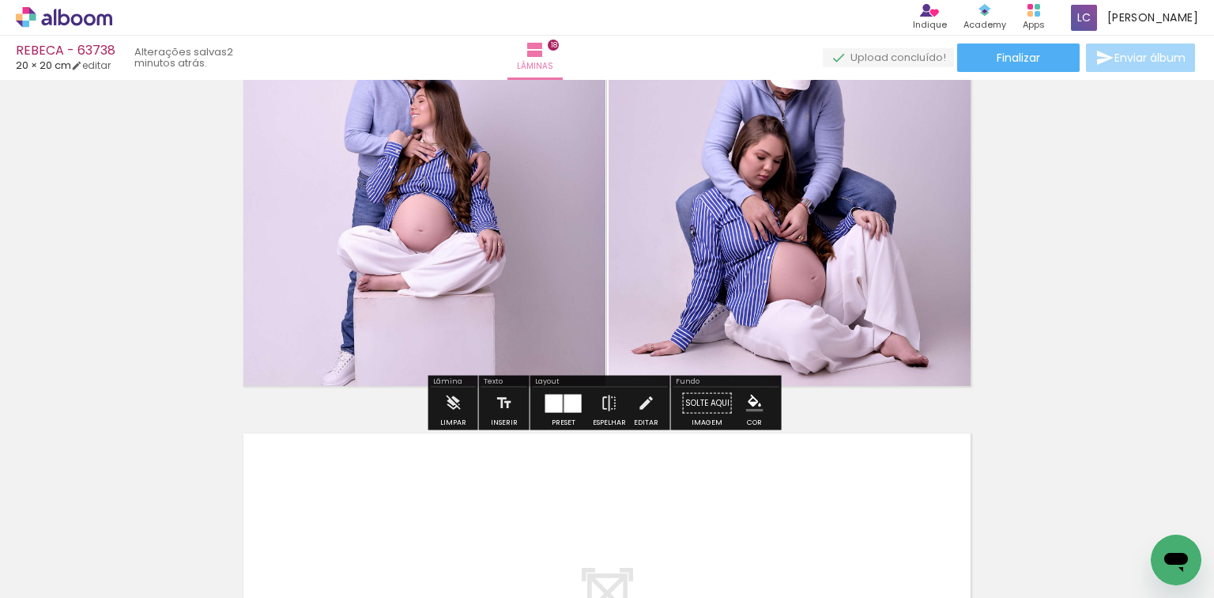
scroll to position [7193, 0]
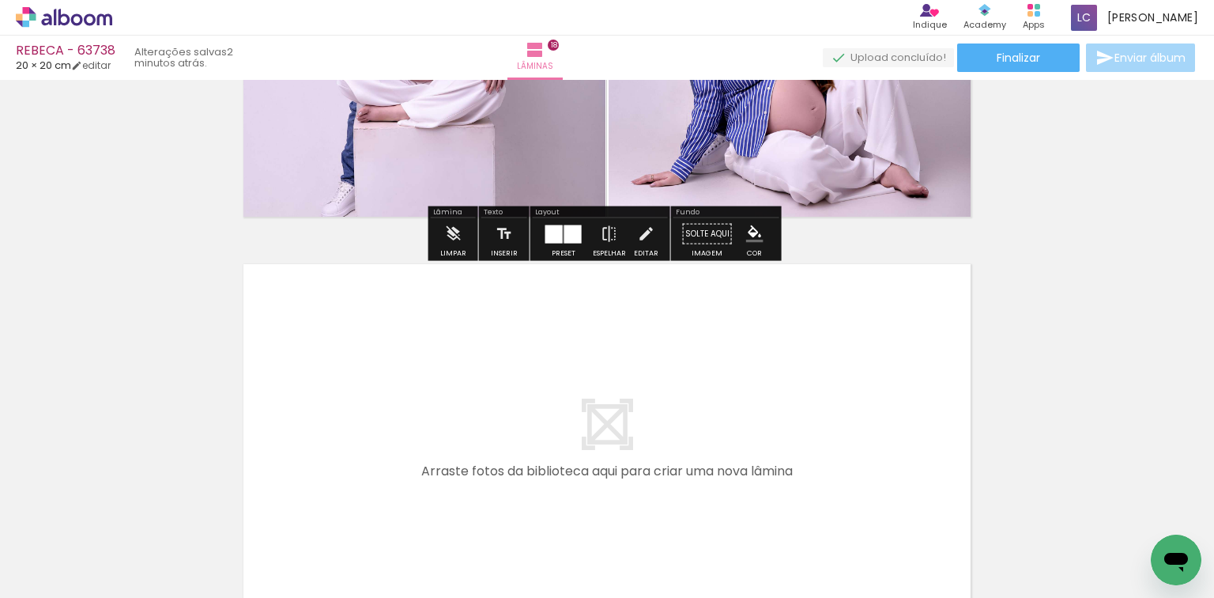
click at [632, 509] on div at bounding box center [605, 544] width 78 height 78
drag, startPoint x: 630, startPoint y: 511, endPoint x: 709, endPoint y: 568, distance: 97.9
click at [632, 460] on quentale-workspace at bounding box center [607, 299] width 1214 height 598
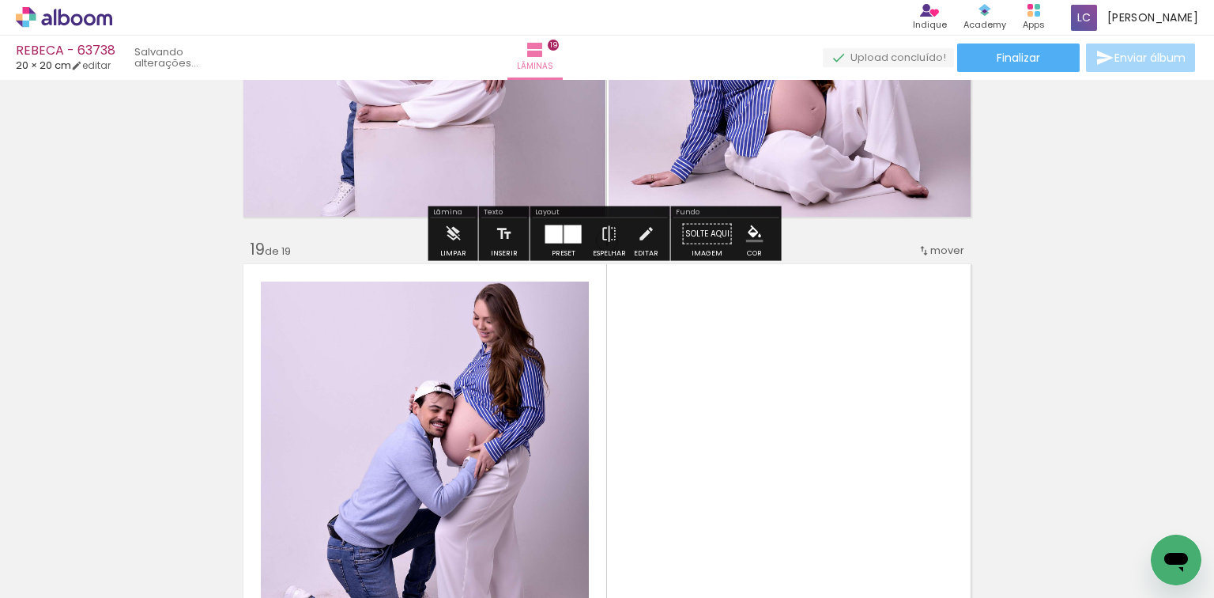
drag, startPoint x: 709, startPoint y: 568, endPoint x: 609, endPoint y: 458, distance: 148.3
click at [708, 456] on quentale-workspace at bounding box center [607, 299] width 1214 height 598
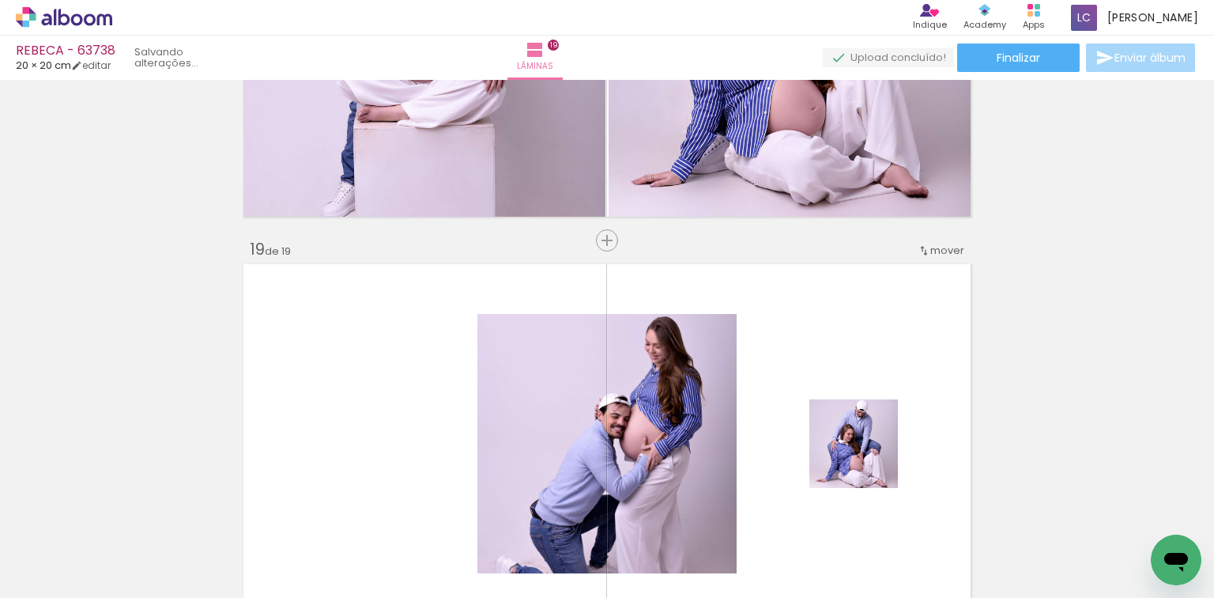
scroll to position [7347, 0]
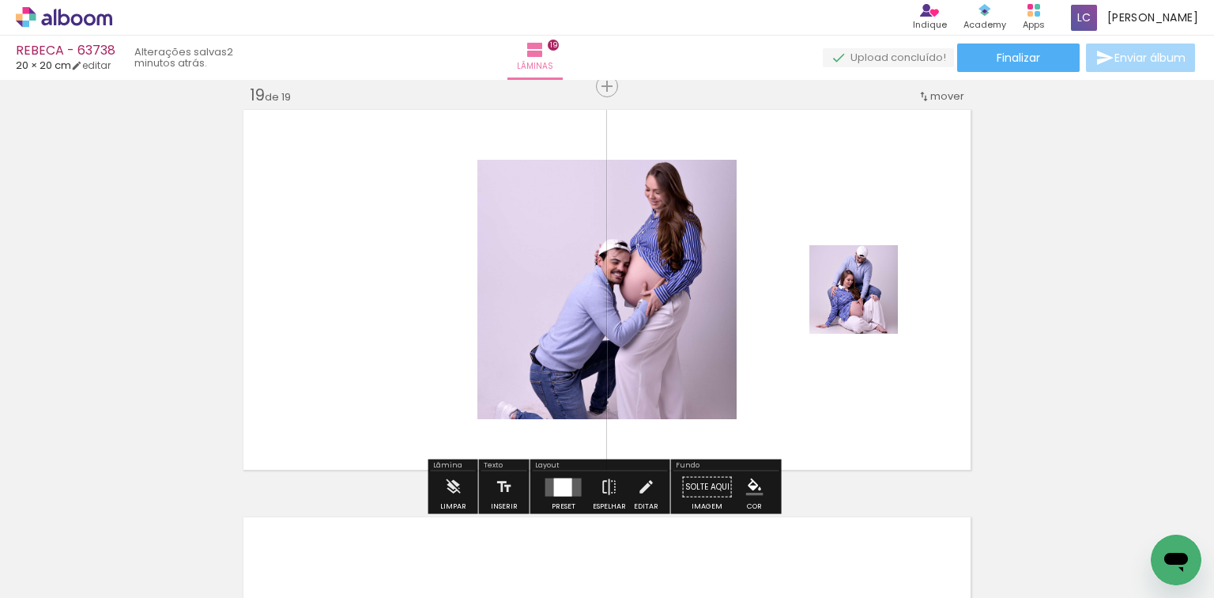
click at [565, 474] on div at bounding box center [563, 487] width 43 height 32
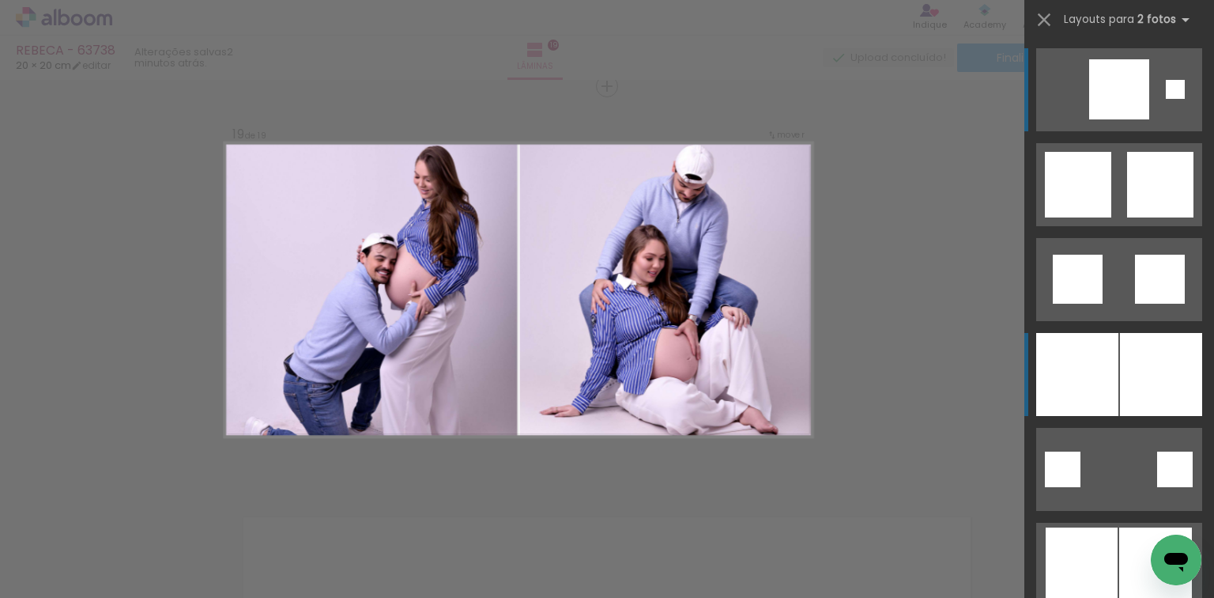
click at [1113, 357] on div at bounding box center [1077, 374] width 82 height 83
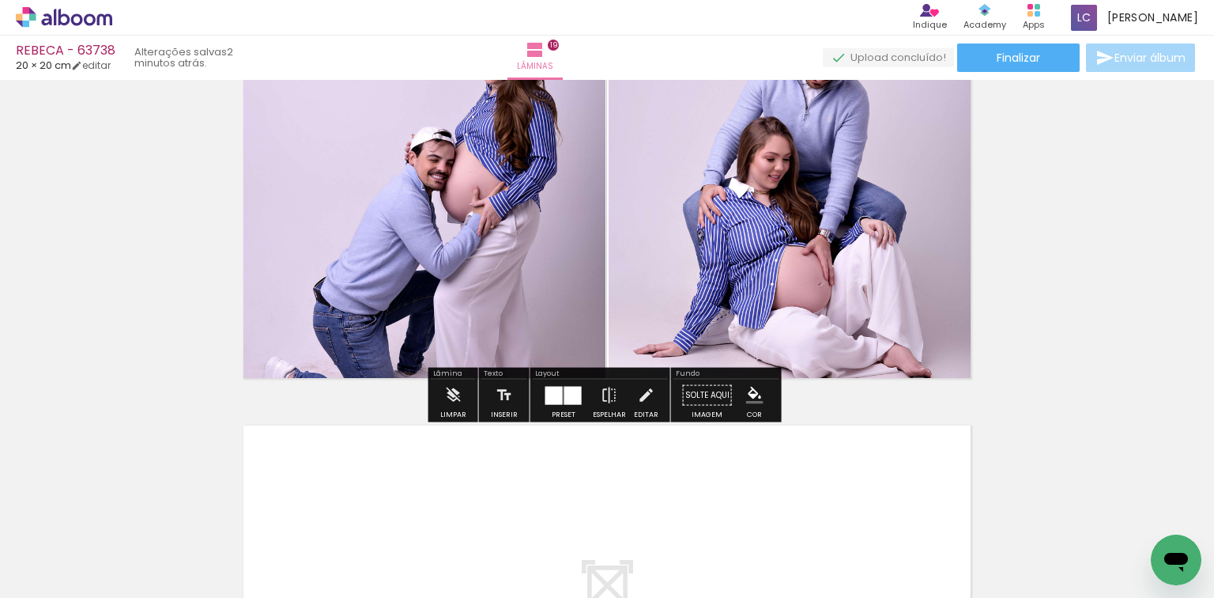
scroll to position [7600, 0]
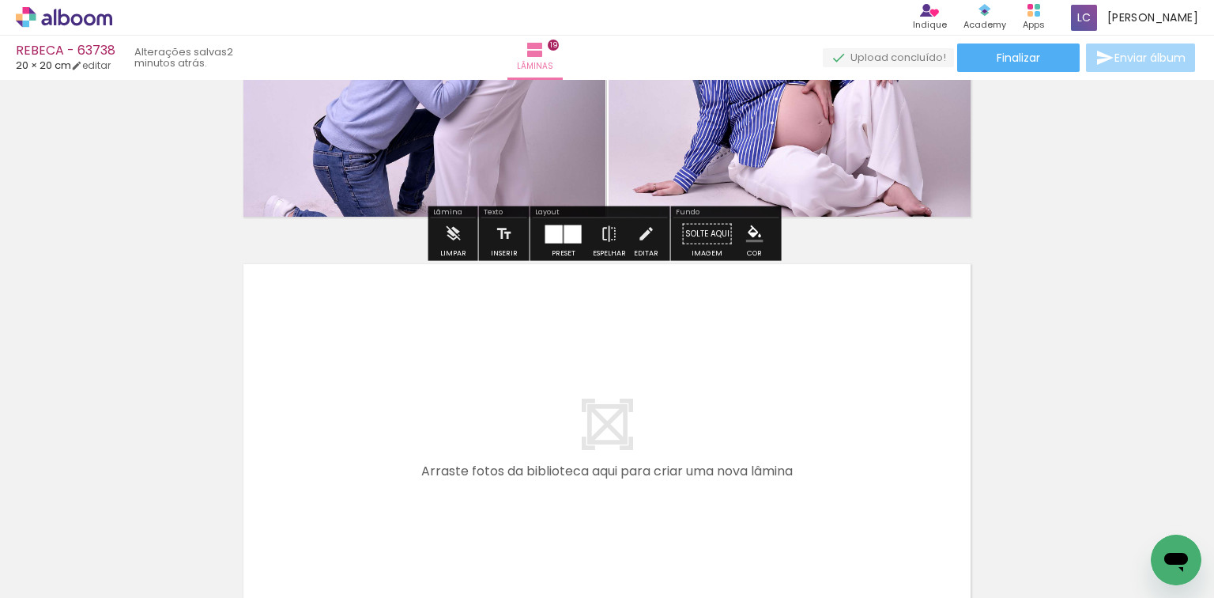
drag, startPoint x: 789, startPoint y: 529, endPoint x: 865, endPoint y: 542, distance: 77.1
click at [800, 465] on quentale-workspace at bounding box center [607, 299] width 1214 height 598
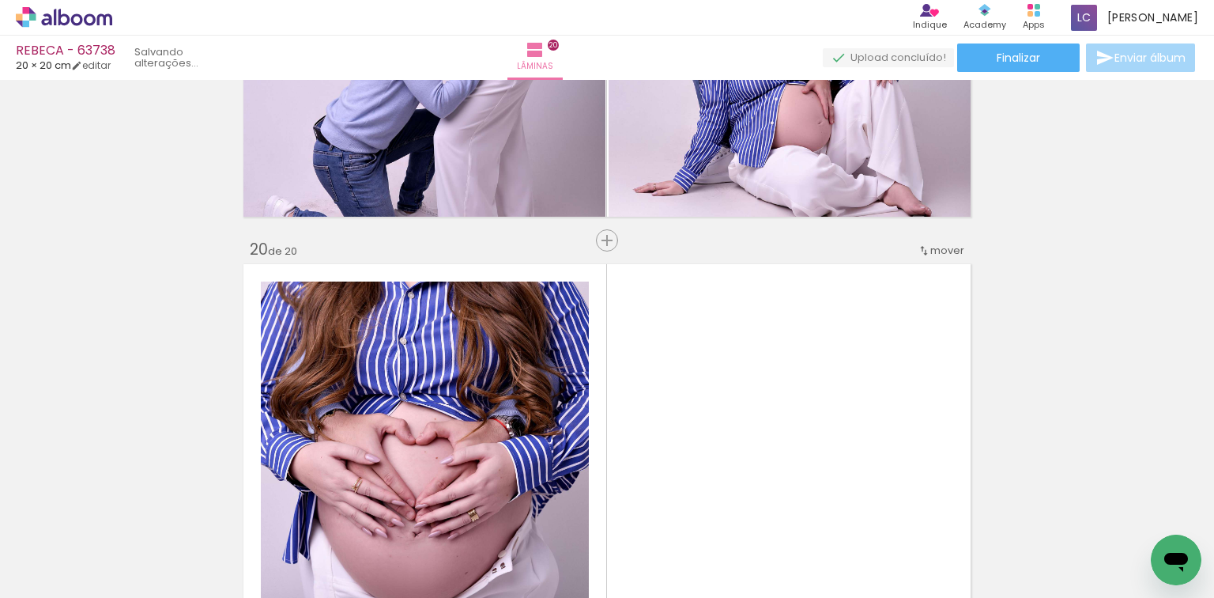
click at [768, 375] on quentale-workspace at bounding box center [607, 299] width 1214 height 598
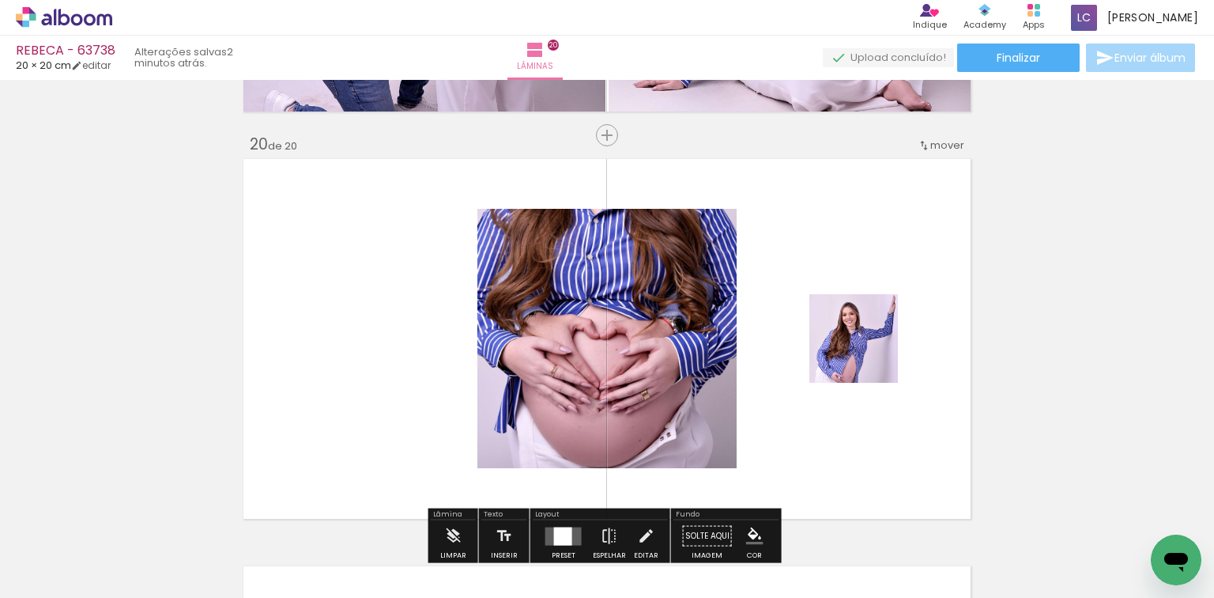
scroll to position [7754, 0]
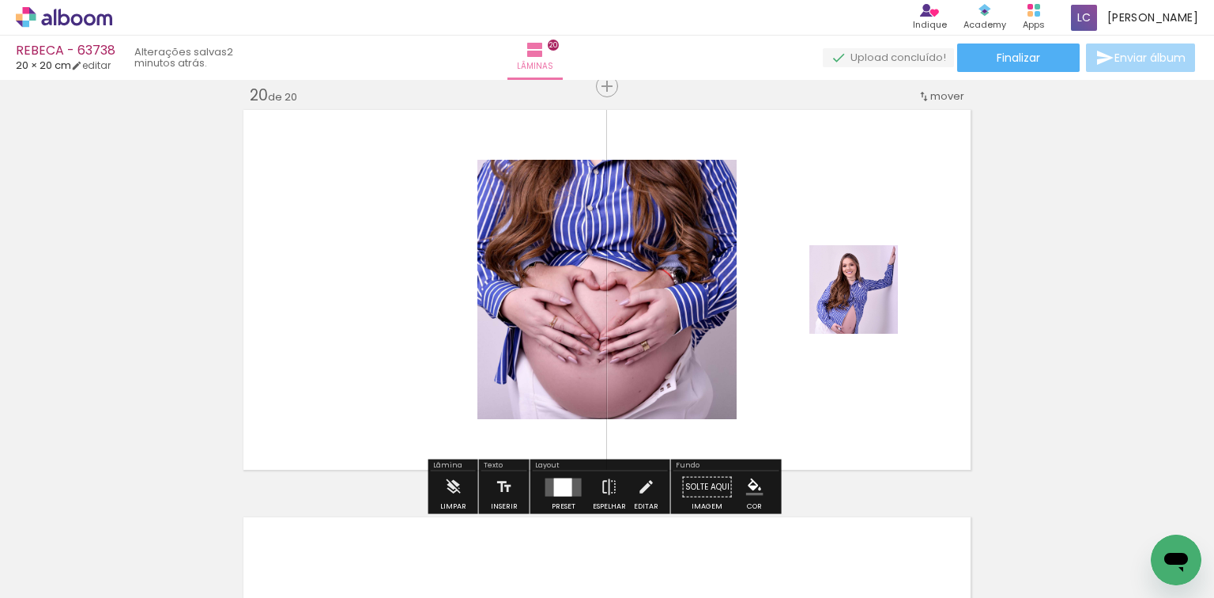
click at [556, 478] on div at bounding box center [563, 486] width 18 height 18
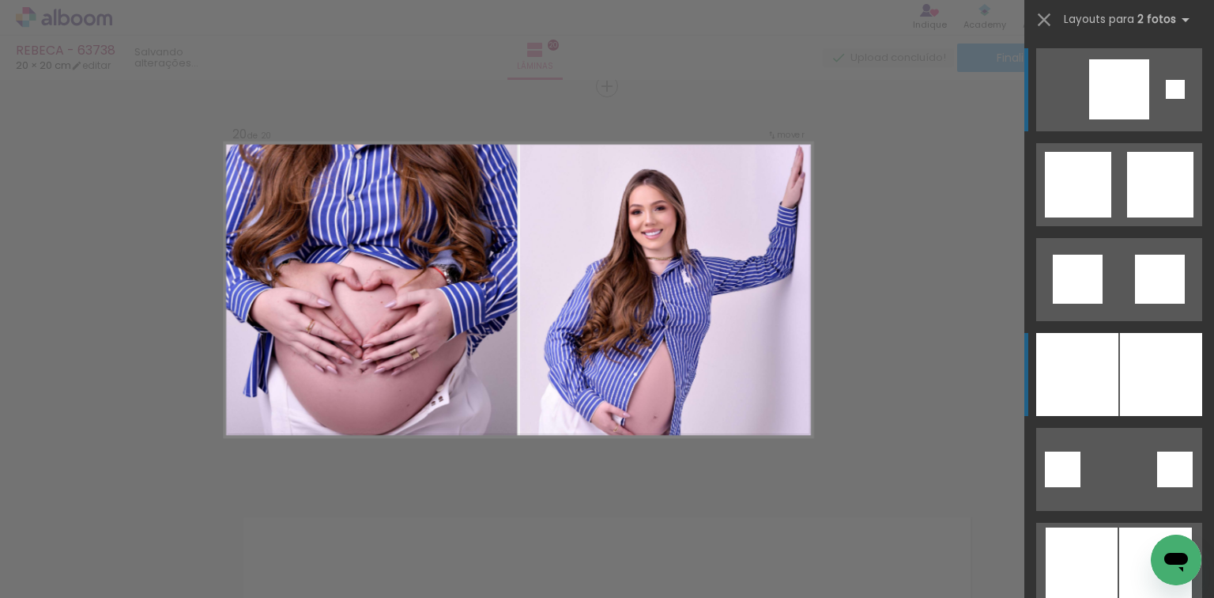
click at [1080, 368] on div at bounding box center [1077, 374] width 82 height 83
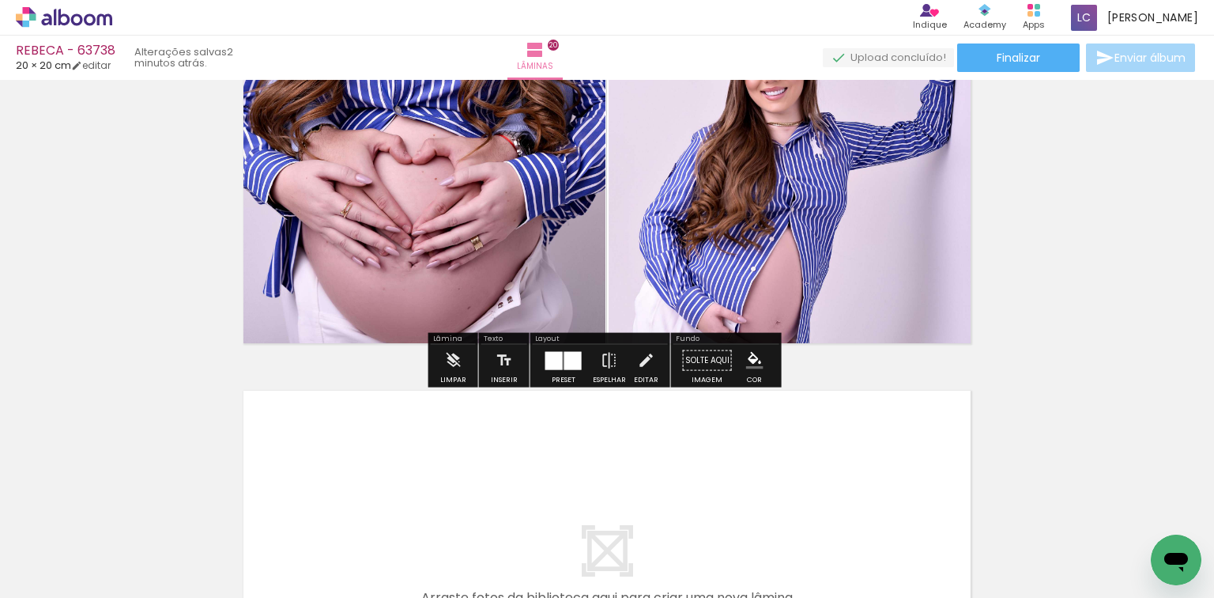
drag, startPoint x: 948, startPoint y: 537, endPoint x: 756, endPoint y: 425, distance: 223.1
click at [756, 425] on quentale-workspace at bounding box center [607, 299] width 1214 height 598
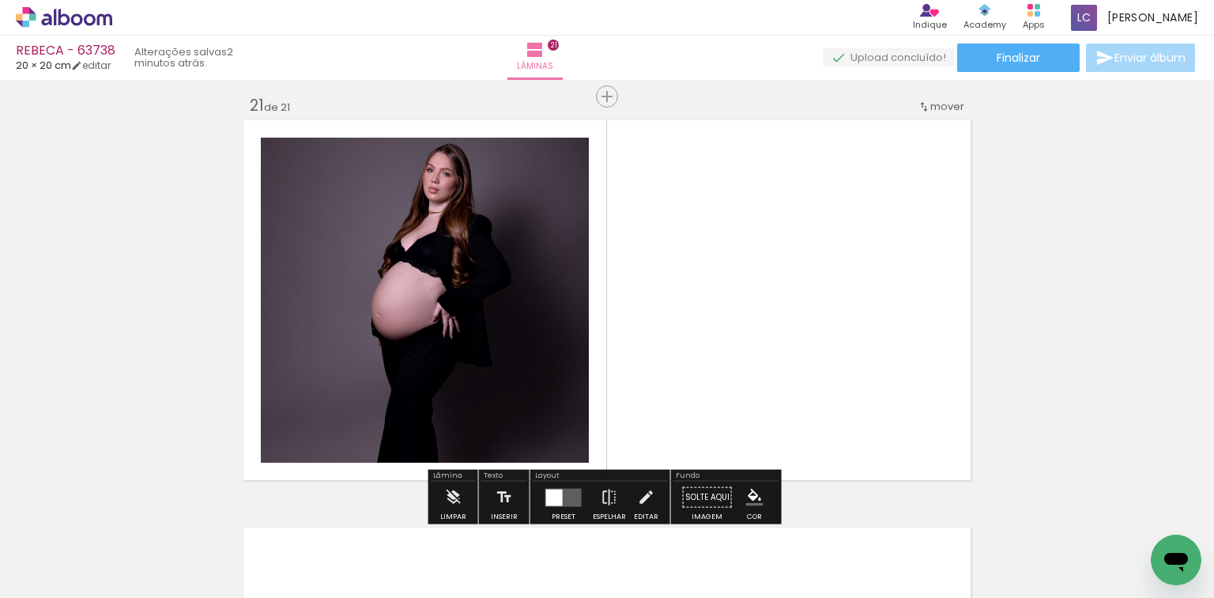
scroll to position [8161, 0]
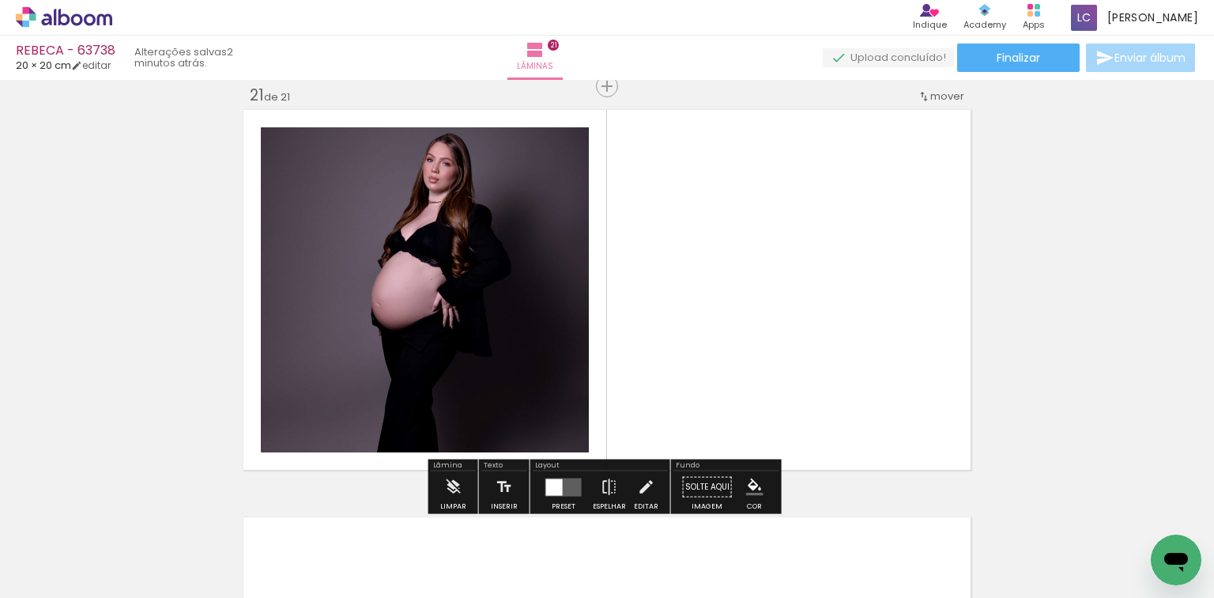
click at [799, 351] on quentale-workspace at bounding box center [607, 299] width 1214 height 598
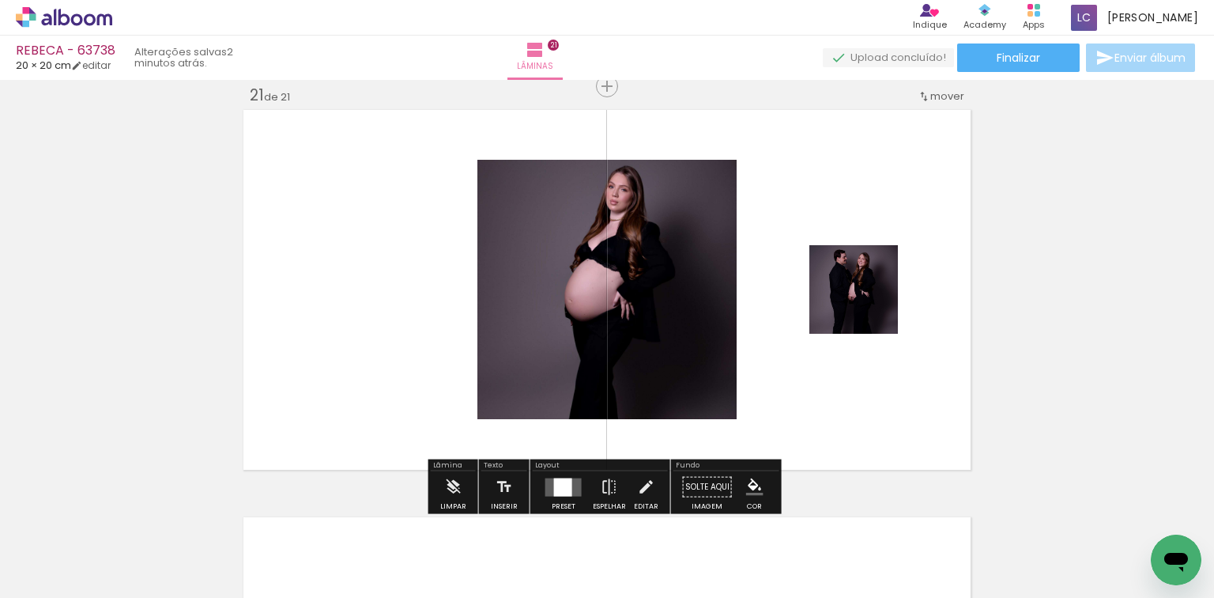
click at [559, 488] on div at bounding box center [563, 486] width 18 height 18
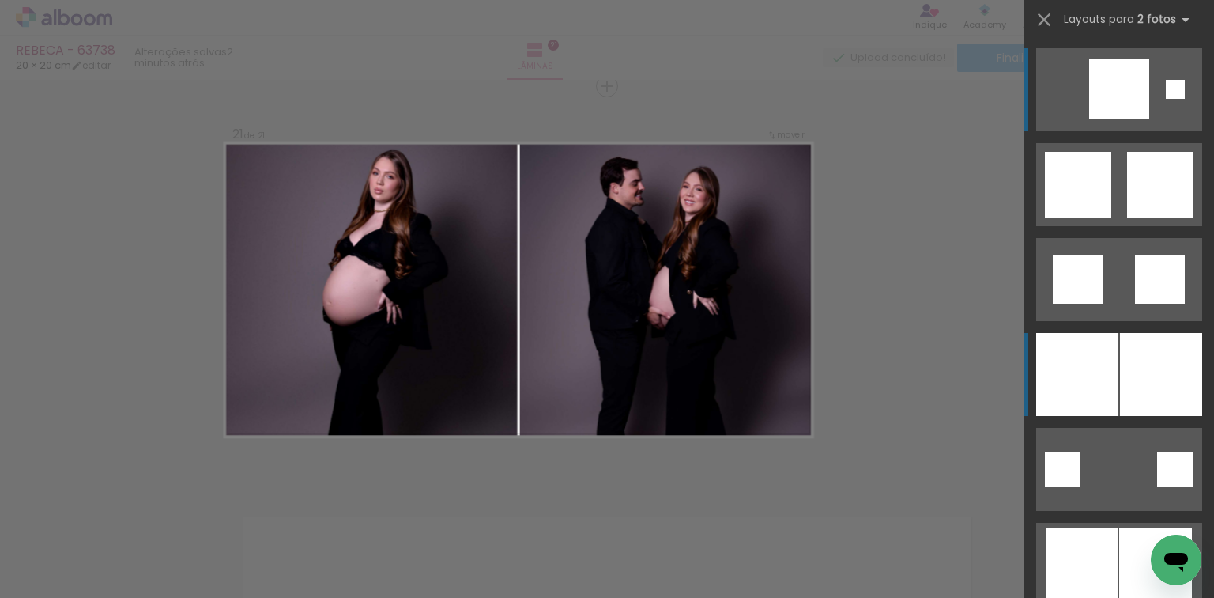
click at [1114, 368] on quentale-layouter at bounding box center [1119, 374] width 166 height 83
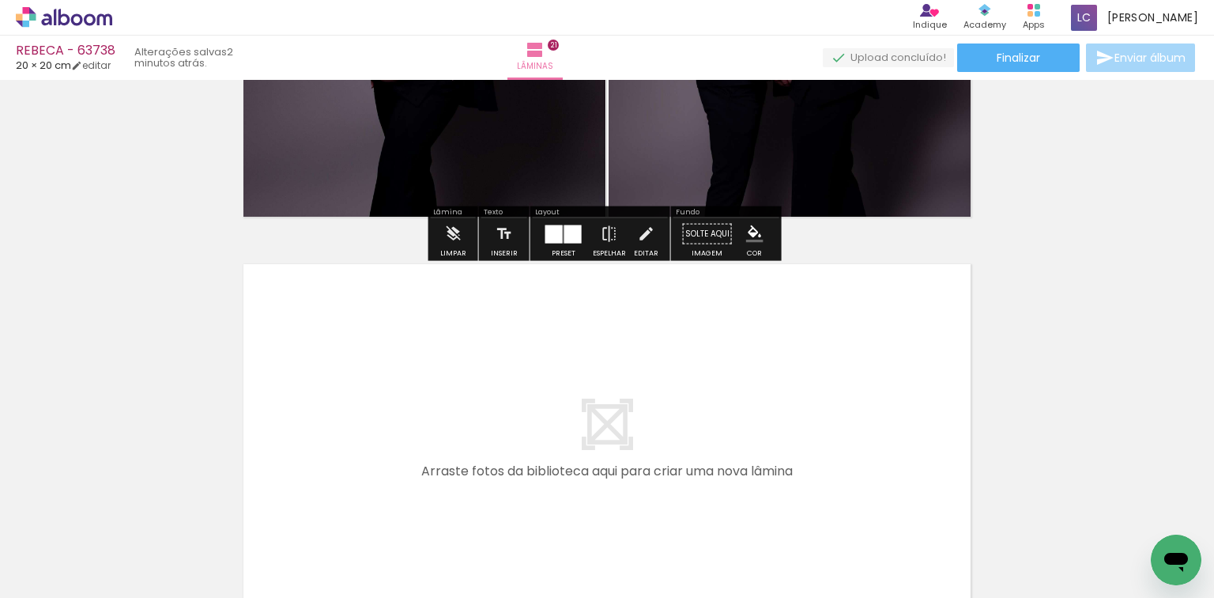
drag, startPoint x: 1131, startPoint y: 531, endPoint x: 1211, endPoint y: 515, distance: 81.4
click at [681, 446] on quentale-workspace at bounding box center [607, 299] width 1214 height 598
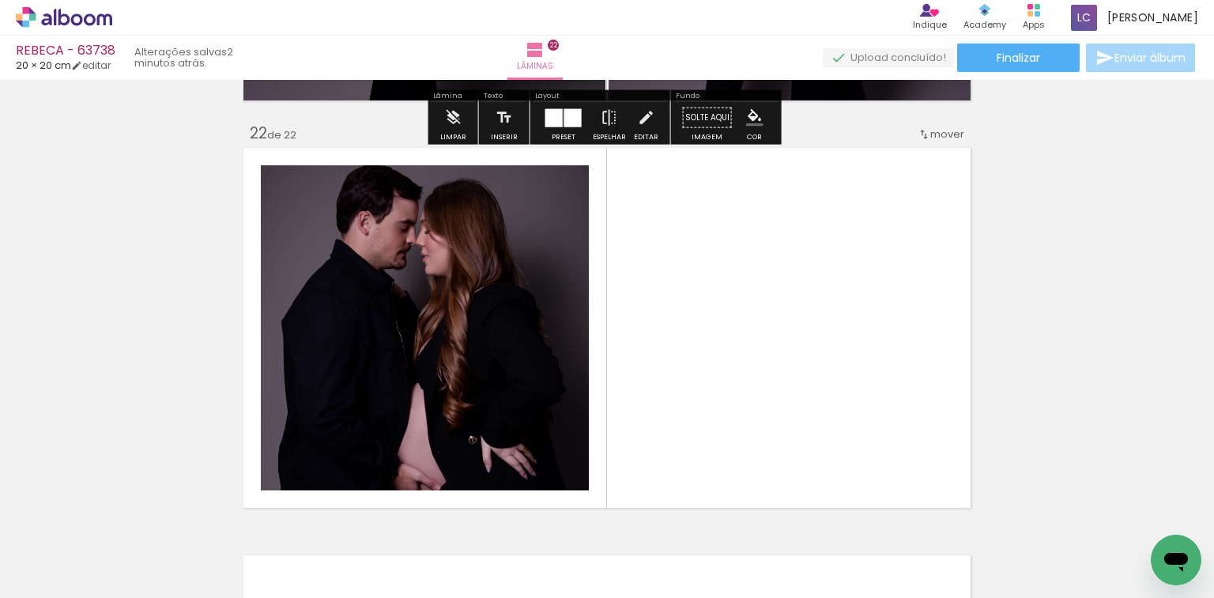
scroll to position [8568, 0]
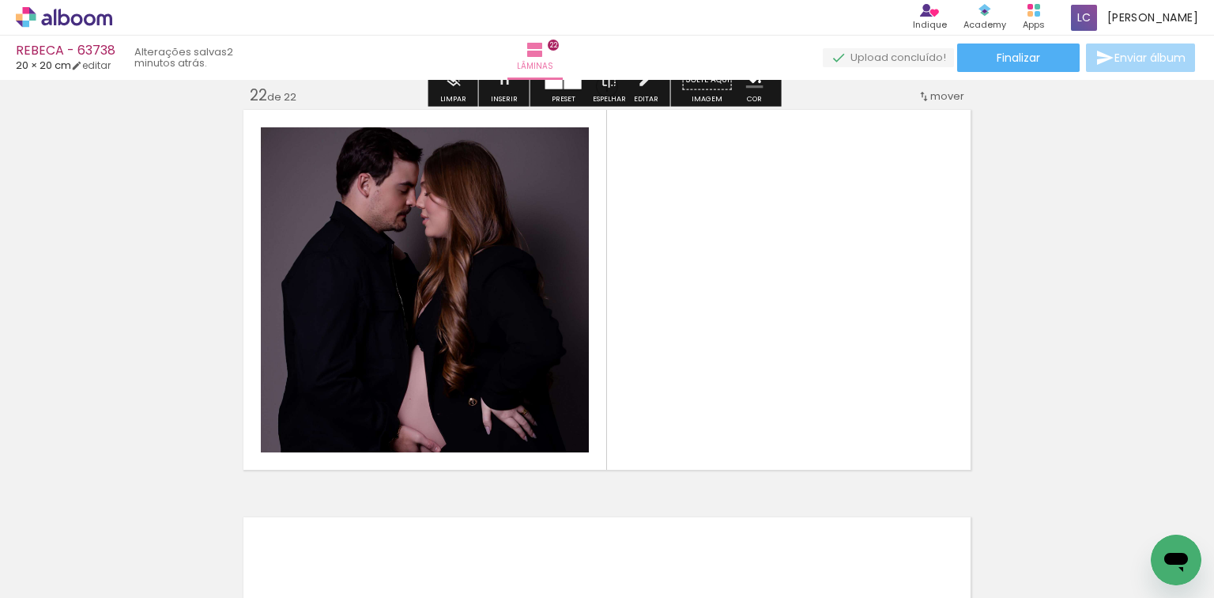
drag, startPoint x: 1205, startPoint y: 533, endPoint x: 516, endPoint y: 427, distance: 696.5
click at [828, 395] on quentale-workspace at bounding box center [607, 299] width 1214 height 598
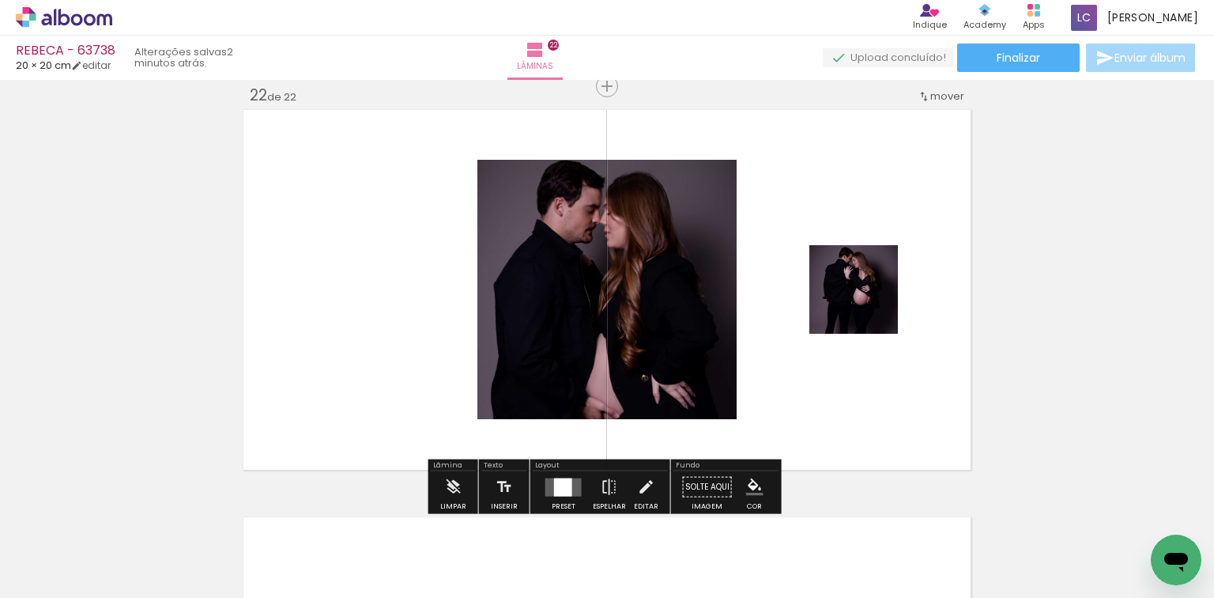
click at [558, 481] on div at bounding box center [563, 486] width 18 height 18
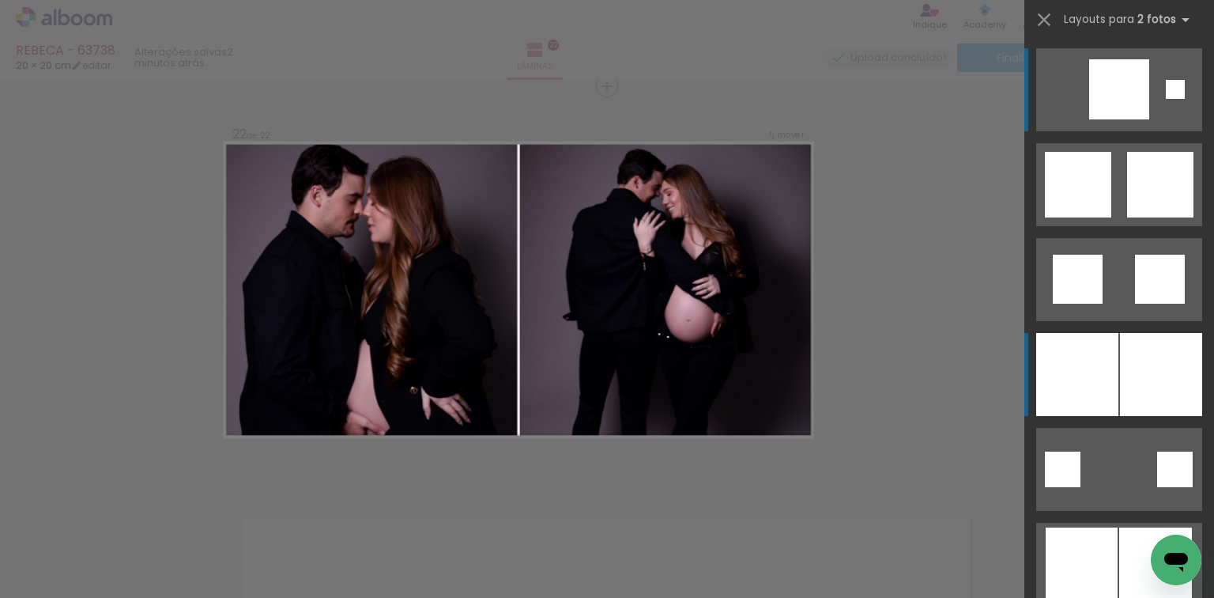
click at [1155, 367] on div at bounding box center [1161, 374] width 82 height 83
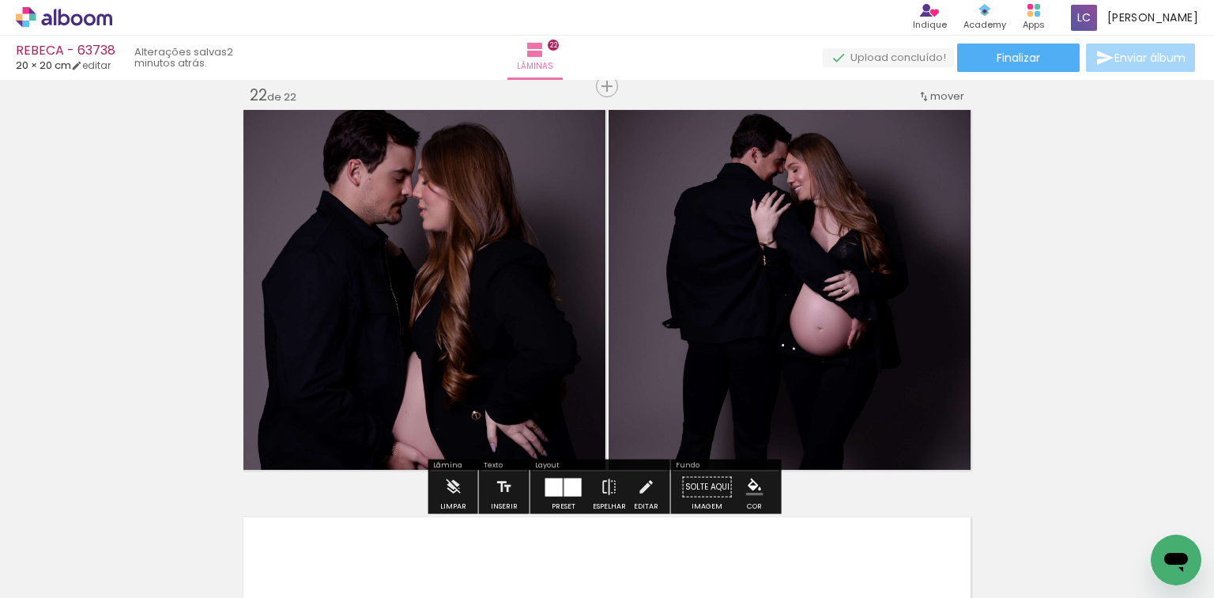
scroll to position [0, 2815]
click at [1015, 57] on span "Finalizar" at bounding box center [1018, 57] width 43 height 11
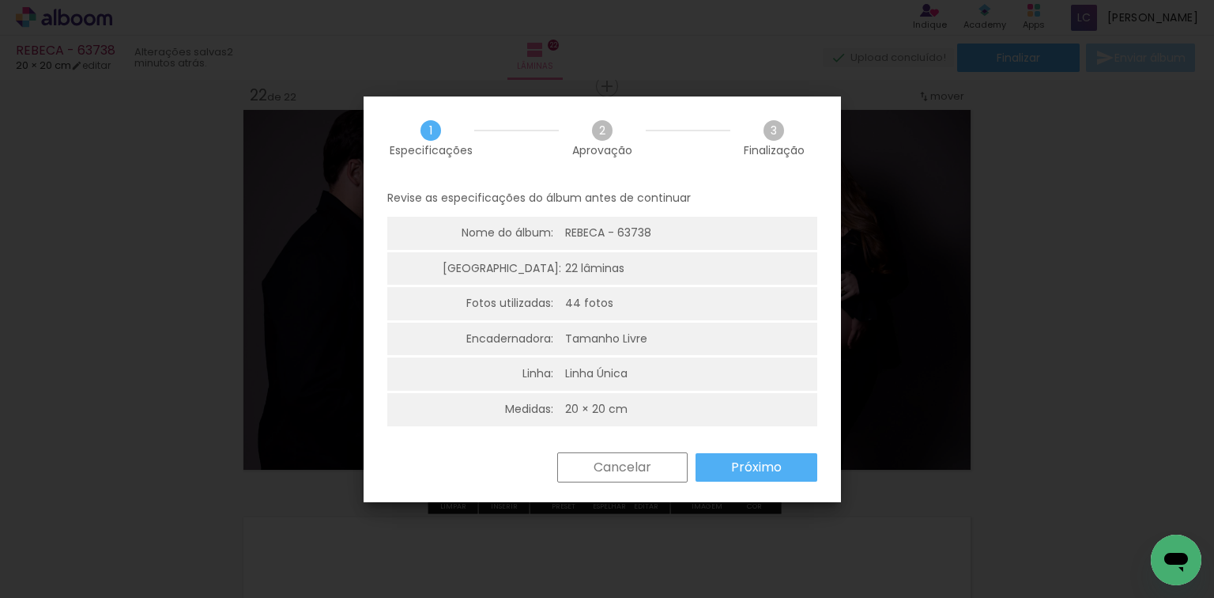
click at [795, 464] on paper-button "Próximo" at bounding box center [757, 467] width 122 height 28
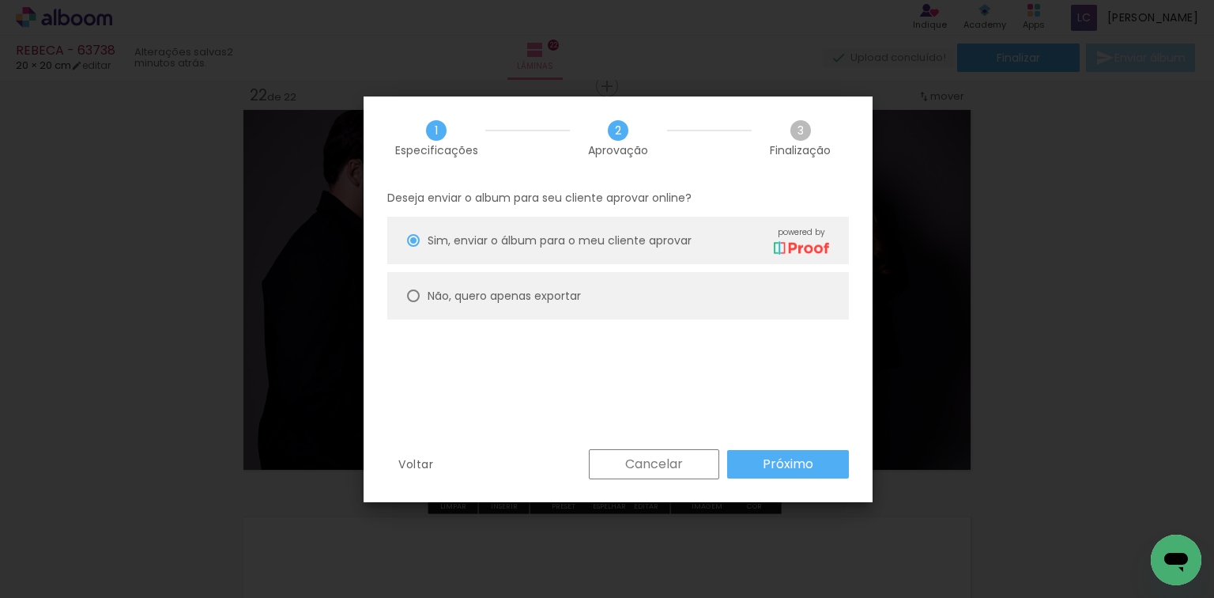
click at [617, 294] on paper-radio-button "Não, quero apenas exportar" at bounding box center [618, 295] width 462 height 47
type paper-radio-button "on"
click at [775, 475] on paper-button "Próximo" at bounding box center [788, 464] width 122 height 28
type input "Alta, 300 DPI"
click at [0, 0] on paper-button "Exportar" at bounding box center [0, 0] width 0 height 0
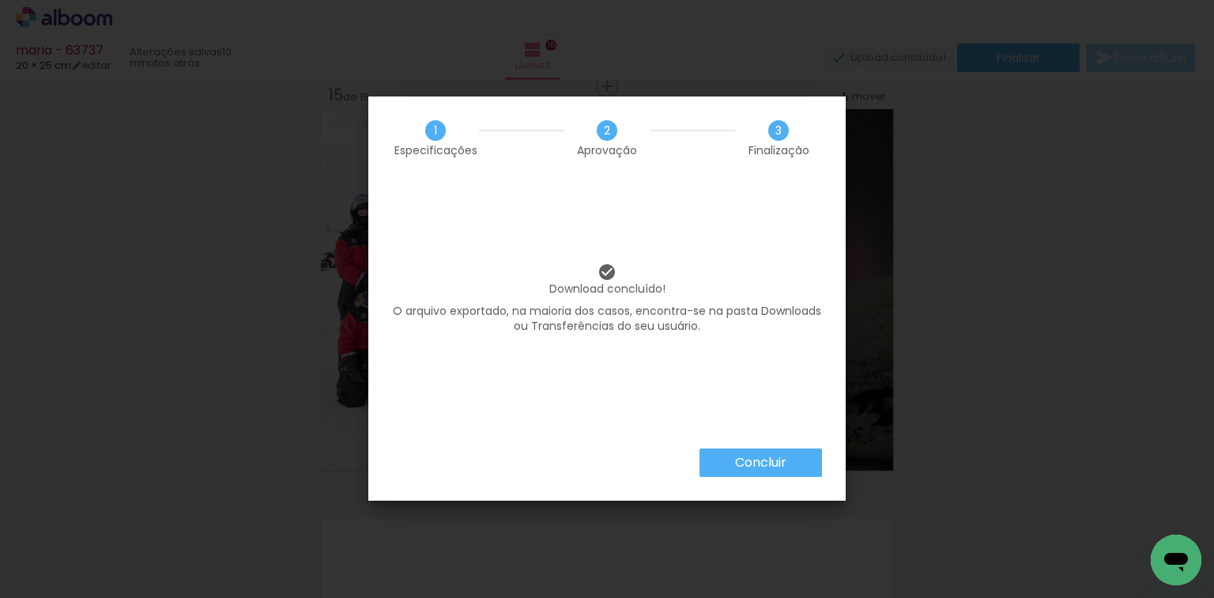
scroll to position [0, 1575]
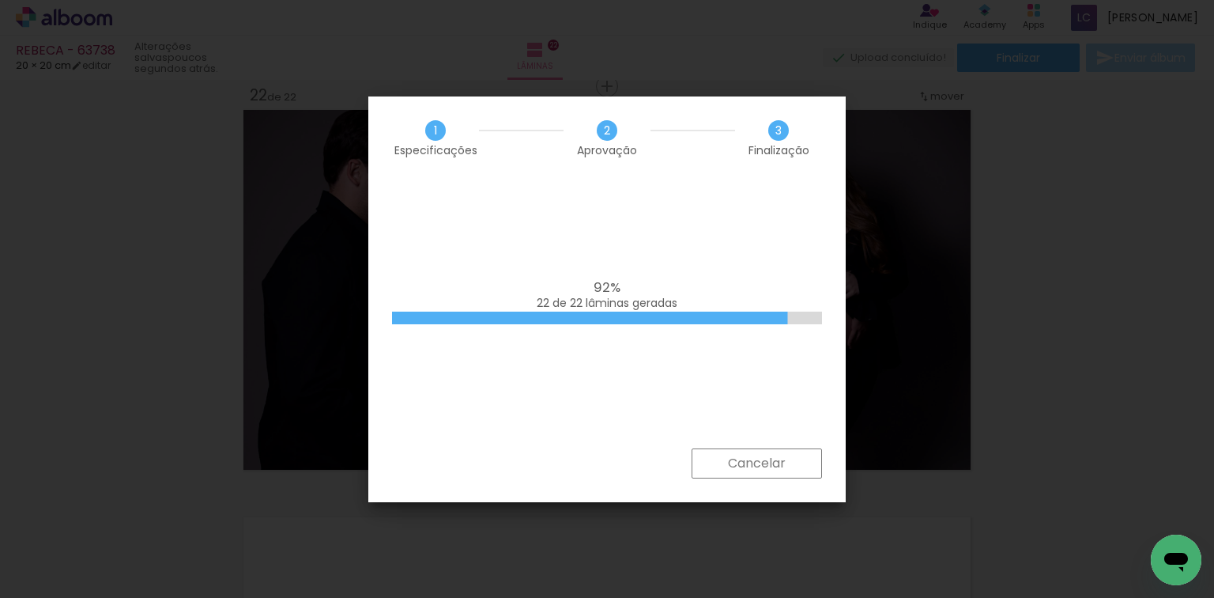
scroll to position [0, 2815]
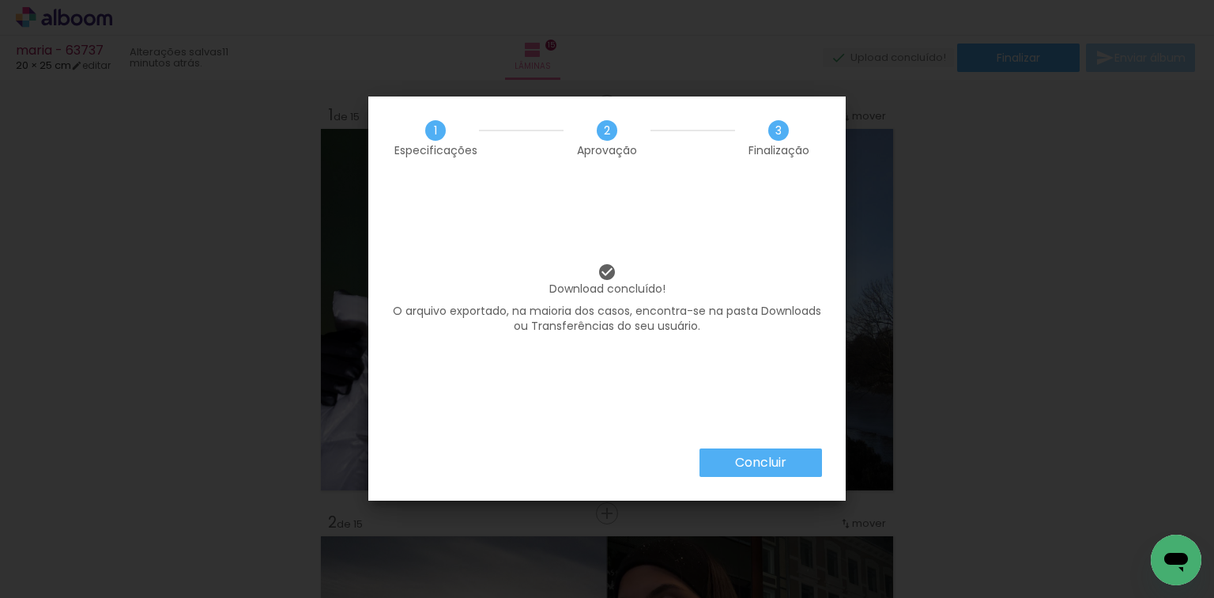
scroll to position [0, 1575]
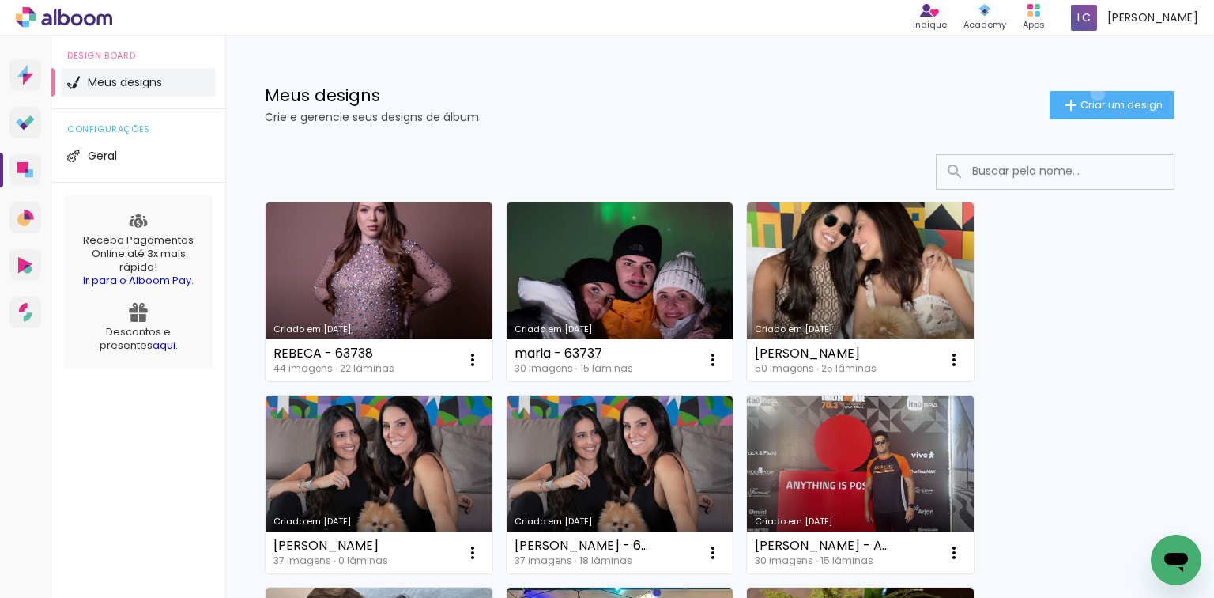
drag, startPoint x: 1085, startPoint y: 93, endPoint x: 1065, endPoint y: 109, distance: 25.3
click at [1086, 94] on paper-button "Criar um design" at bounding box center [1112, 105] width 125 height 28
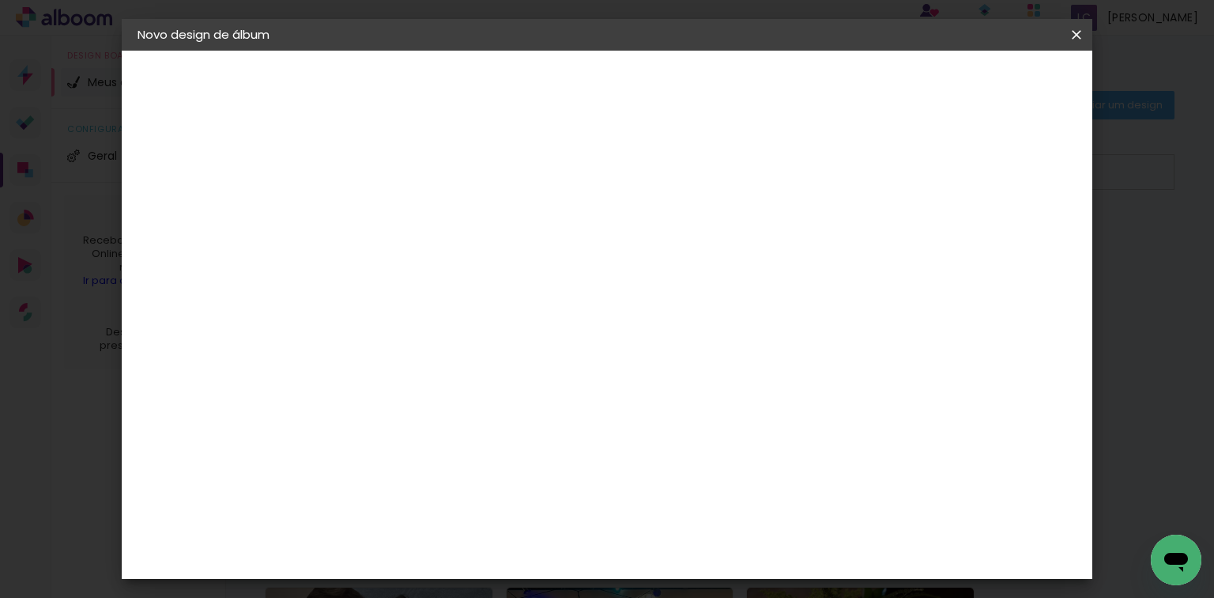
click at [396, 211] on input at bounding box center [396, 212] width 0 height 25
type input "[PERSON_NAME] - 63722"
type paper-input "[PERSON_NAME] - 63722"
click at [0, 0] on slot "Avançar" at bounding box center [0, 0] width 0 height 0
click at [692, 231] on paper-item "Tamanho Livre" at bounding box center [616, 240] width 152 height 35
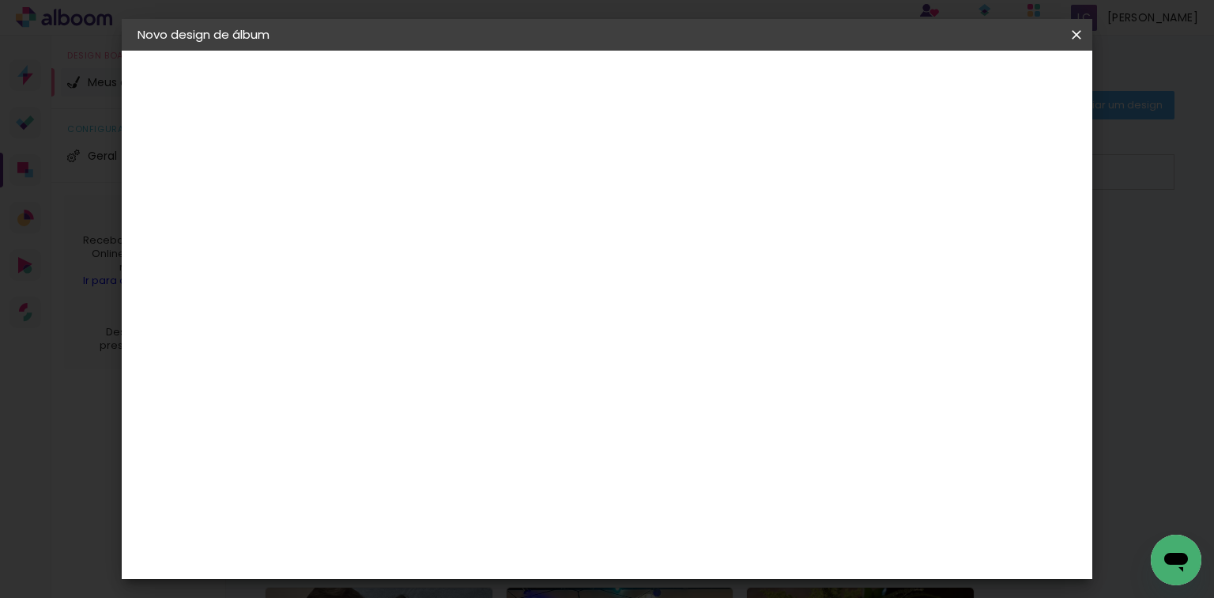
click at [692, 95] on paper-button "Avançar" at bounding box center [652, 83] width 77 height 27
click at [711, 490] on input "60" at bounding box center [695, 484] width 41 height 24
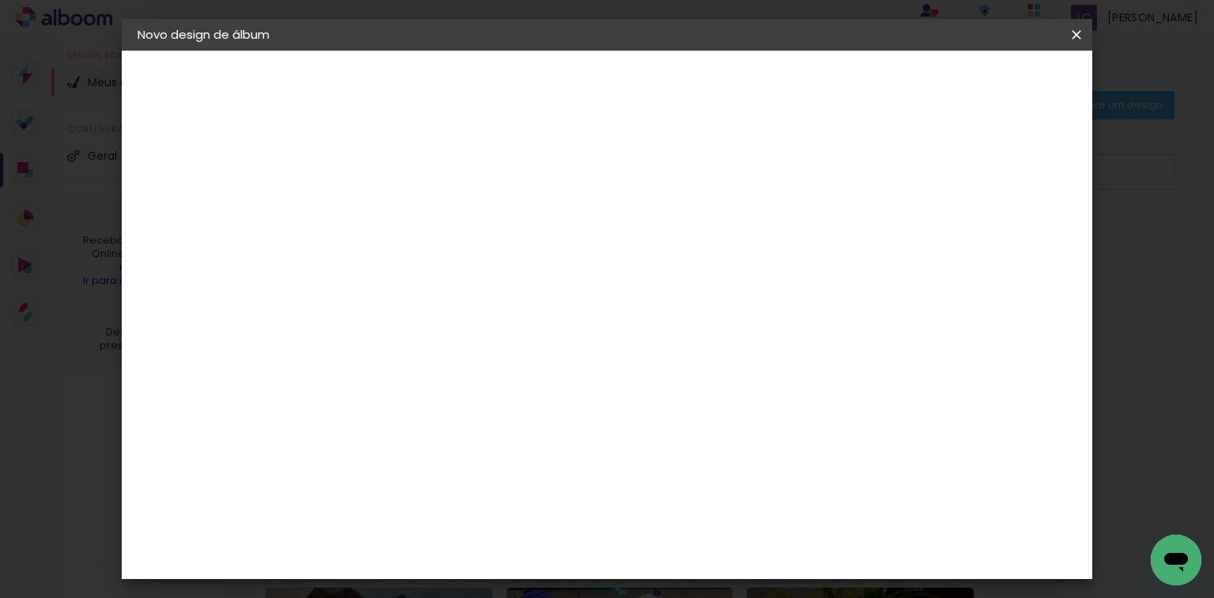
type input "40,6"
type paper-input "40,6"
click at [392, 465] on input "30" at bounding box center [400, 464] width 41 height 24
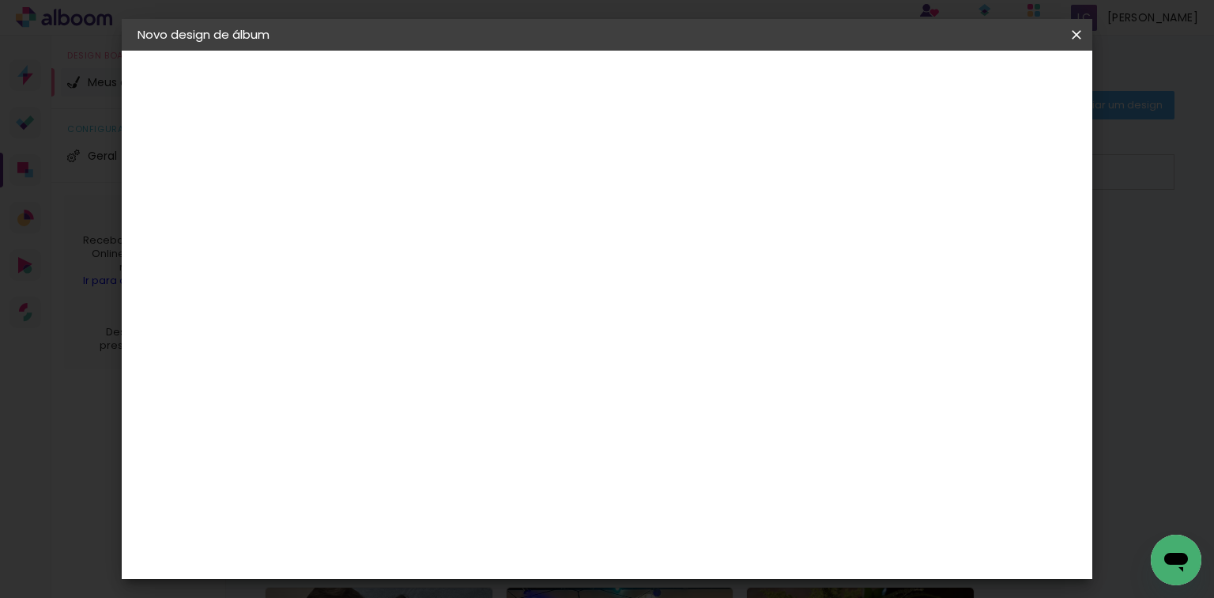
type input "20,3"
type paper-input "20,3"
type input "6"
type paper-input "6"
click at [1008, 239] on input "6" at bounding box center [993, 239] width 28 height 24
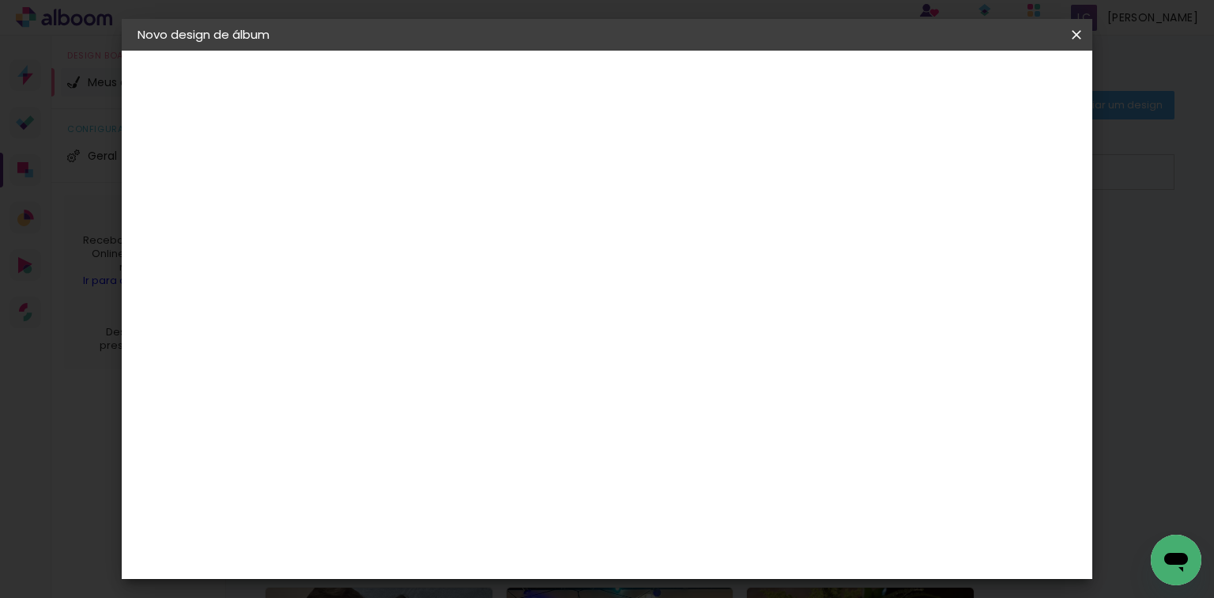
click at [1007, 243] on div "mm" at bounding box center [1017, 239] width 24 height 24
type input "5"
type paper-input "5"
click at [999, 244] on input "5" at bounding box center [991, 239] width 28 height 24
type input "4"
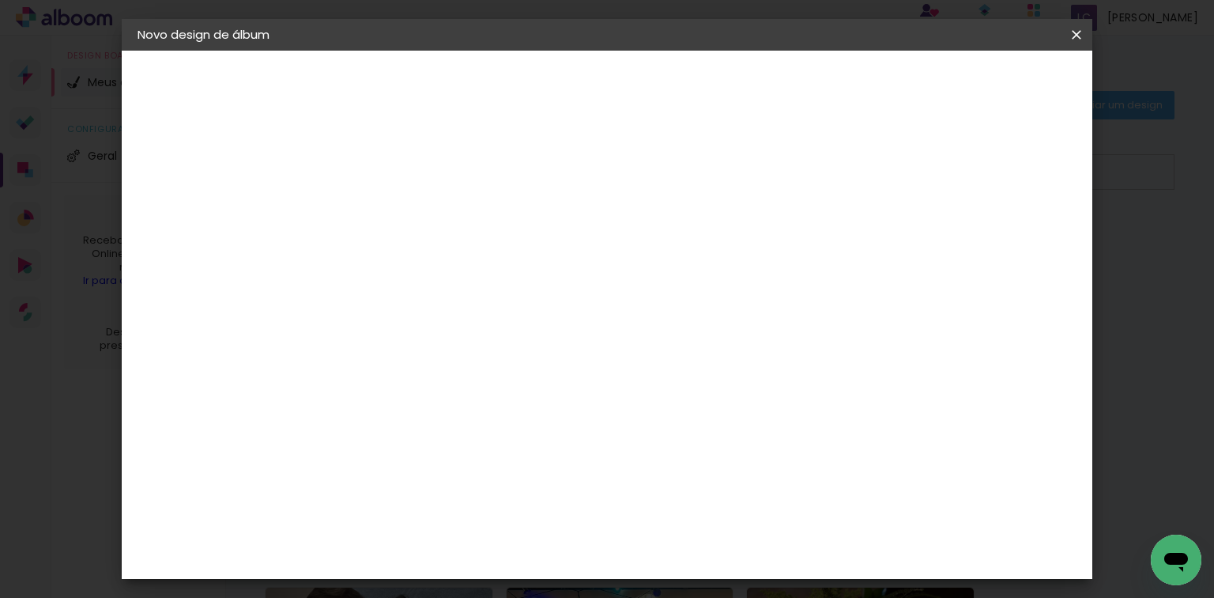
type paper-input "4"
click at [999, 244] on input "4" at bounding box center [991, 239] width 28 height 24
type input "3"
type paper-input "3"
click at [1003, 245] on input "3" at bounding box center [996, 239] width 28 height 24
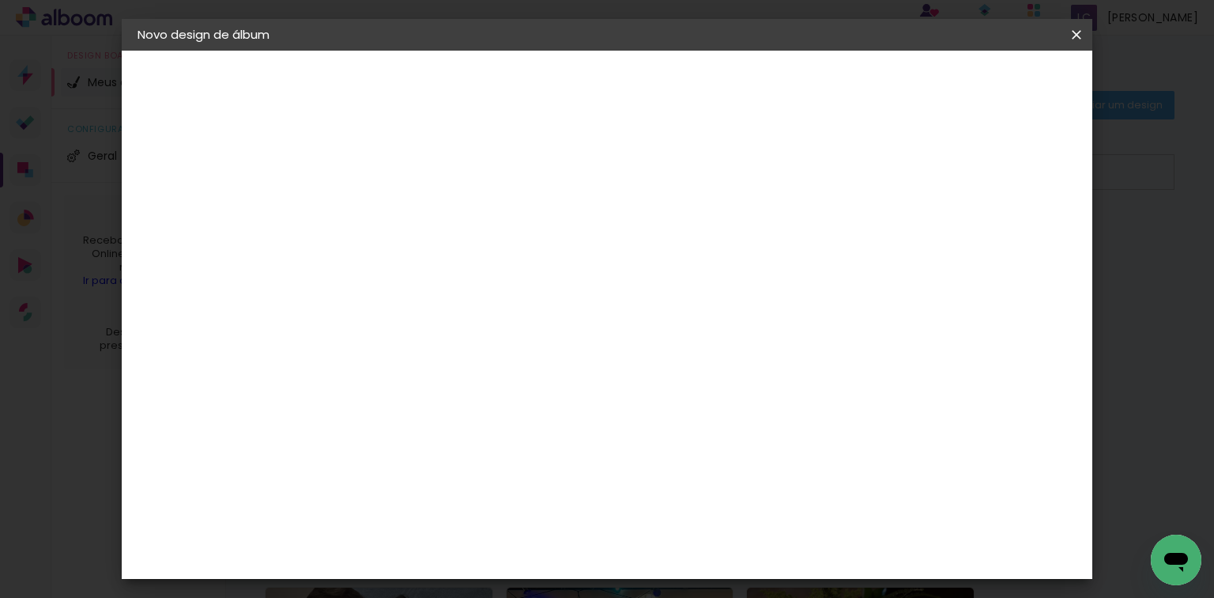
type input "2"
type paper-input "2"
click at [1005, 245] on input "2" at bounding box center [1002, 239] width 28 height 24
click at [980, 87] on span "Iniciar design" at bounding box center [944, 83] width 72 height 11
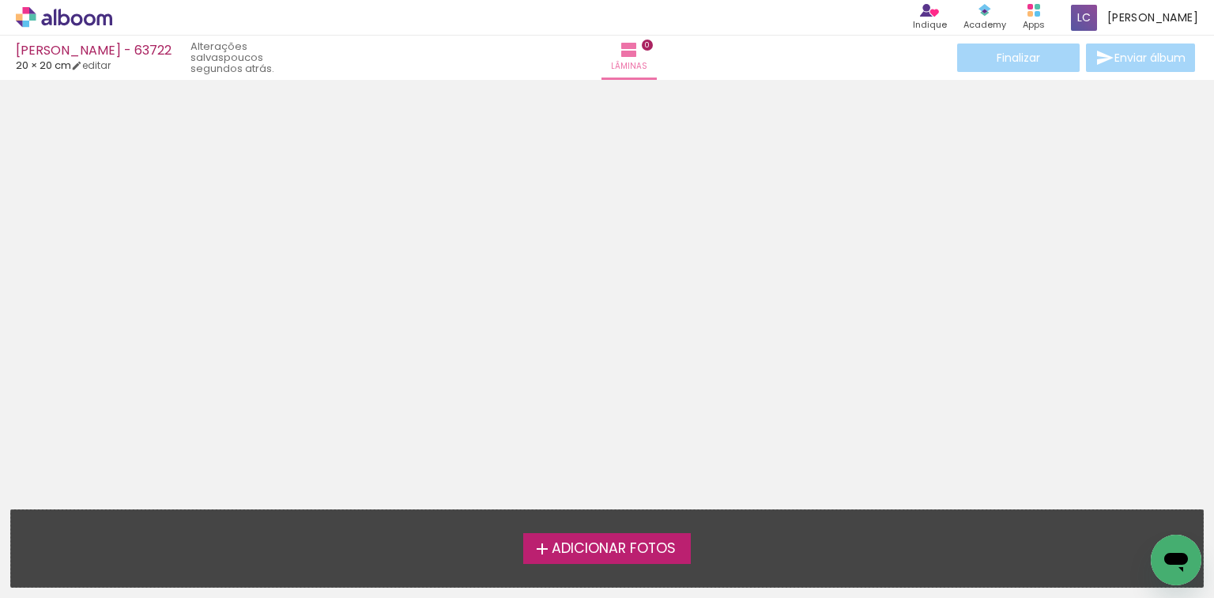
click at [752, 556] on div "Adicionar Fotos" at bounding box center [607, 548] width 1167 height 30
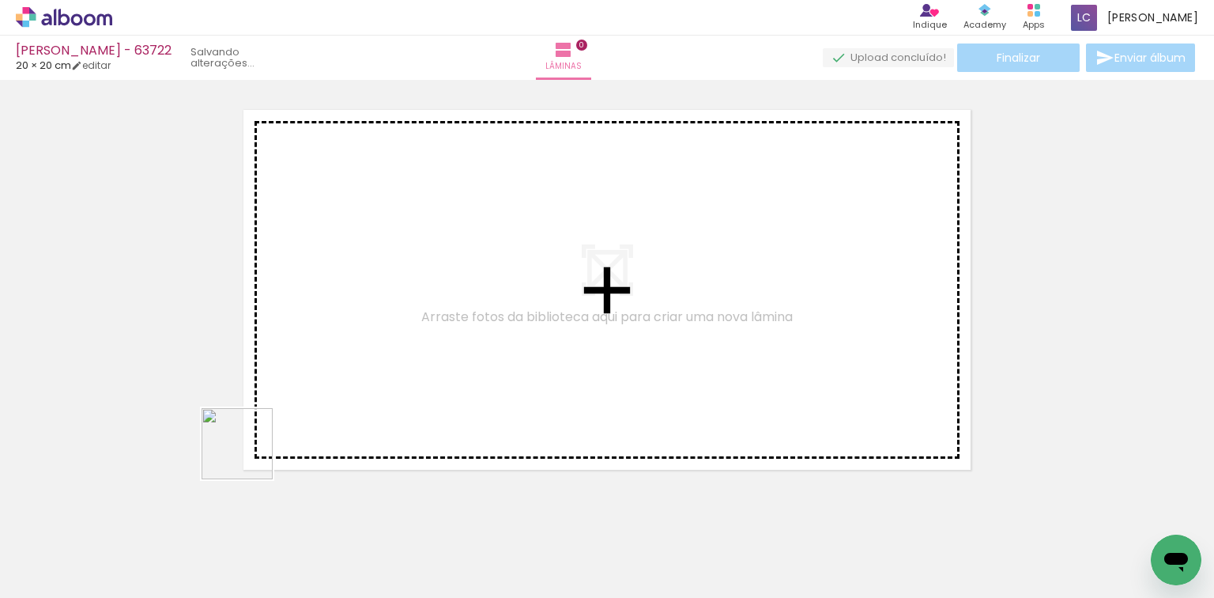
drag, startPoint x: 249, startPoint y: 455, endPoint x: 270, endPoint y: 525, distance: 72.8
click at [279, 436] on quentale-workspace at bounding box center [607, 299] width 1214 height 598
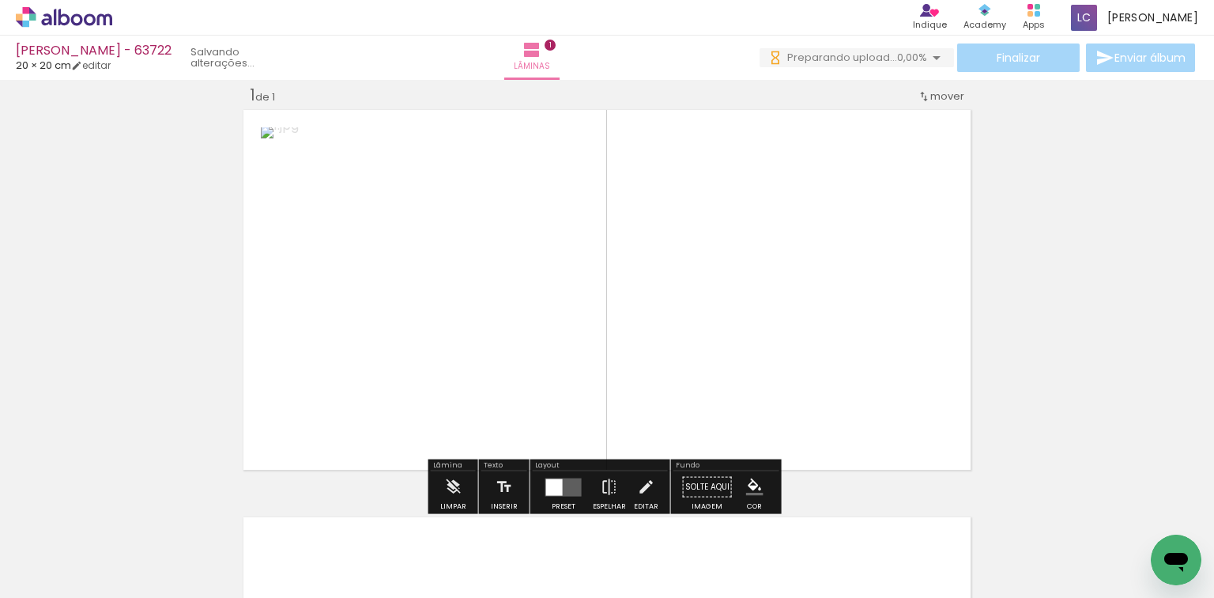
drag, startPoint x: 266, startPoint y: 539, endPoint x: 500, endPoint y: 508, distance: 236.0
click at [380, 386] on quentale-workspace at bounding box center [607, 299] width 1214 height 598
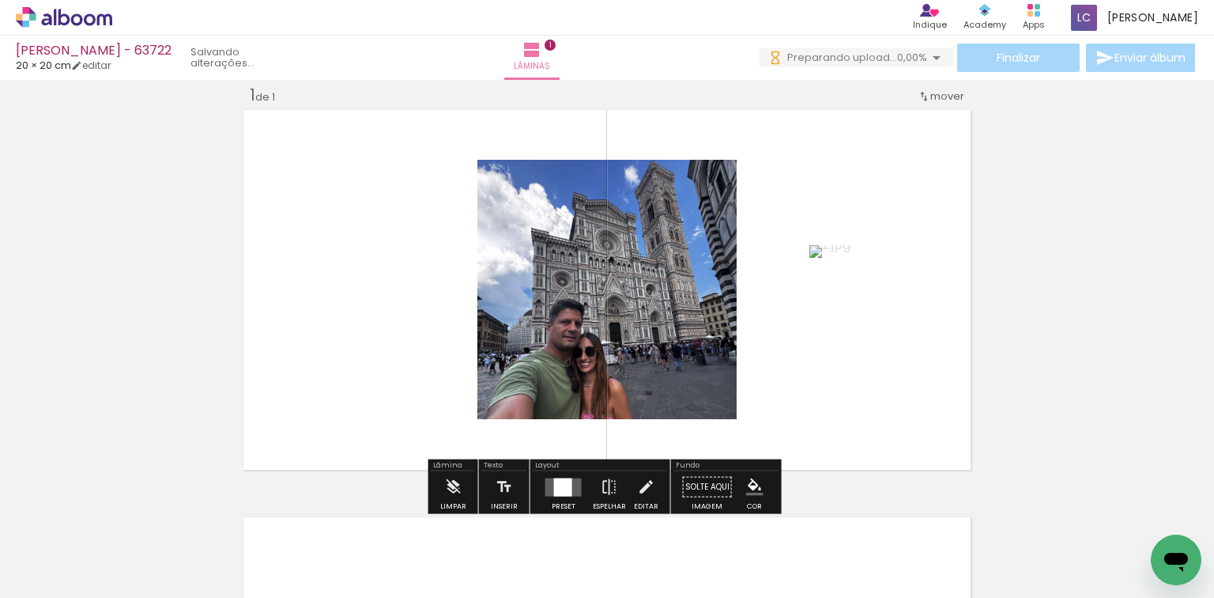
click at [556, 500] on quentale-thumb at bounding box center [512, 544] width 89 height 91
click at [565, 486] on div at bounding box center [563, 486] width 18 height 18
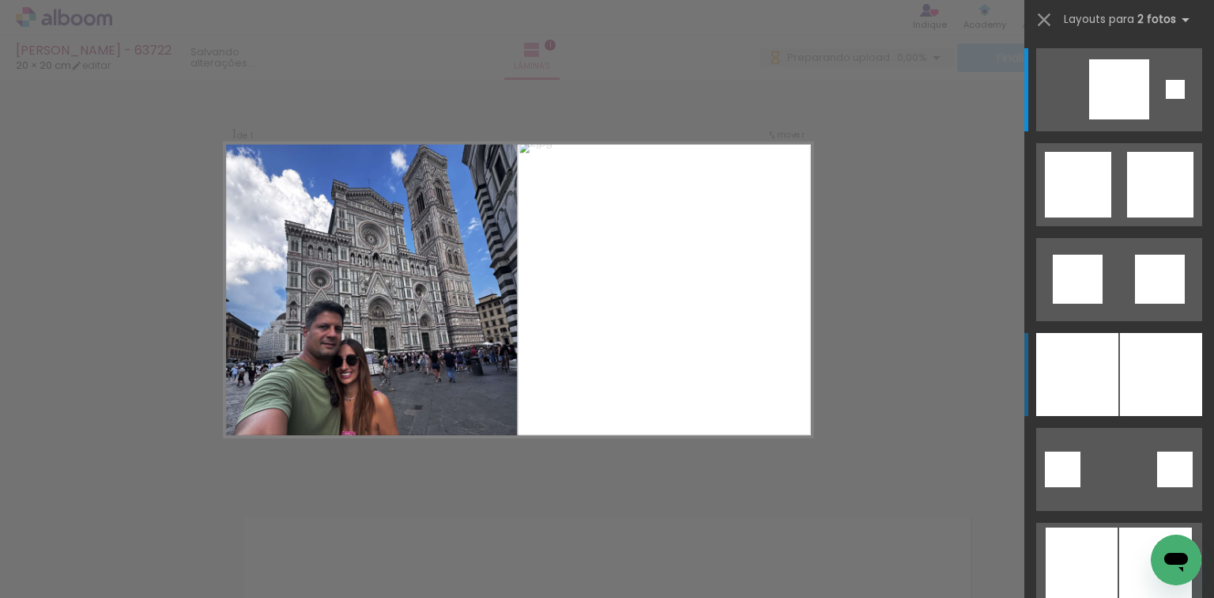
click at [1088, 370] on div at bounding box center [1077, 374] width 82 height 83
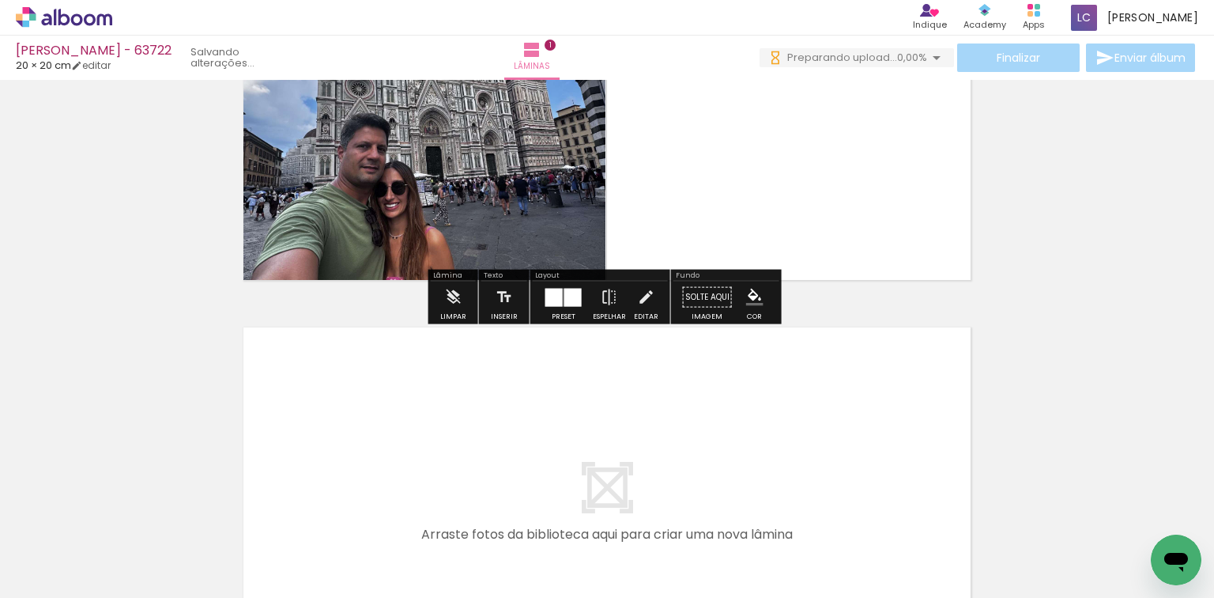
drag, startPoint x: 362, startPoint y: 510, endPoint x: 438, endPoint y: 528, distance: 78.0
click at [379, 439] on quentale-workspace at bounding box center [607, 299] width 1214 height 598
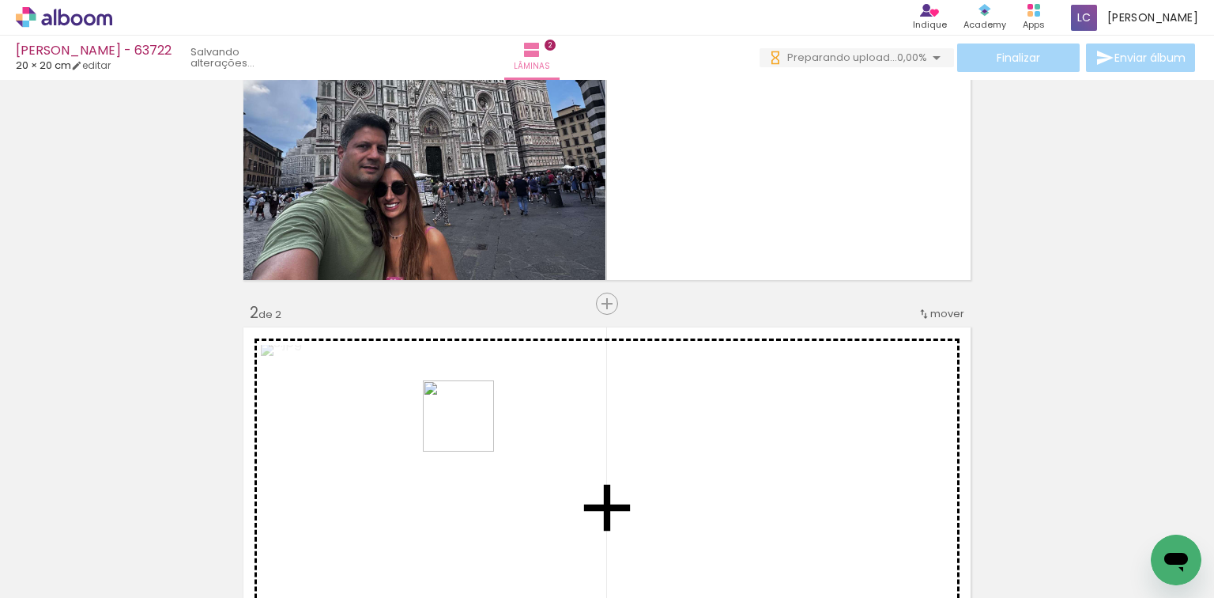
drag, startPoint x: 455, startPoint y: 473, endPoint x: 477, endPoint y: 487, distance: 26.3
click at [481, 405] on quentale-workspace at bounding box center [607, 299] width 1214 height 598
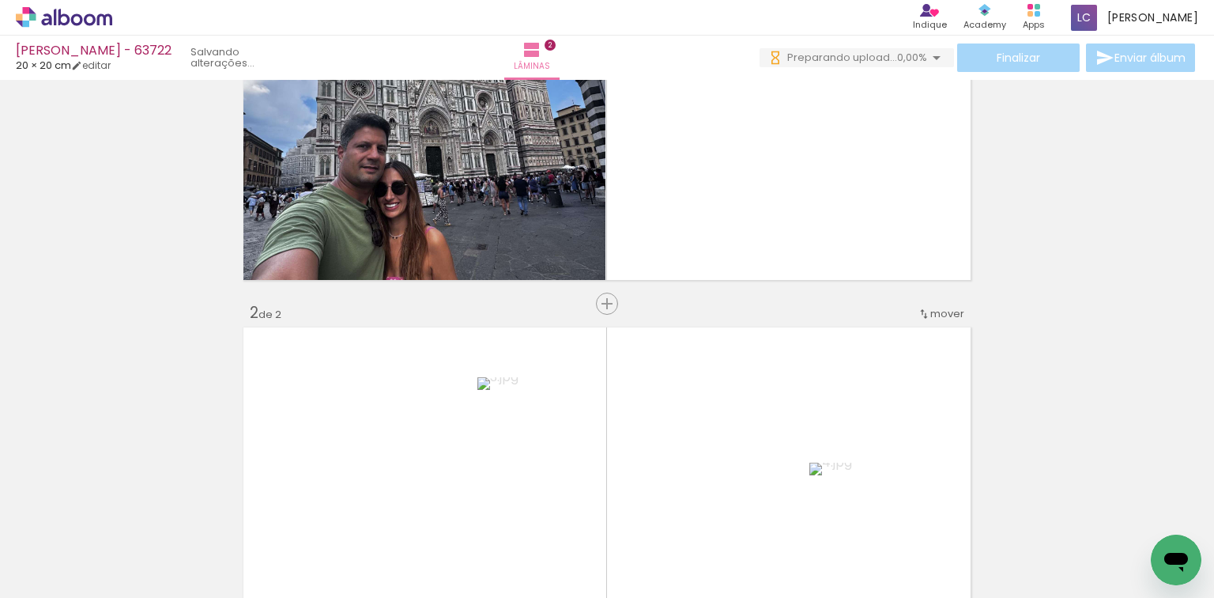
scroll to position [427, 0]
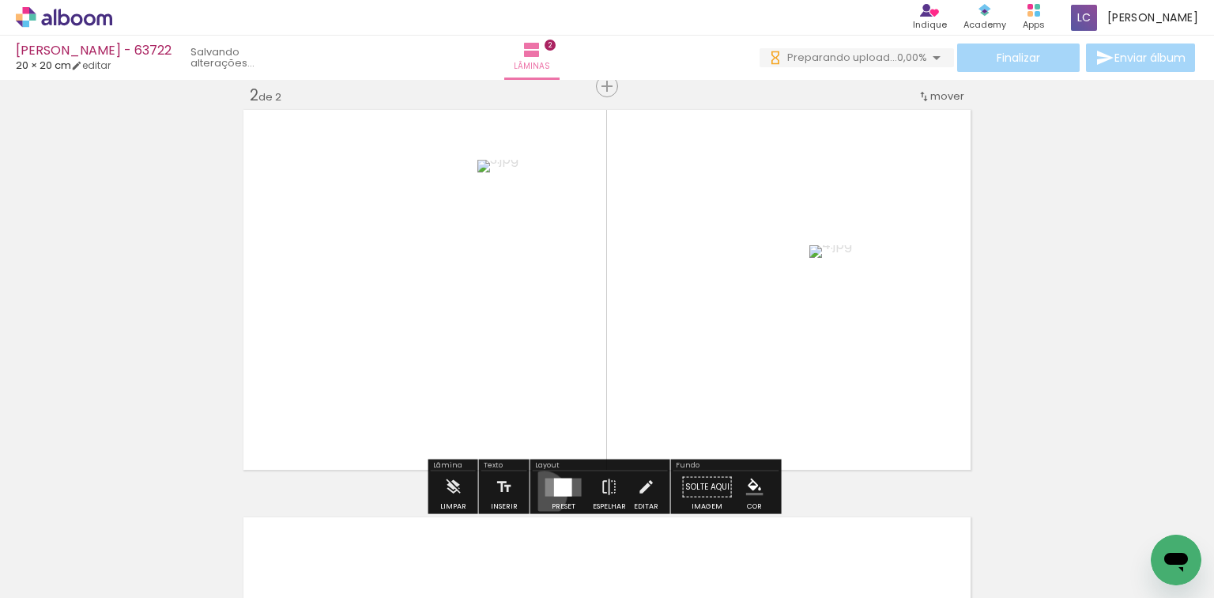
click at [542, 492] on div at bounding box center [563, 487] width 43 height 32
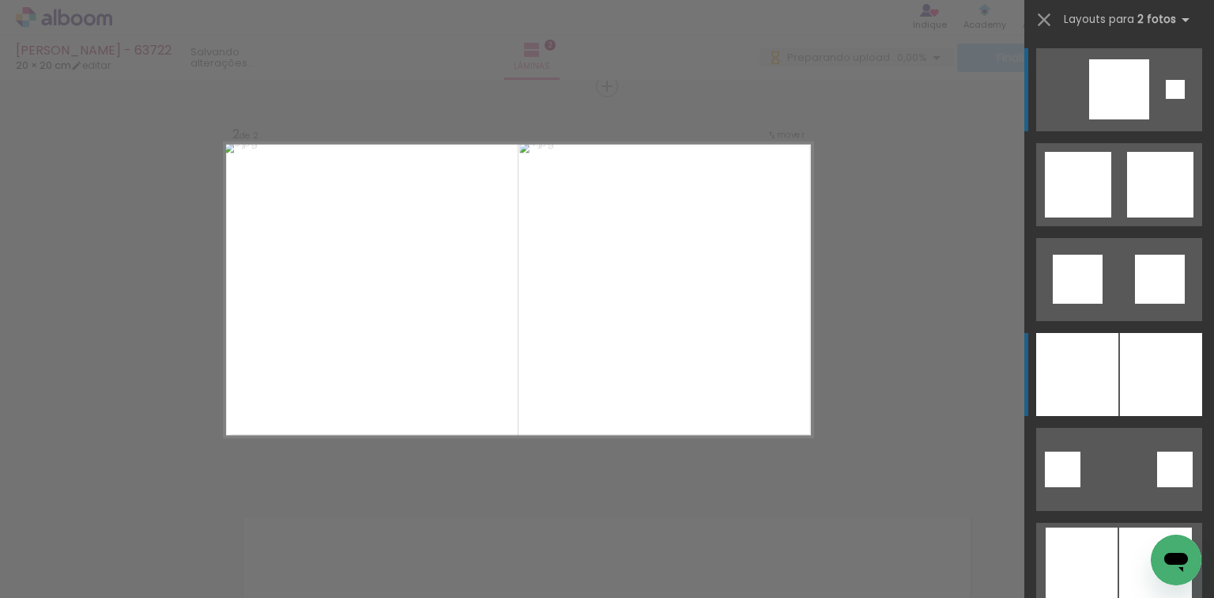
click at [1145, 362] on div at bounding box center [1161, 374] width 82 height 83
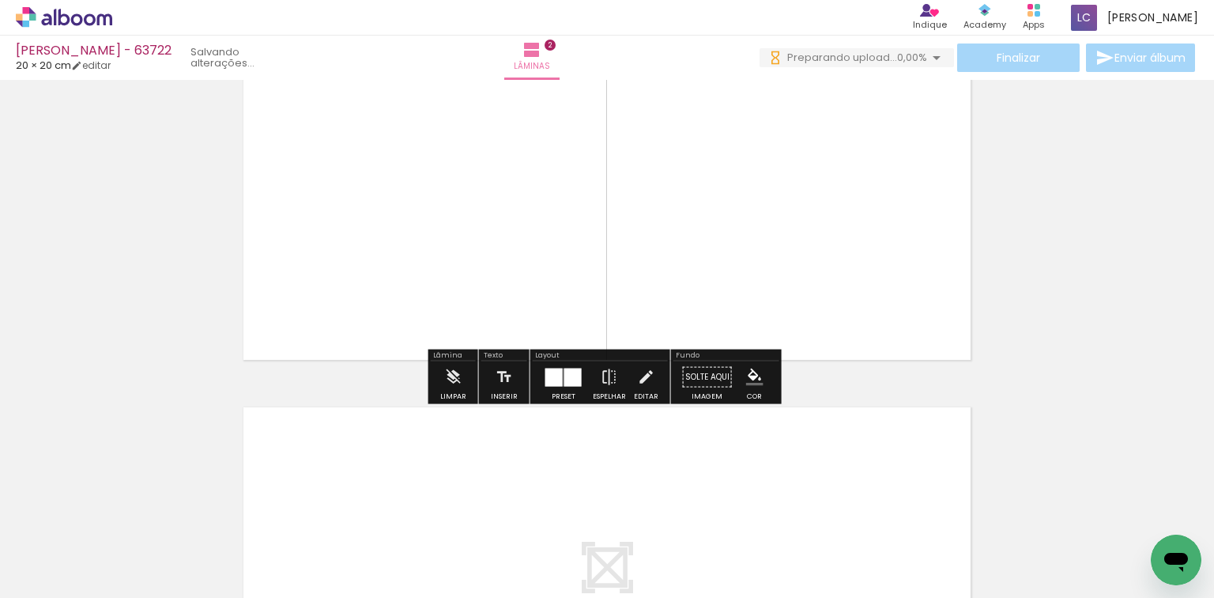
scroll to position [617, 0]
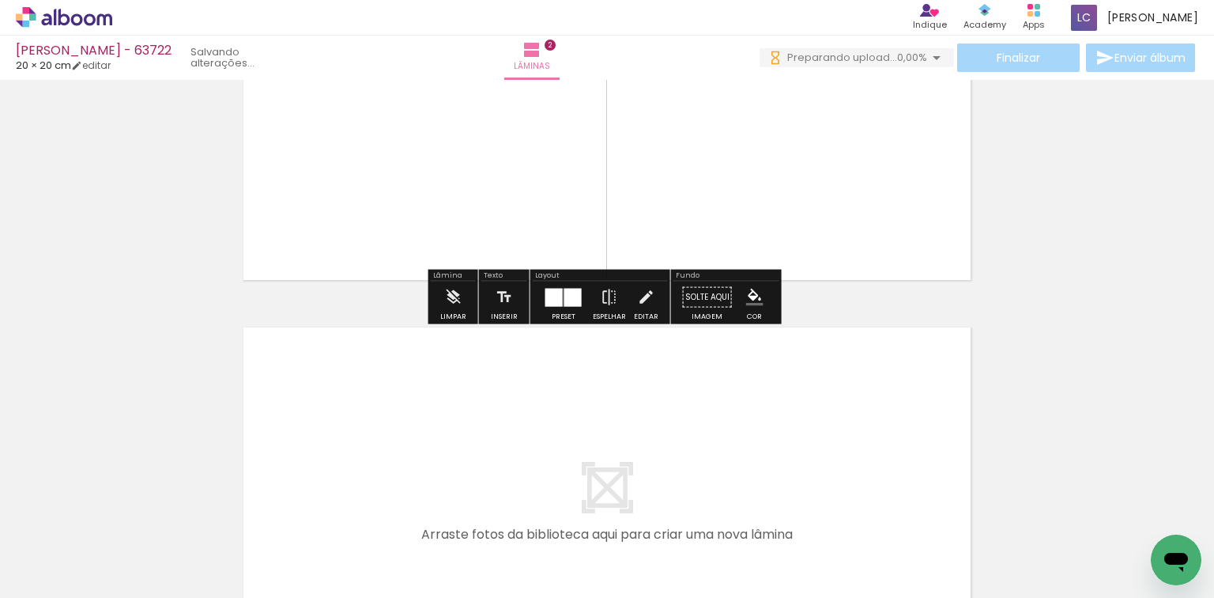
drag, startPoint x: 556, startPoint y: 550, endPoint x: 607, endPoint y: 503, distance: 69.3
click at [556, 486] on quentale-workspace at bounding box center [607, 299] width 1214 height 598
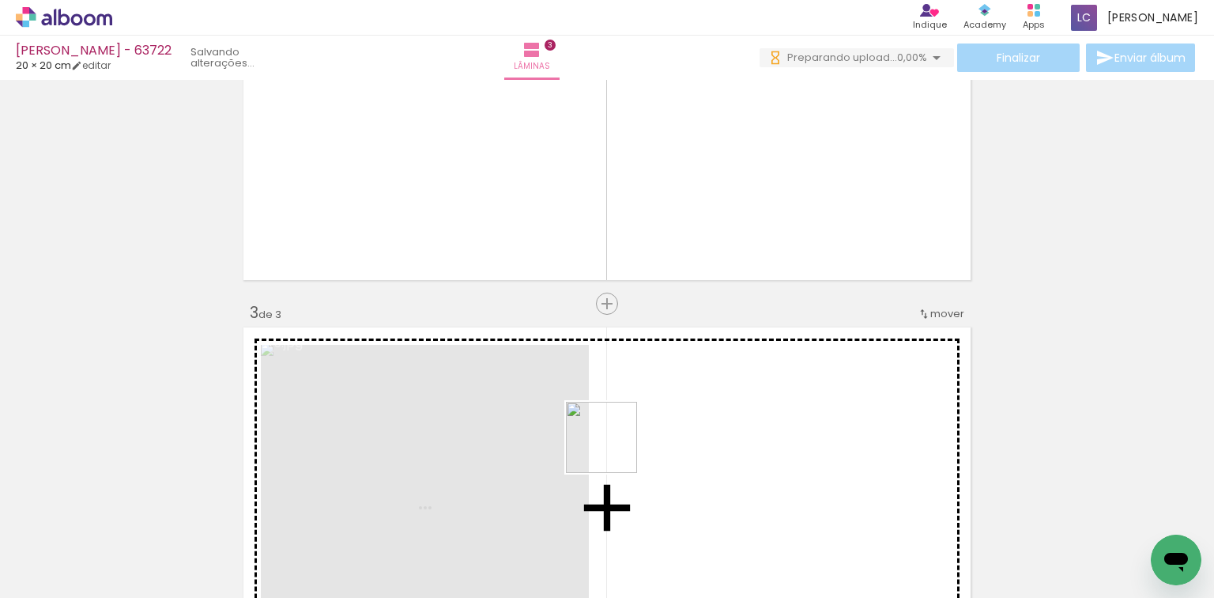
drag, startPoint x: 607, startPoint y: 503, endPoint x: 610, endPoint y: 426, distance: 76.7
click at [617, 427] on quentale-workspace at bounding box center [607, 299] width 1214 height 598
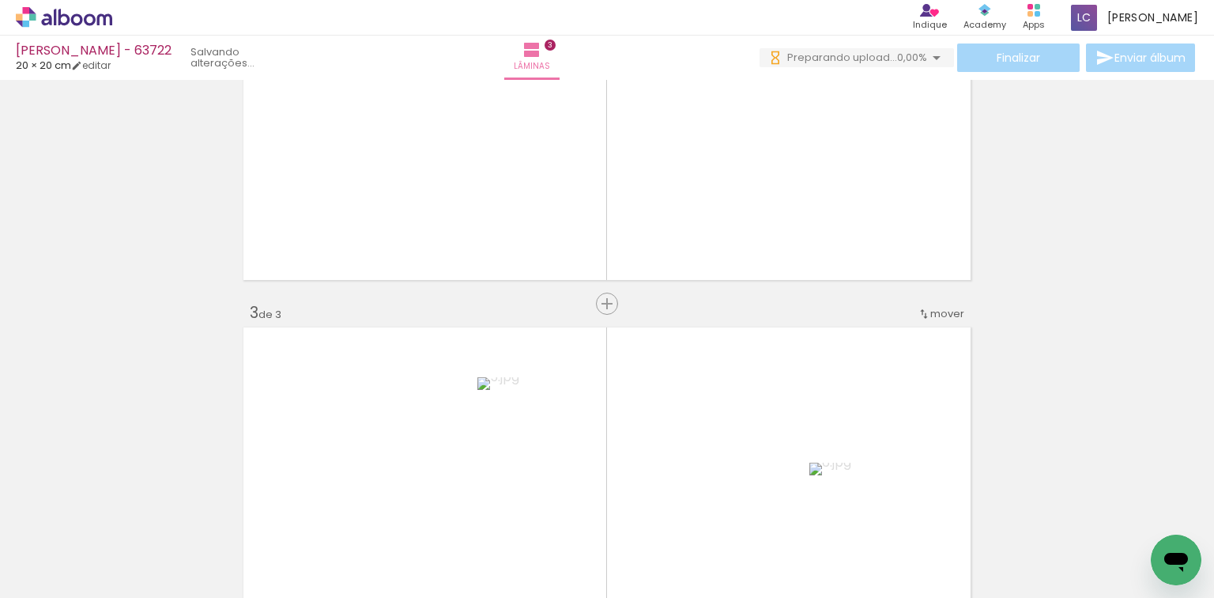
scroll to position [834, 0]
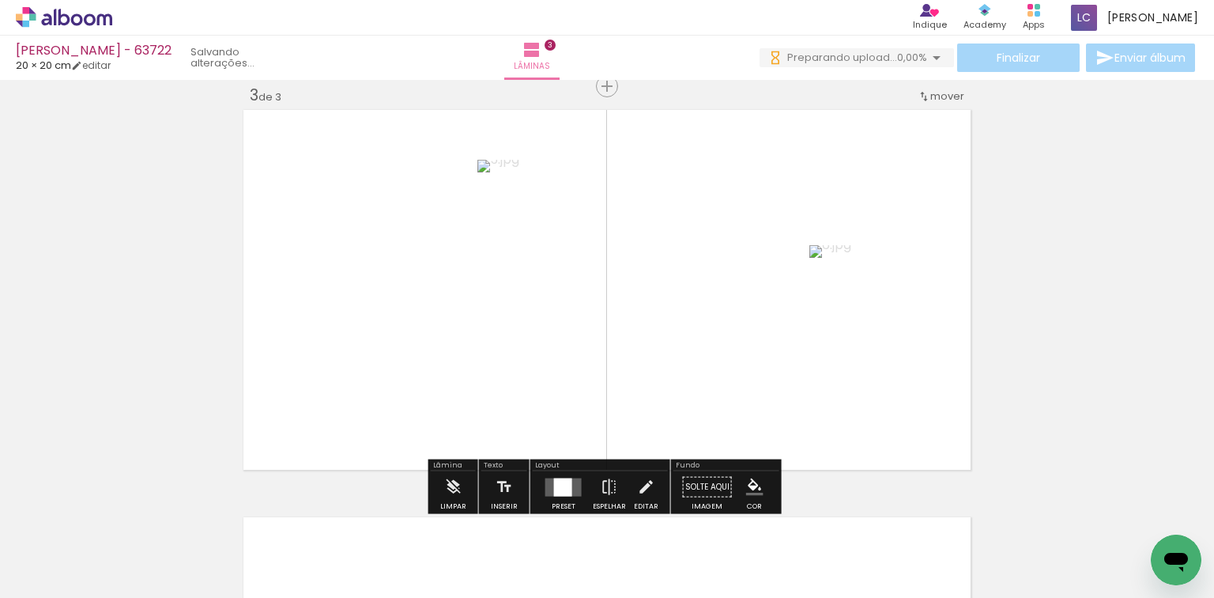
click at [523, 490] on div "Texto Inserir" at bounding box center [504, 486] width 51 height 55
click at [556, 485] on div at bounding box center [563, 486] width 18 height 18
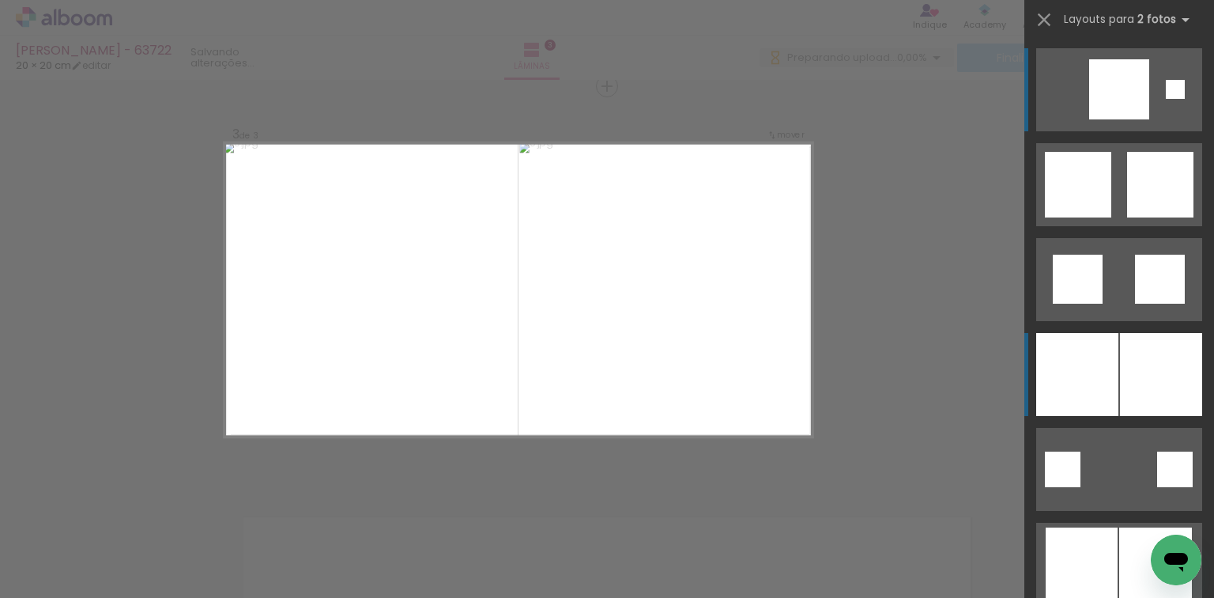
click at [1069, 387] on div at bounding box center [1077, 374] width 82 height 83
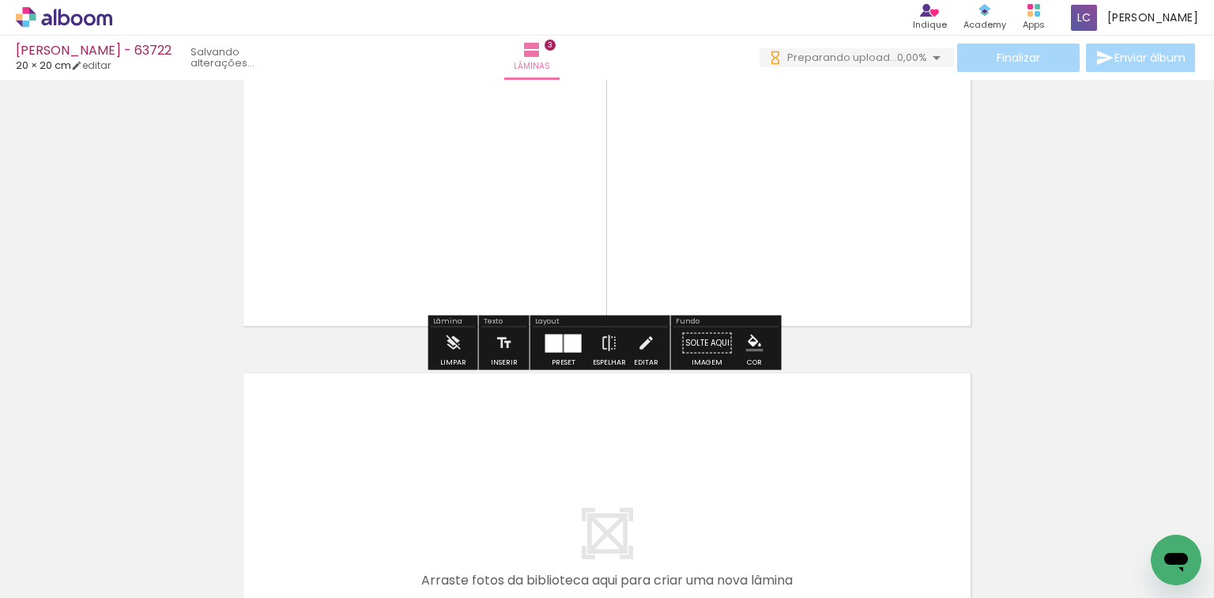
scroll to position [1087, 0]
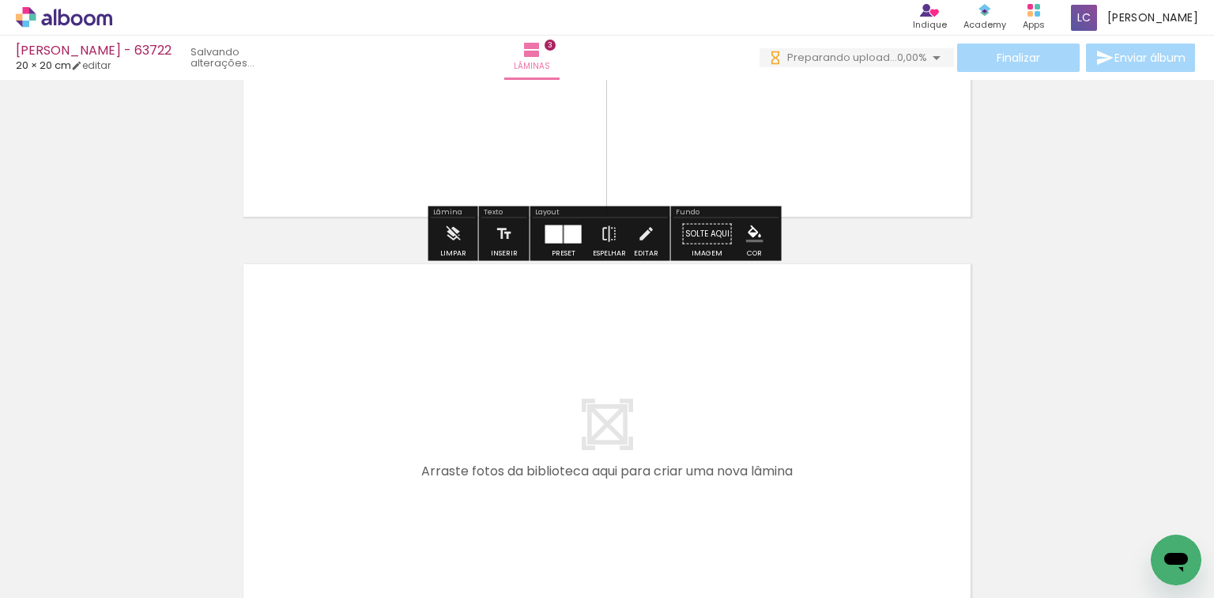
drag, startPoint x: 725, startPoint y: 570, endPoint x: 802, endPoint y: 545, distance: 81.2
click at [718, 472] on quentale-workspace at bounding box center [607, 299] width 1214 height 598
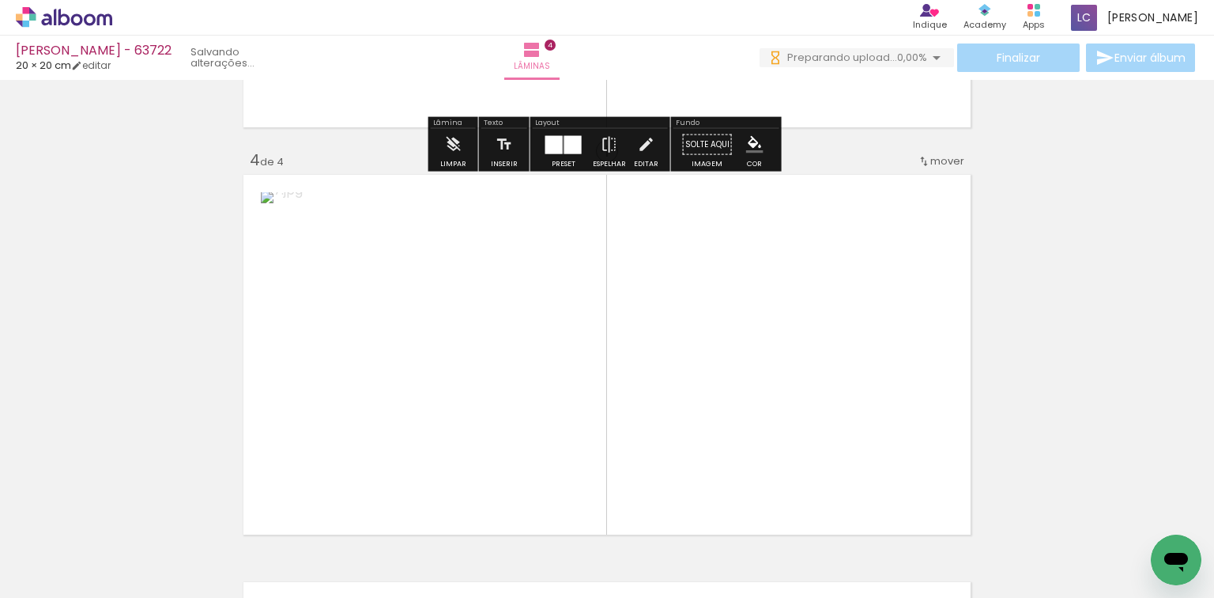
drag, startPoint x: 804, startPoint y: 470, endPoint x: 654, endPoint y: 389, distance: 170.1
click at [790, 342] on quentale-workspace at bounding box center [607, 299] width 1214 height 598
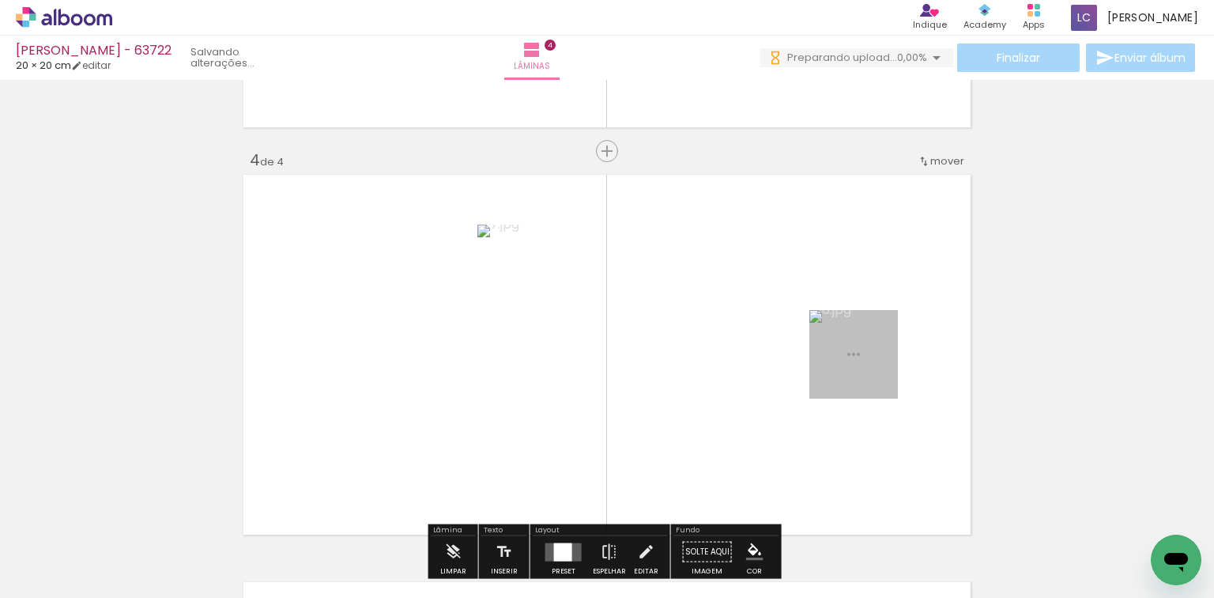
scroll to position [1241, 0]
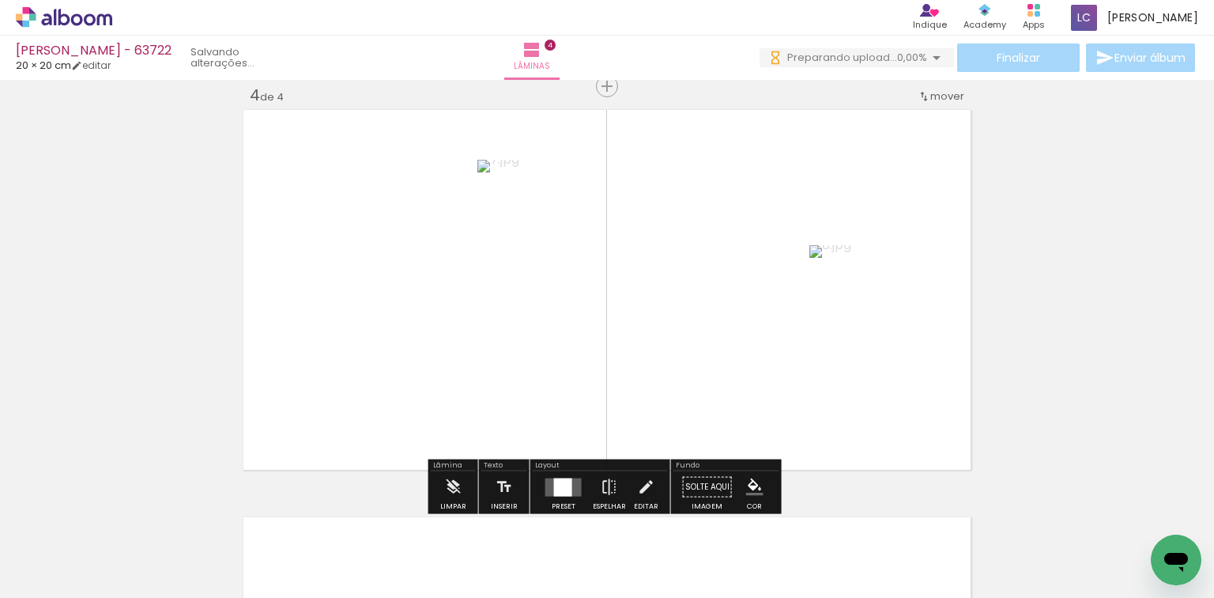
click at [554, 490] on div at bounding box center [563, 486] width 18 height 18
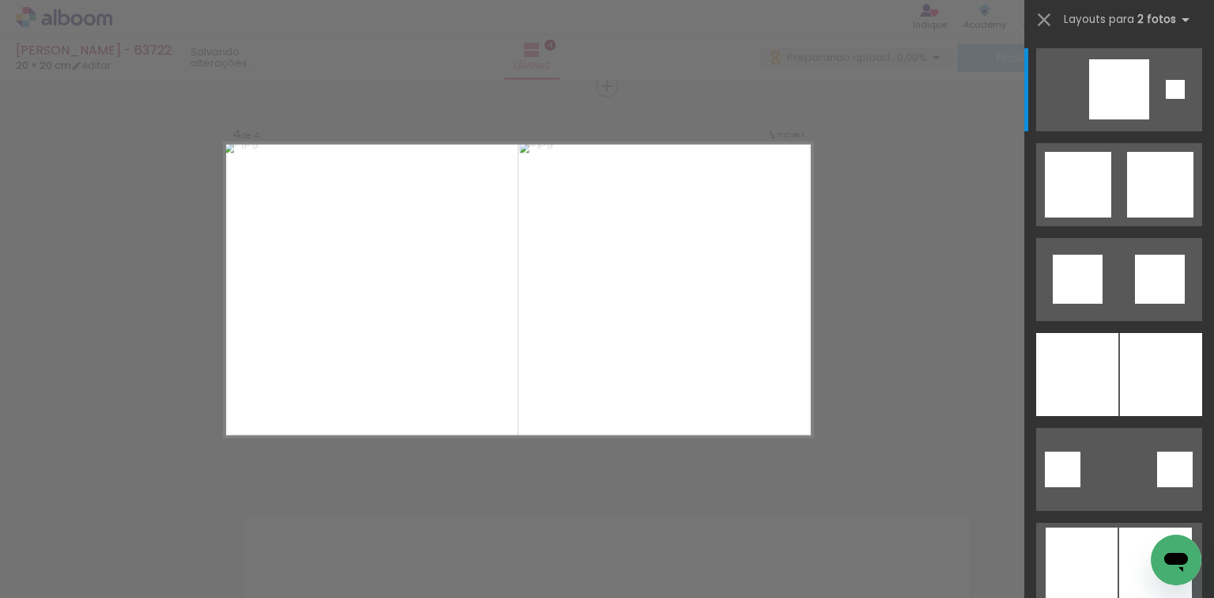
click at [1163, 326] on div at bounding box center [1119, 368] width 190 height 95
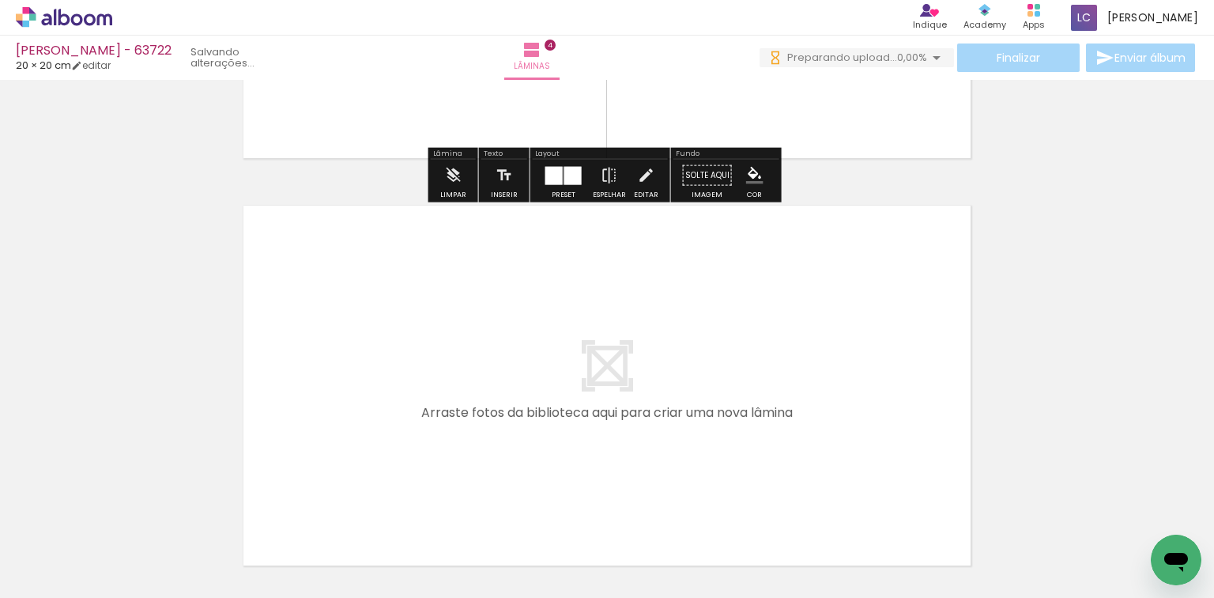
scroll to position [1557, 0]
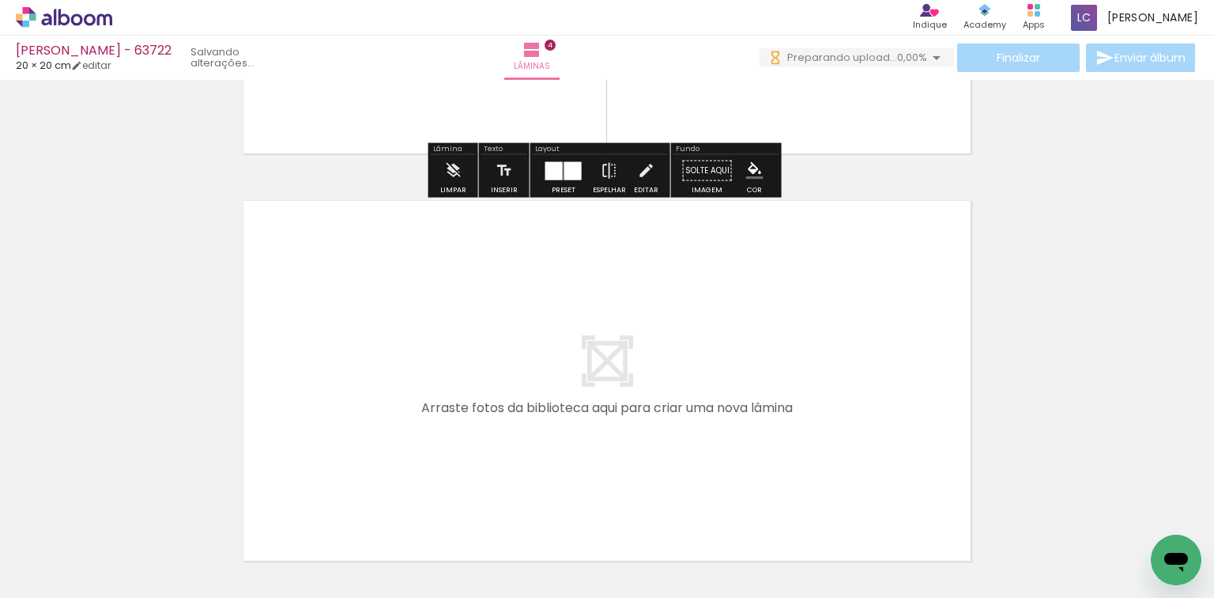
drag, startPoint x: 870, startPoint y: 500, endPoint x: 843, endPoint y: 411, distance: 92.5
click at [843, 411] on quentale-workspace at bounding box center [607, 299] width 1214 height 598
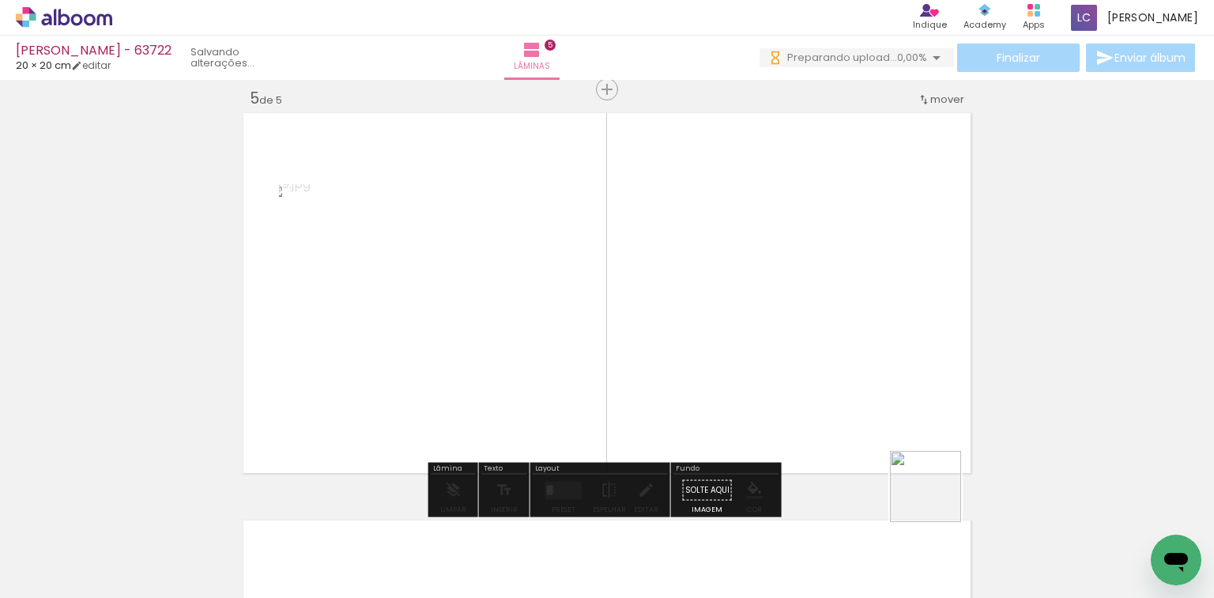
drag, startPoint x: 945, startPoint y: 507, endPoint x: 721, endPoint y: 341, distance: 279.2
click at [721, 341] on quentale-workspace at bounding box center [607, 299] width 1214 height 598
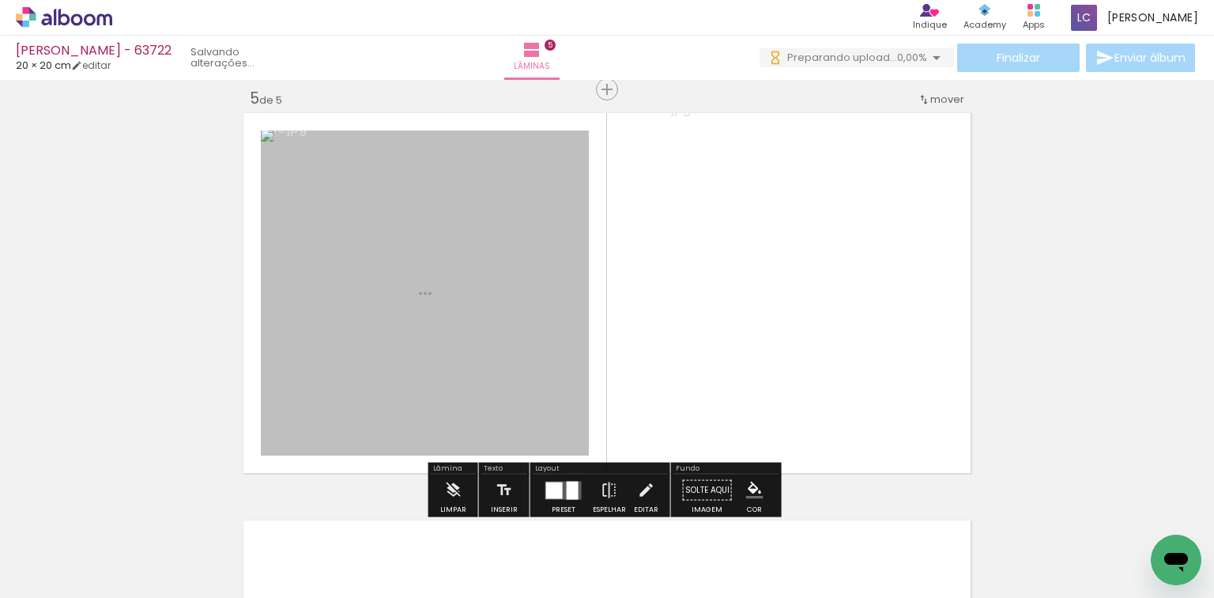
scroll to position [1648, 0]
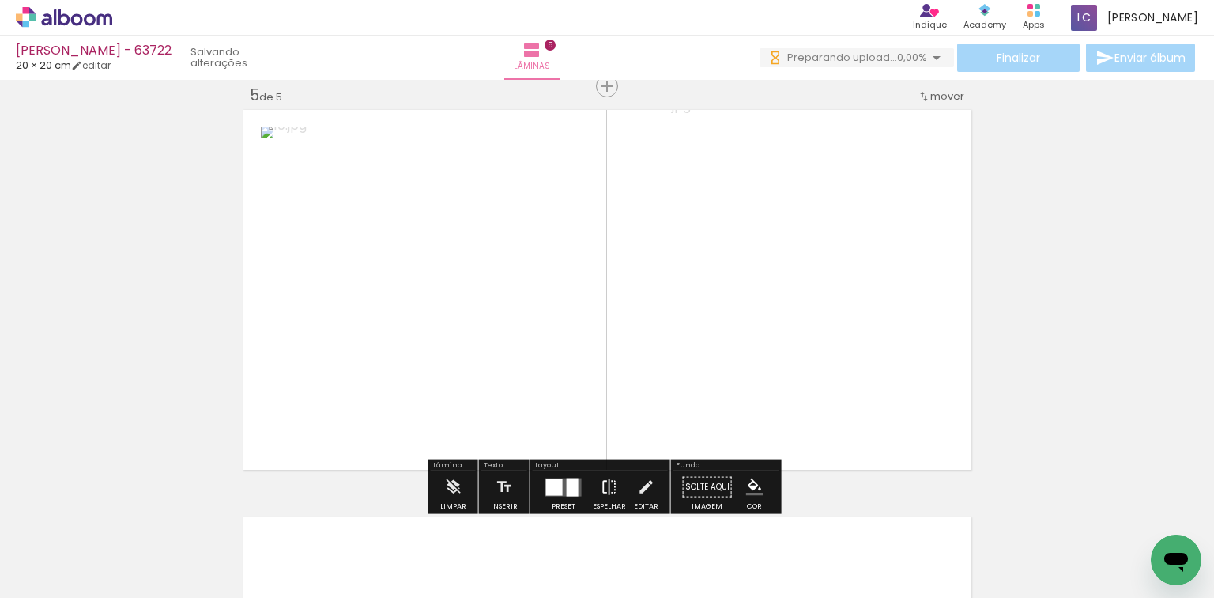
click at [604, 490] on iron-icon at bounding box center [609, 487] width 17 height 32
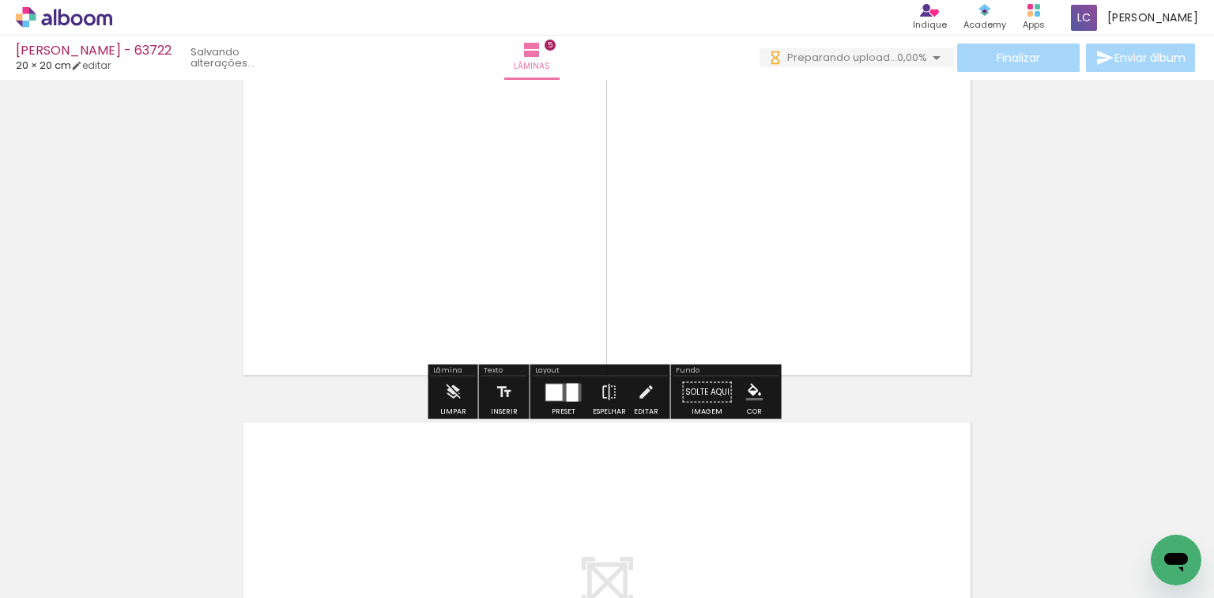
scroll to position [1901, 0]
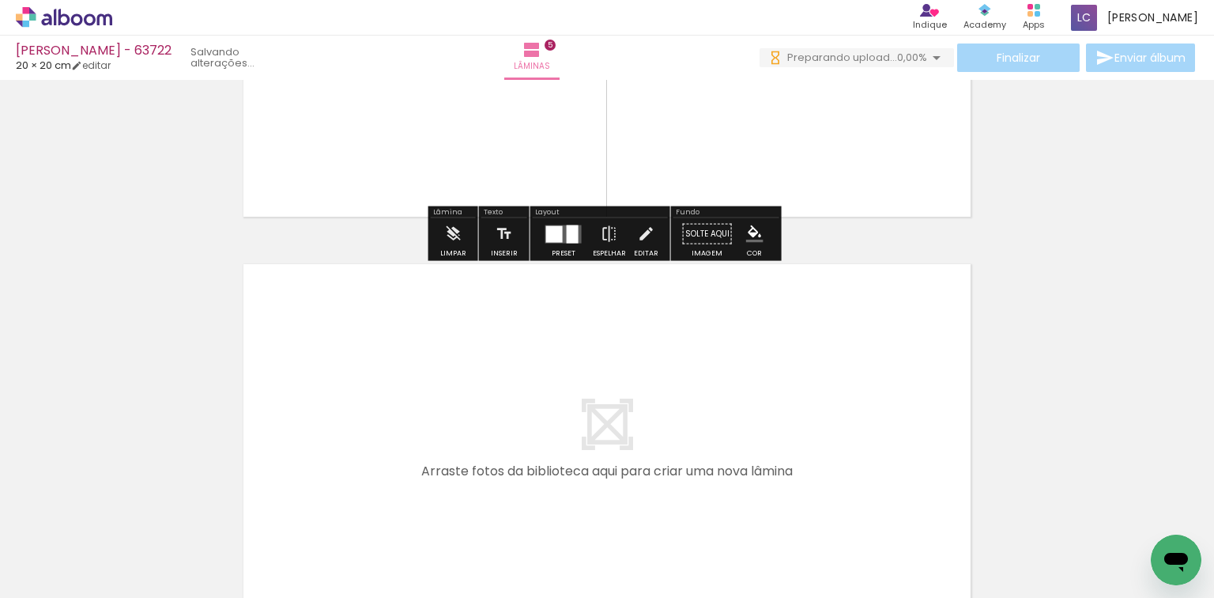
drag, startPoint x: 999, startPoint y: 528, endPoint x: 715, endPoint y: 413, distance: 306.8
click at [715, 413] on quentale-workspace at bounding box center [607, 299] width 1214 height 598
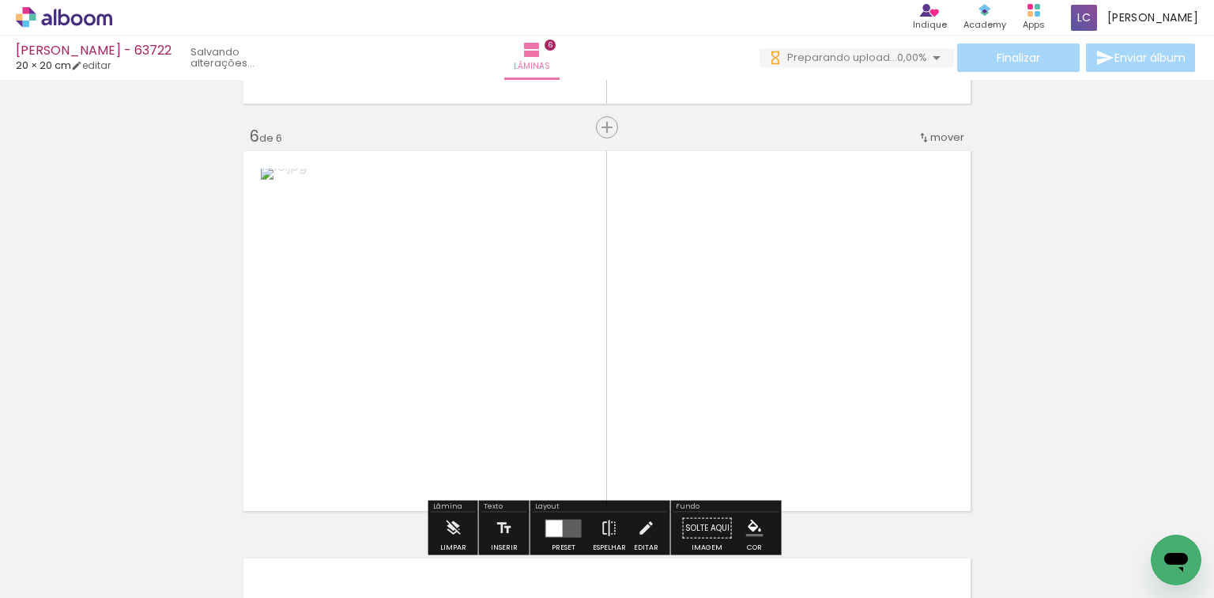
scroll to position [2055, 0]
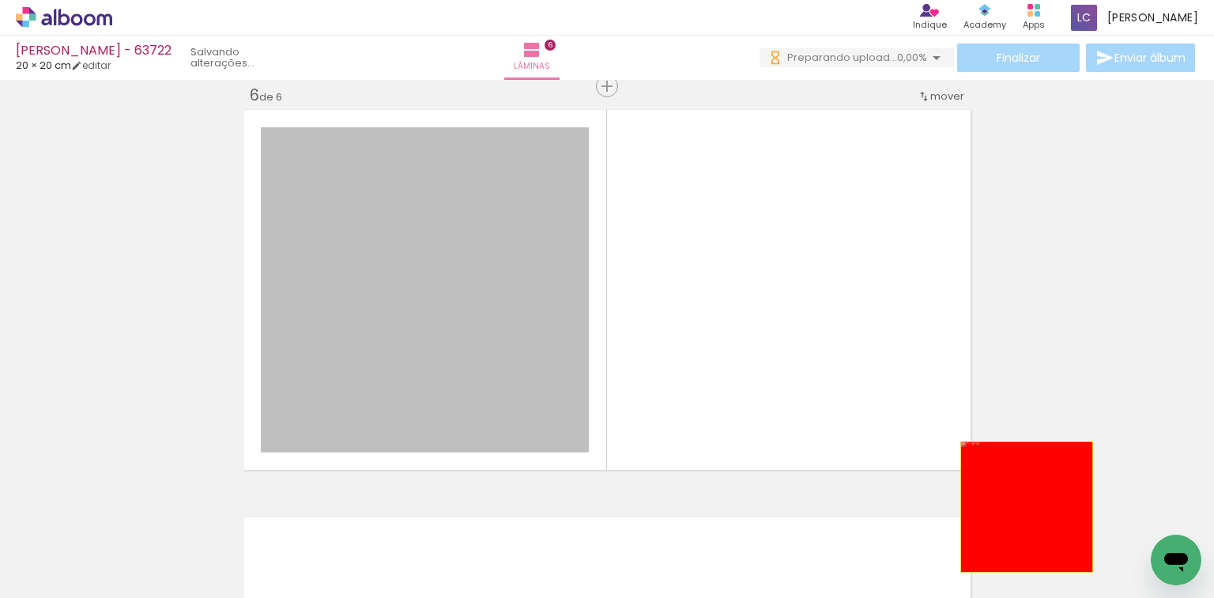
drag, startPoint x: 315, startPoint y: 333, endPoint x: 1047, endPoint y: 552, distance: 763.2
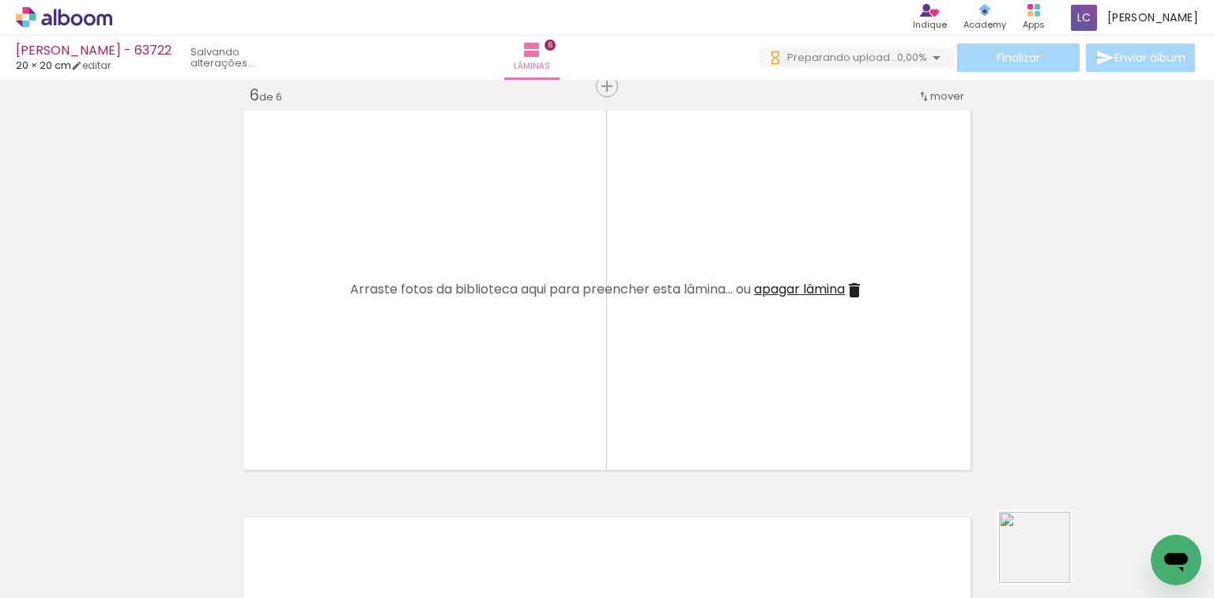
drag, startPoint x: 1054, startPoint y: 569, endPoint x: 796, endPoint y: 418, distance: 298.6
click at [790, 376] on quentale-workspace at bounding box center [607, 299] width 1214 height 598
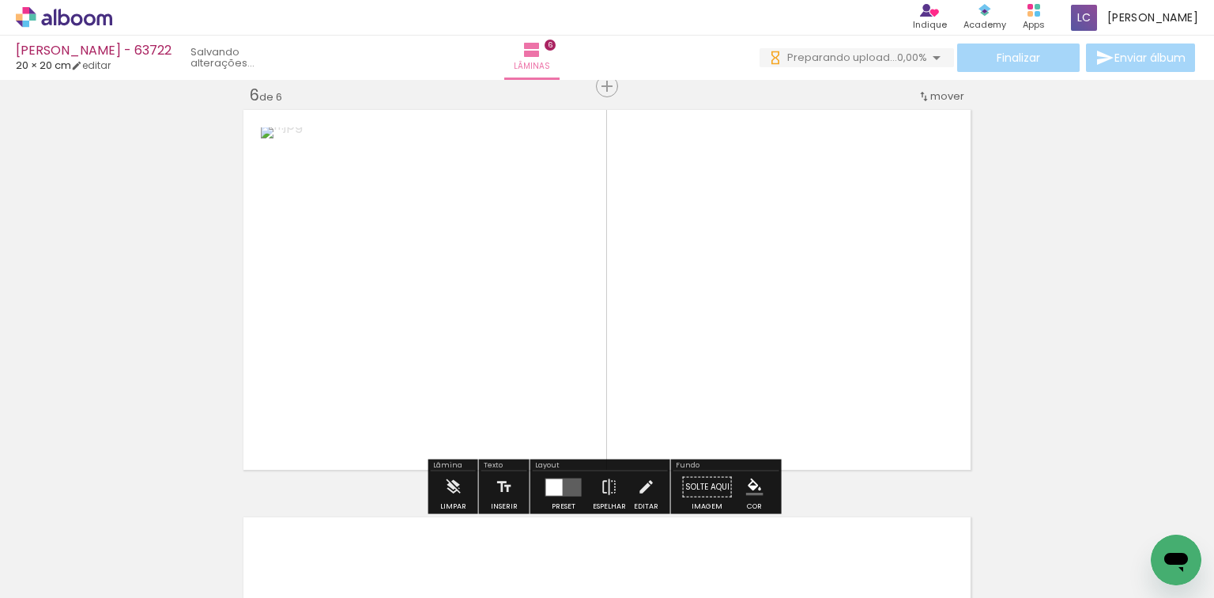
drag, startPoint x: 1138, startPoint y: 522, endPoint x: 553, endPoint y: 314, distance: 620.7
click at [739, 329] on quentale-workspace at bounding box center [607, 299] width 1214 height 598
drag, startPoint x: 556, startPoint y: 500, endPoint x: 564, endPoint y: 496, distance: 9.6
click at [563, 497] on quentale-workspace at bounding box center [607, 299] width 1214 height 598
click at [565, 482] on div at bounding box center [563, 486] width 18 height 18
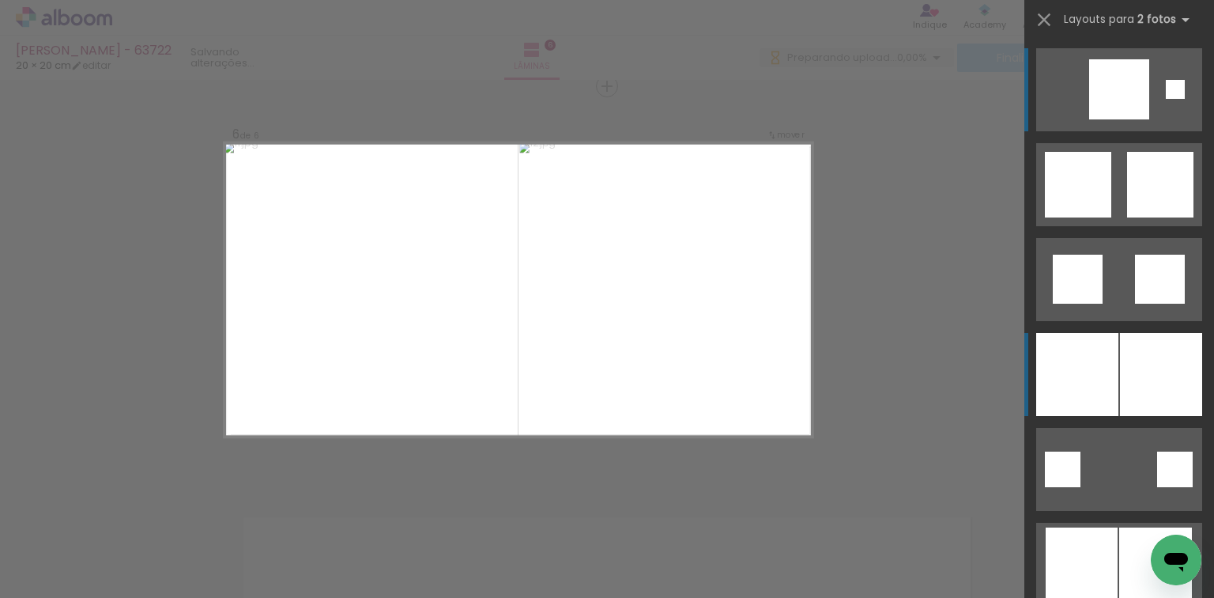
click at [1099, 379] on div at bounding box center [1077, 374] width 82 height 83
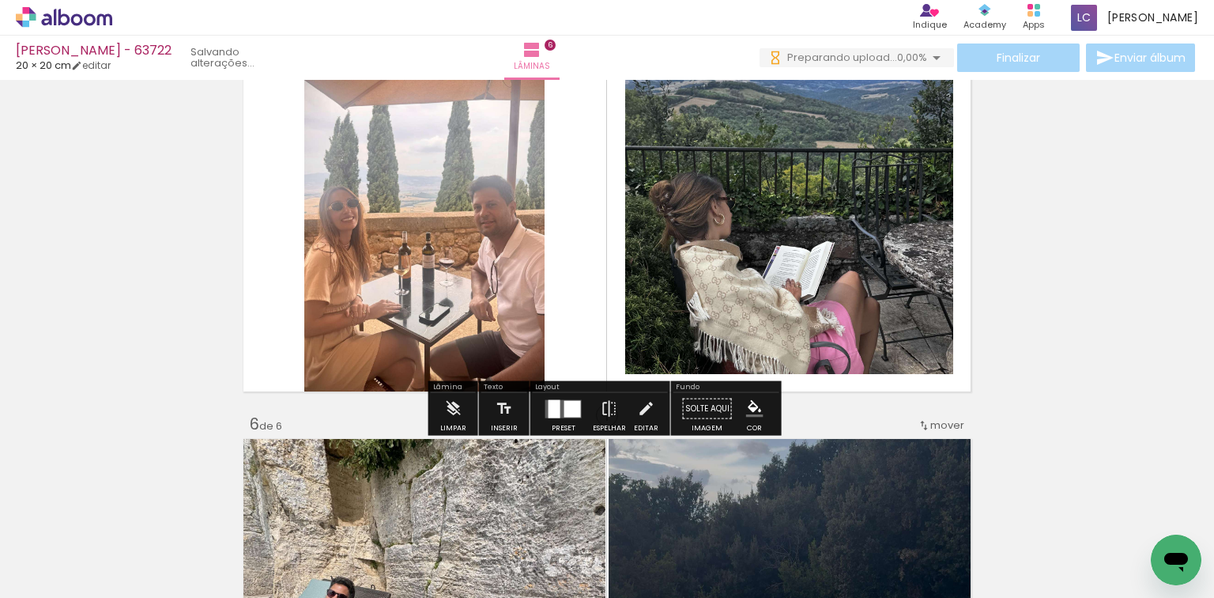
scroll to position [1739, 0]
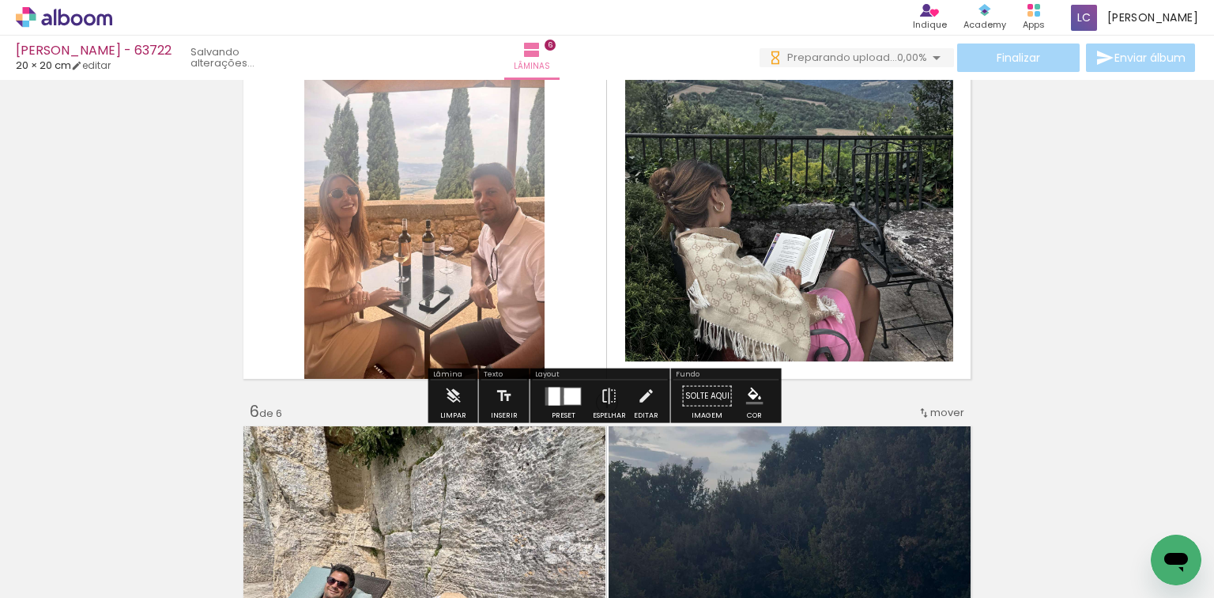
click at [564, 395] on div at bounding box center [572, 395] width 17 height 17
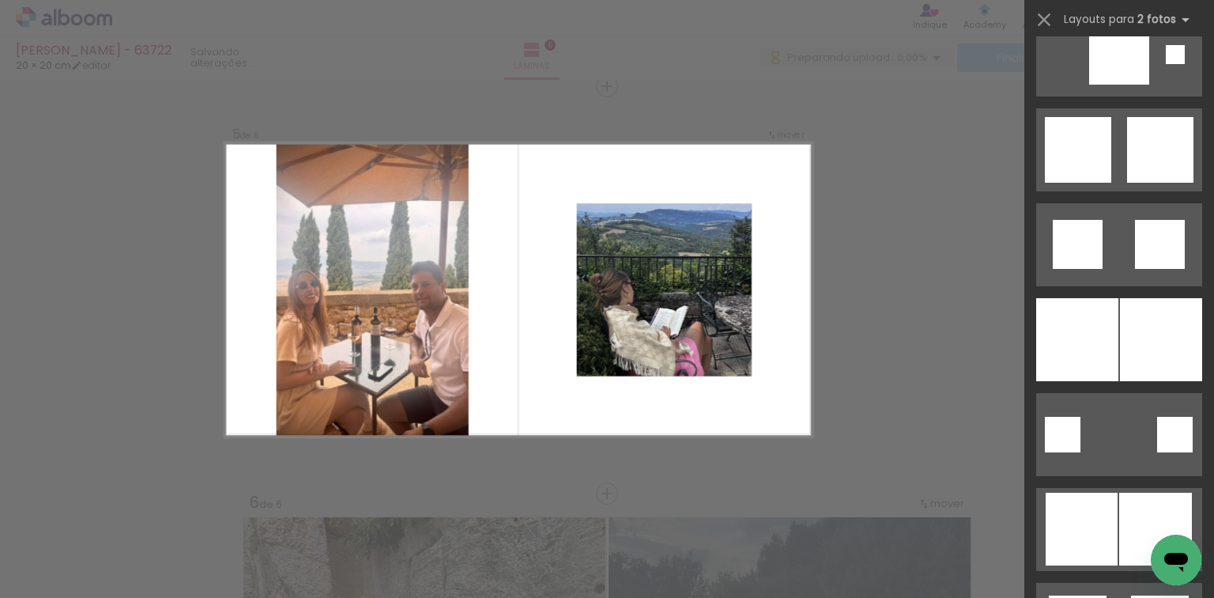
scroll to position [379, 0]
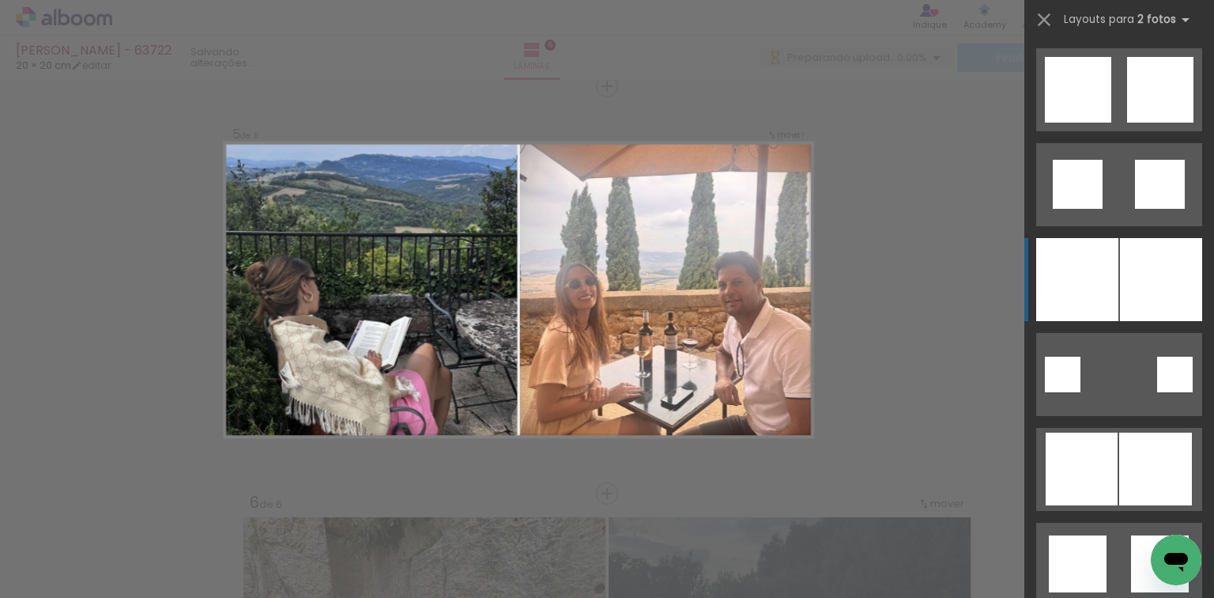
click at [1137, 285] on div at bounding box center [1161, 279] width 82 height 83
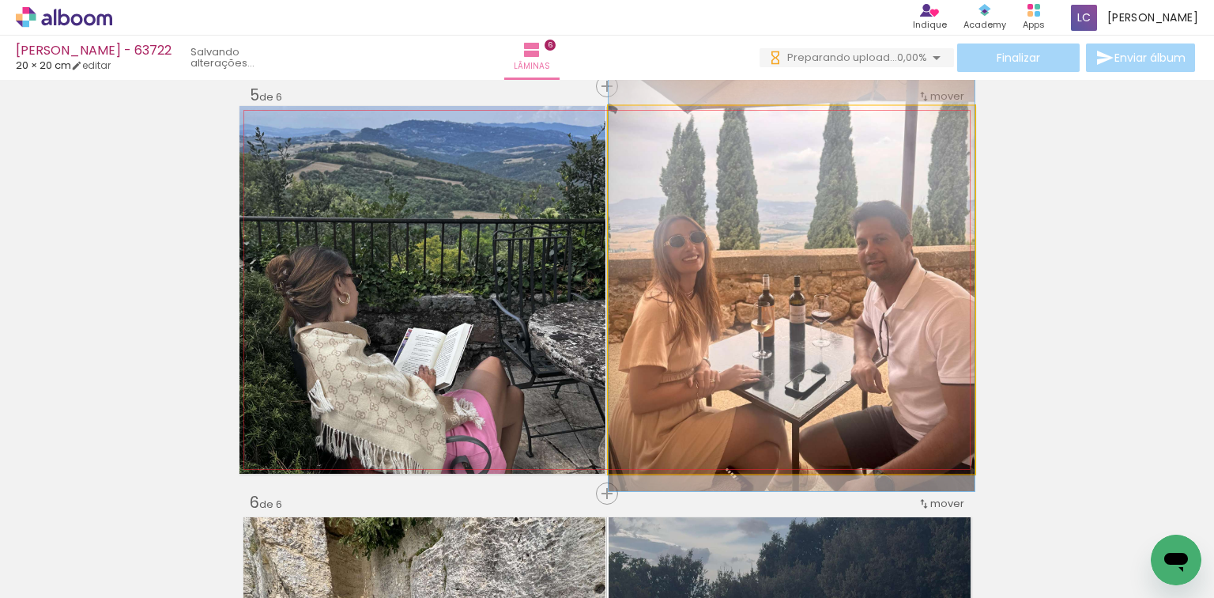
drag, startPoint x: 903, startPoint y: 322, endPoint x: 894, endPoint y: 281, distance: 42.2
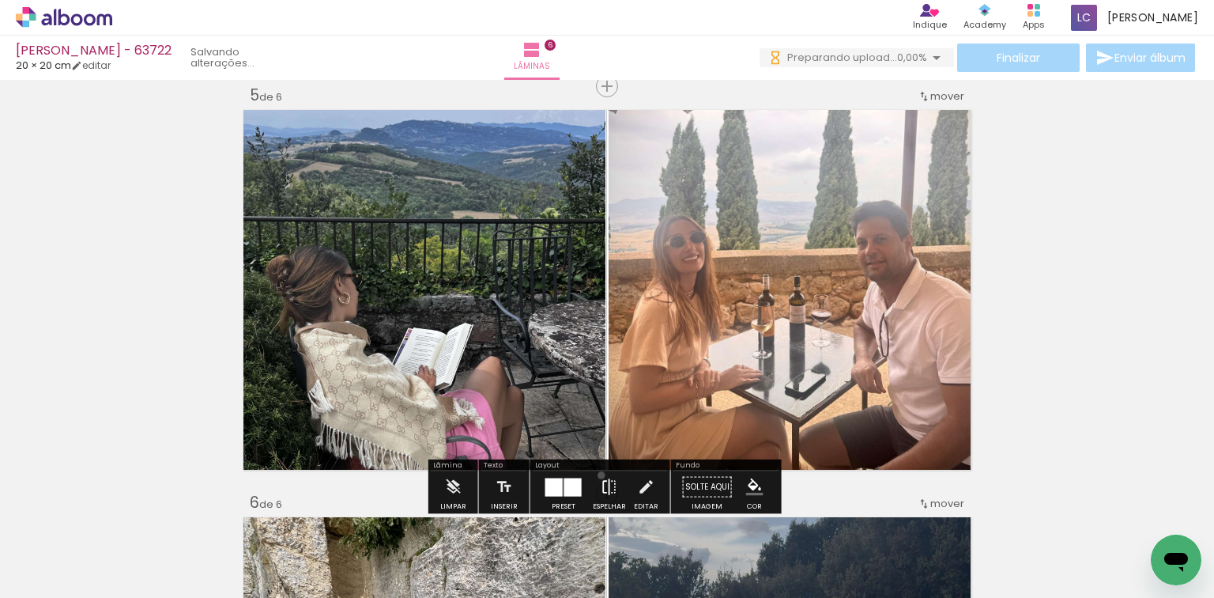
click at [601, 474] on iron-icon at bounding box center [609, 487] width 17 height 32
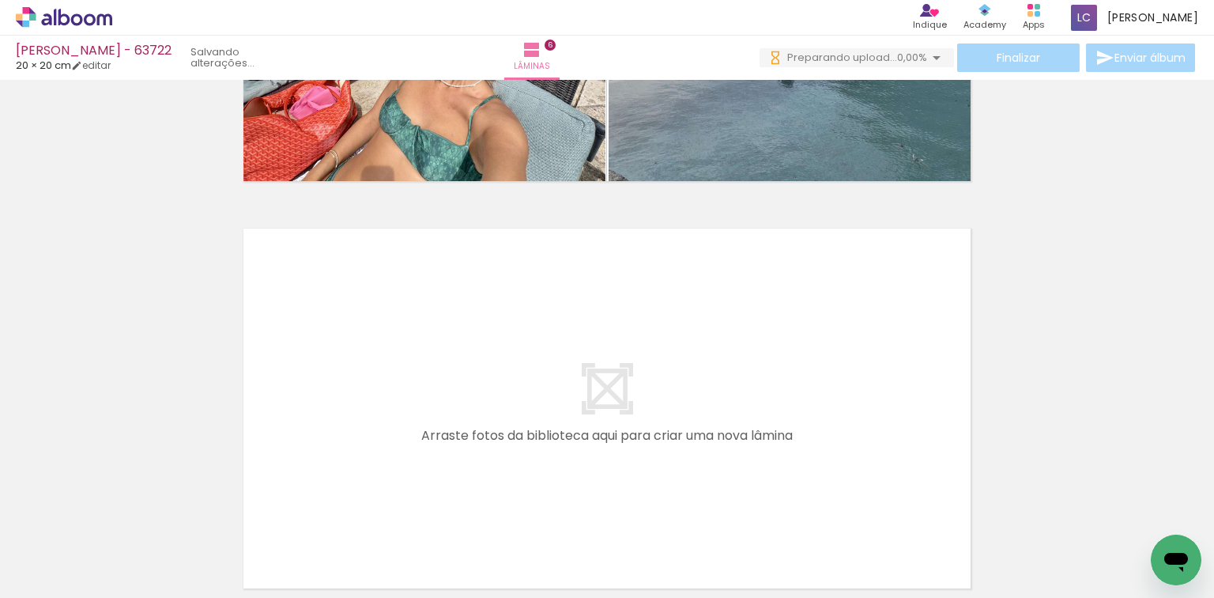
scroll to position [0, 1028]
click at [344, 402] on quentale-workspace at bounding box center [607, 299] width 1214 height 598
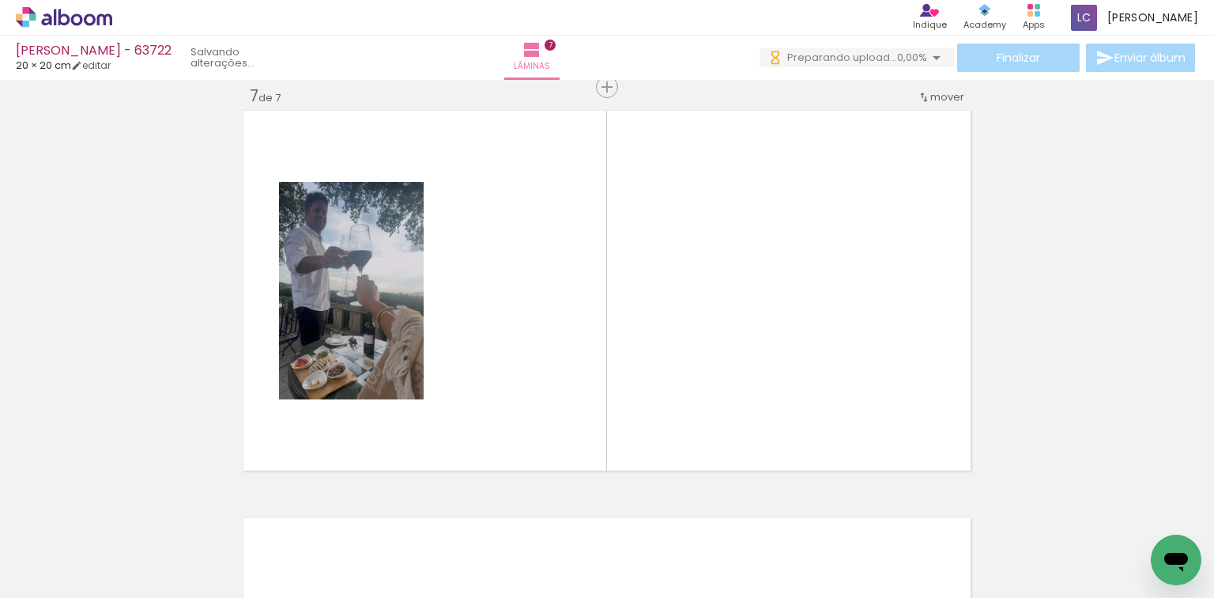
drag, startPoint x: 289, startPoint y: 531, endPoint x: 549, endPoint y: 369, distance: 307.1
click at [549, 369] on quentale-workspace at bounding box center [607, 299] width 1214 height 598
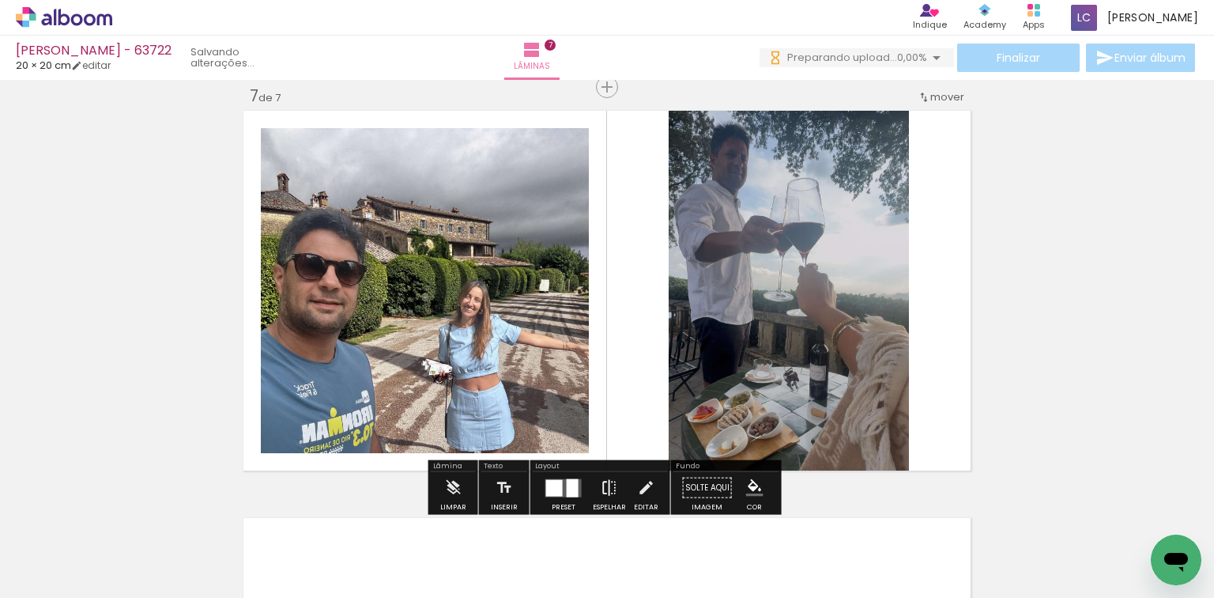
scroll to position [2462, 0]
click at [559, 477] on quentale-layouter at bounding box center [563, 486] width 36 height 18
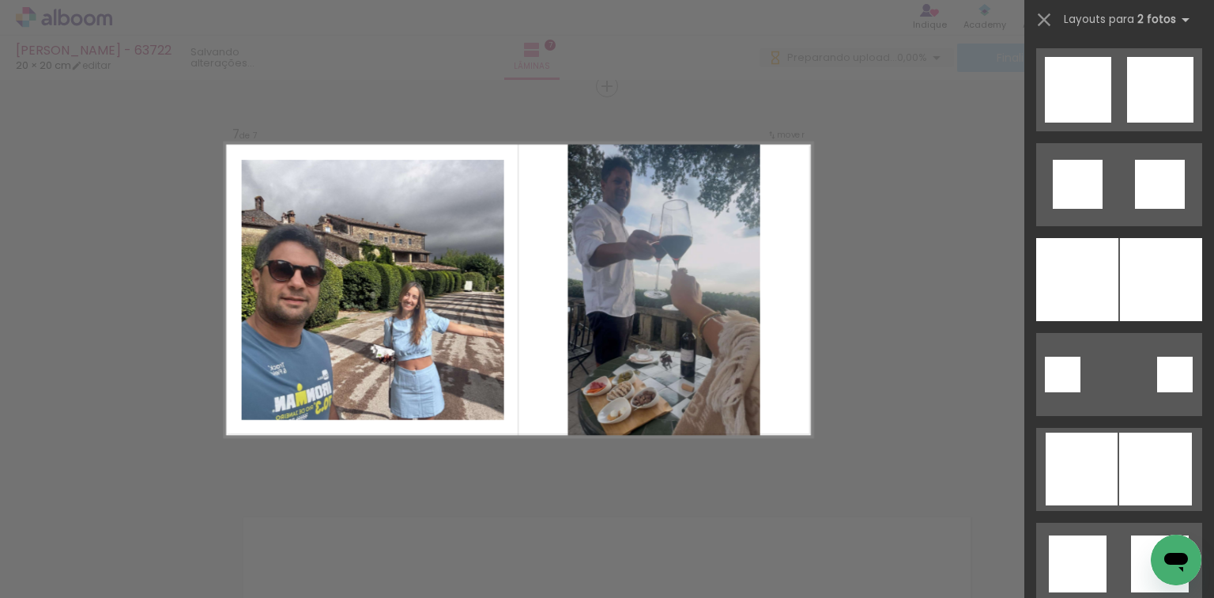
scroll to position [0, 0]
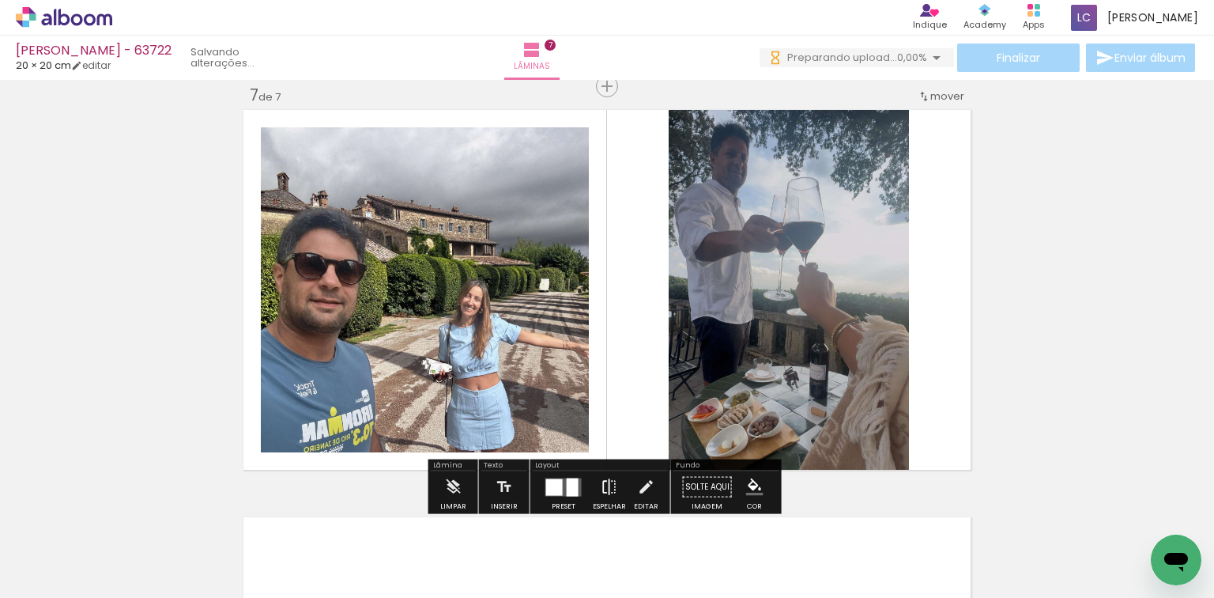
click at [611, 477] on iron-icon at bounding box center [609, 487] width 17 height 32
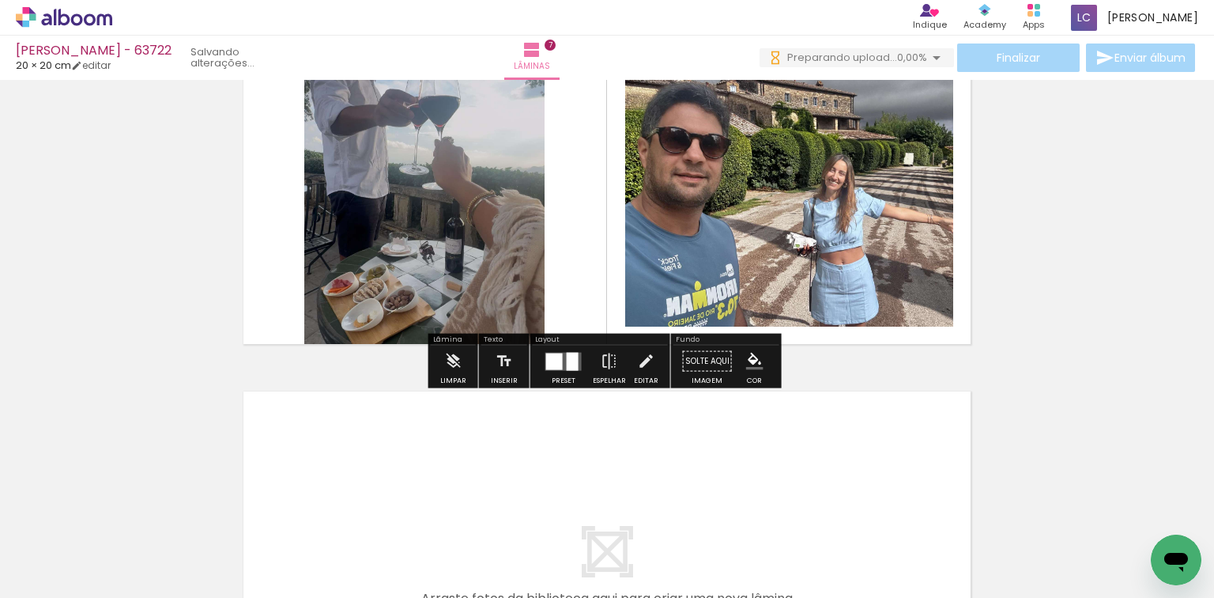
scroll to position [2589, 0]
drag, startPoint x: 361, startPoint y: 541, endPoint x: 406, endPoint y: 549, distance: 45.7
click at [389, 505] on div at bounding box center [370, 544] width 78 height 78
drag, startPoint x: 409, startPoint y: 512, endPoint x: 420, endPoint y: 493, distance: 22.0
click at [420, 493] on quentale-workspace at bounding box center [607, 299] width 1214 height 598
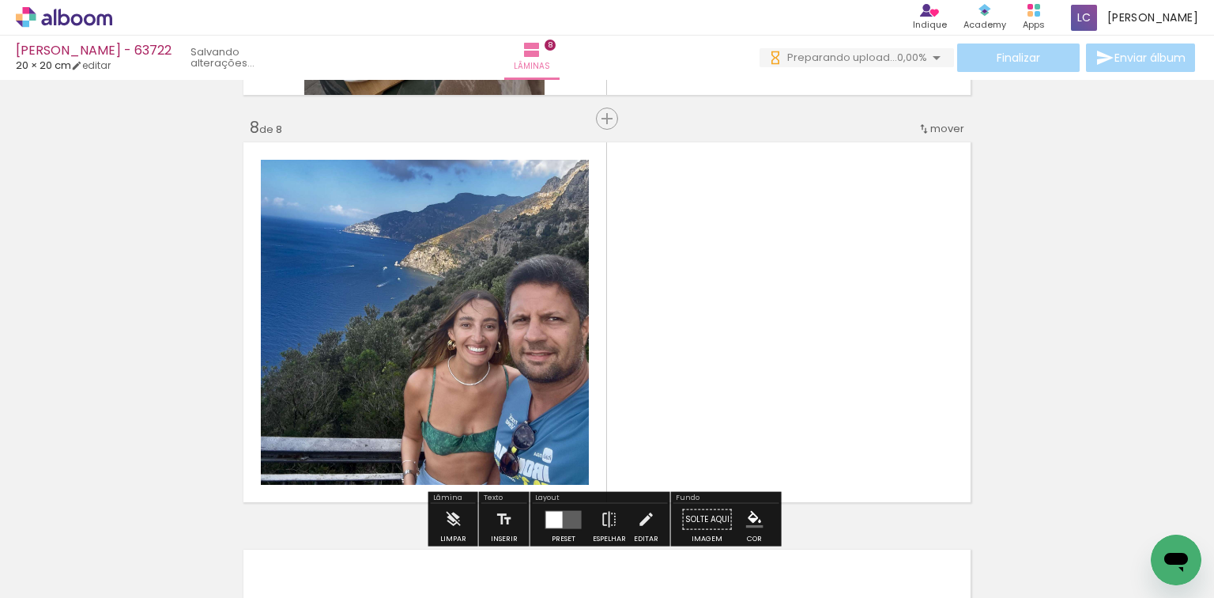
drag, startPoint x: 460, startPoint y: 557, endPoint x: 582, endPoint y: 481, distance: 143.9
click at [585, 439] on quentale-workspace at bounding box center [607, 299] width 1214 height 598
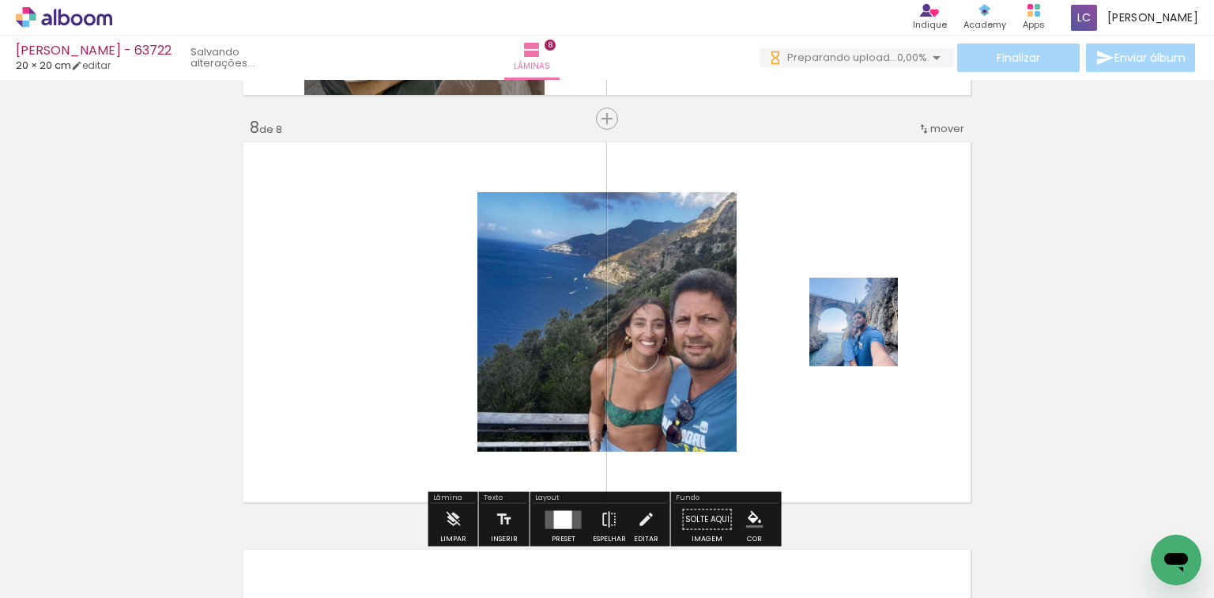
scroll to position [2869, 0]
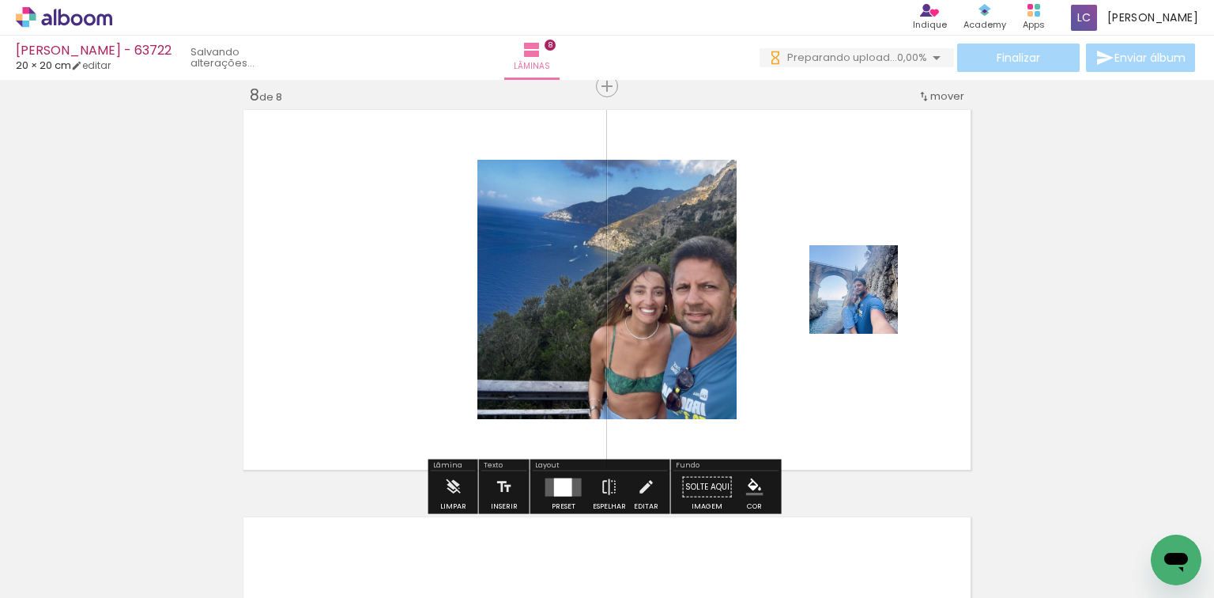
click at [566, 489] on div at bounding box center [563, 486] width 18 height 18
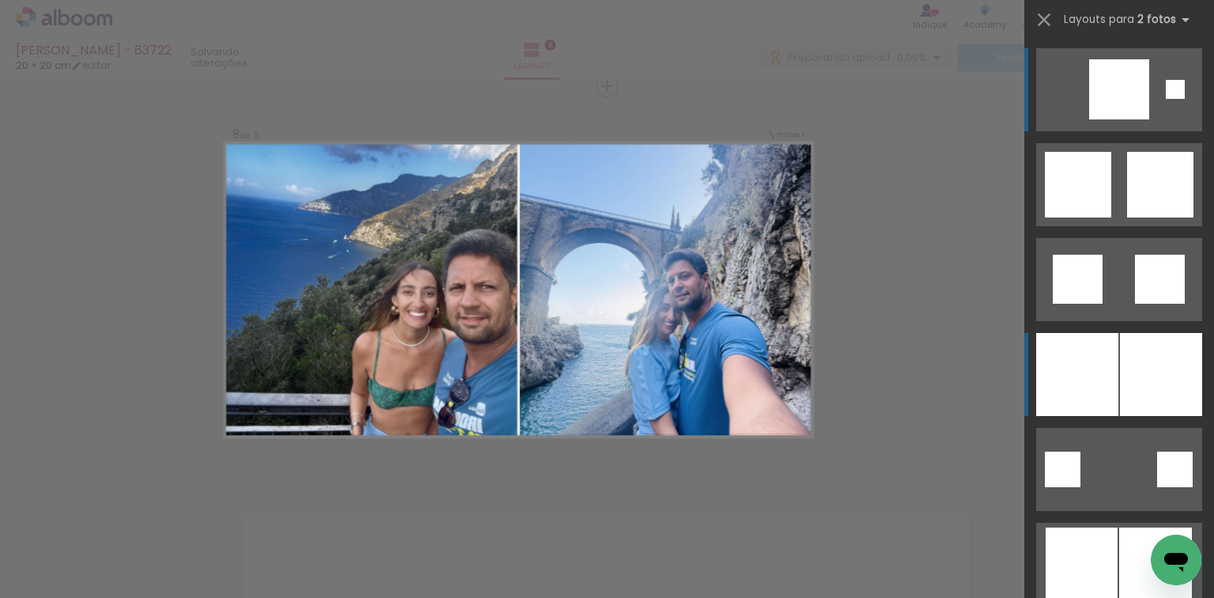
click at [1089, 360] on div at bounding box center [1077, 374] width 82 height 83
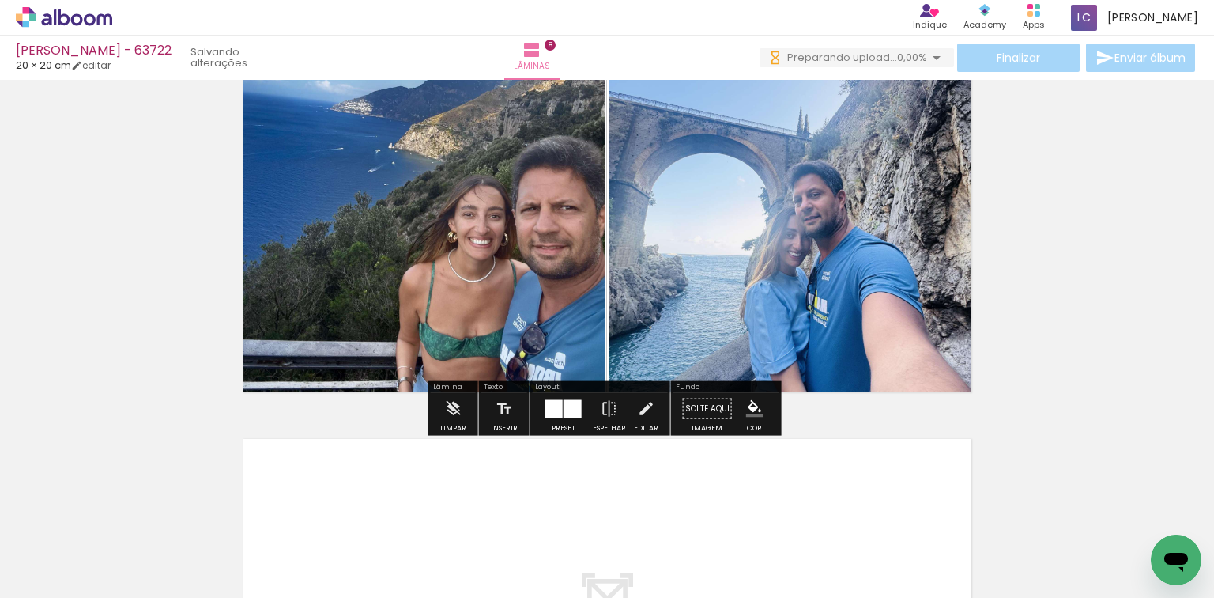
scroll to position [3122, 0]
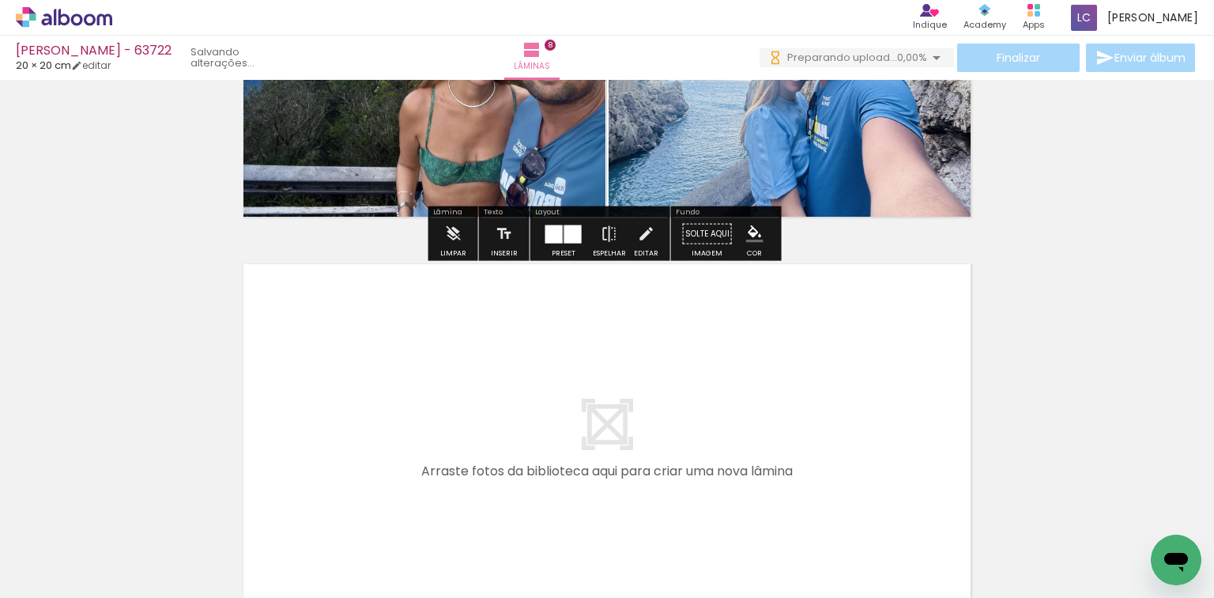
drag, startPoint x: 556, startPoint y: 532, endPoint x: 645, endPoint y: 559, distance: 93.3
click at [588, 485] on quentale-workspace at bounding box center [607, 299] width 1214 height 598
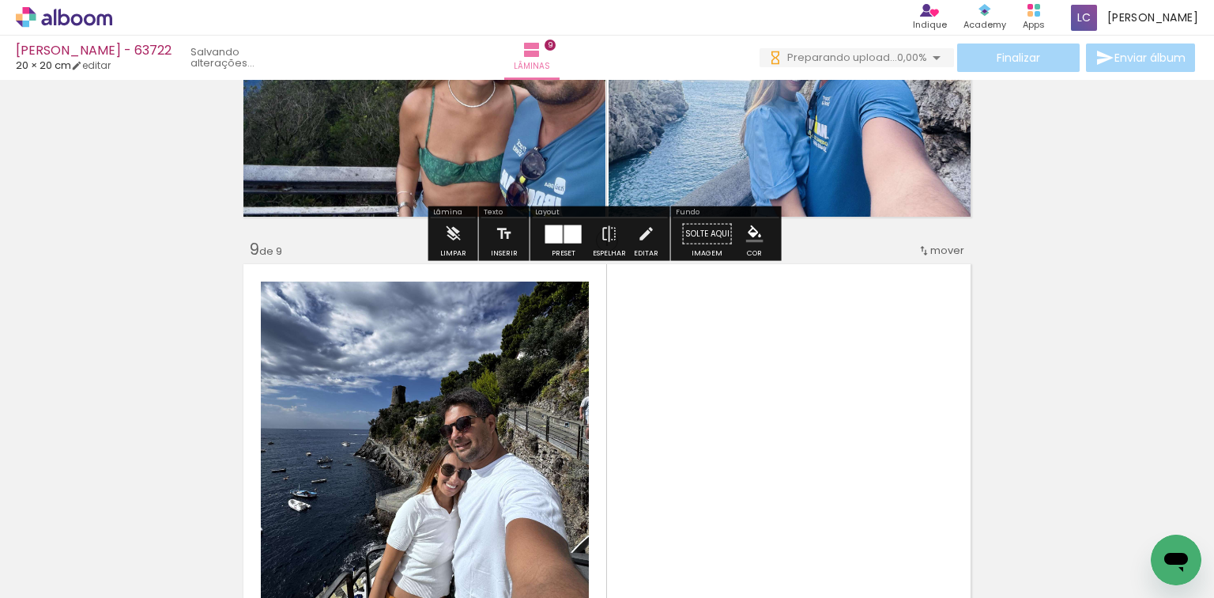
drag, startPoint x: 645, startPoint y: 559, endPoint x: 700, endPoint y: 423, distance: 146.5
click at [688, 437] on quentale-workspace at bounding box center [607, 299] width 1214 height 598
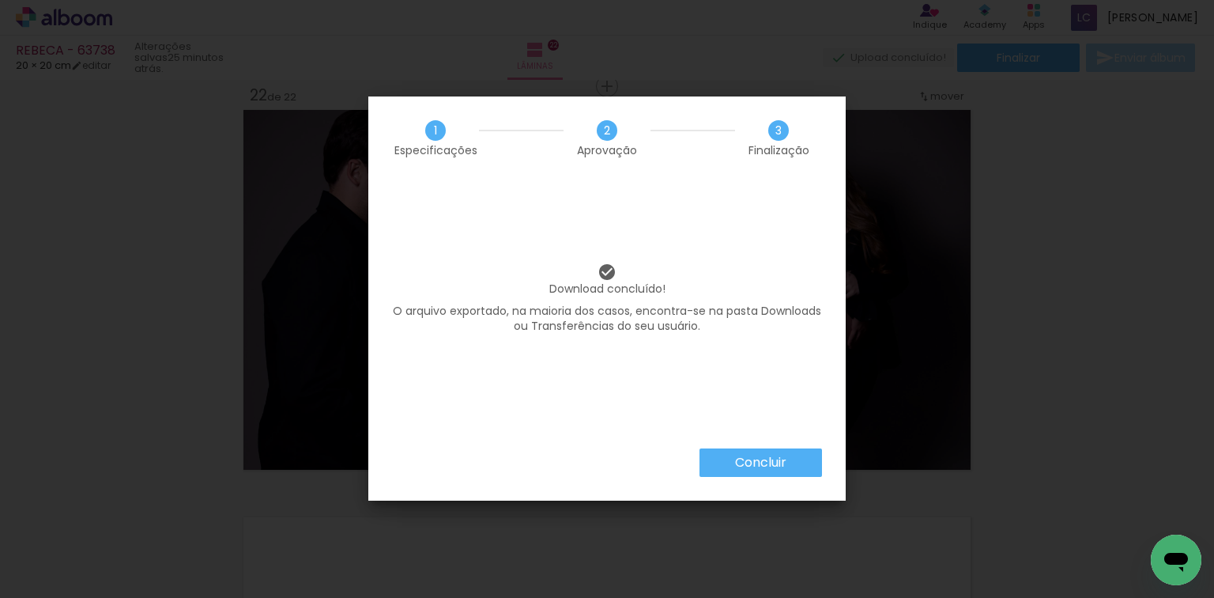
scroll to position [0, 2815]
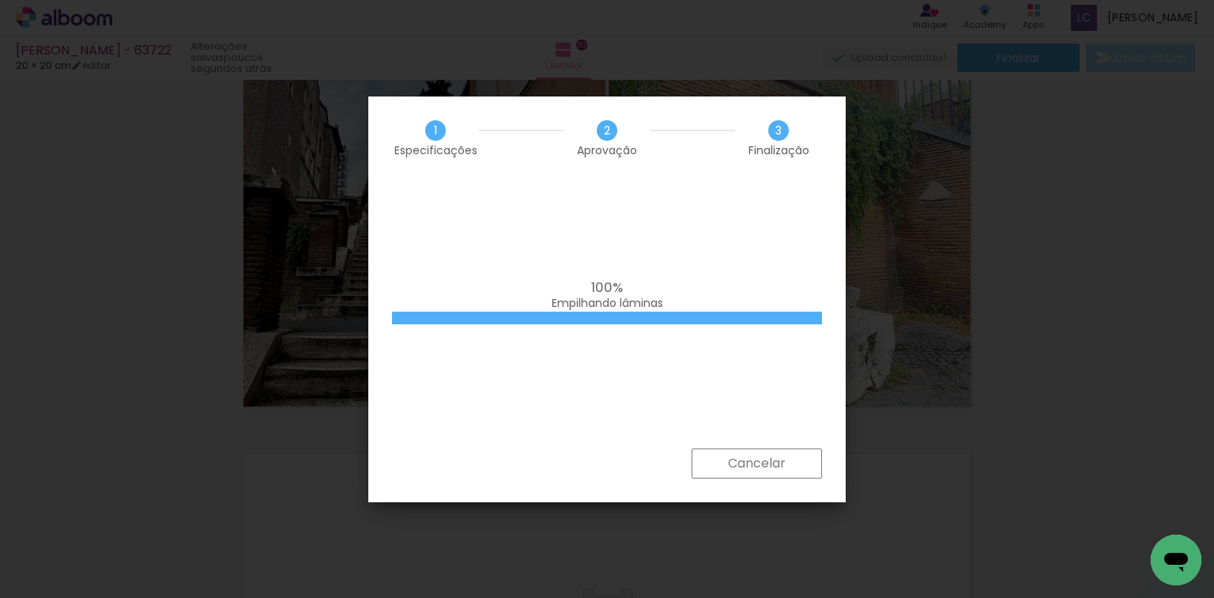
scroll to position [0, 4231]
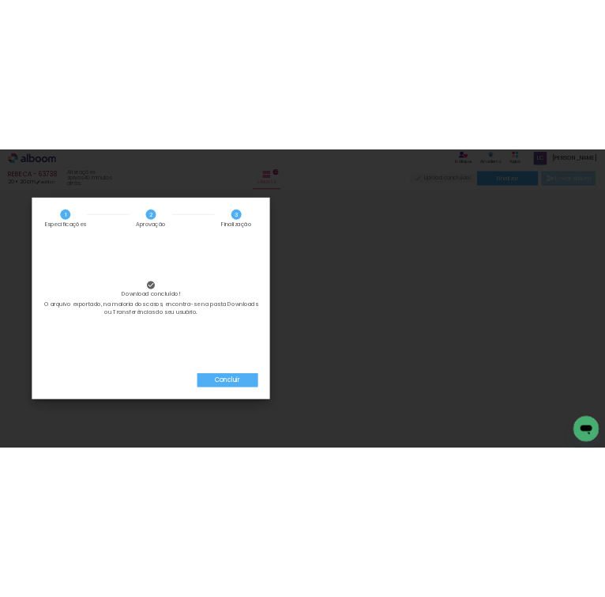
scroll to position [6615, 0]
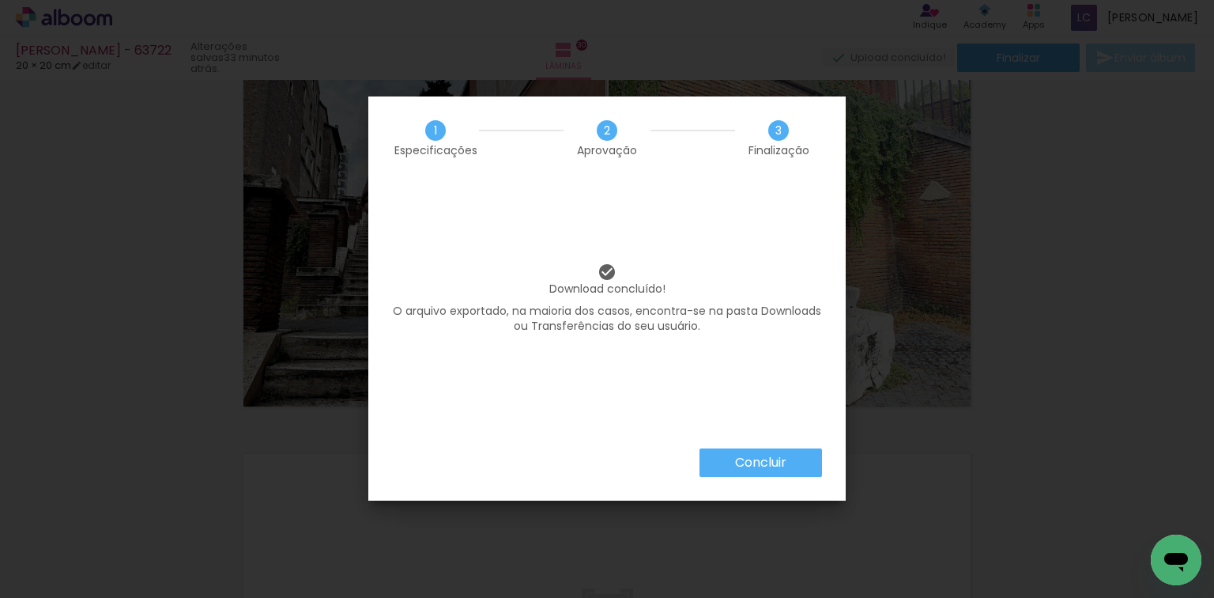
scroll to position [0, 4231]
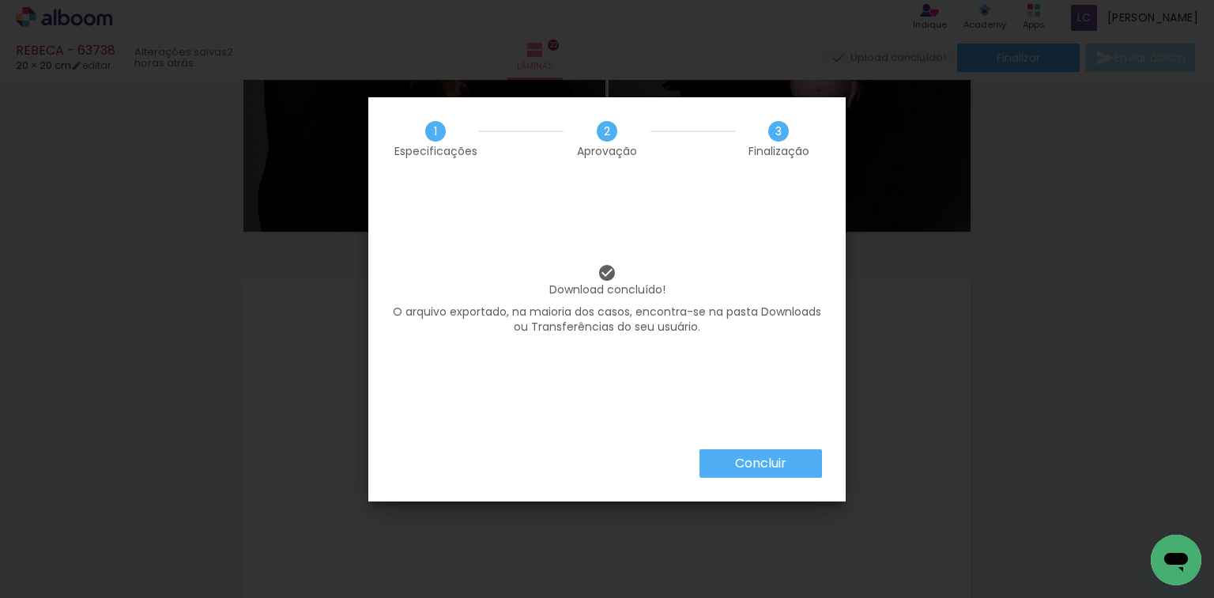
scroll to position [0, 2815]
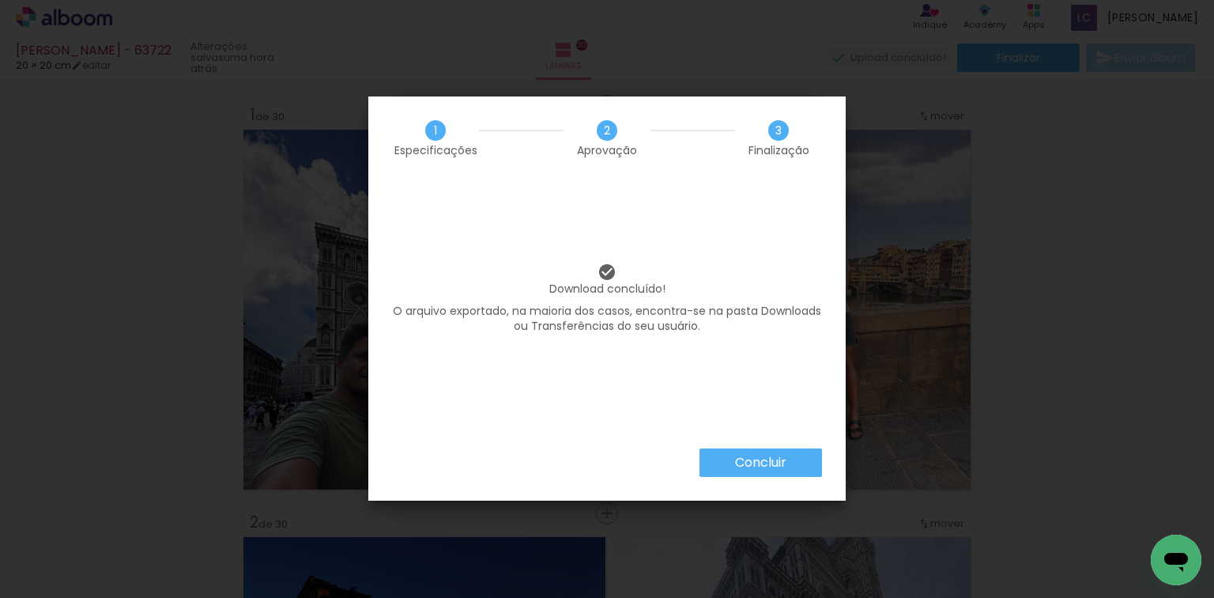
scroll to position [0, 4231]
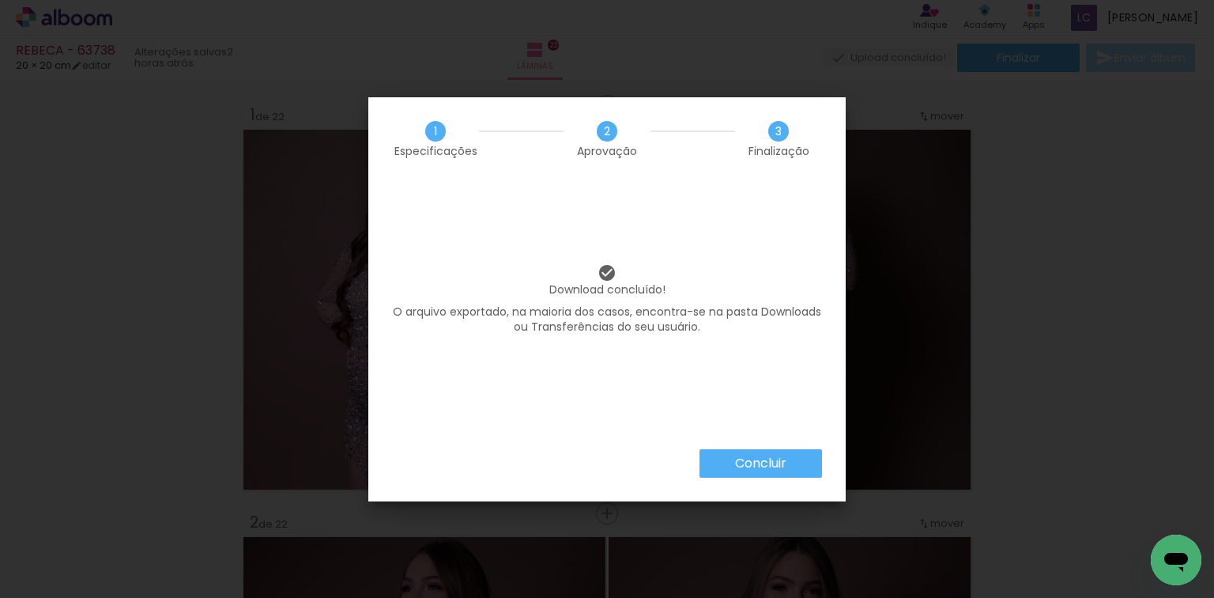
scroll to position [0, 2815]
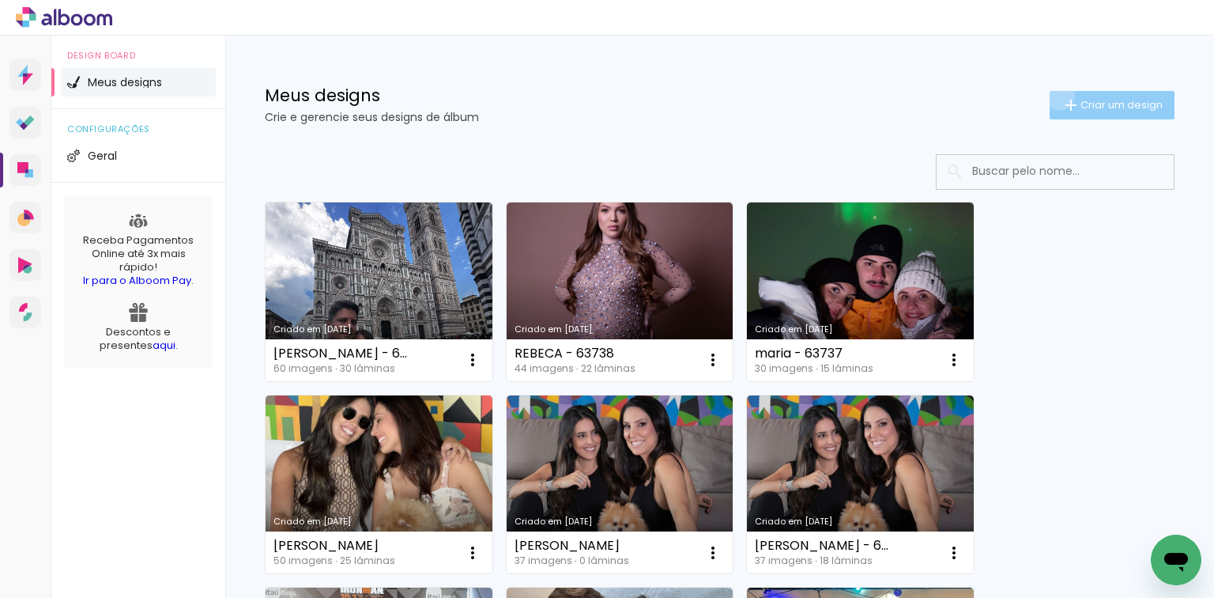
click at [1050, 95] on paper-button "Criar um design" at bounding box center [1112, 105] width 125 height 28
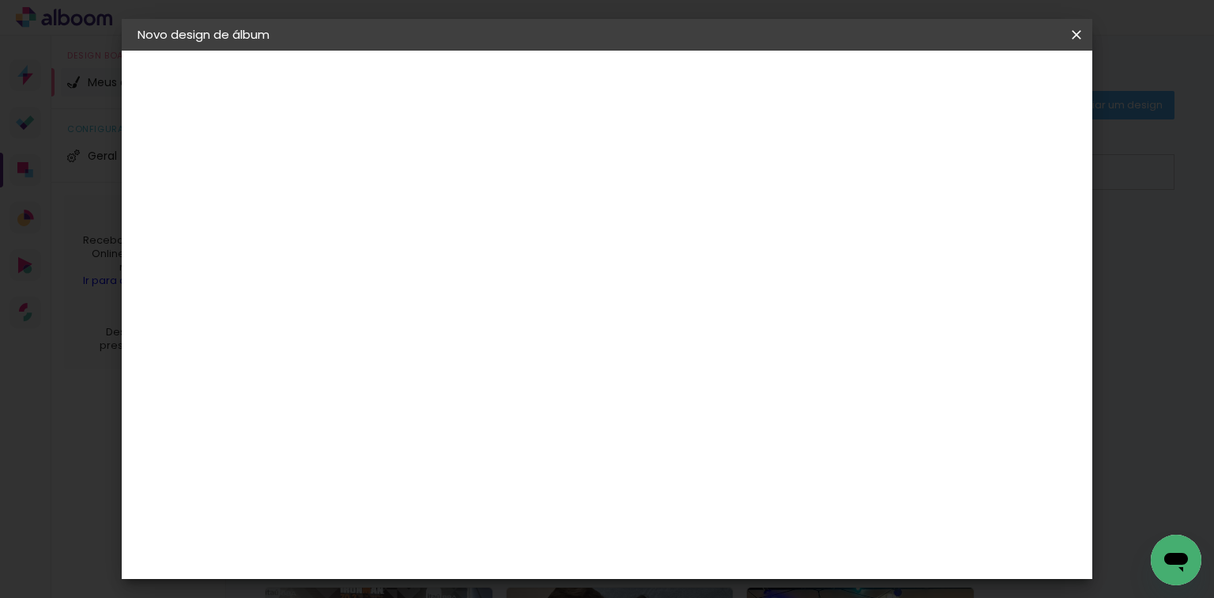
click at [396, 224] on div at bounding box center [396, 225] width 0 height 2
type input "leticia"
type paper-input "leticia"
click at [0, 0] on slot "Avançar" at bounding box center [0, 0] width 0 height 0
click at [692, 253] on paper-item "Tamanho Livre" at bounding box center [616, 240] width 152 height 35
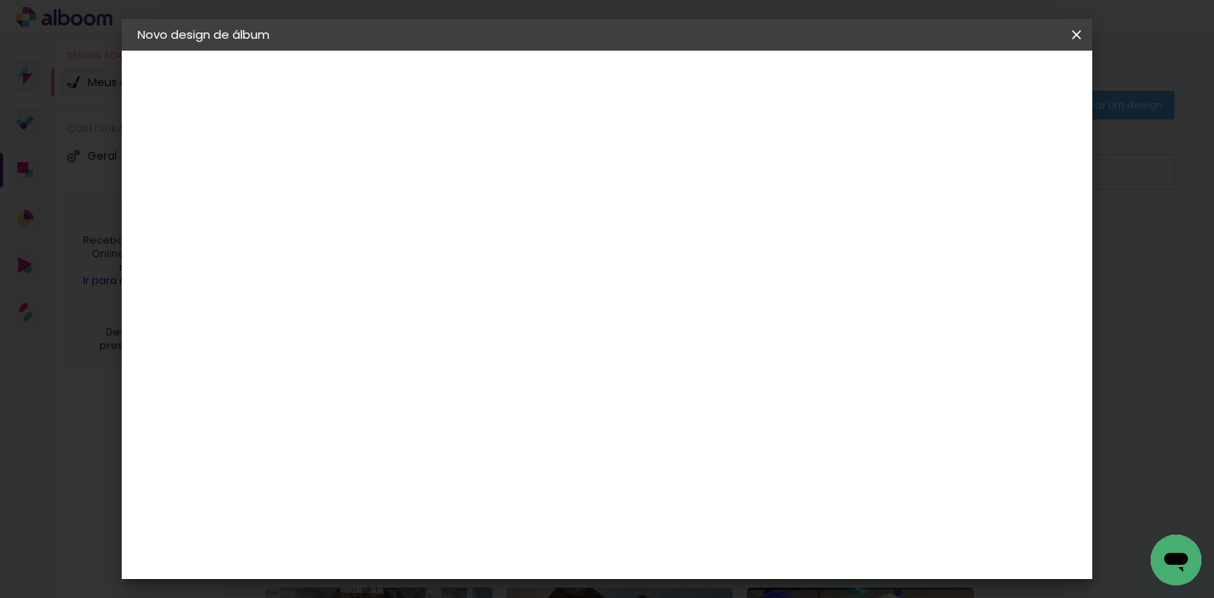
click at [715, 64] on header "Fornecedor Escolha um fornecedor ou avance com o tamanho livre. Voltar Avançar" at bounding box center [521, 98] width 388 height 94
click at [715, 97] on header "Fornecedor Escolha um fornecedor ou avance com o tamanho livre. Voltar Avançar" at bounding box center [521, 98] width 388 height 94
click at [692, 92] on paper-button "Avançar" at bounding box center [652, 83] width 77 height 27
click at [702, 481] on input "60" at bounding box center [695, 484] width 41 height 24
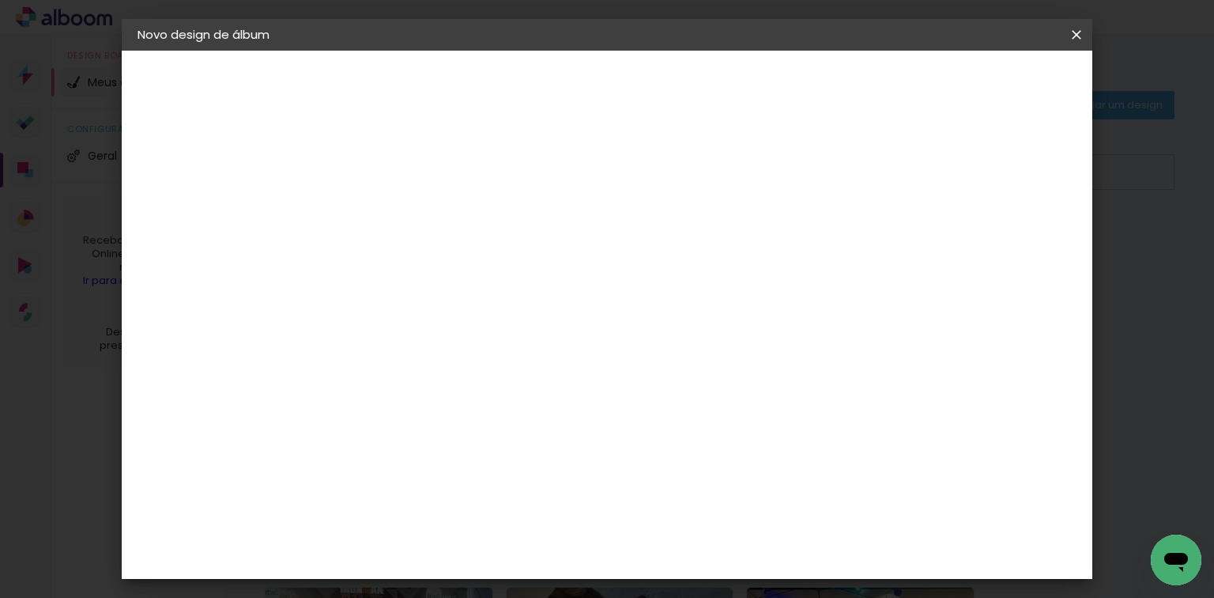
click at [702, 481] on input "60" at bounding box center [695, 484] width 41 height 24
type input "40,6"
type paper-input "40,6"
click at [409, 458] on input "30" at bounding box center [400, 464] width 41 height 24
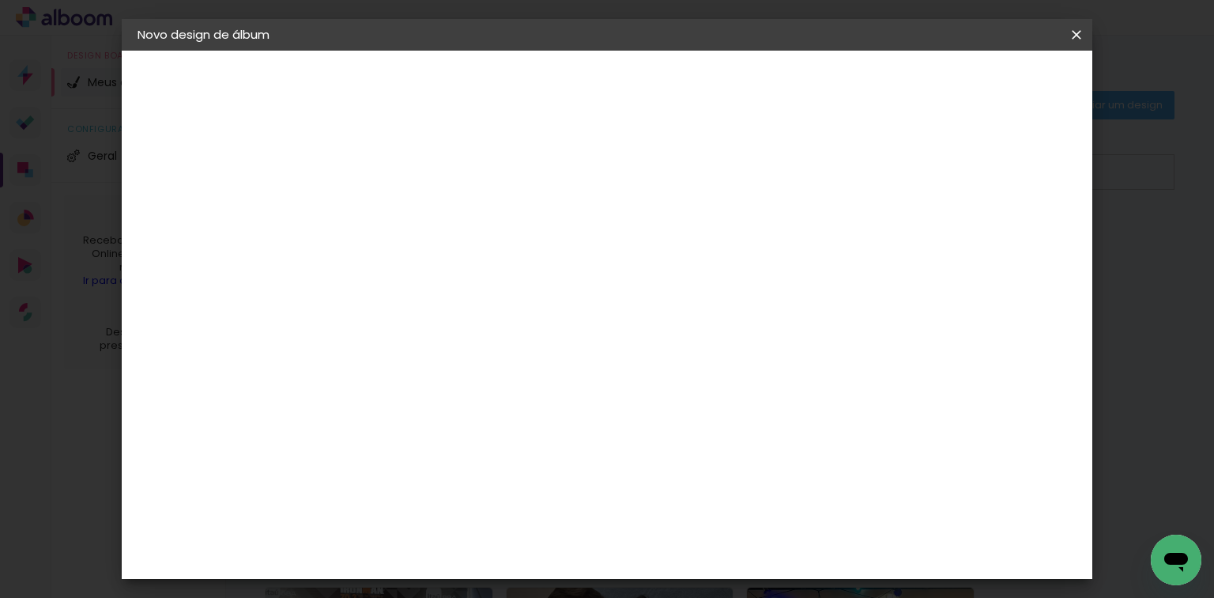
click at [409, 458] on input "30" at bounding box center [400, 464] width 41 height 24
type input "20,3"
type paper-input "20,3"
type input "4"
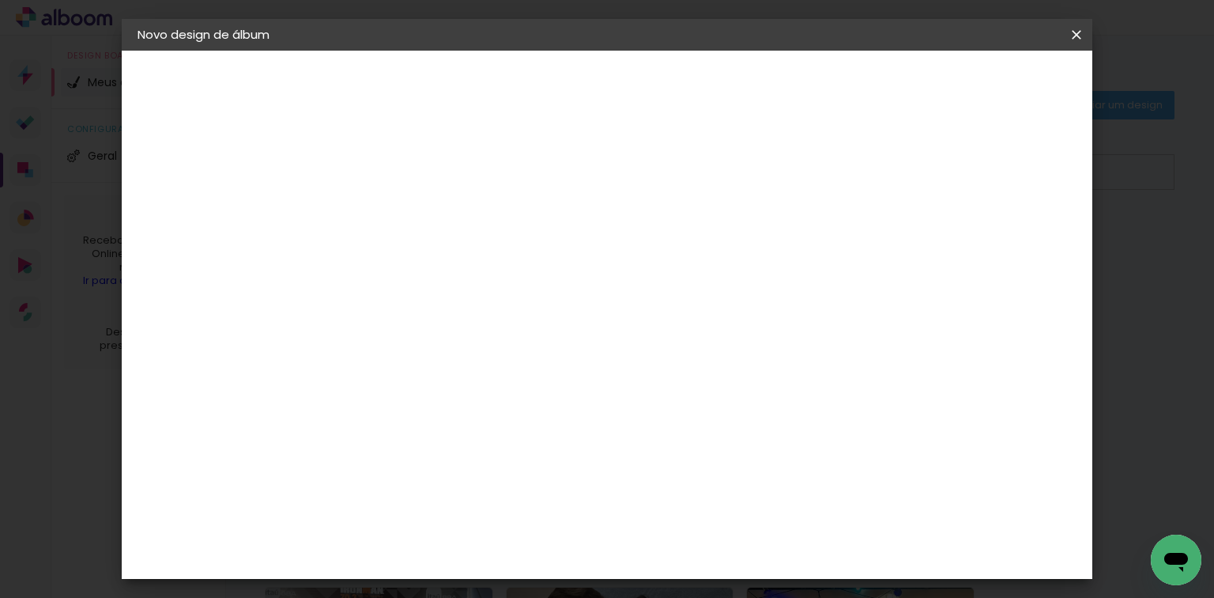
type paper-input "4"
click at [1004, 242] on input "4" at bounding box center [993, 239] width 28 height 24
type input "3"
type paper-input "3"
click at [1004, 242] on input "3" at bounding box center [999, 239] width 28 height 24
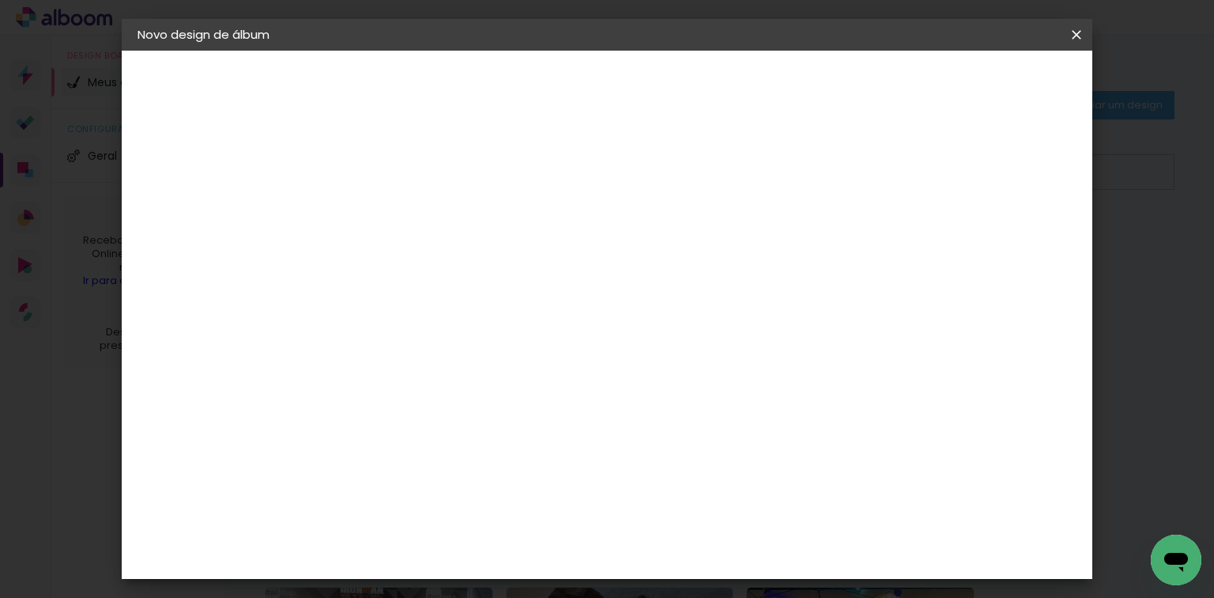
type input "2"
type paper-input "2"
click at [1008, 243] on input "2" at bounding box center [999, 239] width 28 height 24
click at [980, 85] on span "Iniciar design" at bounding box center [944, 83] width 72 height 11
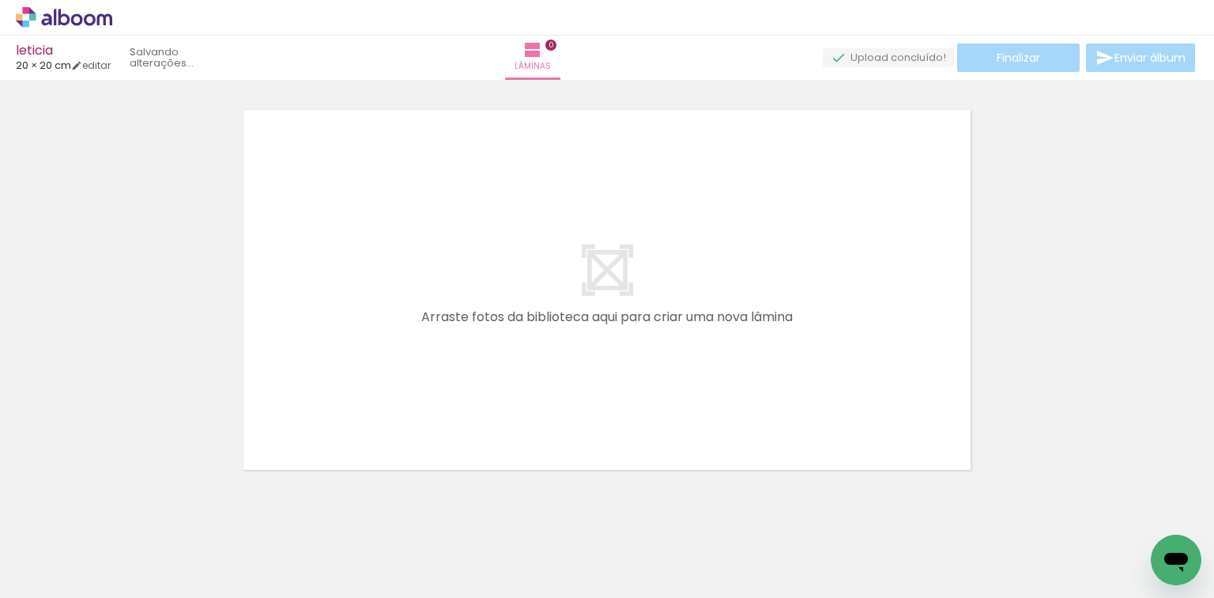
drag, startPoint x: 164, startPoint y: 534, endPoint x: 285, endPoint y: 525, distance: 120.5
click at [356, 354] on quentale-workspace at bounding box center [607, 299] width 1214 height 598
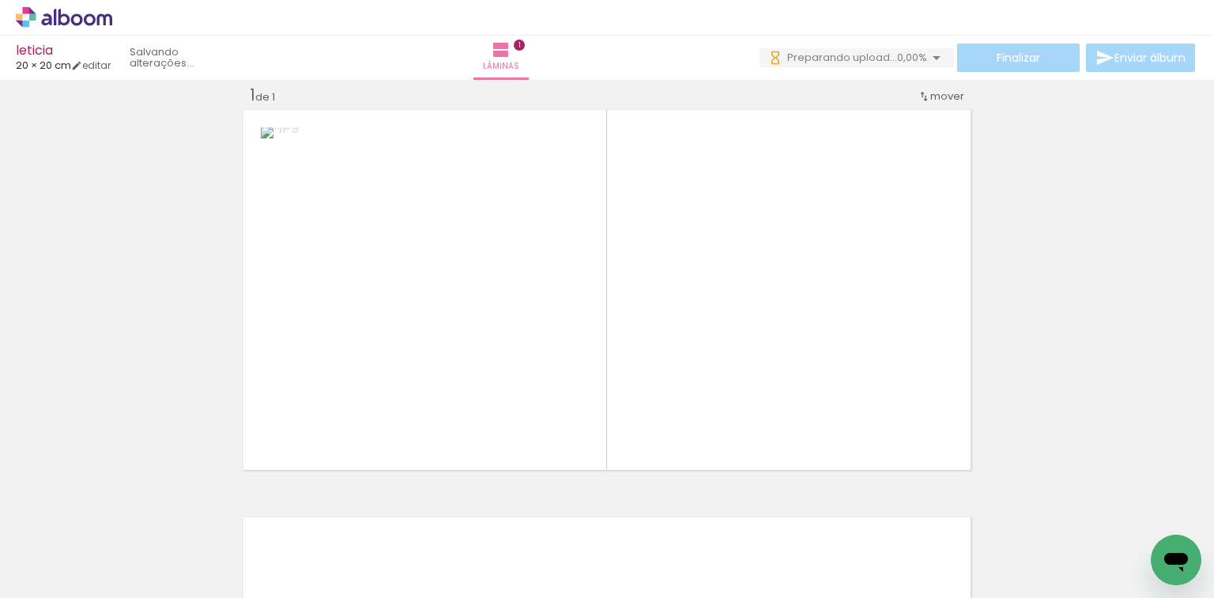
drag, startPoint x: 272, startPoint y: 541, endPoint x: 475, endPoint y: 456, distance: 220.3
click at [433, 367] on quentale-workspace at bounding box center [607, 299] width 1214 height 598
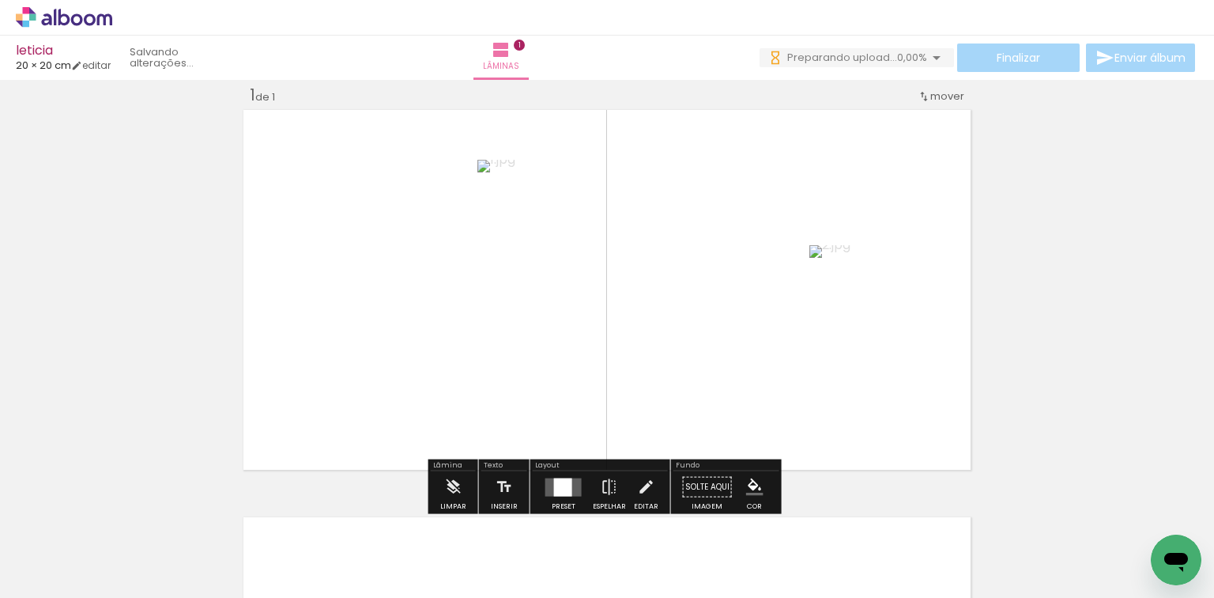
click at [554, 476] on div at bounding box center [563, 487] width 43 height 32
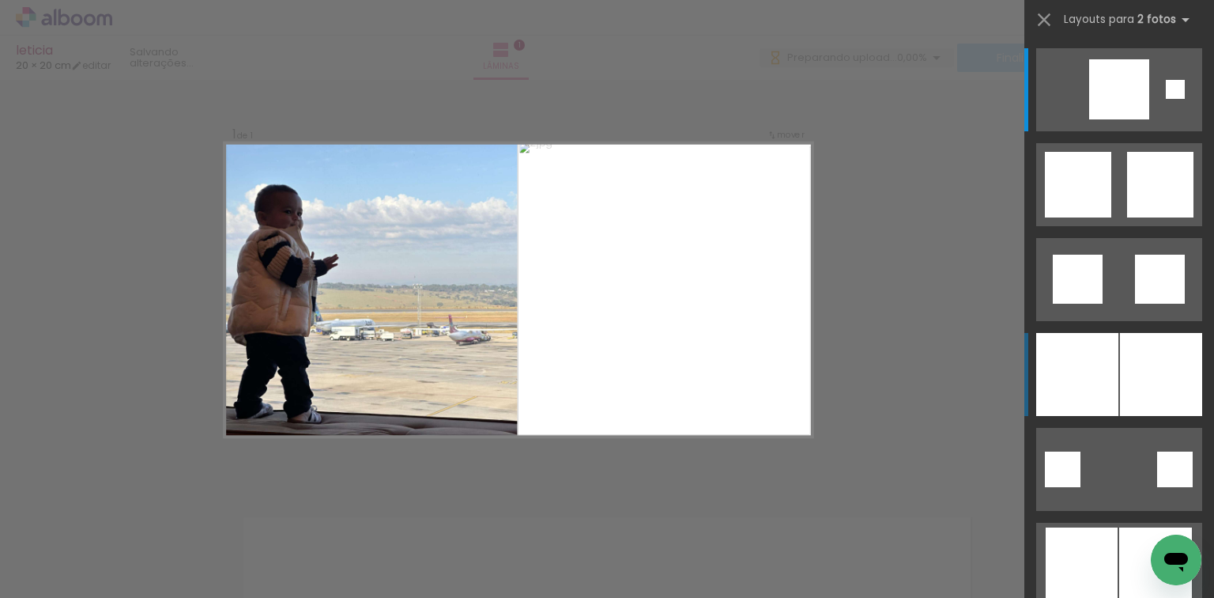
click at [1121, 354] on div at bounding box center [1161, 374] width 82 height 83
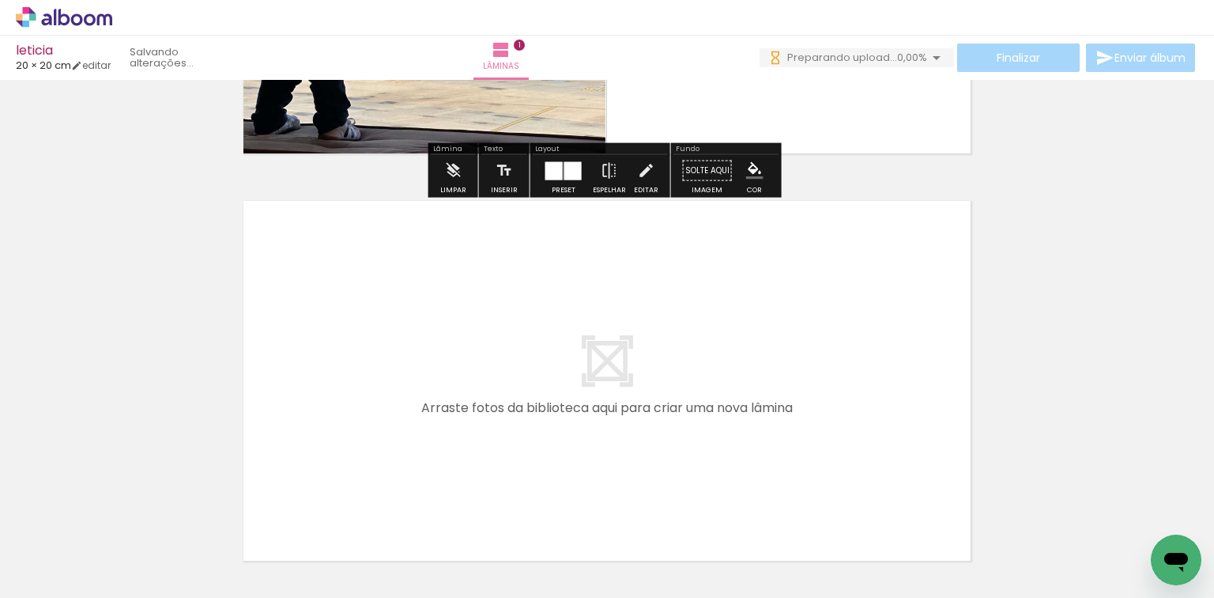
drag, startPoint x: 353, startPoint y: 557, endPoint x: 431, endPoint y: 552, distance: 77.7
click at [396, 442] on quentale-workspace at bounding box center [607, 299] width 1214 height 598
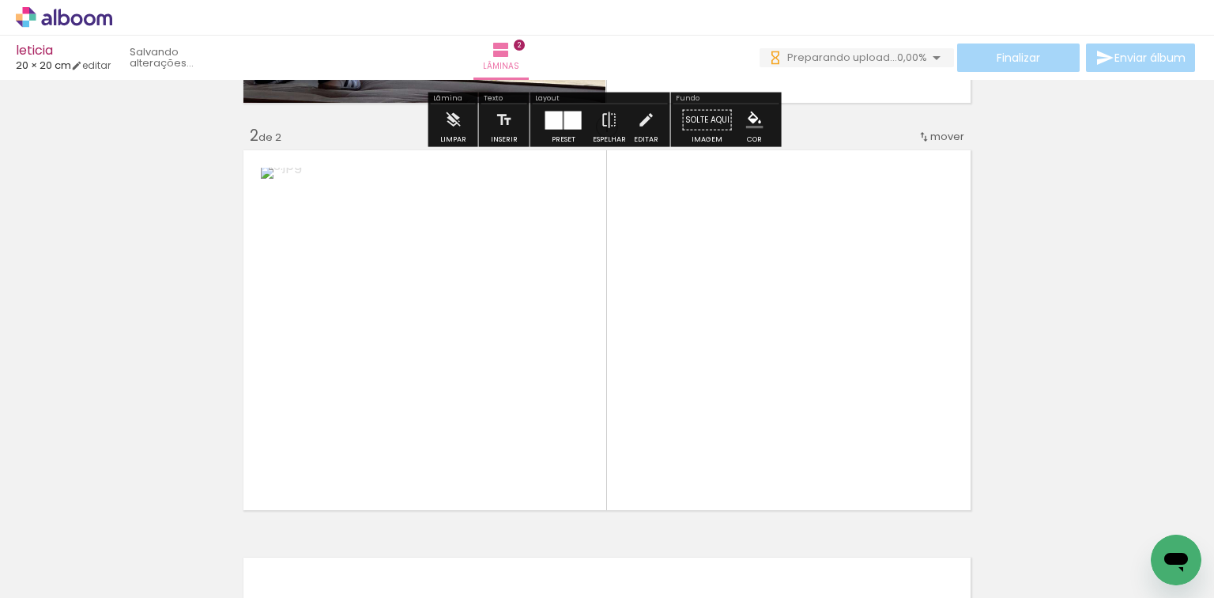
click at [504, 420] on quentale-workspace at bounding box center [607, 299] width 1214 height 598
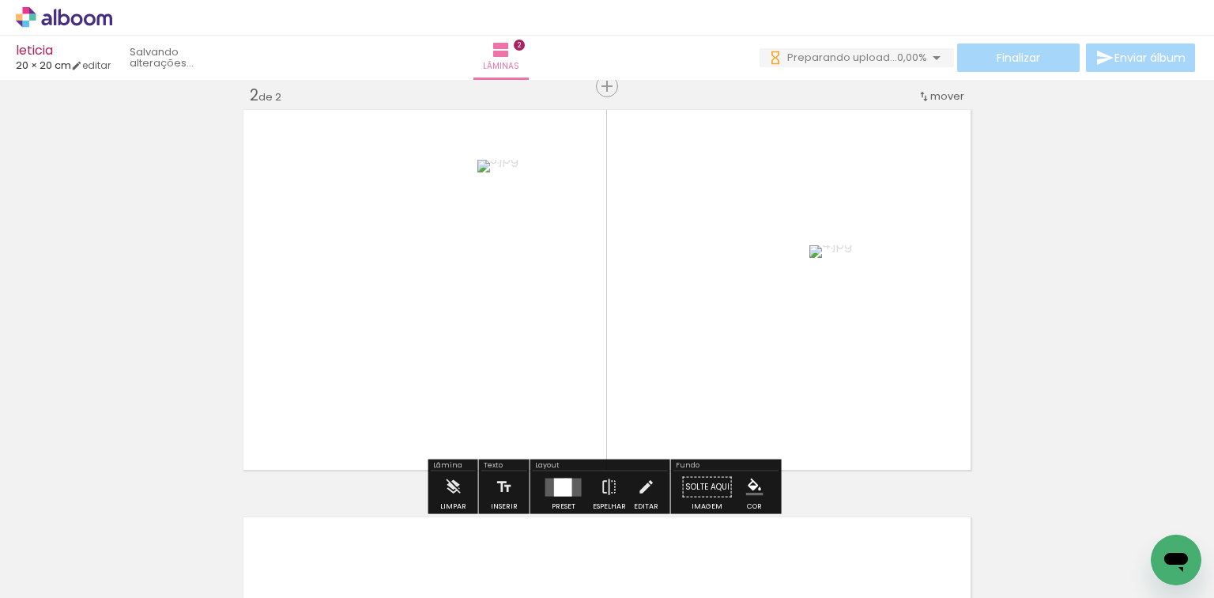
click at [562, 478] on div at bounding box center [563, 486] width 18 height 18
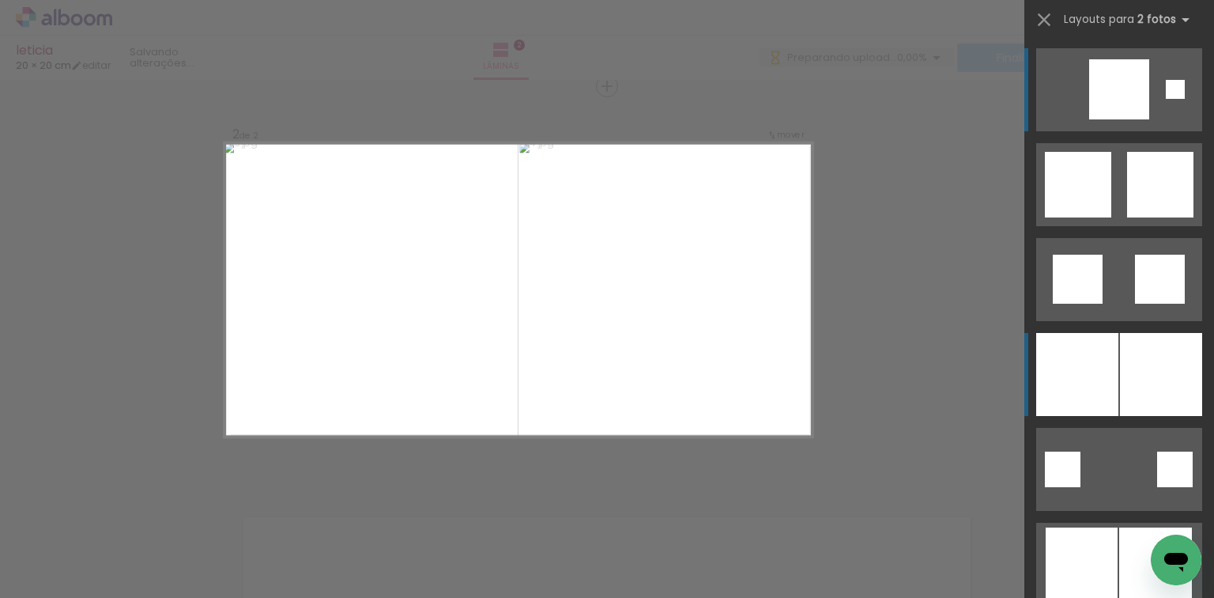
click at [1047, 394] on div at bounding box center [1077, 374] width 82 height 83
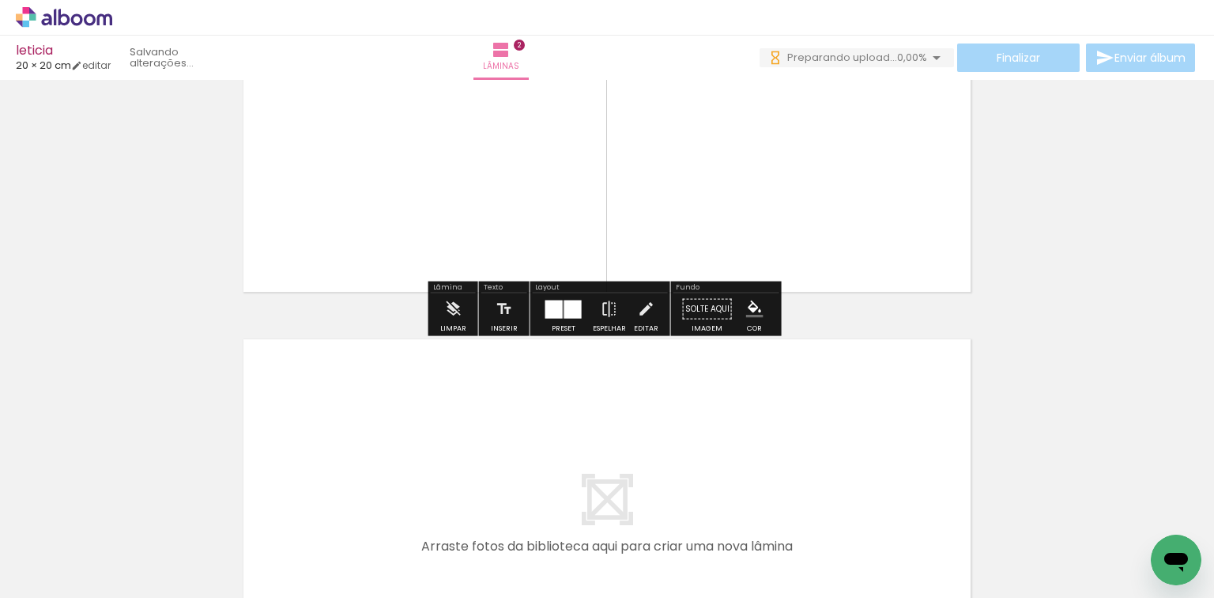
scroll to position [617, 0]
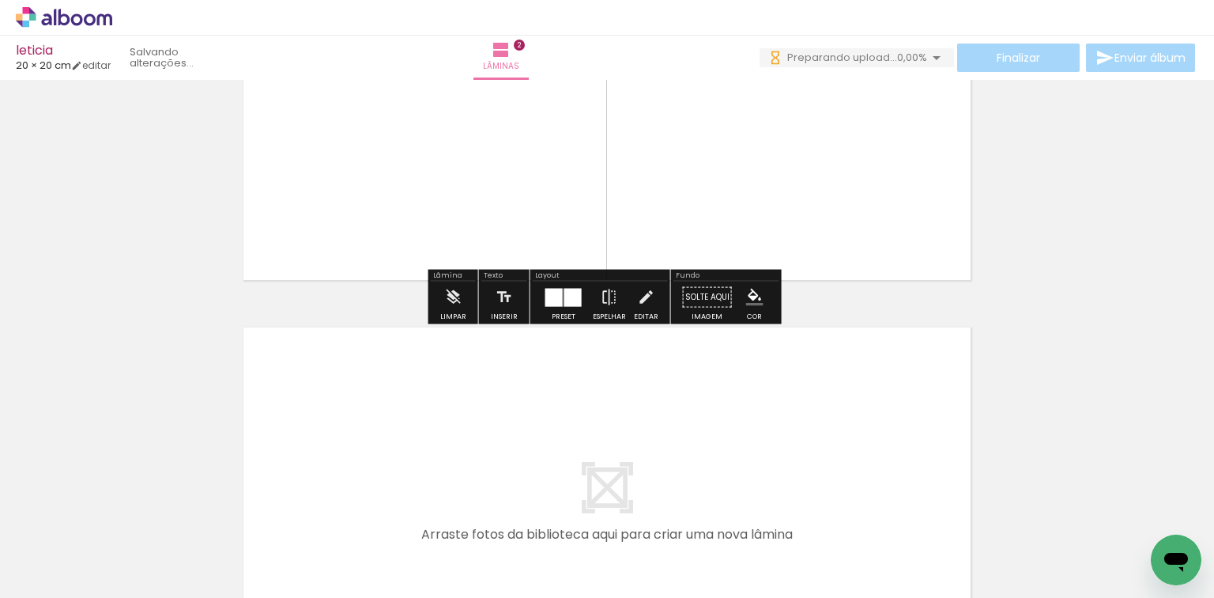
drag, startPoint x: 538, startPoint y: 539, endPoint x: 613, endPoint y: 522, distance: 77.1
click at [576, 462] on quentale-workspace at bounding box center [607, 299] width 1214 height 598
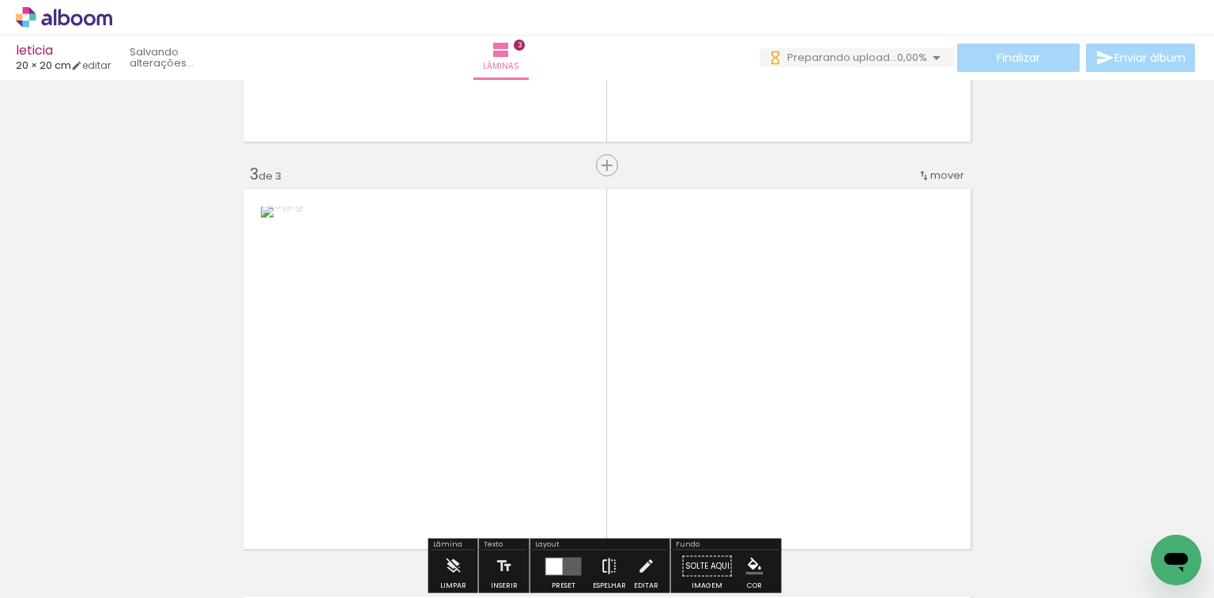
scroll to position [834, 0]
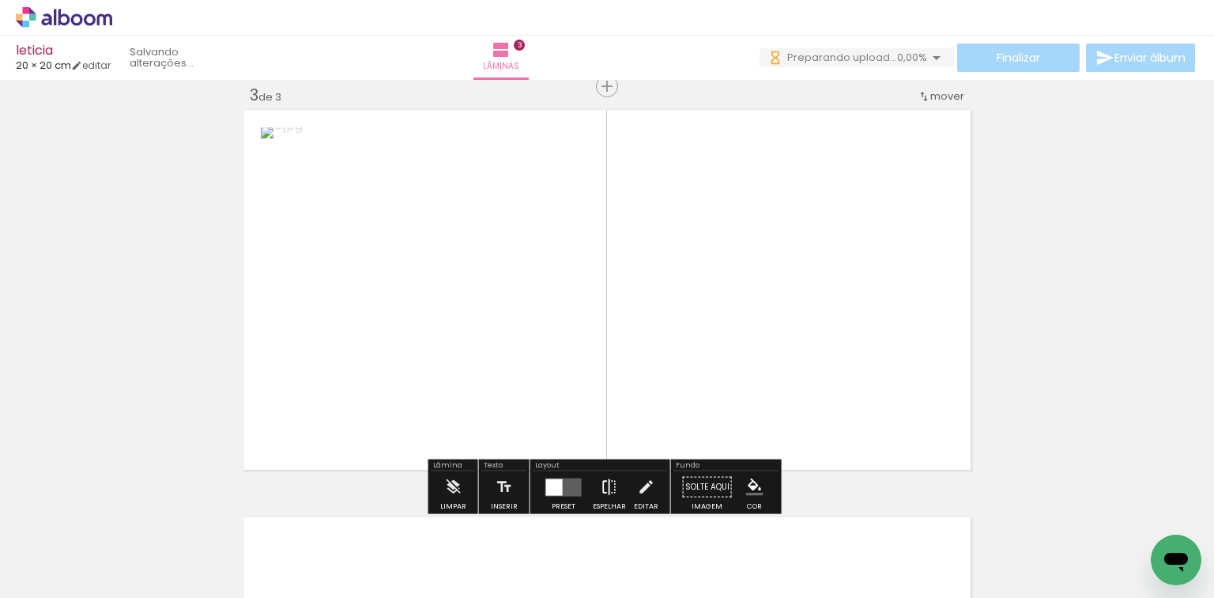
click at [616, 364] on quentale-workspace at bounding box center [607, 299] width 1214 height 598
click at [563, 488] on div at bounding box center [563, 486] width 18 height 18
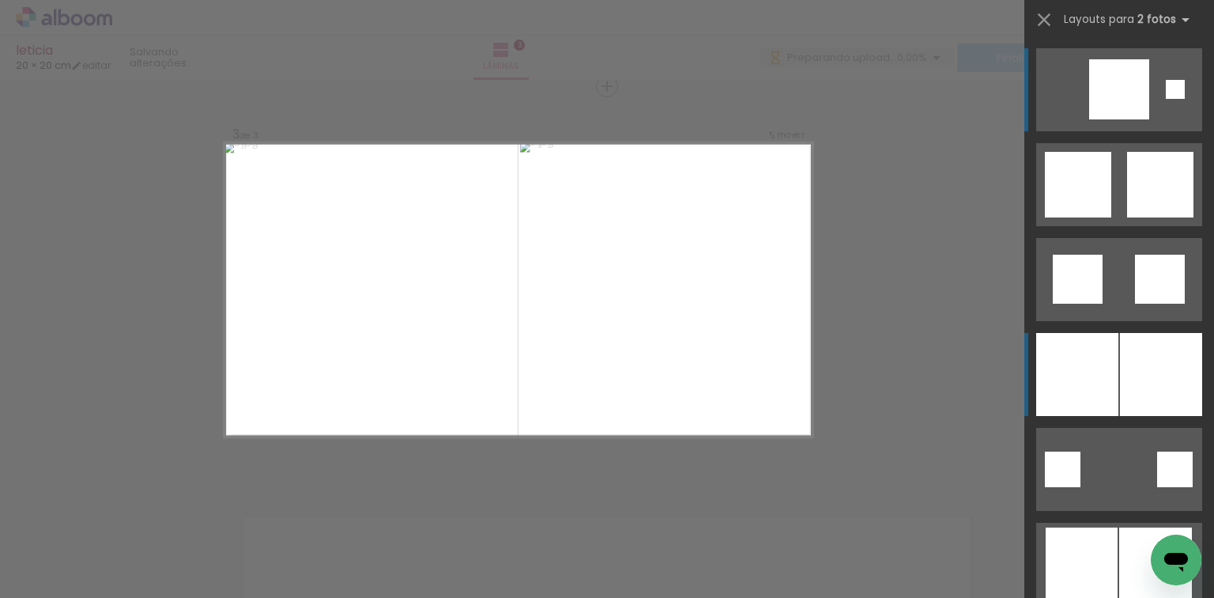
click at [1182, 353] on div at bounding box center [1161, 374] width 82 height 83
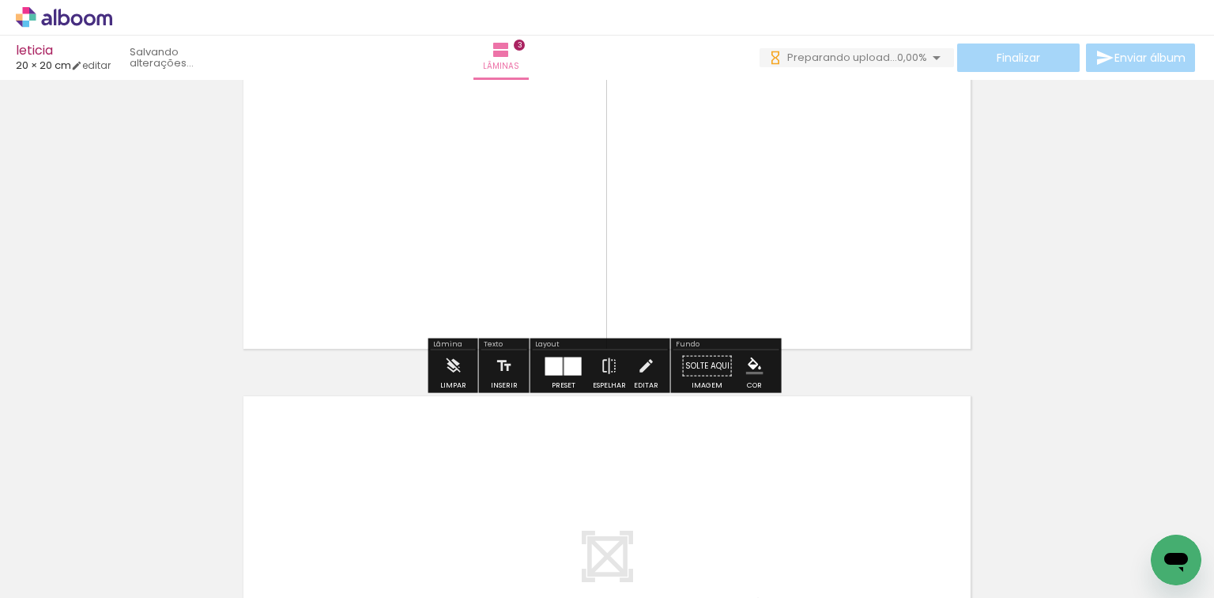
scroll to position [1024, 0]
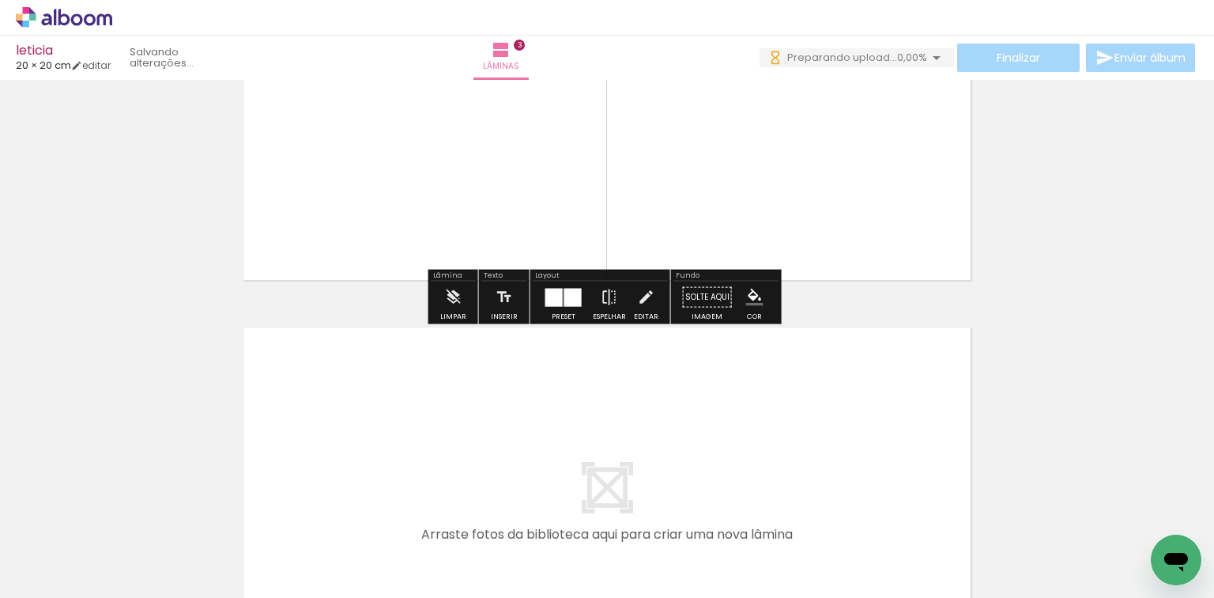
drag, startPoint x: 717, startPoint y: 545, endPoint x: 775, endPoint y: 552, distance: 58.8
click at [710, 446] on quentale-workspace at bounding box center [607, 299] width 1214 height 598
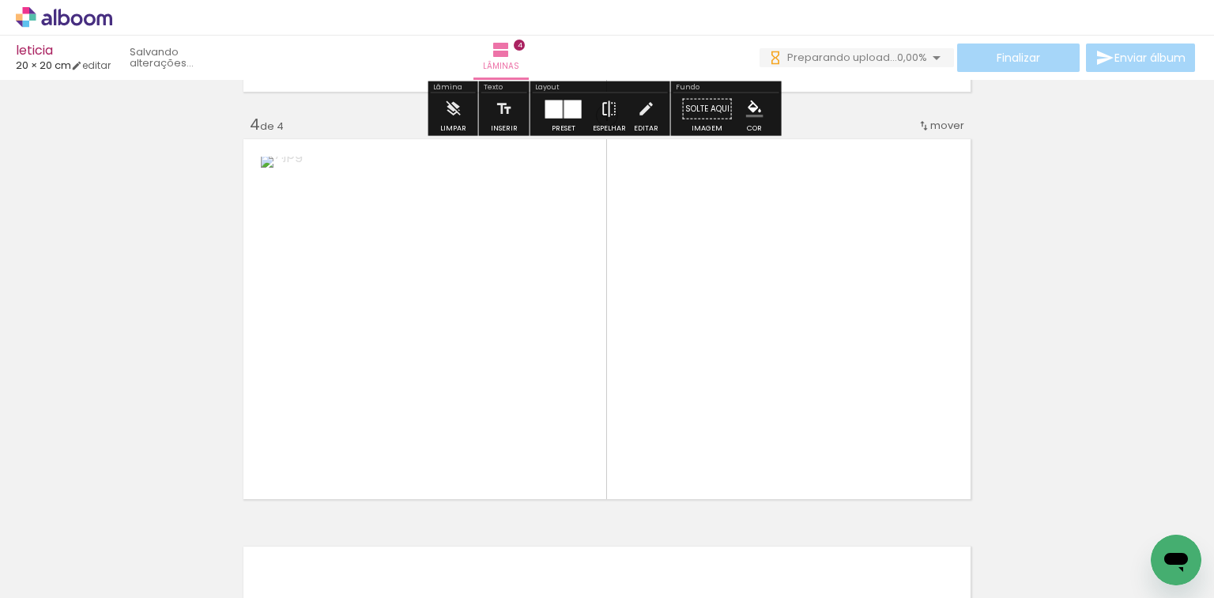
drag, startPoint x: 775, startPoint y: 552, endPoint x: 619, endPoint y: 482, distance: 171.3
click at [711, 356] on quentale-workspace at bounding box center [607, 299] width 1214 height 598
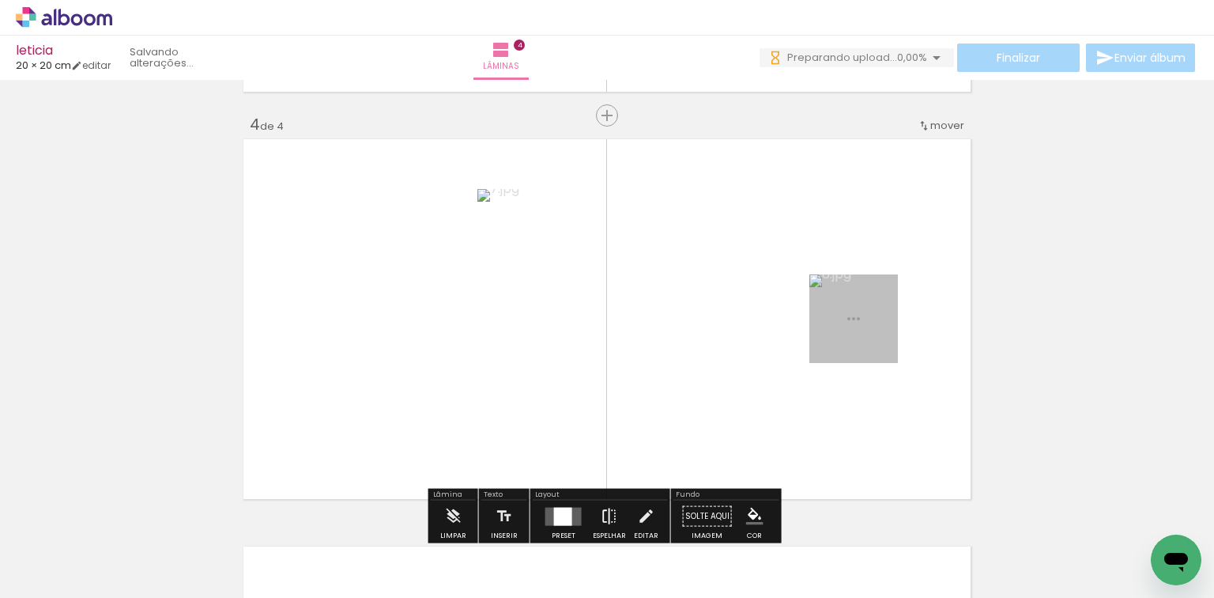
scroll to position [1241, 0]
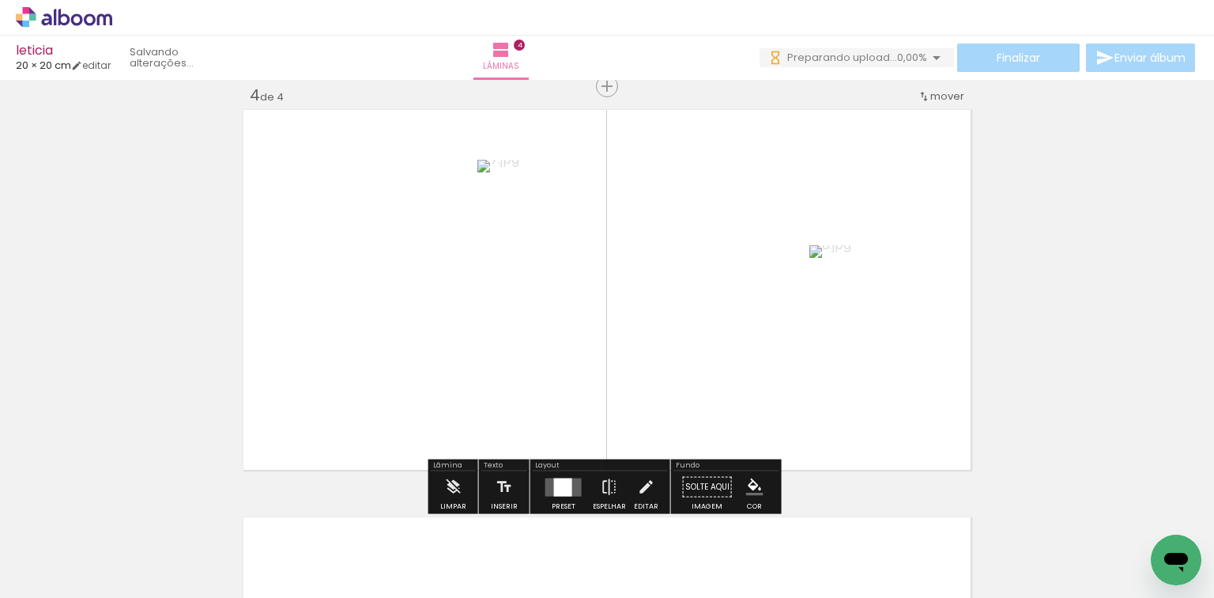
click at [562, 482] on div at bounding box center [563, 486] width 18 height 18
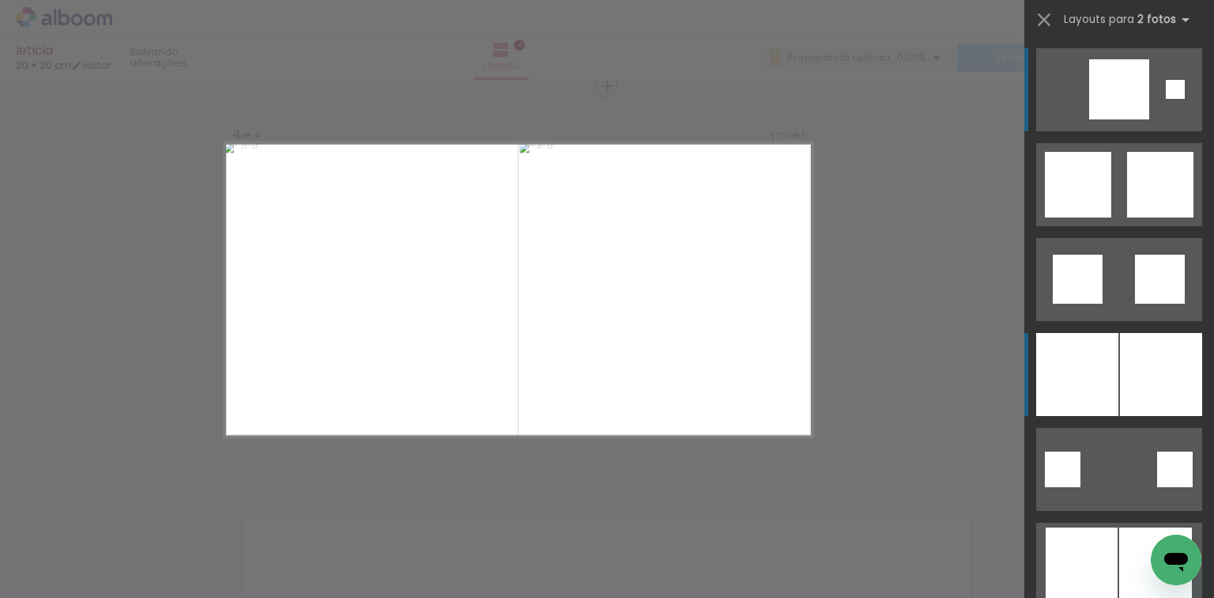
click at [1050, 354] on div at bounding box center [1077, 374] width 82 height 83
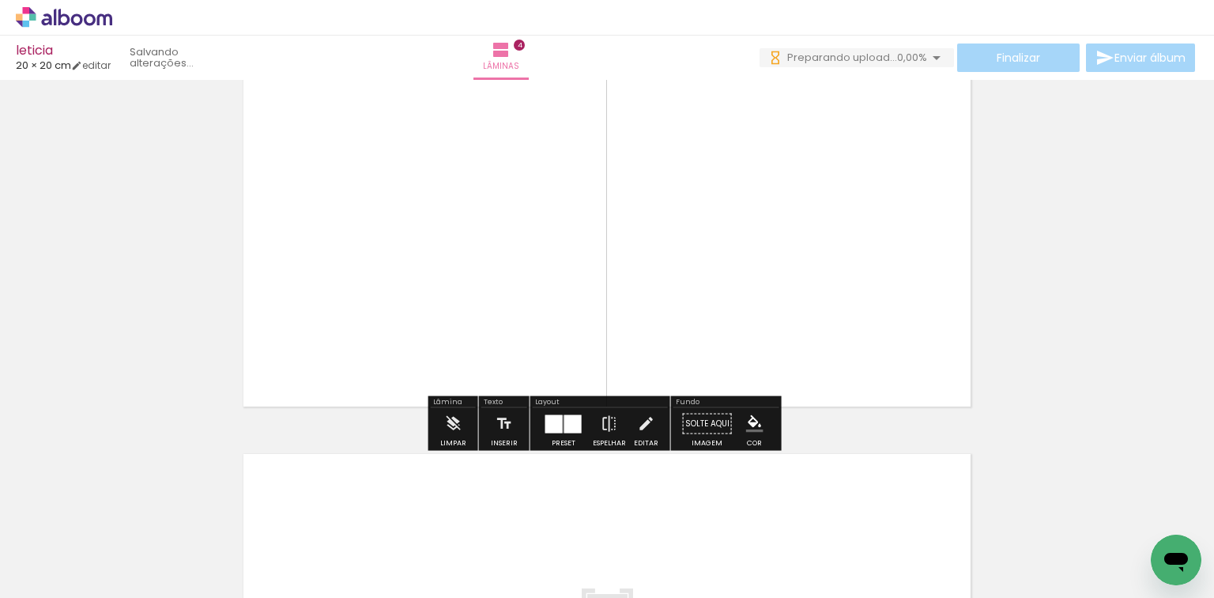
drag, startPoint x: 884, startPoint y: 523, endPoint x: 908, endPoint y: 469, distance: 59.5
click at [908, 469] on quentale-workspace at bounding box center [607, 299] width 1214 height 598
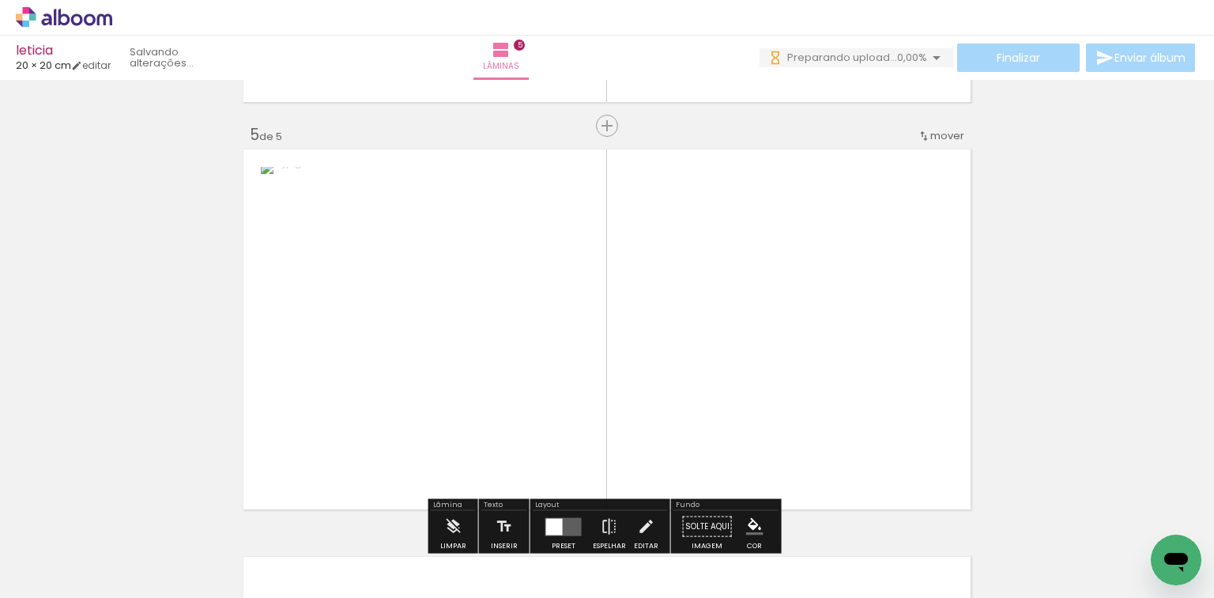
scroll to position [1648, 0]
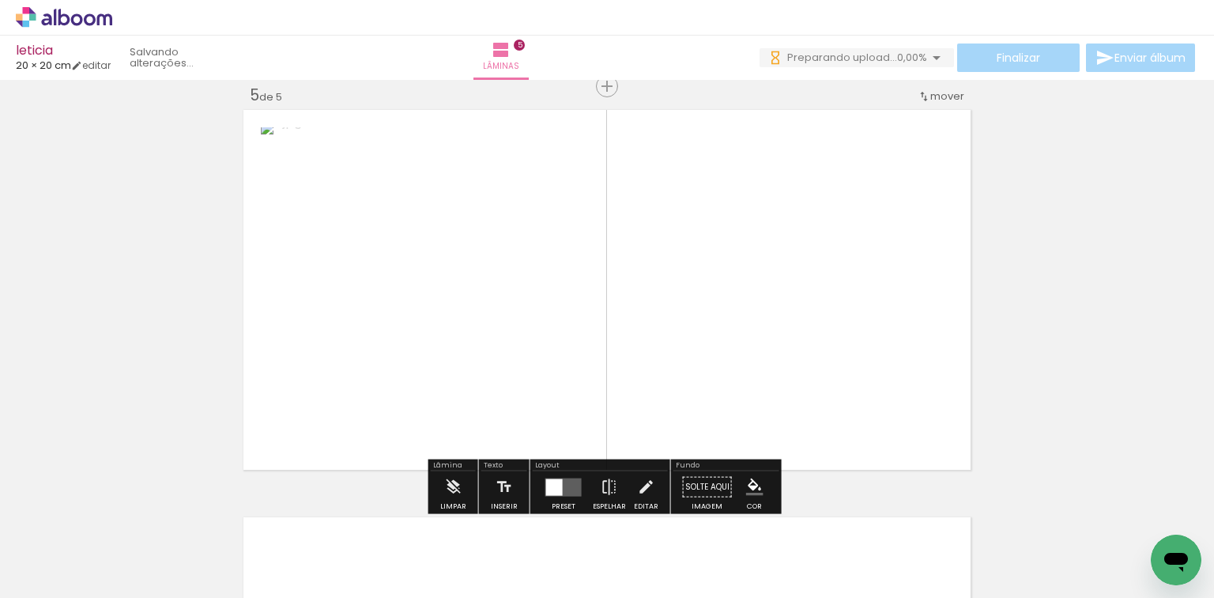
click at [820, 417] on quentale-workspace at bounding box center [607, 299] width 1214 height 598
click at [556, 485] on div at bounding box center [563, 486] width 18 height 18
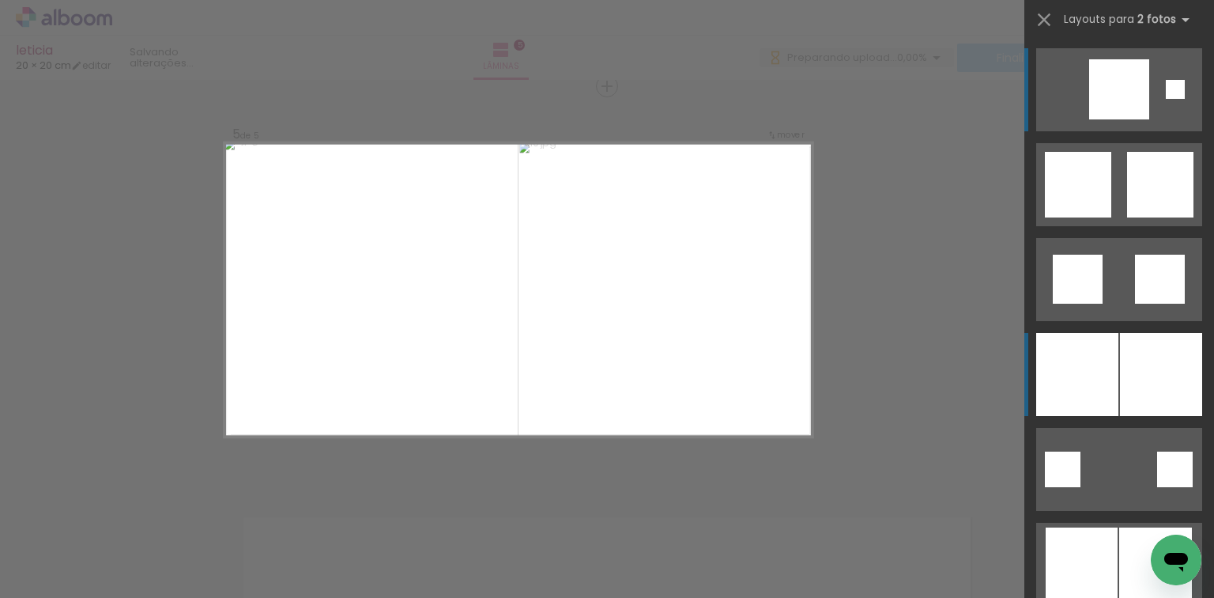
click at [1170, 367] on div at bounding box center [1161, 374] width 82 height 83
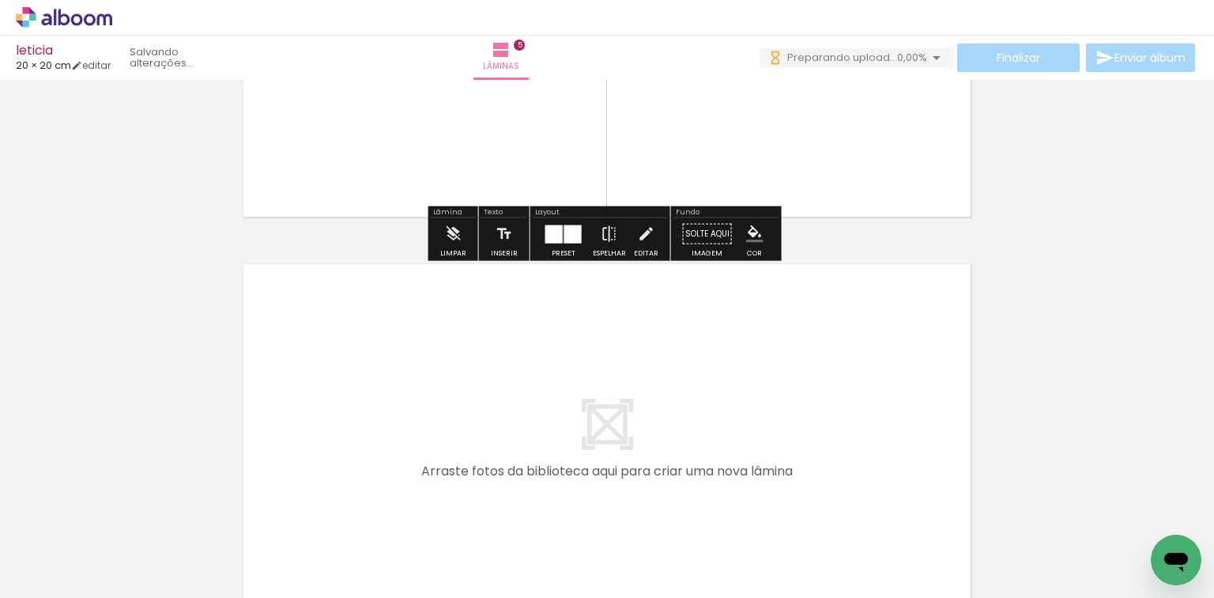
drag, startPoint x: 1036, startPoint y: 514, endPoint x: 1068, endPoint y: 495, distance: 36.9
click at [816, 427] on quentale-workspace at bounding box center [607, 299] width 1214 height 598
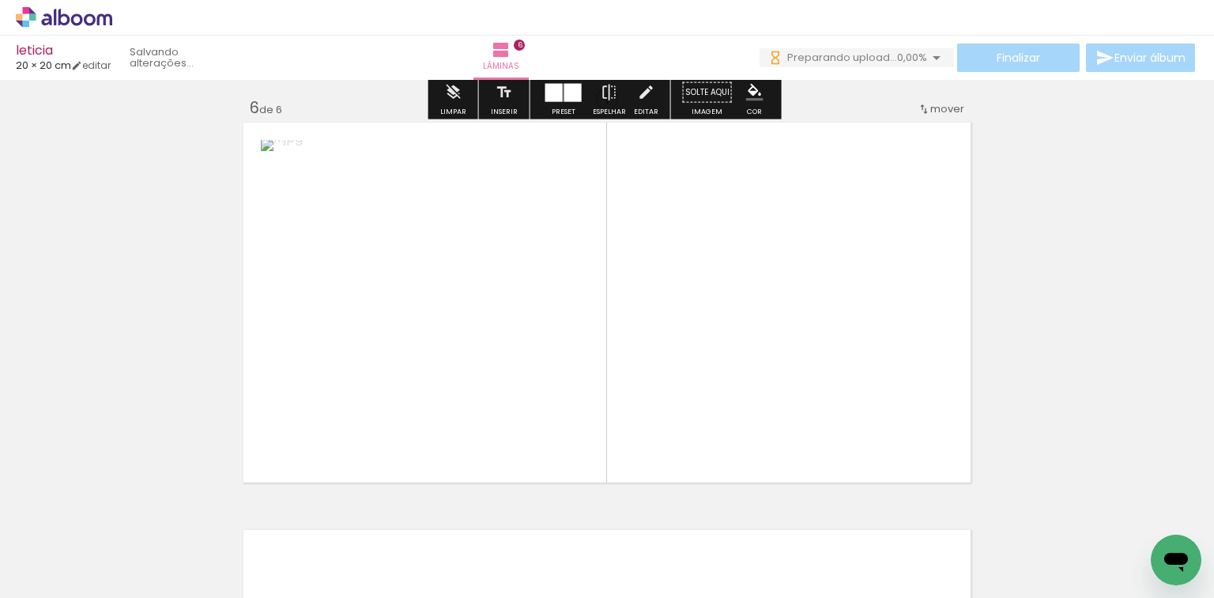
scroll to position [2055, 0]
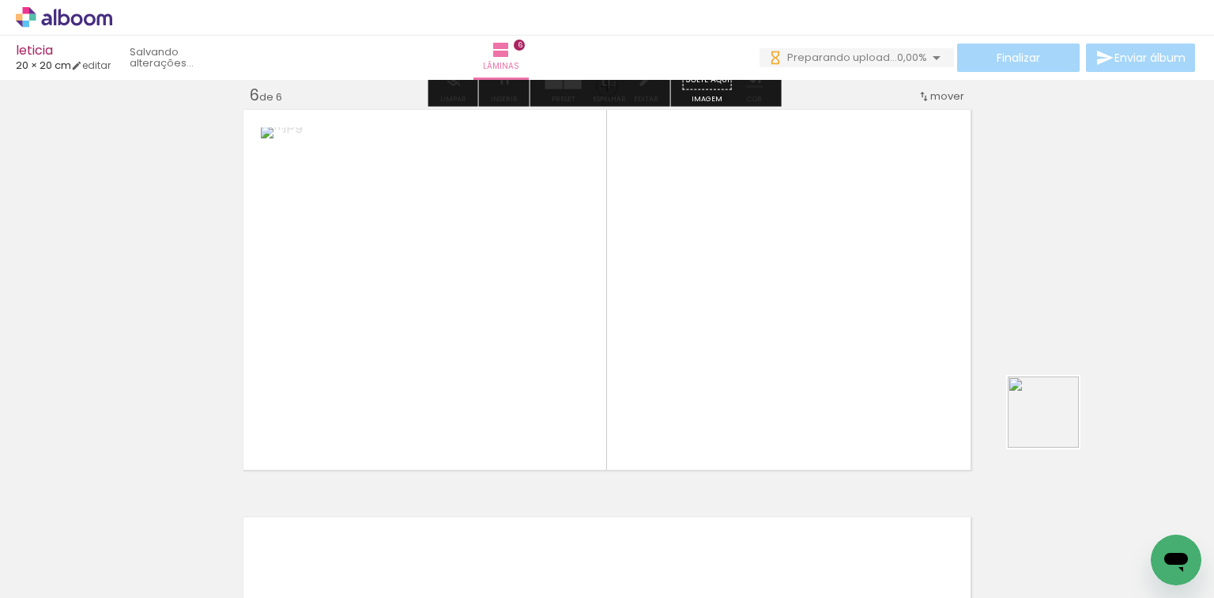
drag, startPoint x: 1055, startPoint y: 424, endPoint x: 746, endPoint y: 357, distance: 316.1
click at [766, 353] on quentale-workspace at bounding box center [607, 299] width 1214 height 598
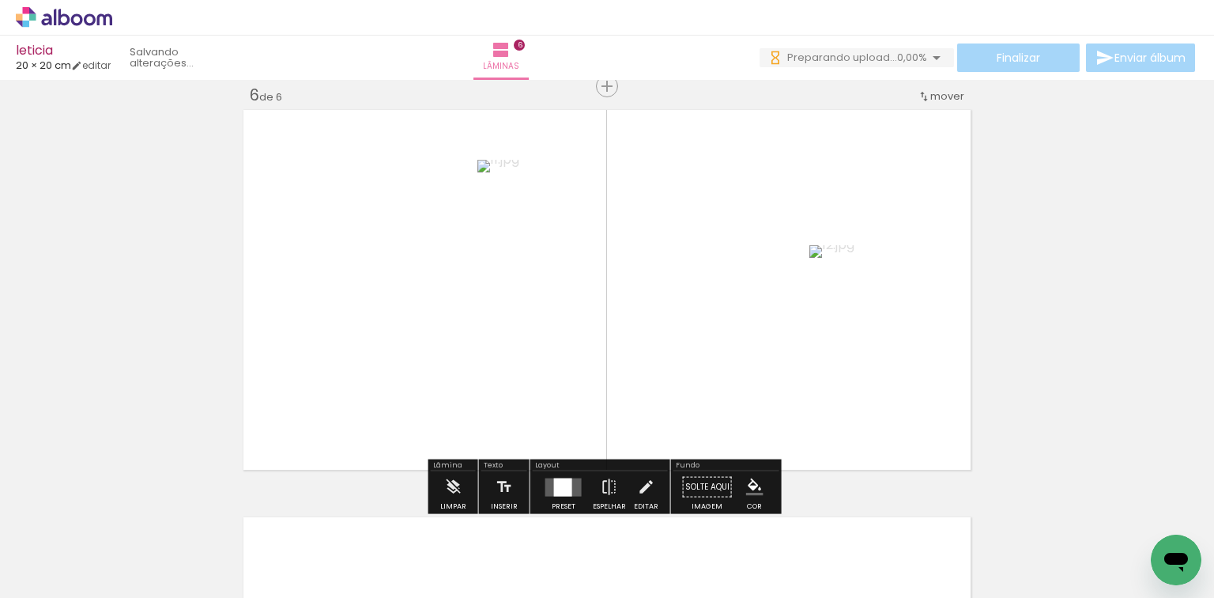
click at [572, 481] on quentale-layouter at bounding box center [563, 486] width 36 height 18
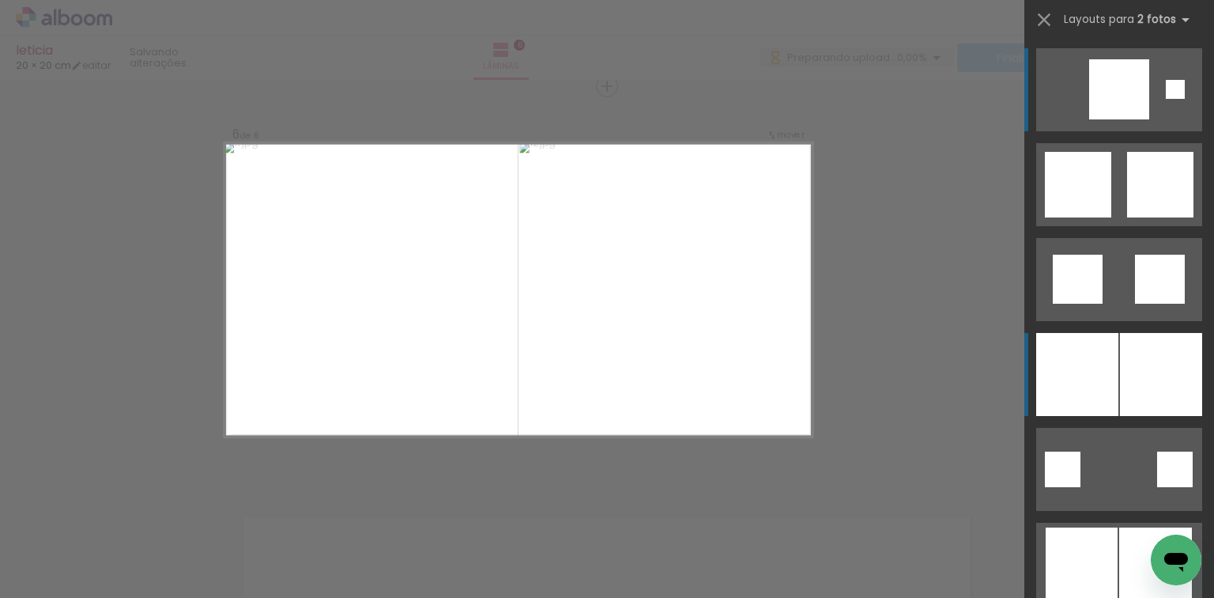
click at [1058, 379] on div at bounding box center [1077, 374] width 82 height 83
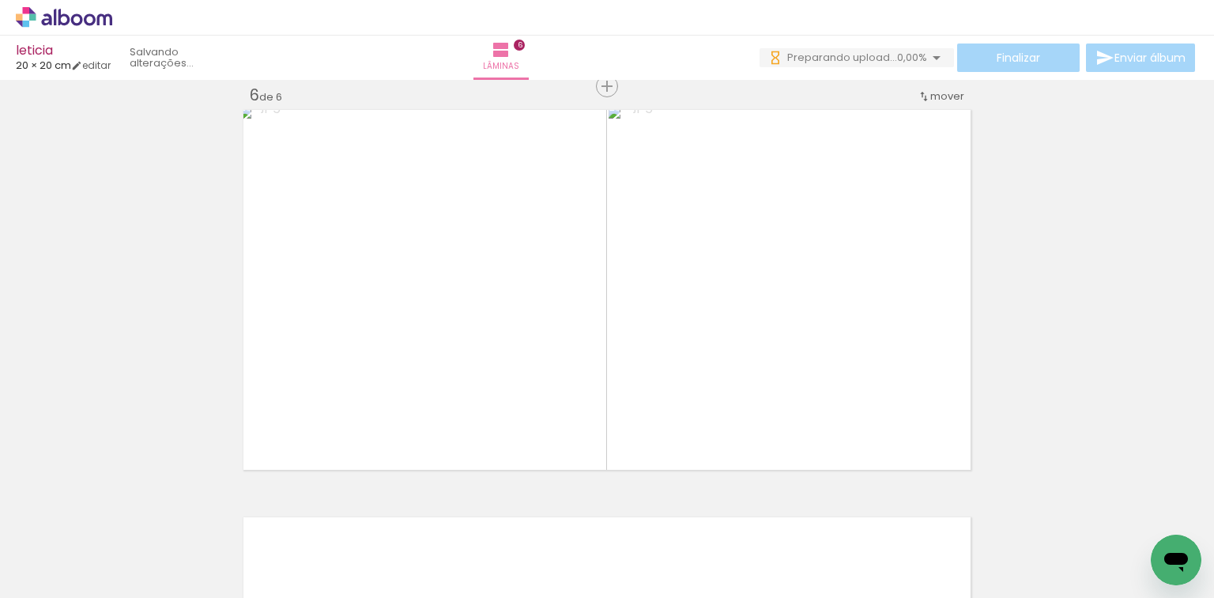
scroll to position [0, 666]
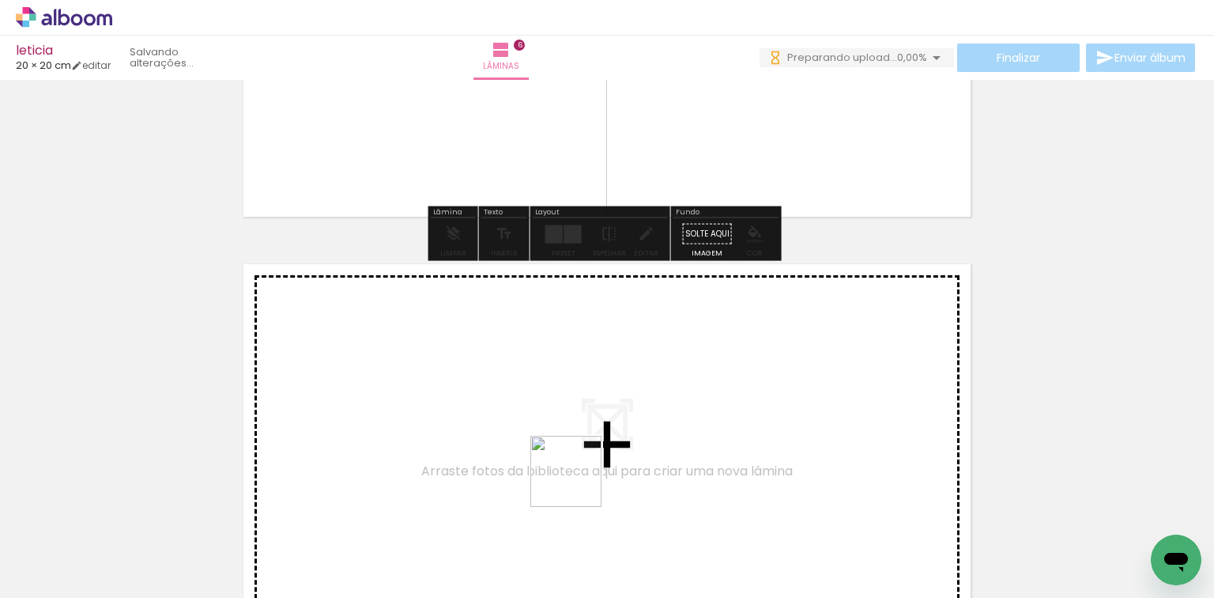
drag, startPoint x: 578, startPoint y: 483, endPoint x: 656, endPoint y: 507, distance: 81.8
click at [635, 424] on quentale-workspace at bounding box center [607, 299] width 1214 height 598
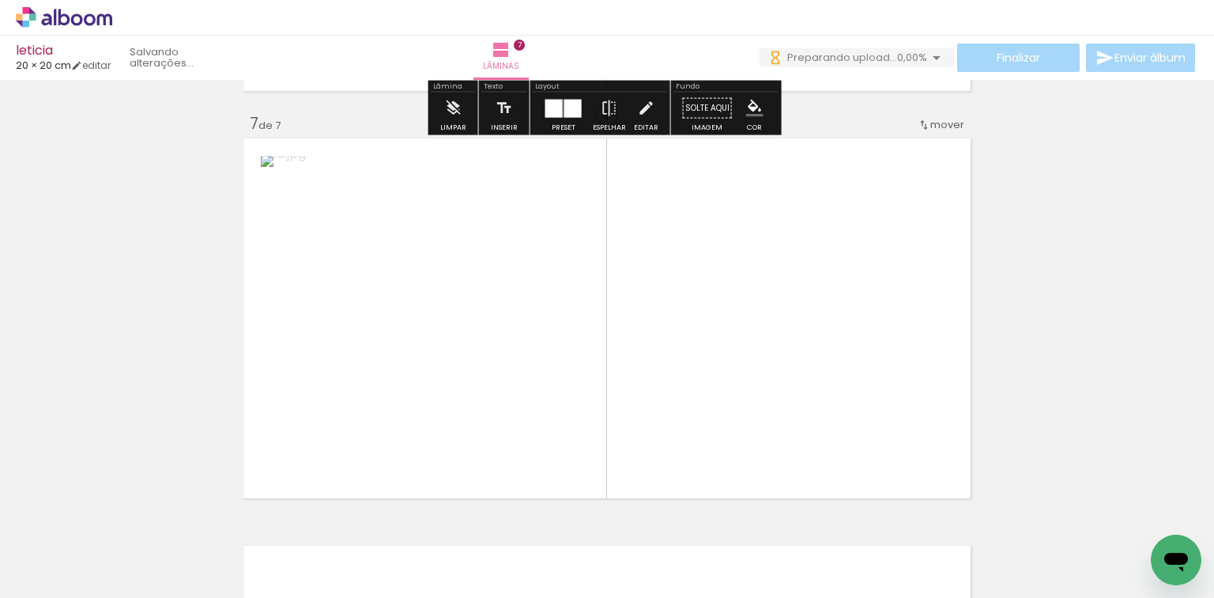
scroll to position [2462, 0]
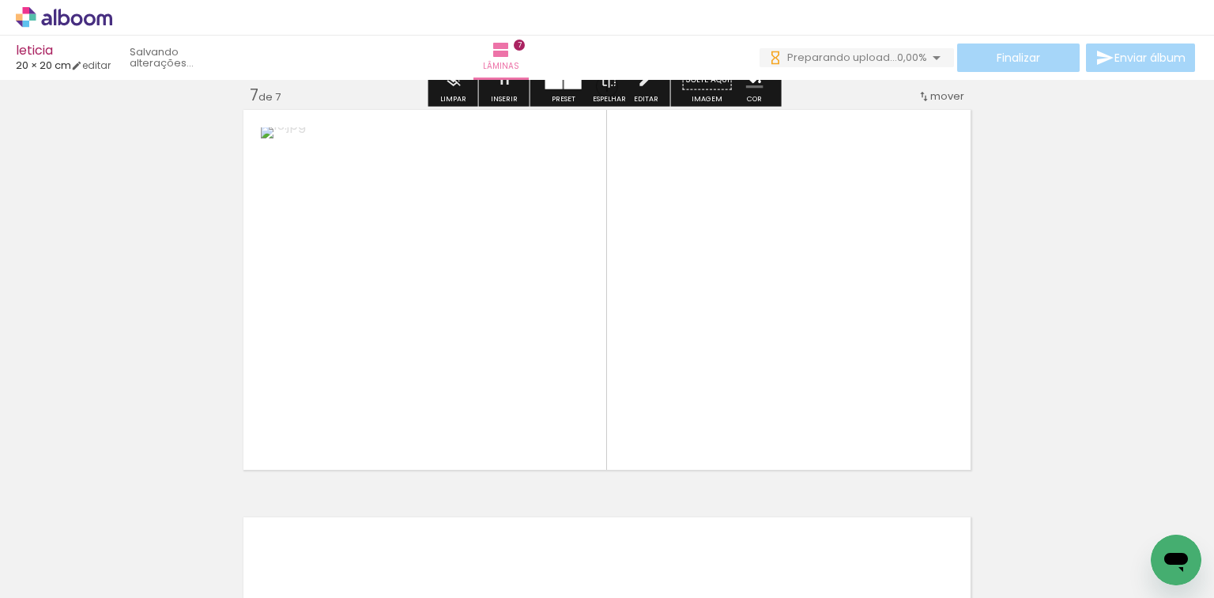
drag, startPoint x: 659, startPoint y: 531, endPoint x: 547, endPoint y: 454, distance: 135.9
click at [636, 357] on quentale-workspace at bounding box center [607, 299] width 1214 height 598
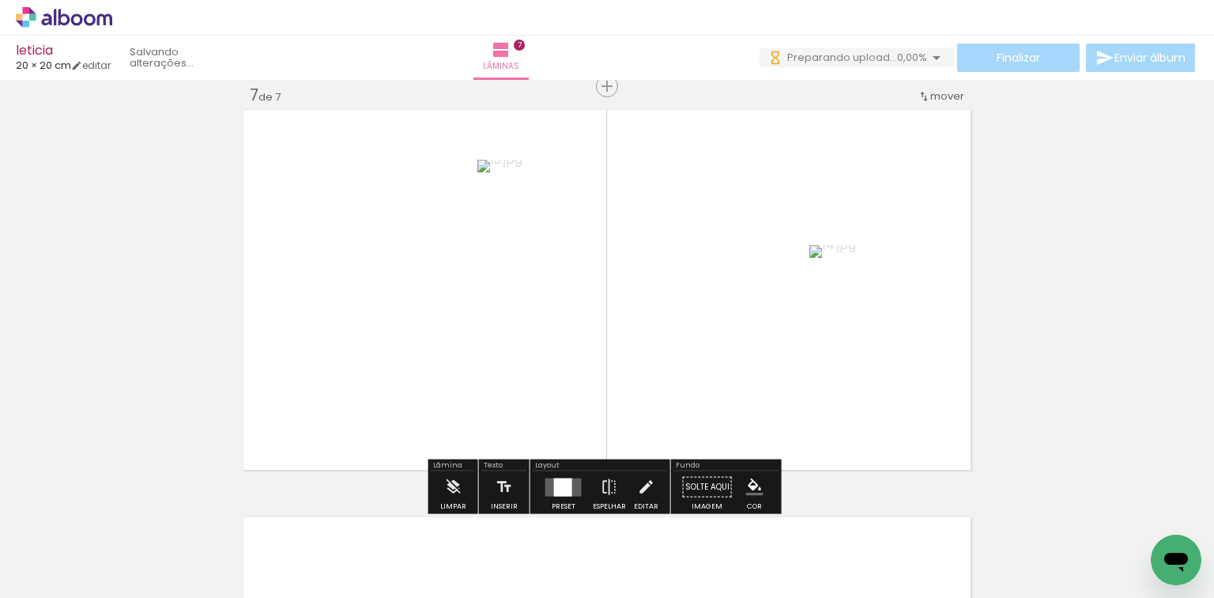
click at [547, 484] on quentale-layouter at bounding box center [563, 486] width 36 height 18
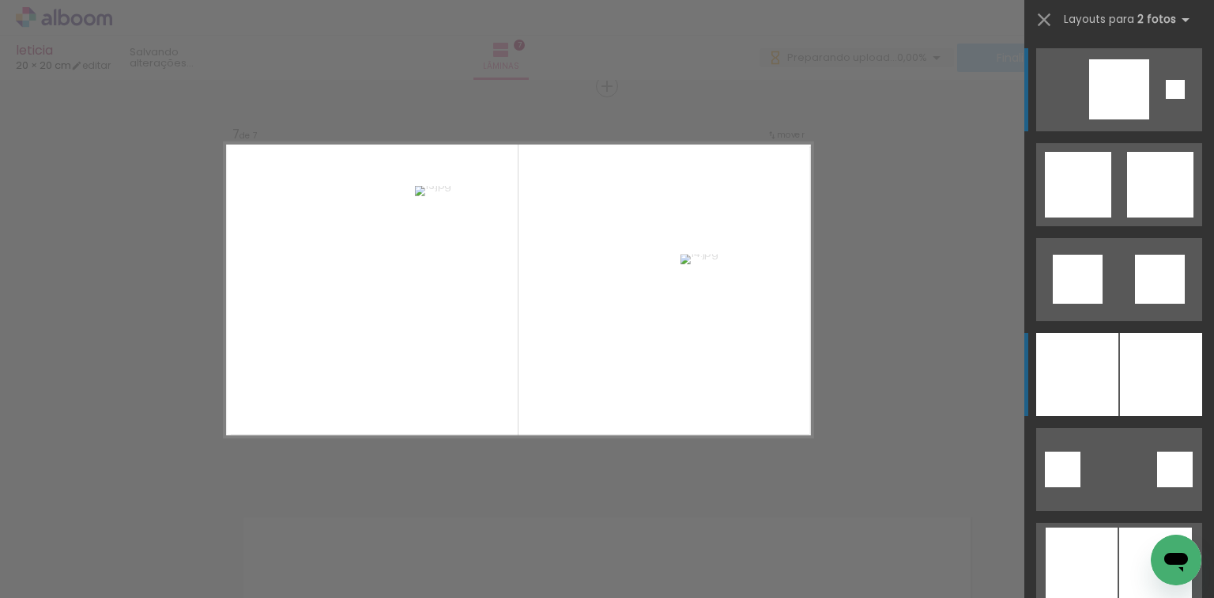
click at [1065, 356] on div at bounding box center [1077, 374] width 82 height 83
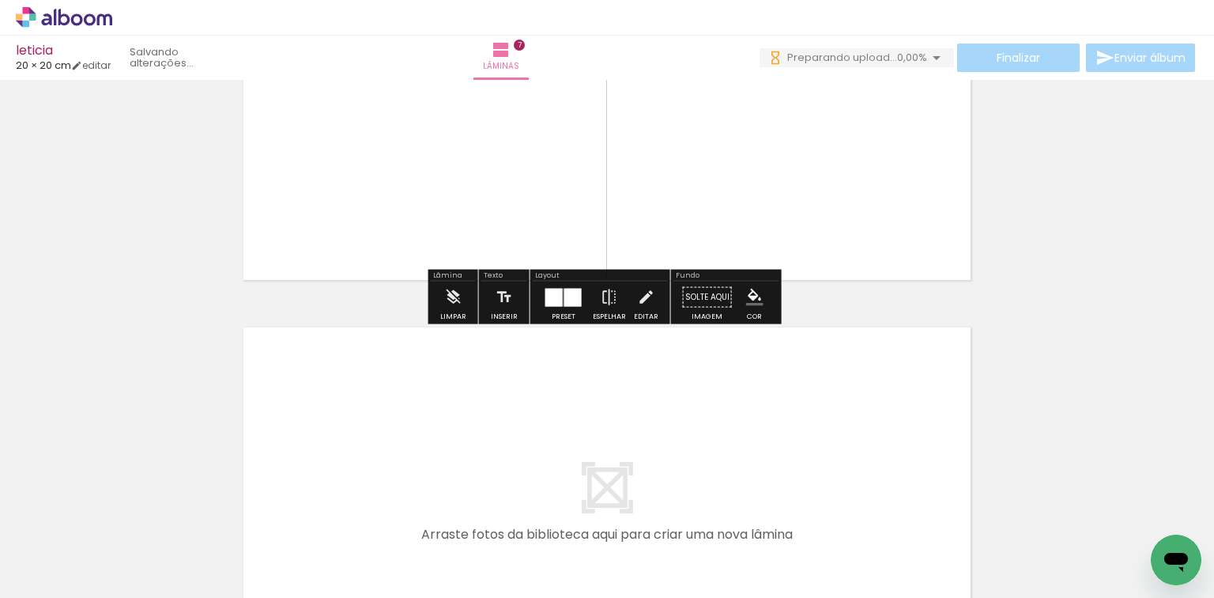
drag, startPoint x: 759, startPoint y: 534, endPoint x: 793, endPoint y: 500, distance: 48.6
click at [753, 443] on quentale-workspace at bounding box center [607, 299] width 1214 height 598
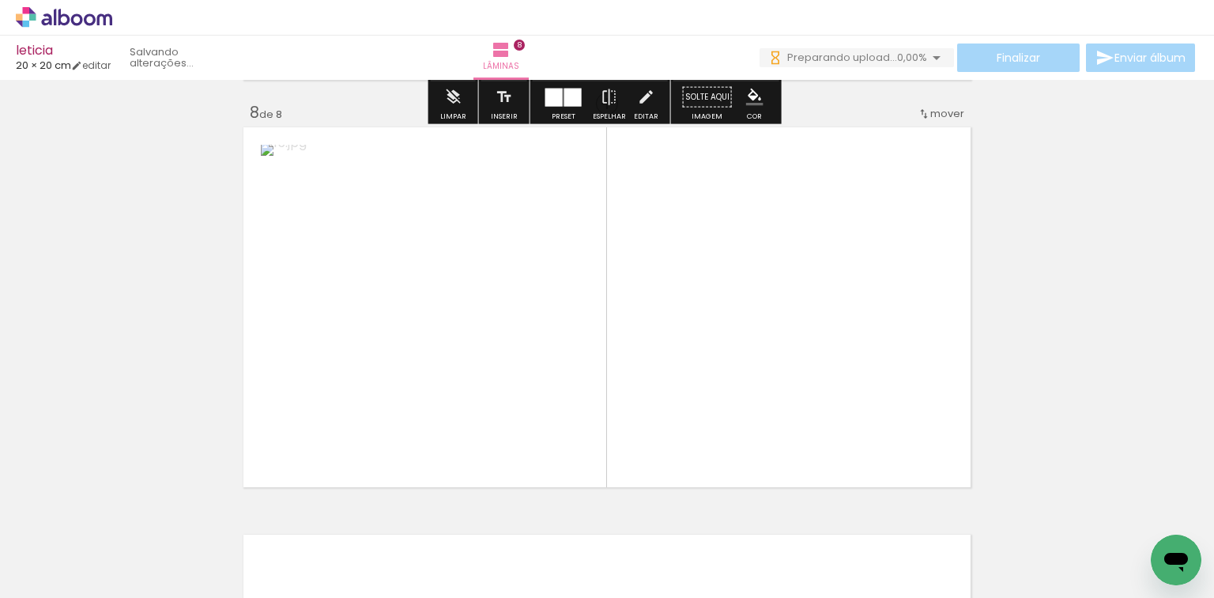
scroll to position [2869, 0]
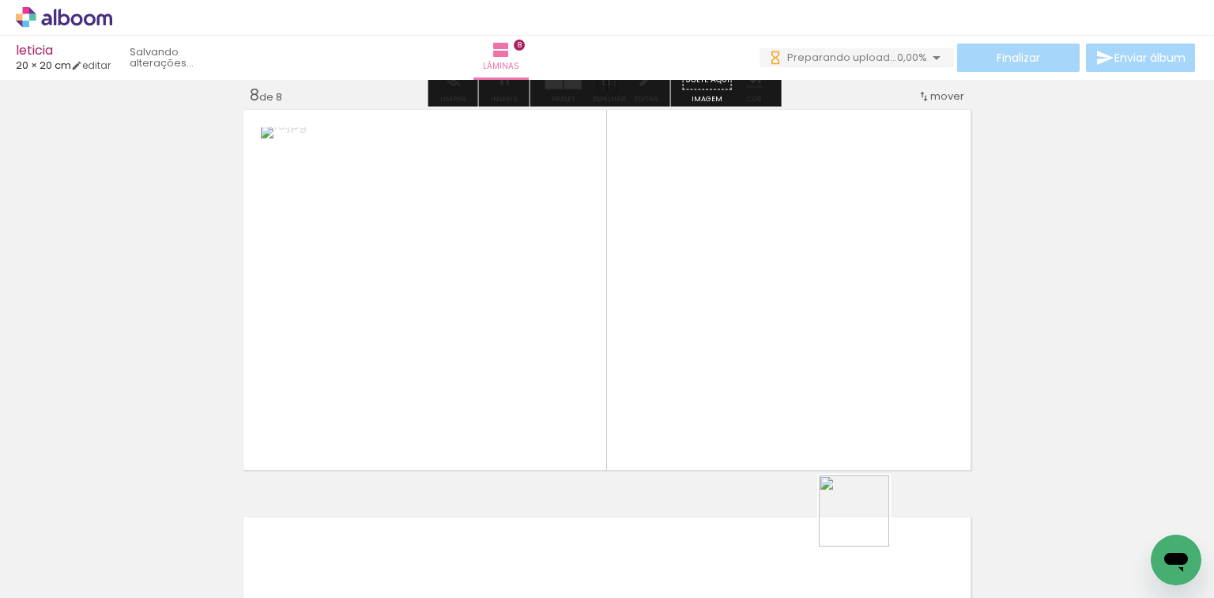
drag, startPoint x: 854, startPoint y: 519, endPoint x: 876, endPoint y: 524, distance: 22.8
click at [876, 524] on div at bounding box center [908, 544] width 77 height 78
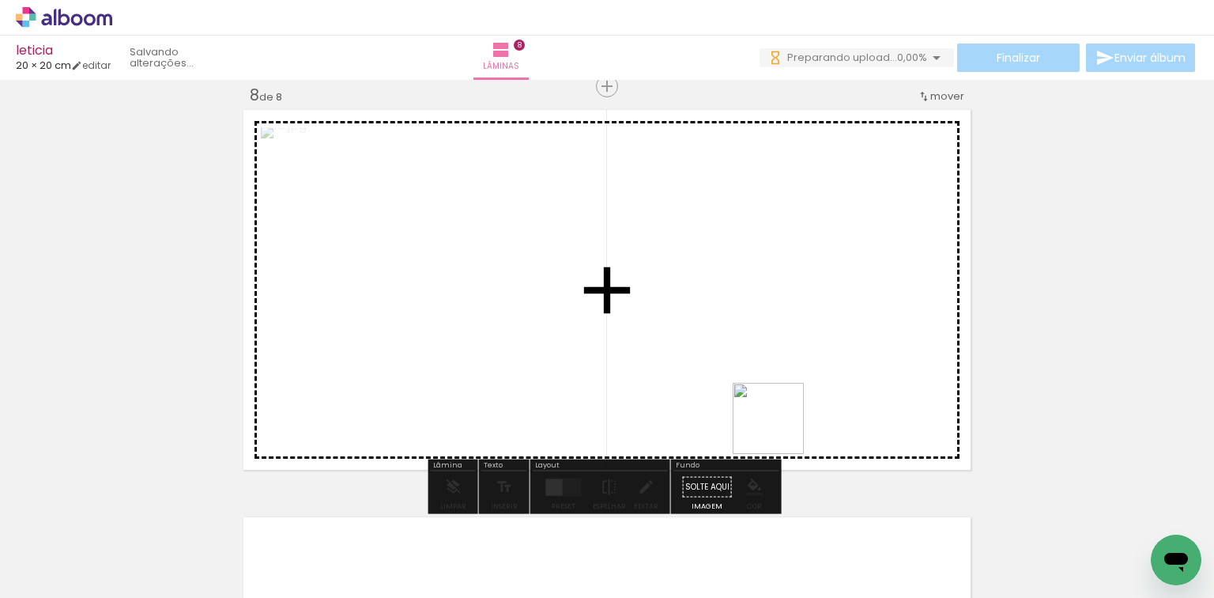
drag, startPoint x: 832, startPoint y: 552, endPoint x: 822, endPoint y: 384, distance: 167.9
click at [777, 421] on quentale-workspace at bounding box center [607, 299] width 1214 height 598
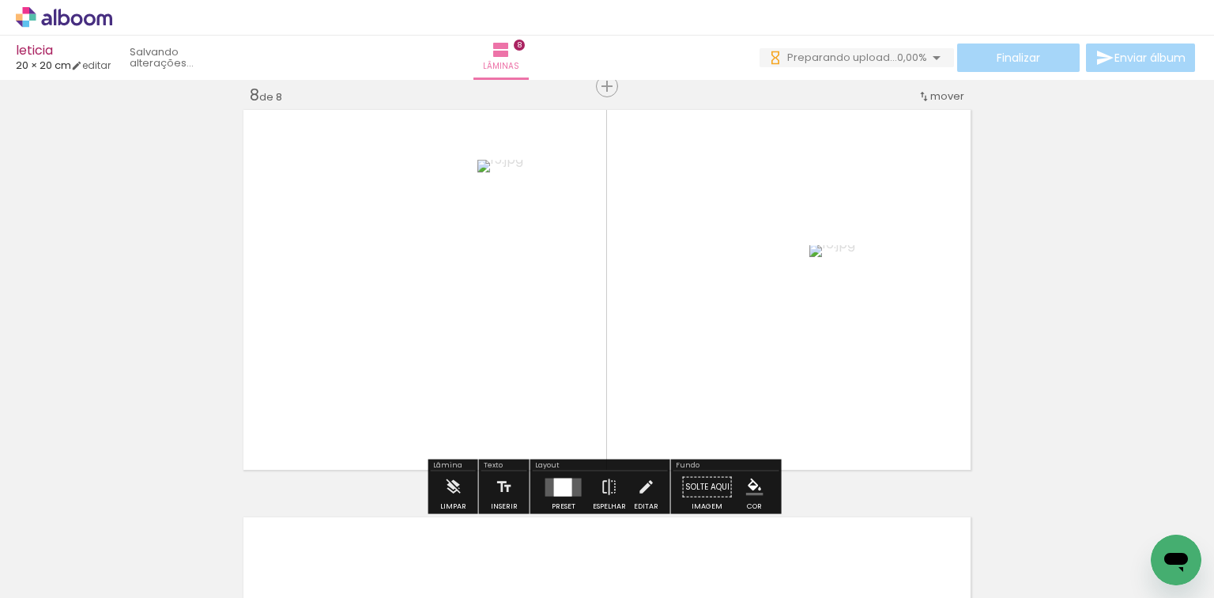
click at [566, 476] on div at bounding box center [563, 487] width 43 height 32
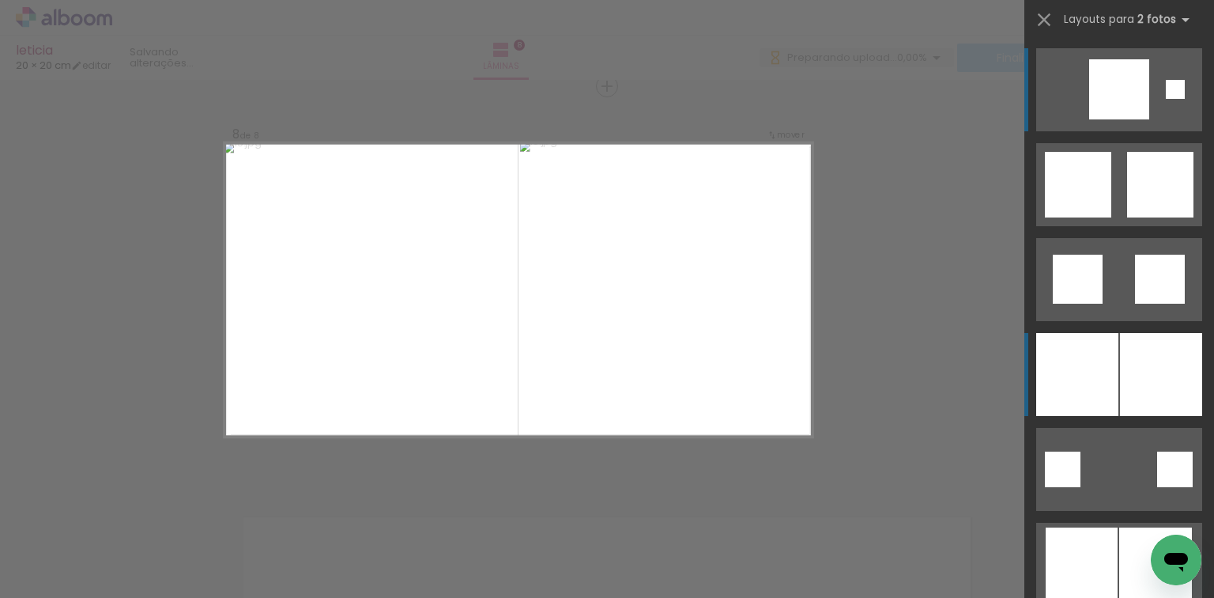
click at [1179, 344] on div at bounding box center [1161, 374] width 82 height 83
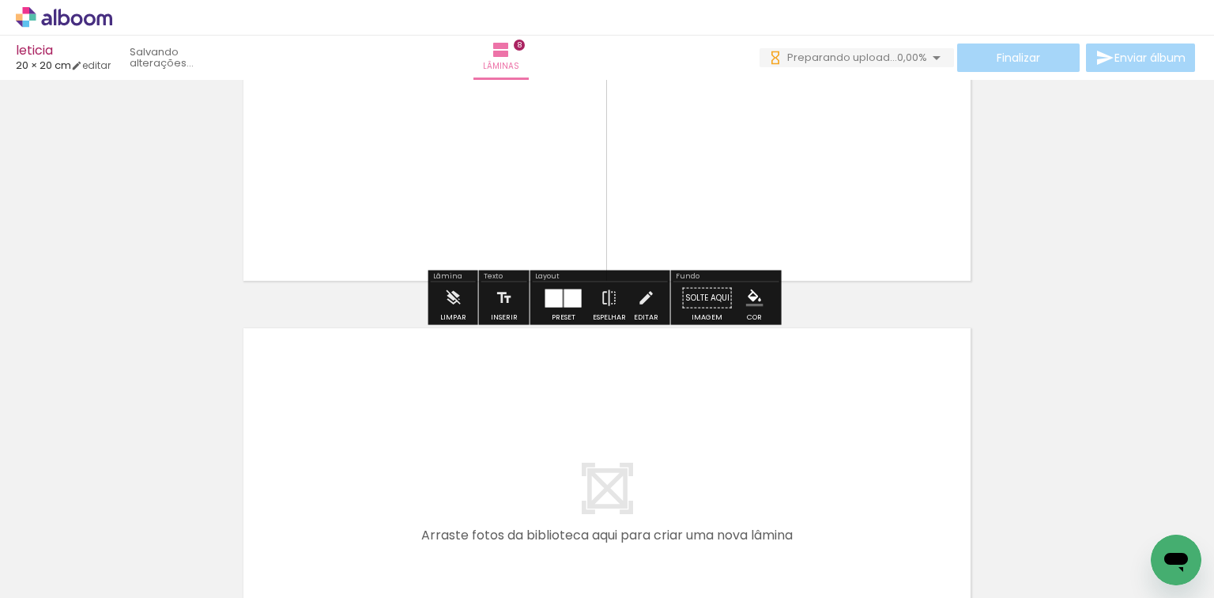
scroll to position [3059, 0]
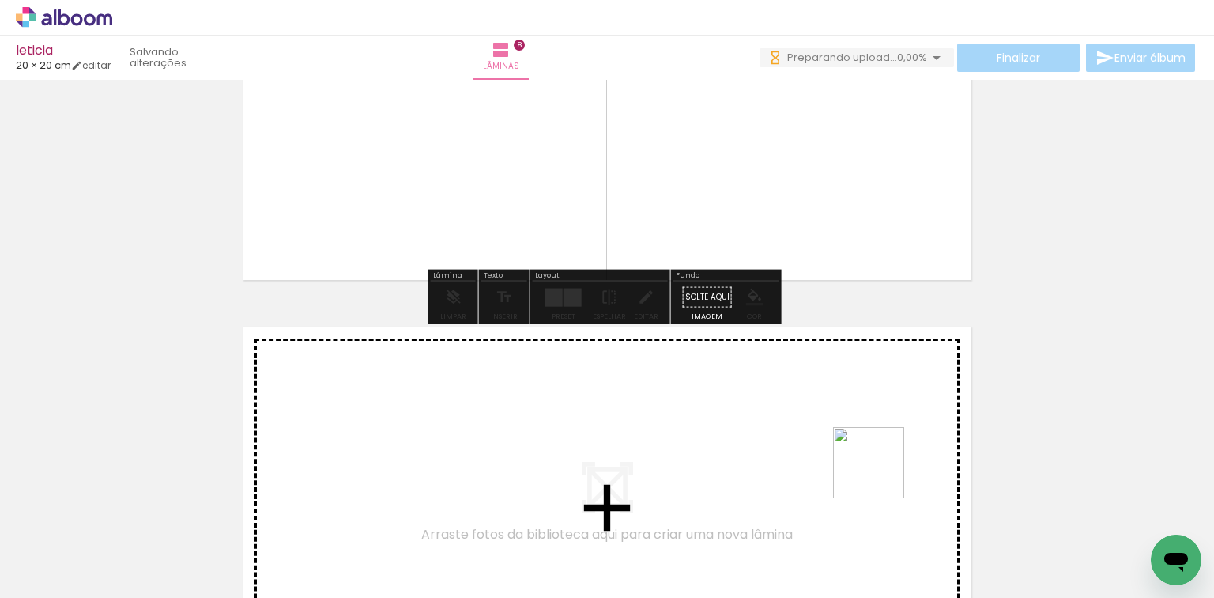
drag, startPoint x: 918, startPoint y: 545, endPoint x: 881, endPoint y: 474, distance: 79.9
click at [881, 474] on quentale-workspace at bounding box center [607, 299] width 1214 height 598
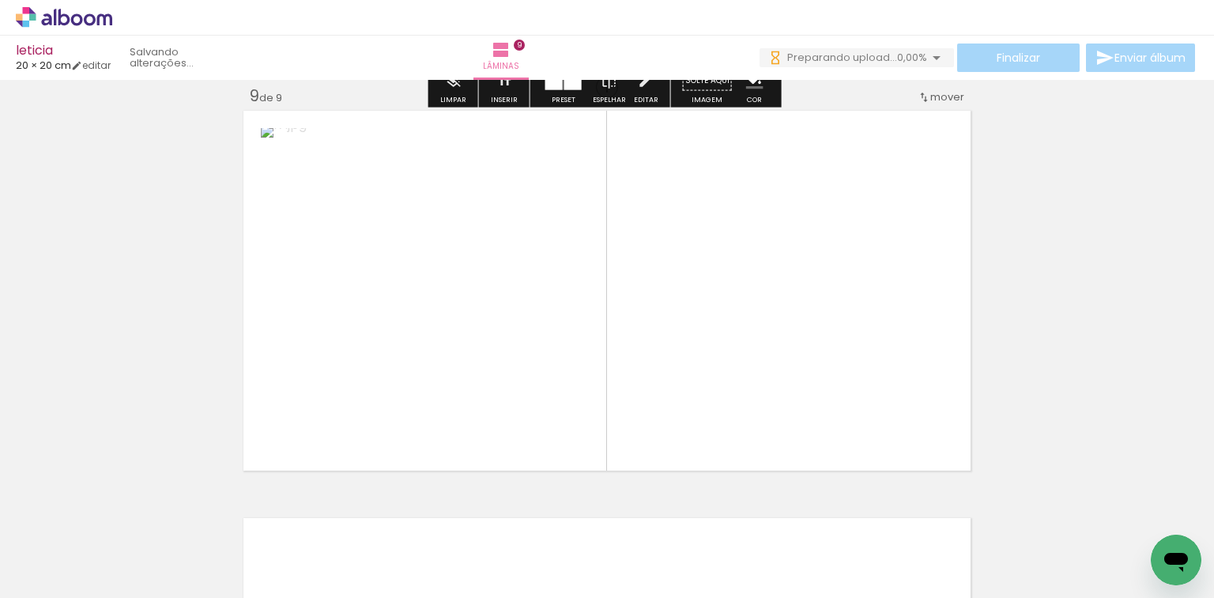
scroll to position [3276, 0]
drag, startPoint x: 981, startPoint y: 530, endPoint x: 642, endPoint y: 434, distance: 352.5
click at [691, 358] on quentale-workspace at bounding box center [607, 299] width 1214 height 598
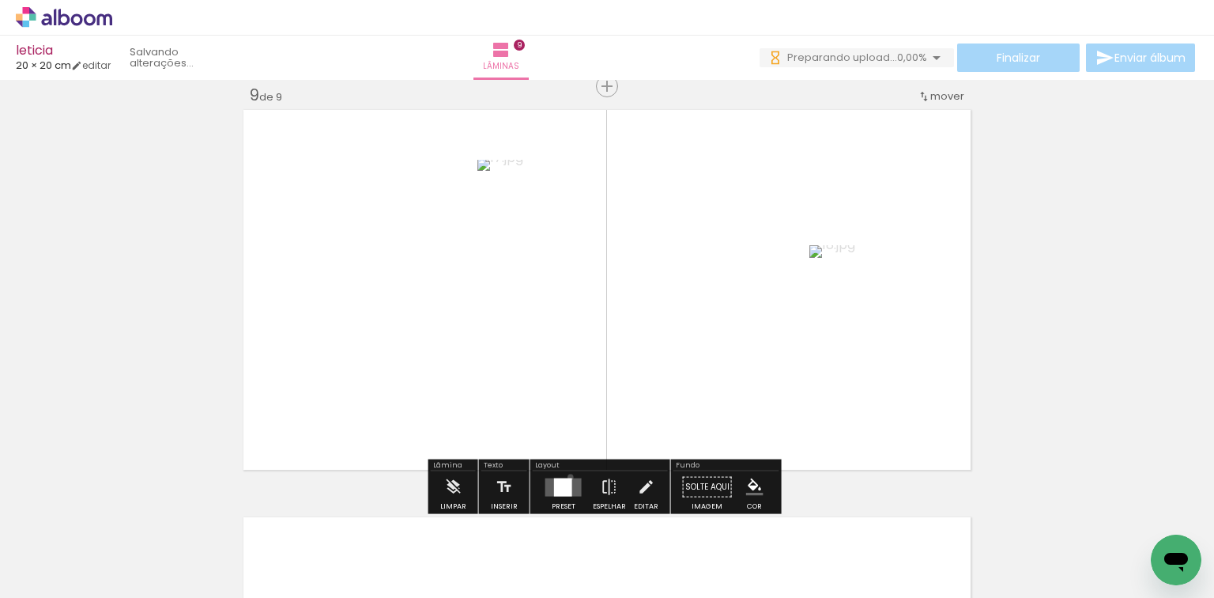
click at [567, 477] on div at bounding box center [563, 487] width 43 height 32
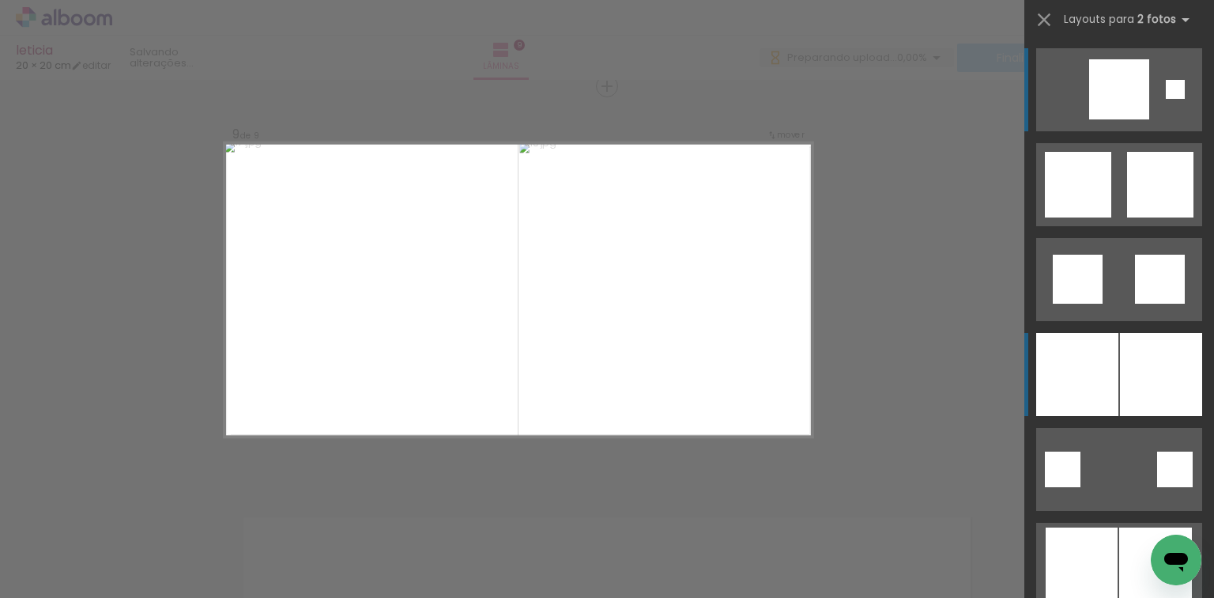
click at [1072, 364] on div at bounding box center [1077, 374] width 82 height 83
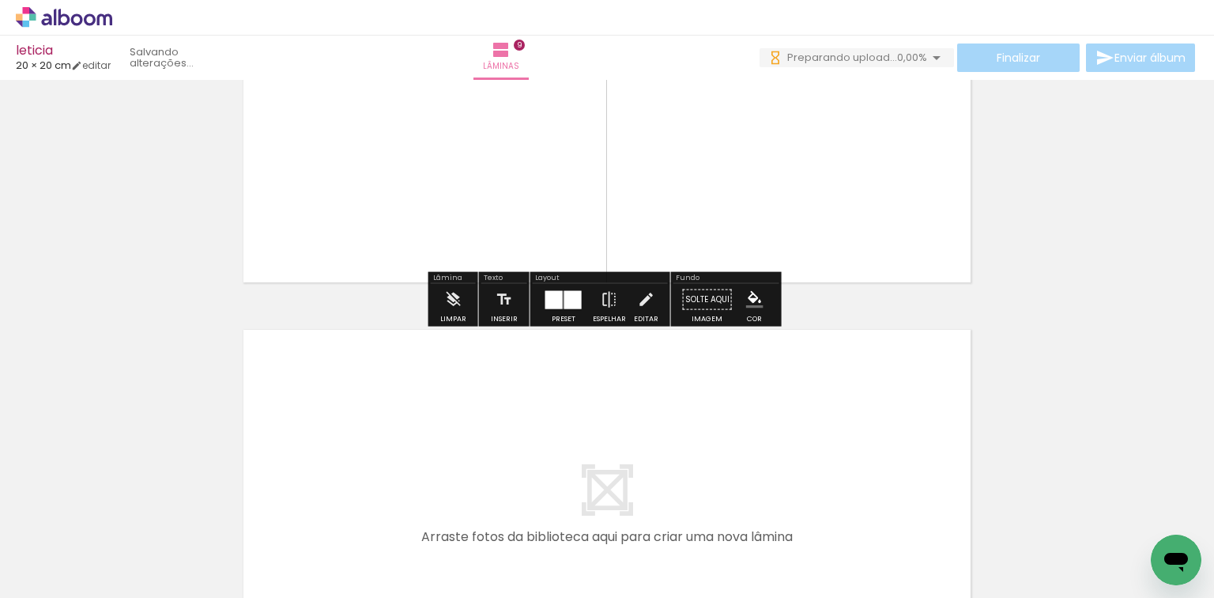
scroll to position [3466, 0]
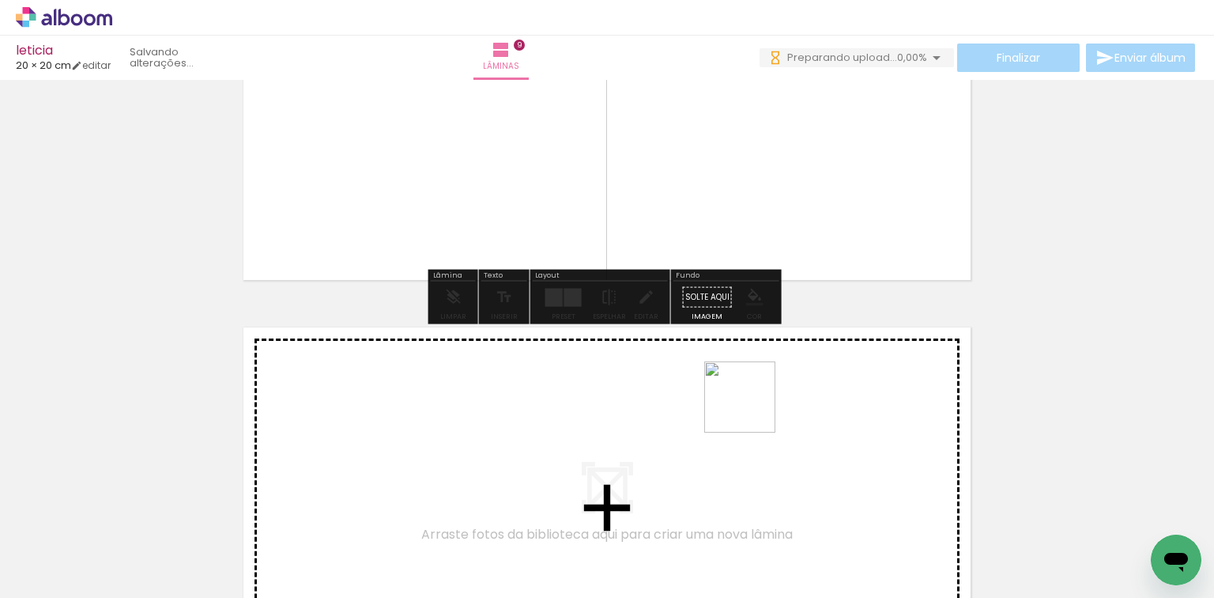
drag, startPoint x: 1077, startPoint y: 505, endPoint x: 752, endPoint y: 409, distance: 339.6
click at [752, 409] on quentale-workspace at bounding box center [607, 299] width 1214 height 598
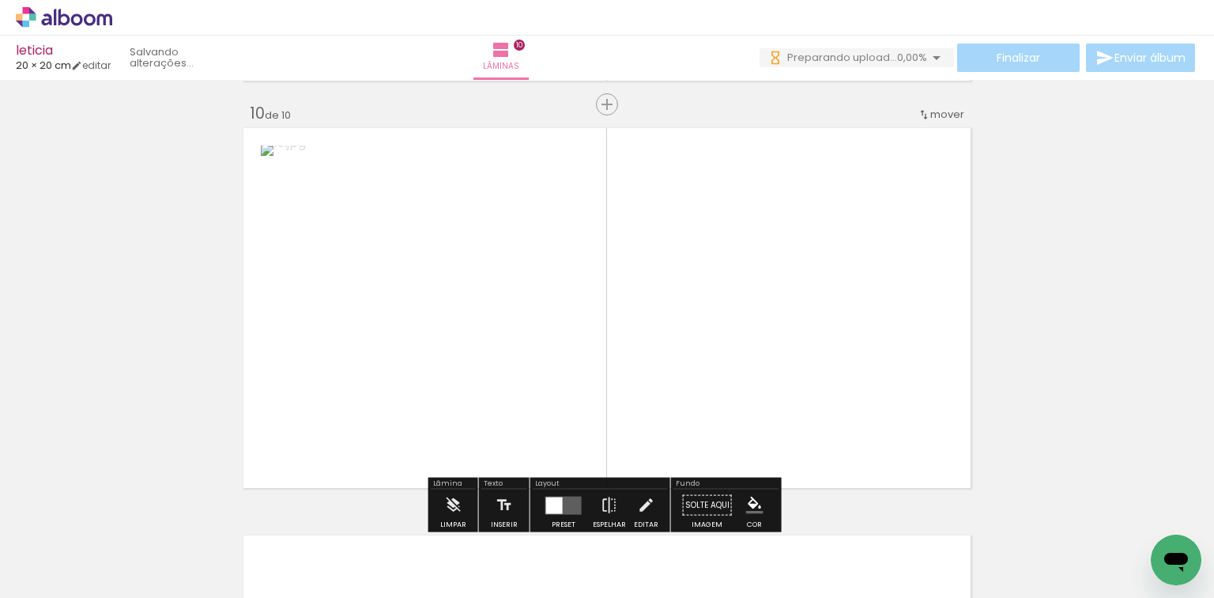
scroll to position [3683, 0]
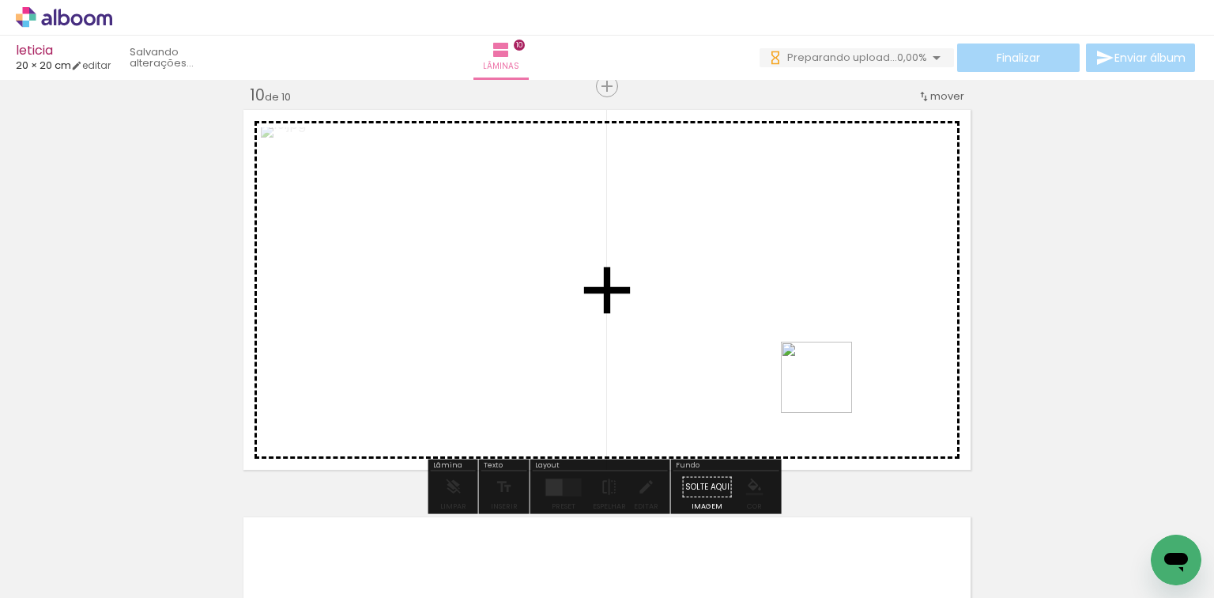
drag, startPoint x: 1179, startPoint y: 512, endPoint x: 684, endPoint y: 449, distance: 498.8
click at [828, 389] on quentale-workspace at bounding box center [607, 299] width 1214 height 598
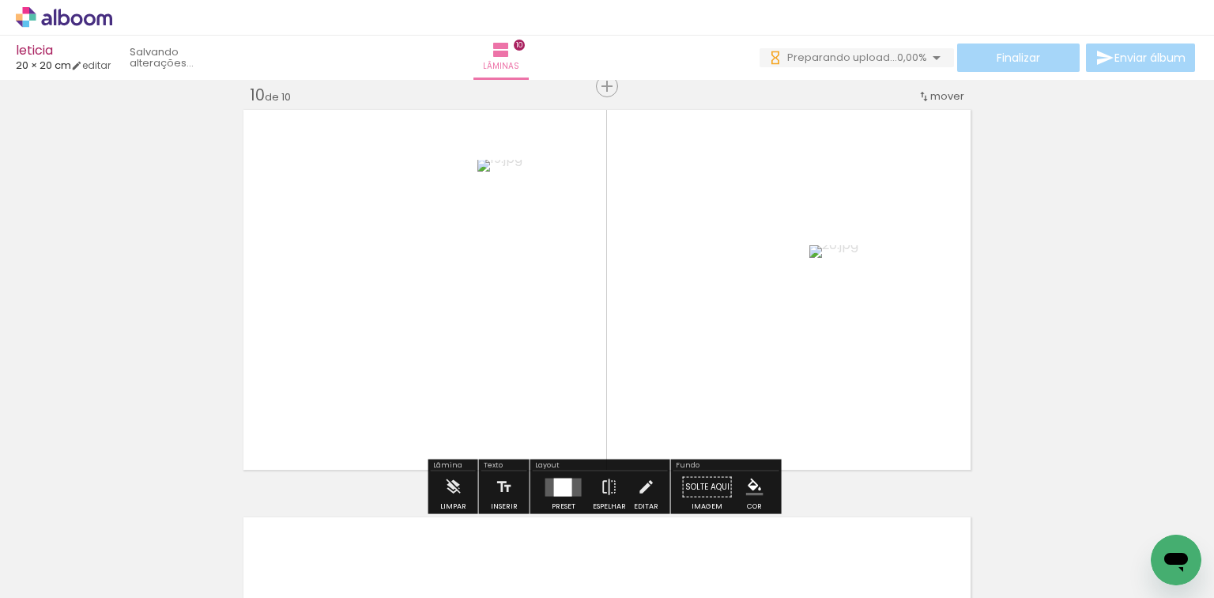
click at [561, 483] on div at bounding box center [563, 486] width 18 height 18
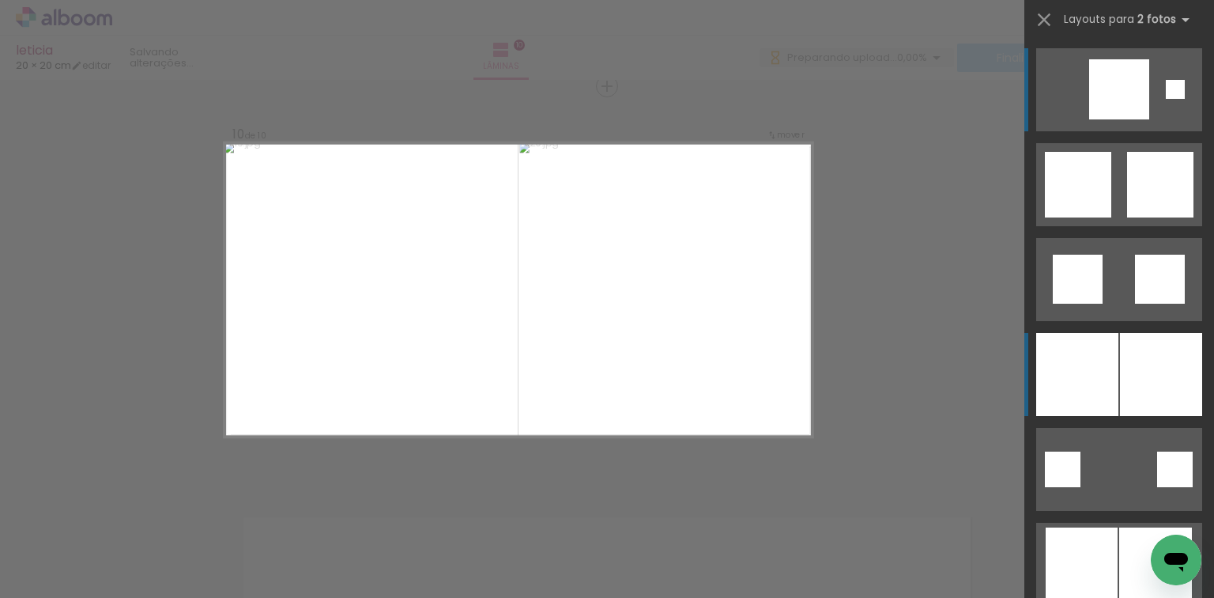
click at [1084, 360] on div at bounding box center [1077, 374] width 82 height 83
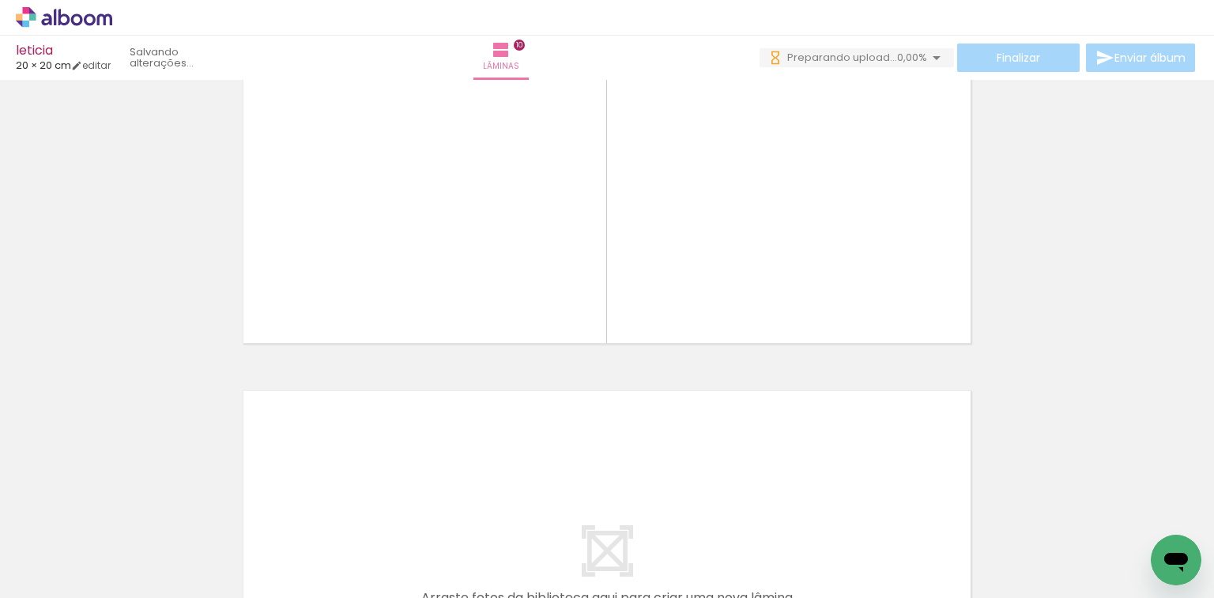
scroll to position [0, 1152]
drag, startPoint x: 792, startPoint y: 543, endPoint x: 778, endPoint y: 437, distance: 106.9
click at [778, 437] on quentale-workspace at bounding box center [607, 299] width 1214 height 598
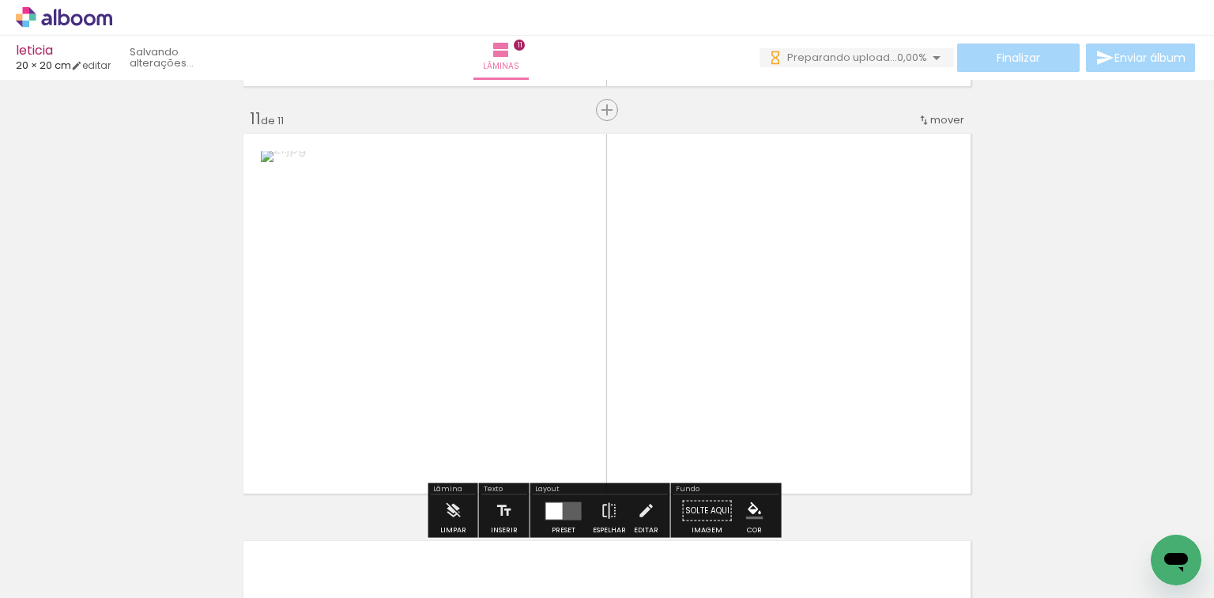
scroll to position [4090, 0]
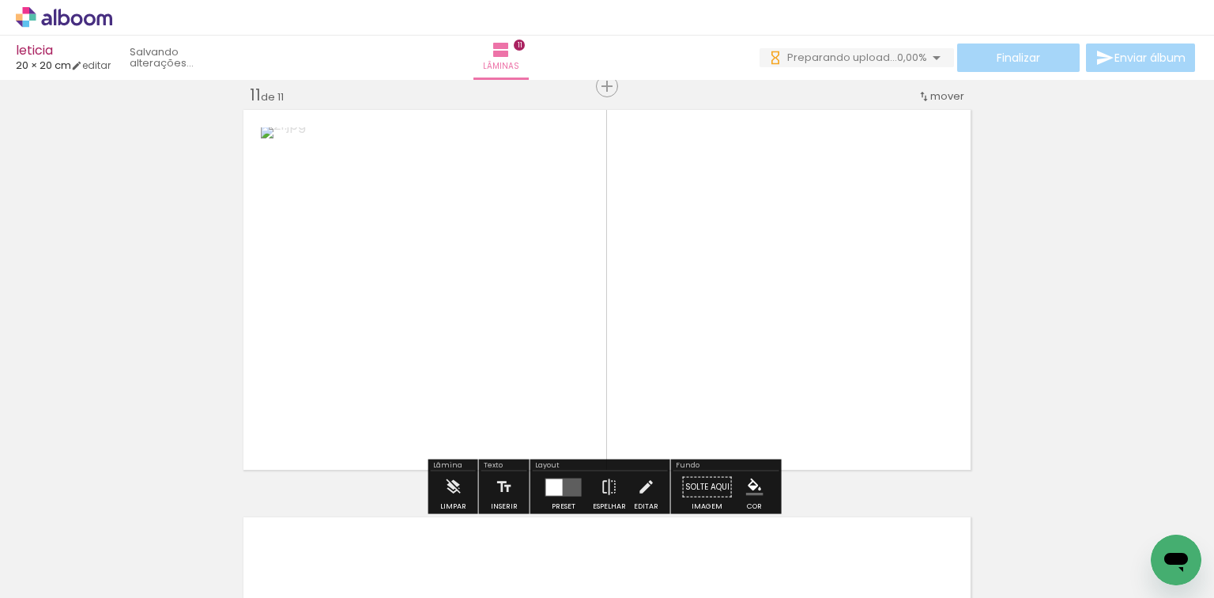
drag, startPoint x: 871, startPoint y: 522, endPoint x: 620, endPoint y: 460, distance: 258.2
click at [767, 397] on quentale-workspace at bounding box center [607, 299] width 1214 height 598
click at [567, 486] on div at bounding box center [563, 486] width 18 height 18
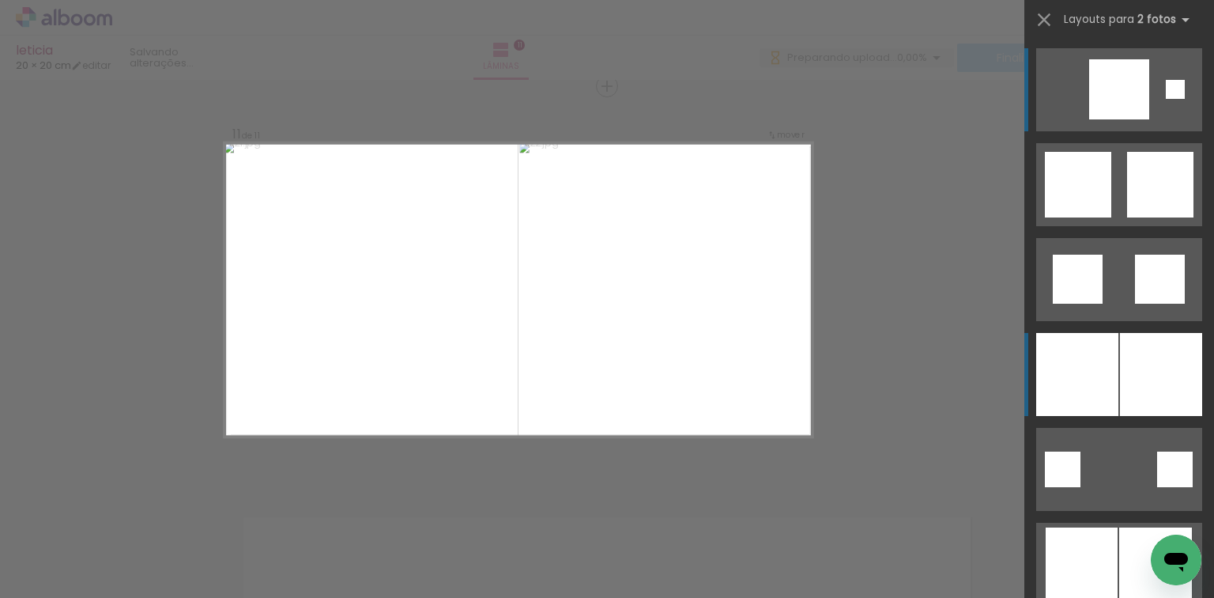
click at [1052, 379] on div at bounding box center [1077, 374] width 82 height 83
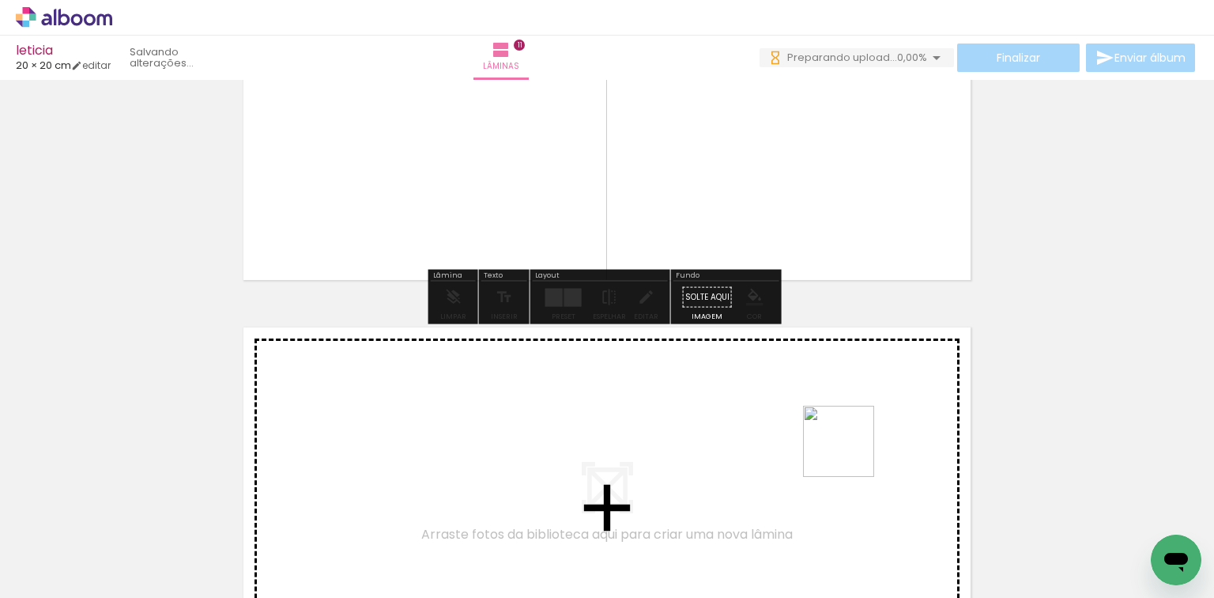
drag, startPoint x: 960, startPoint y: 545, endPoint x: 1002, endPoint y: 531, distance: 44.0
click at [794, 429] on quentale-workspace at bounding box center [607, 299] width 1214 height 598
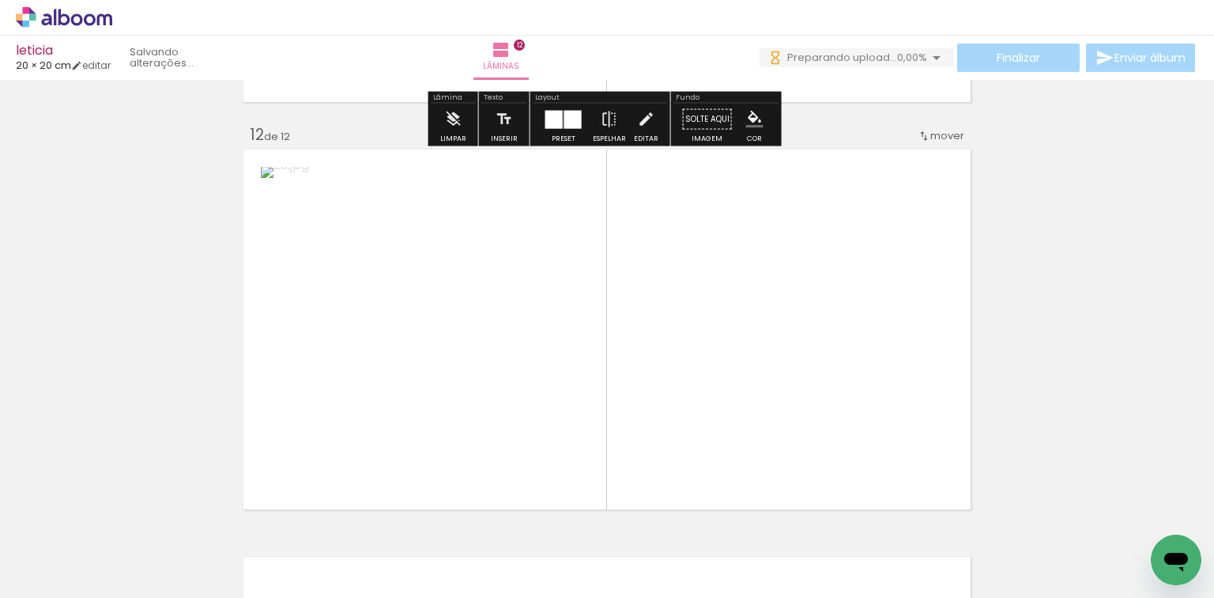
scroll to position [4497, 0]
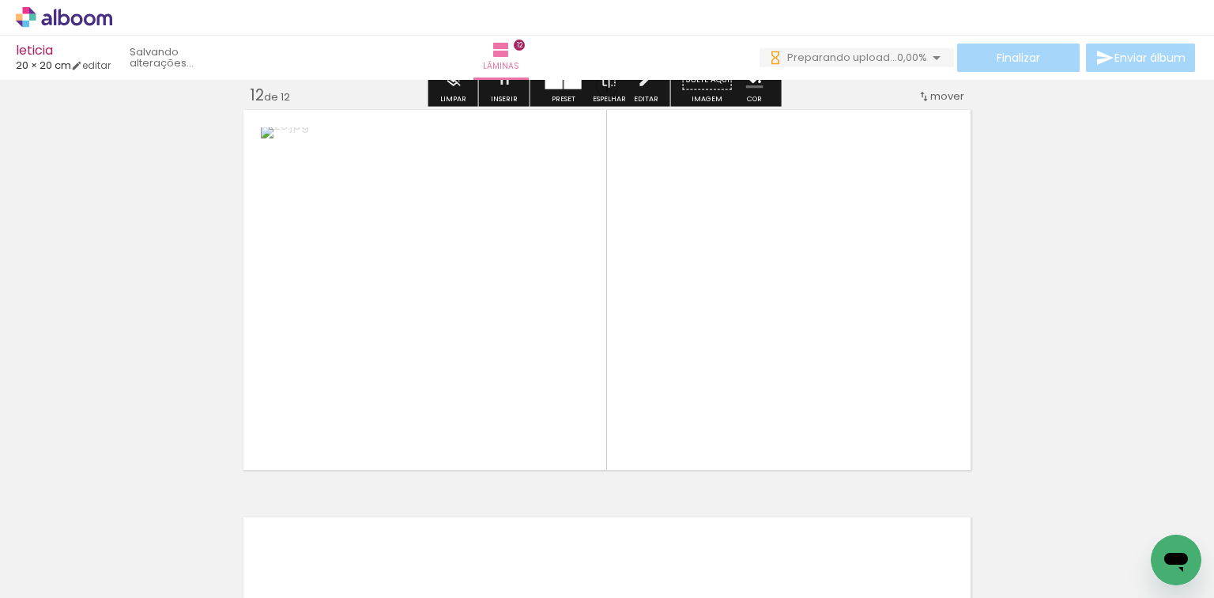
drag, startPoint x: 1028, startPoint y: 537, endPoint x: 632, endPoint y: 432, distance: 409.2
click at [765, 352] on quentale-workspace at bounding box center [607, 299] width 1214 height 598
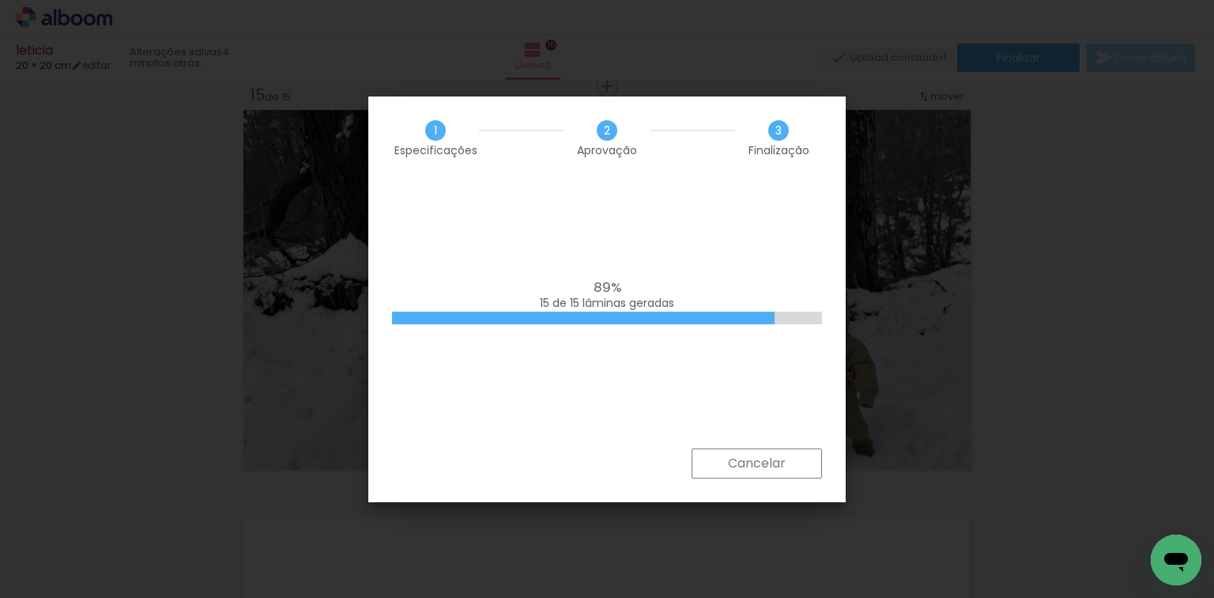
scroll to position [0, 1575]
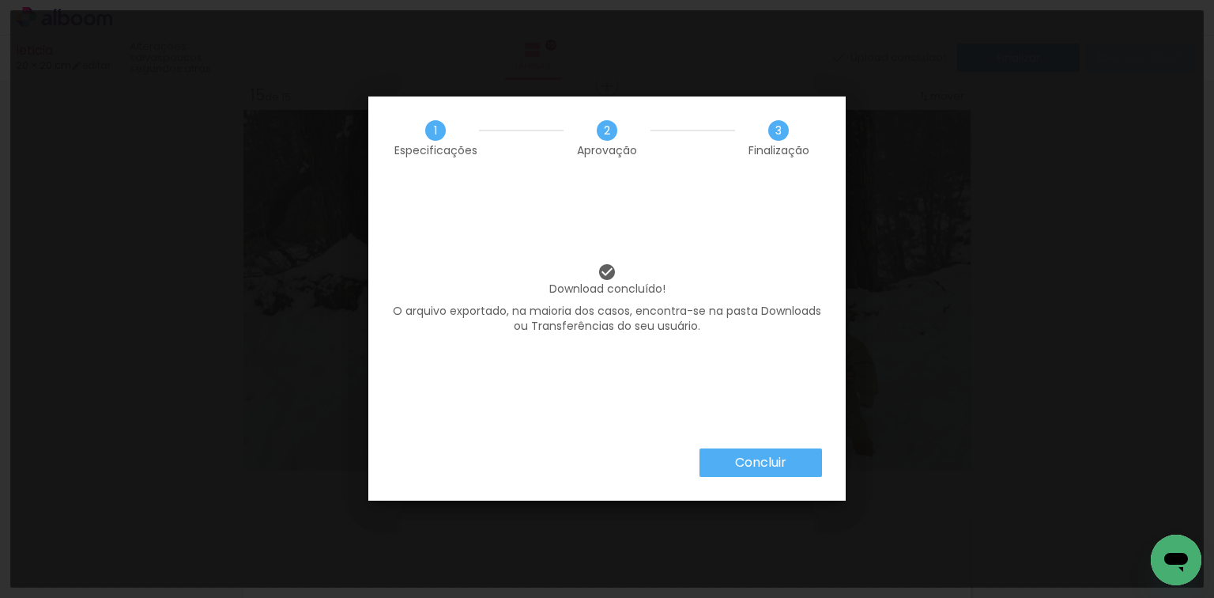
click at [960, 465] on iron-overlay-backdrop at bounding box center [607, 299] width 1214 height 598
